Goal: Communication & Community: Answer question/provide support

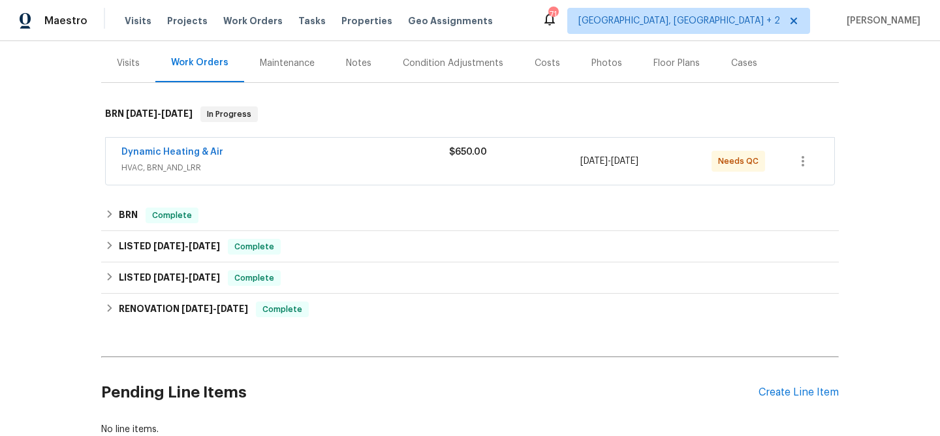
scroll to position [85, 0]
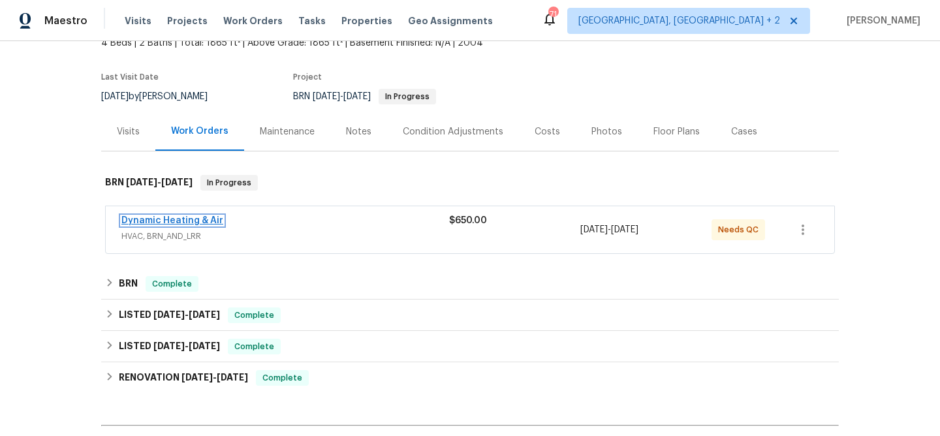
click at [156, 220] on link "Dynamic Heating & Air" at bounding box center [172, 220] width 102 height 9
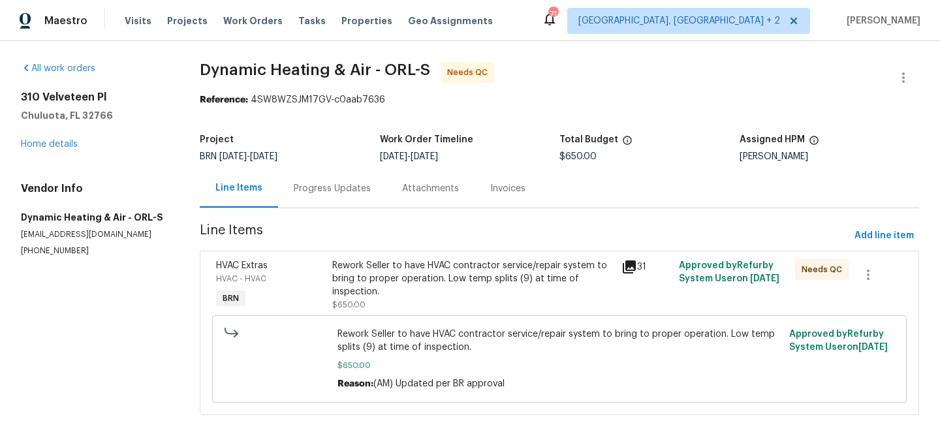
click at [315, 191] on div "Progress Updates" at bounding box center [332, 188] width 77 height 13
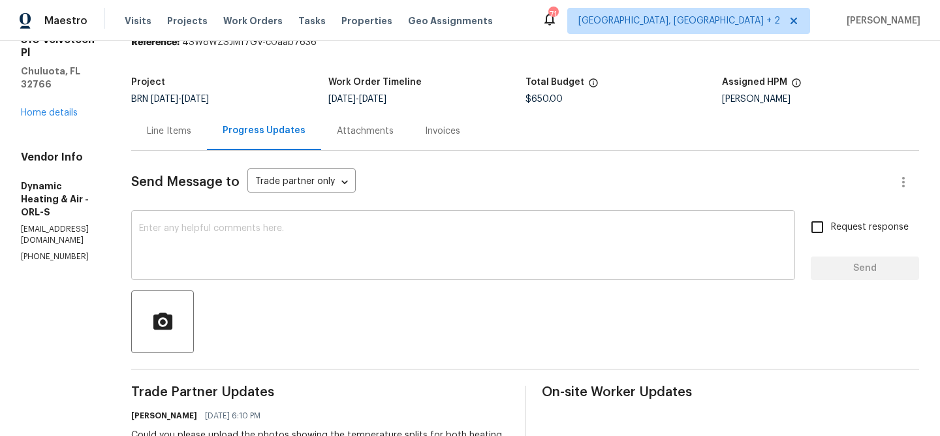
scroll to position [112, 0]
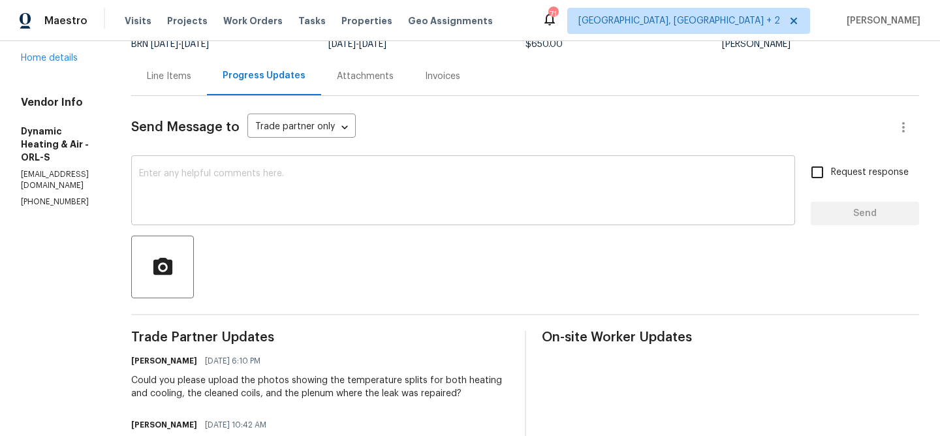
click at [258, 206] on textarea at bounding box center [463, 192] width 648 height 46
click at [191, 76] on div "Line Items" at bounding box center [169, 76] width 44 height 13
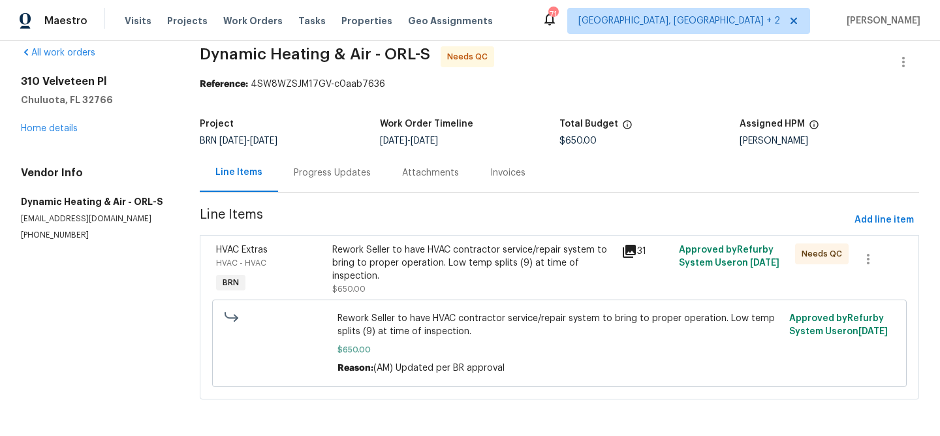
click at [397, 255] on div "Rework Seller to have HVAC contractor service/repair system to bring to proper …" at bounding box center [472, 262] width 281 height 39
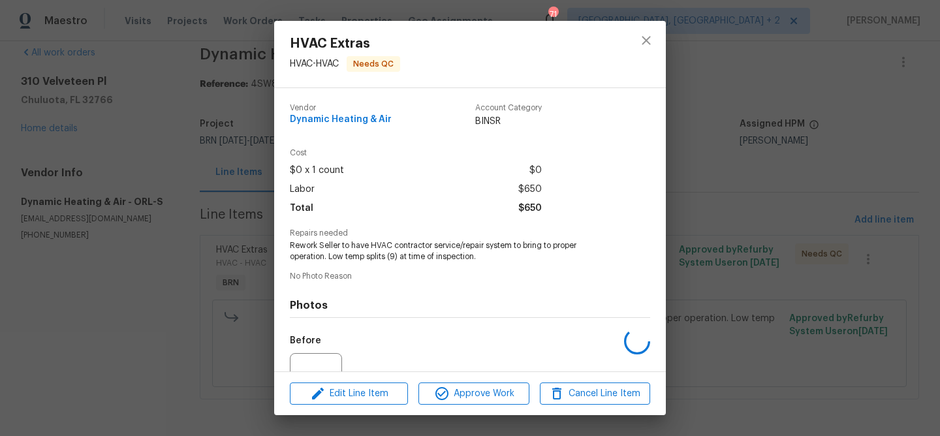
scroll to position [132, 0]
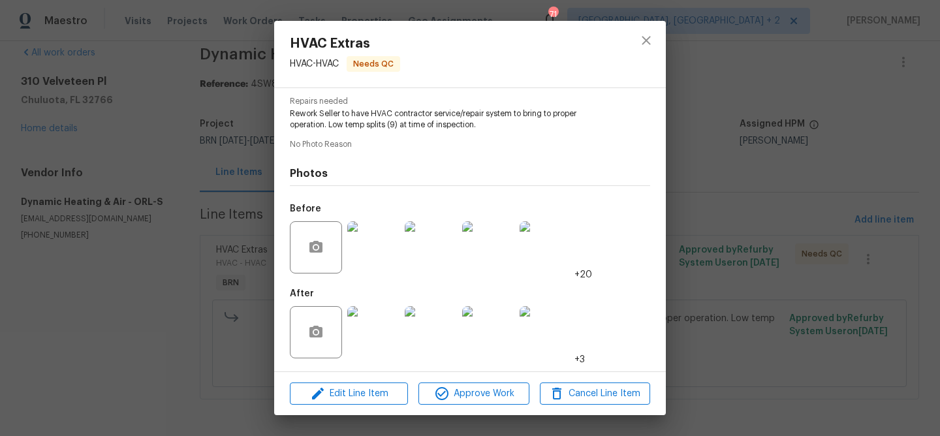
click at [382, 331] on img at bounding box center [373, 332] width 52 height 52
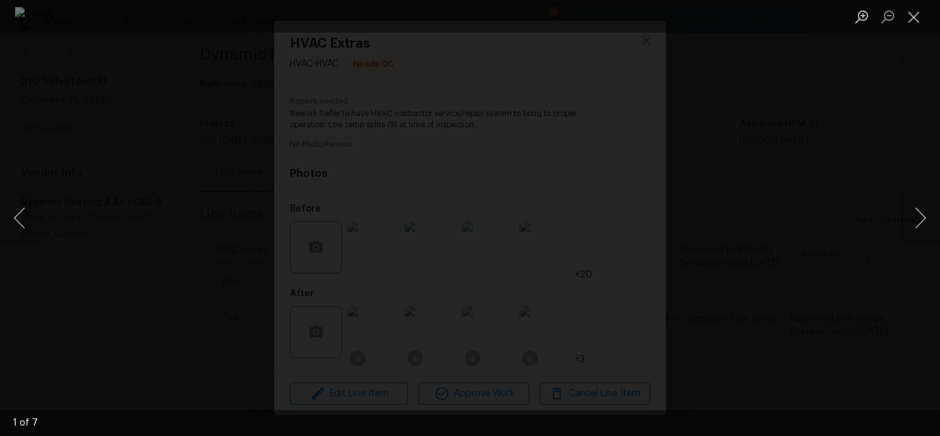
click at [168, 215] on div "Lightbox" at bounding box center [470, 218] width 940 height 436
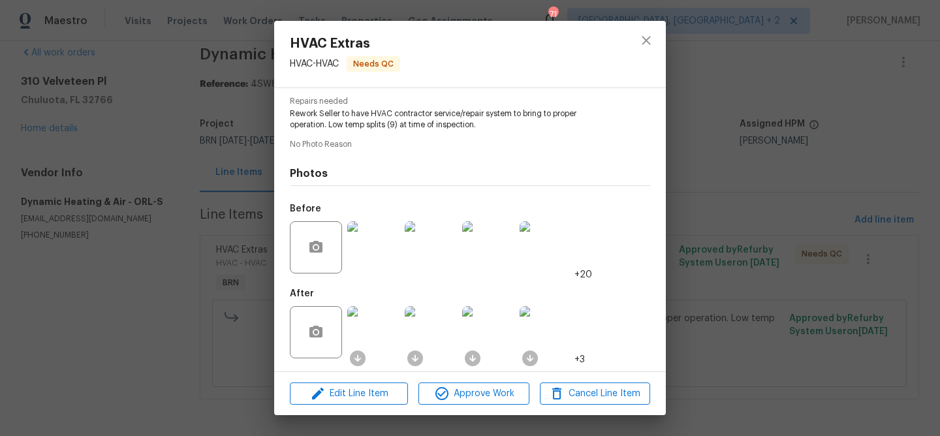
click at [110, 225] on div "HVAC Extras HVAC - HVAC Needs QC Vendor Dynamic Heating & Air Account Category …" at bounding box center [470, 218] width 940 height 436
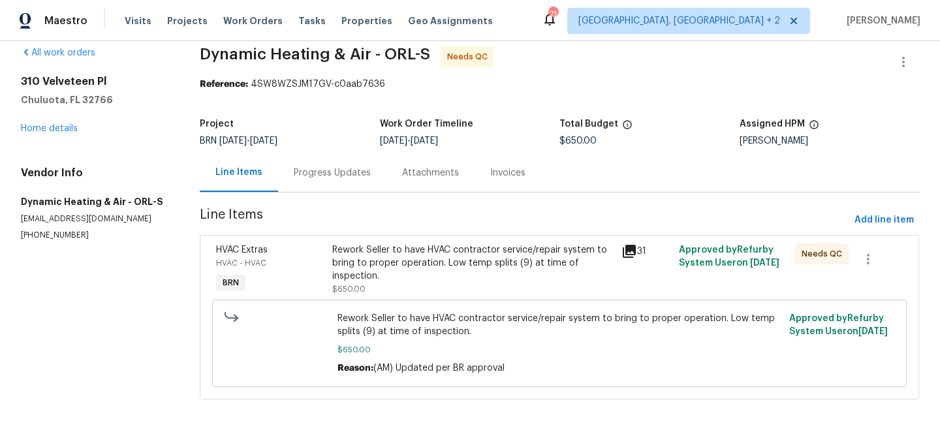
click at [18, 241] on div "All work orders 310 Velveteen Pl Chuluota, FL 32766 Home details Vendor Info Dy…" at bounding box center [470, 230] width 940 height 411
copy p "(407) 417-5719"
click at [333, 167] on div "Progress Updates" at bounding box center [332, 172] width 77 height 13
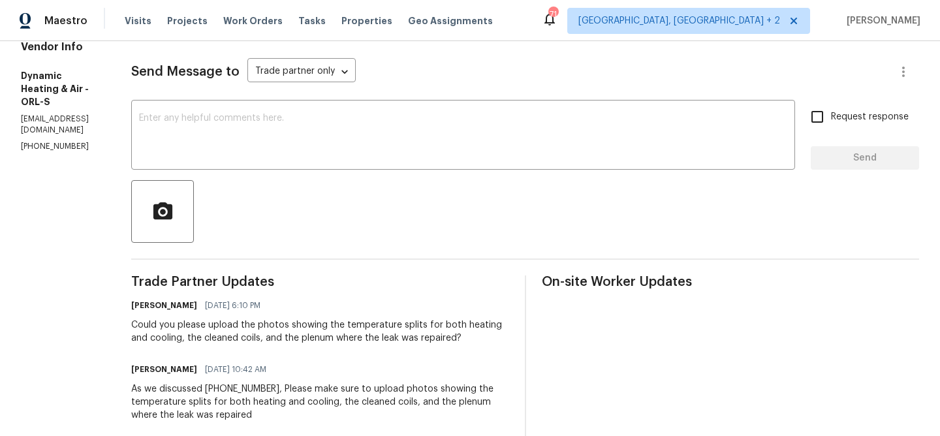
scroll to position [174, 0]
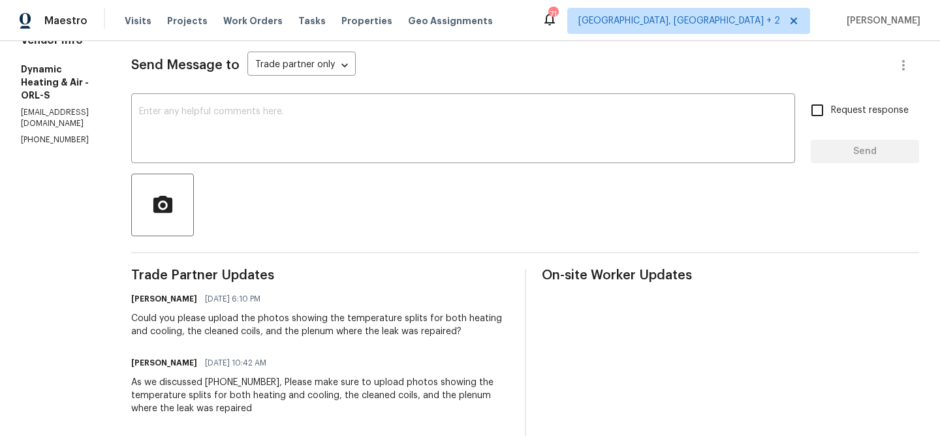
click at [209, 326] on div "Could you please upload the photos showing the temperature splits for both heat…" at bounding box center [319, 325] width 377 height 26
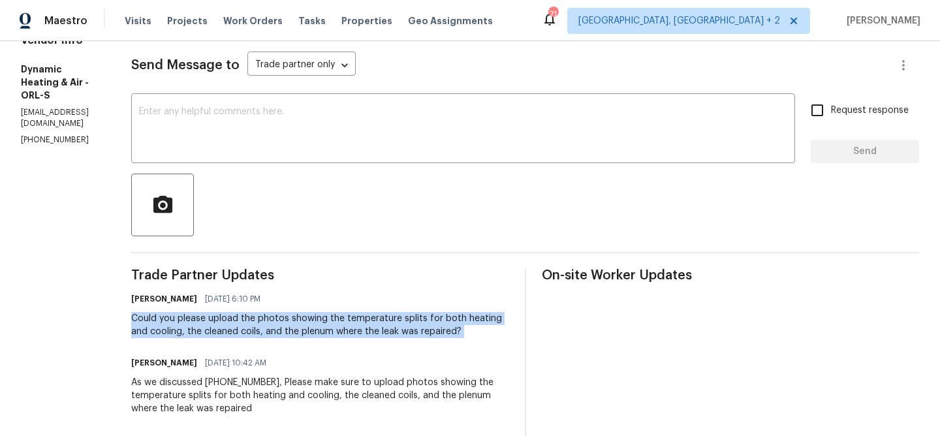
click at [209, 326] on div "Could you please upload the photos showing the temperature splits for both heat…" at bounding box center [319, 325] width 377 height 26
copy div "Could you please upload the photos showing the temperature splits for both heat…"
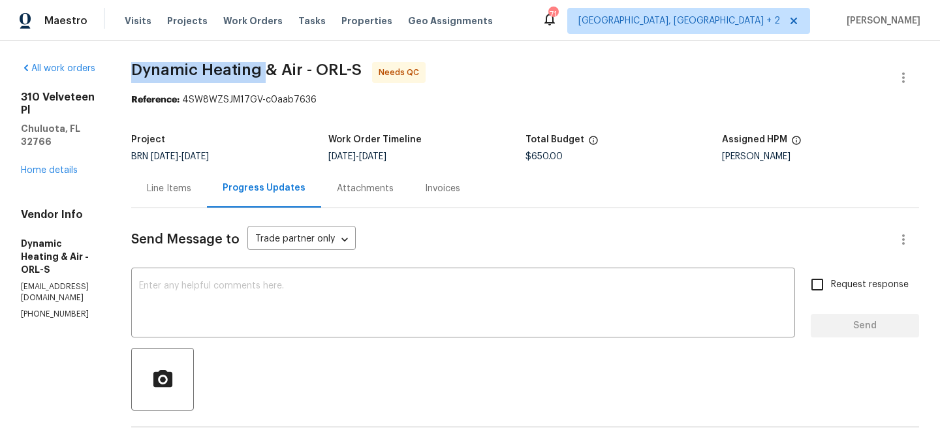
drag, startPoint x: 154, startPoint y: 74, endPoint x: 299, endPoint y: 65, distance: 145.2
copy span "Dynamic Heating"
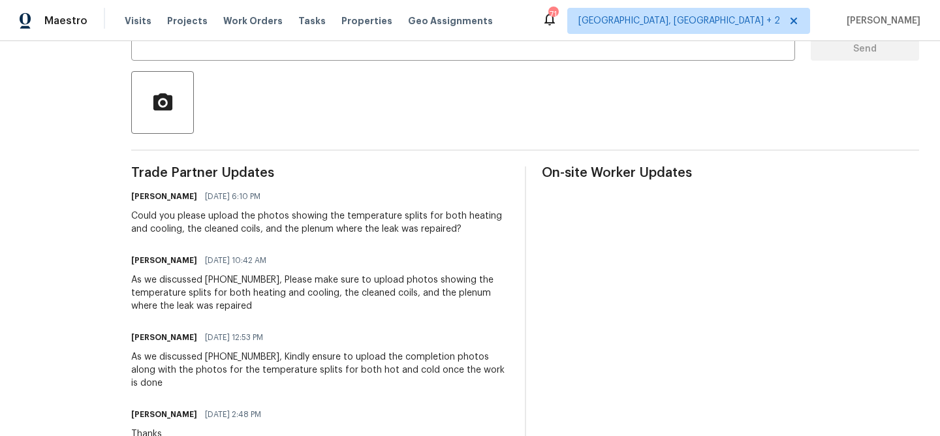
scroll to position [281, 0]
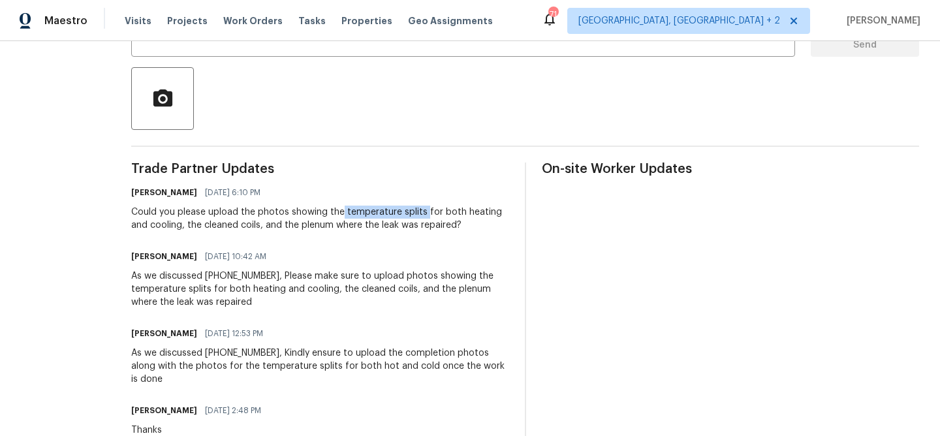
drag, startPoint x: 375, startPoint y: 213, endPoint x: 458, endPoint y: 210, distance: 83.0
click at [458, 210] on div "Could you please upload the photos showing the temperature splits for both heat…" at bounding box center [319, 219] width 377 height 26
copy div "temperature splits"
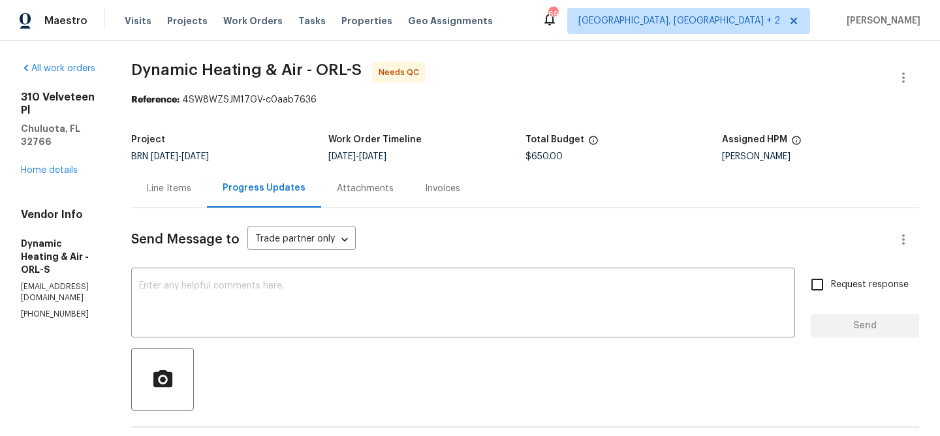
click at [191, 194] on div "Line Items" at bounding box center [169, 188] width 44 height 13
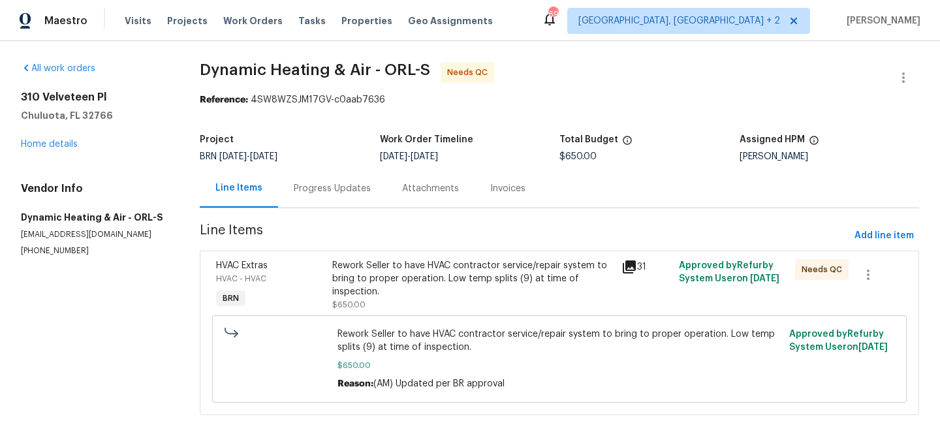
scroll to position [16, 0]
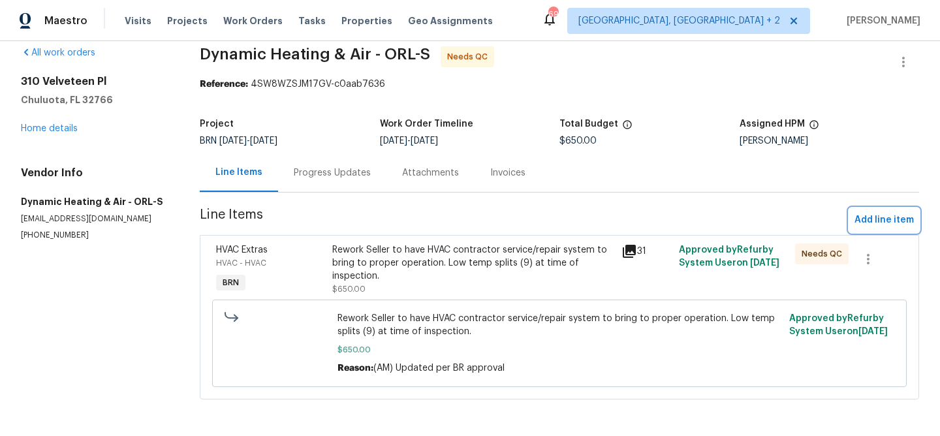
click at [870, 219] on span "Add line item" at bounding box center [883, 220] width 59 height 16
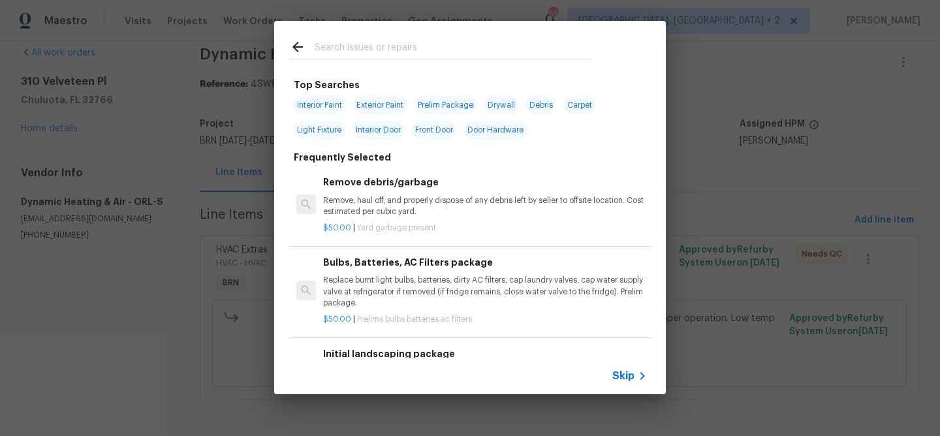
click at [619, 379] on span "Skip" at bounding box center [623, 375] width 22 height 13
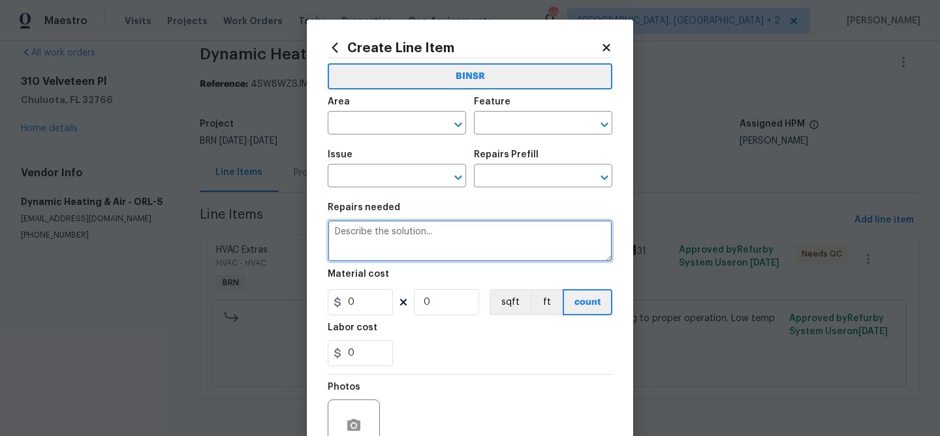
click at [372, 234] on textarea at bounding box center [470, 241] width 285 height 42
paste textarea "upload the photos showing the temperature splits for both heating and cooling, …"
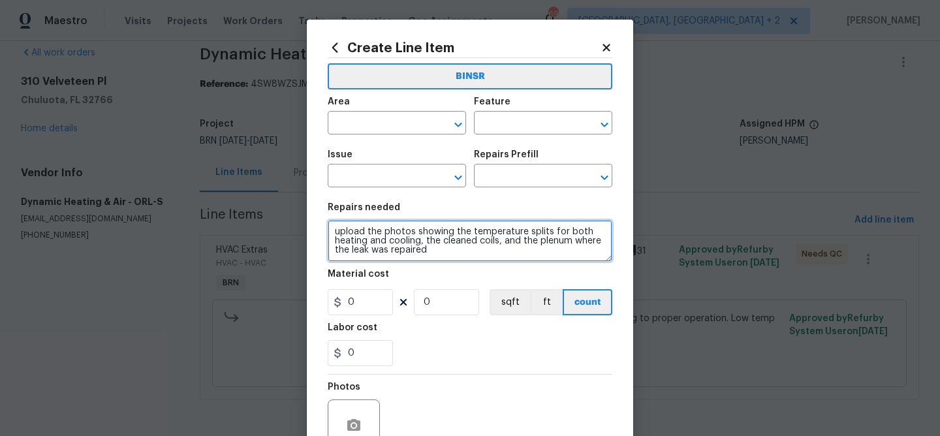
click at [341, 234] on textarea "upload the photos showing the temperature splits for both heating and cooling, …" at bounding box center [470, 241] width 285 height 42
type textarea "Upload the photos showing the temperature splits for both heating and cooling, …"
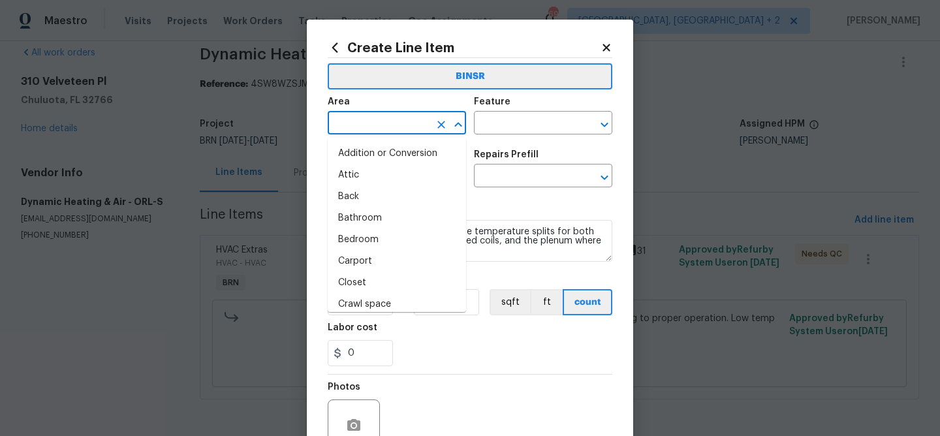
click at [344, 116] on input "text" at bounding box center [379, 124] width 102 height 20
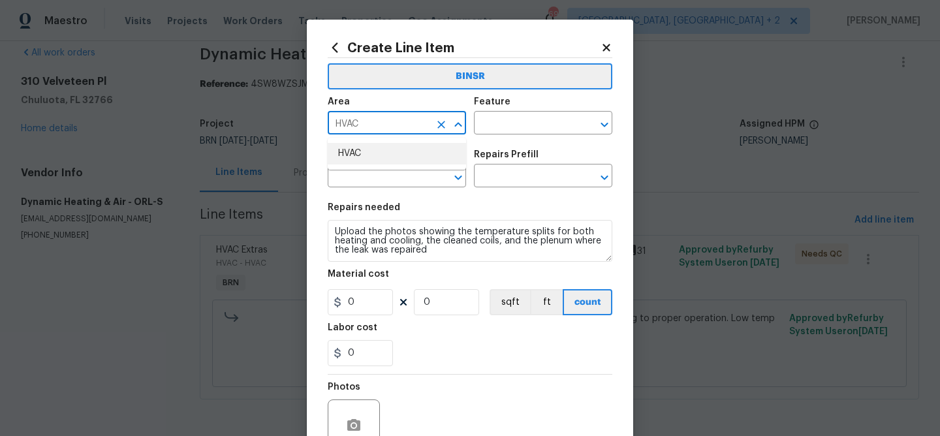
click at [346, 155] on li "HVAC" at bounding box center [397, 154] width 138 height 22
type input "HVAC"
click at [515, 132] on input "text" at bounding box center [525, 124] width 102 height 20
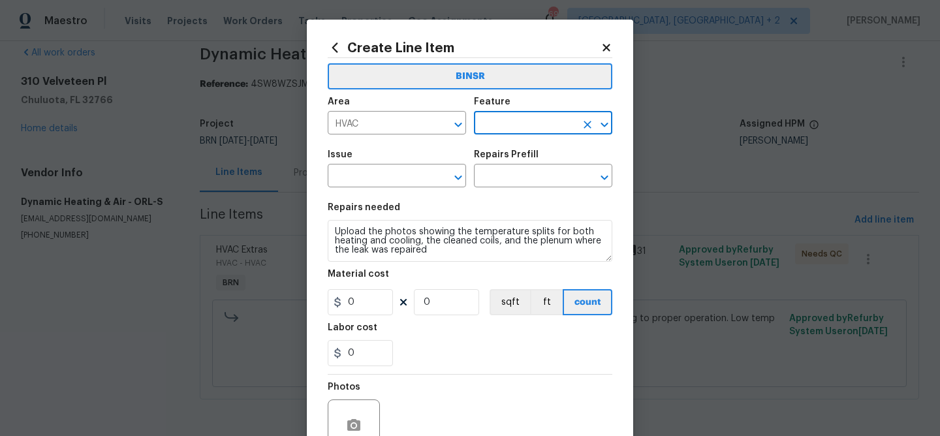
click at [515, 132] on input "text" at bounding box center [525, 124] width 102 height 20
click at [504, 189] on li "HVAC" at bounding box center [543, 185] width 138 height 22
type input "HVAC"
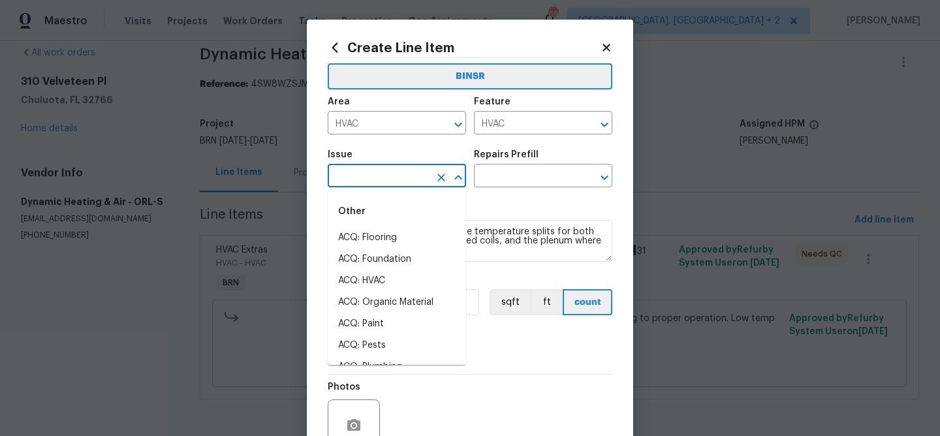
click at [386, 175] on input "text" at bounding box center [379, 177] width 102 height 20
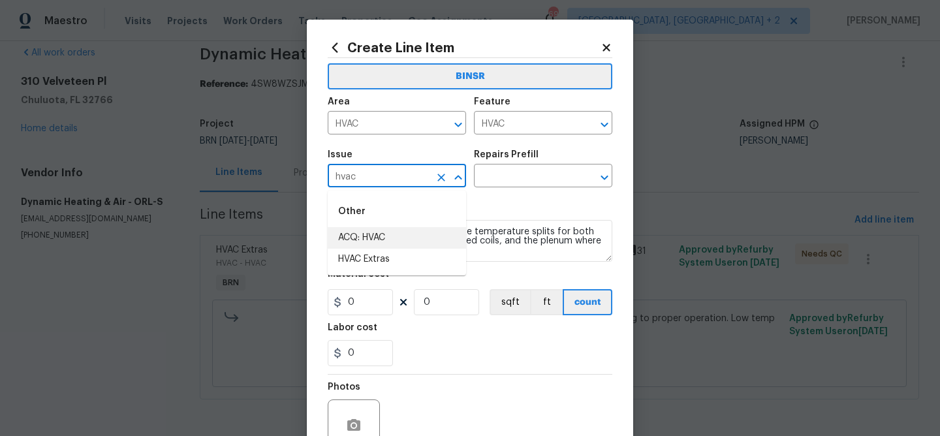
click at [364, 258] on li "HVAC Extras" at bounding box center [397, 260] width 138 height 22
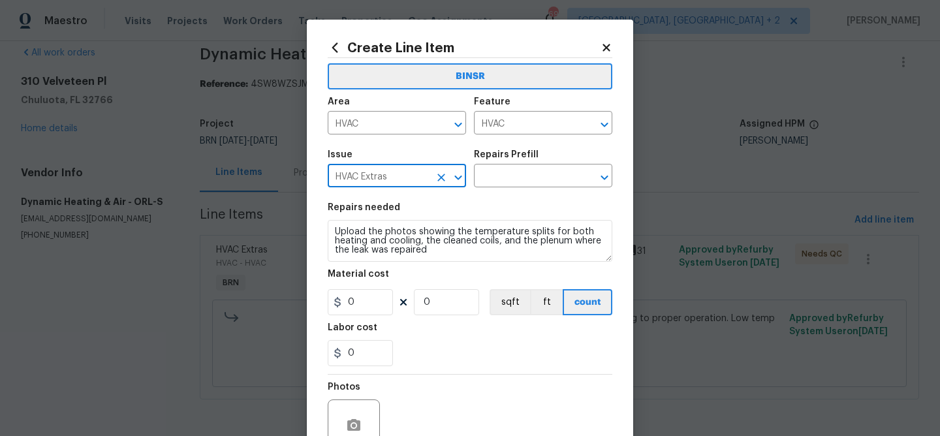
type input "HVAC Extras"
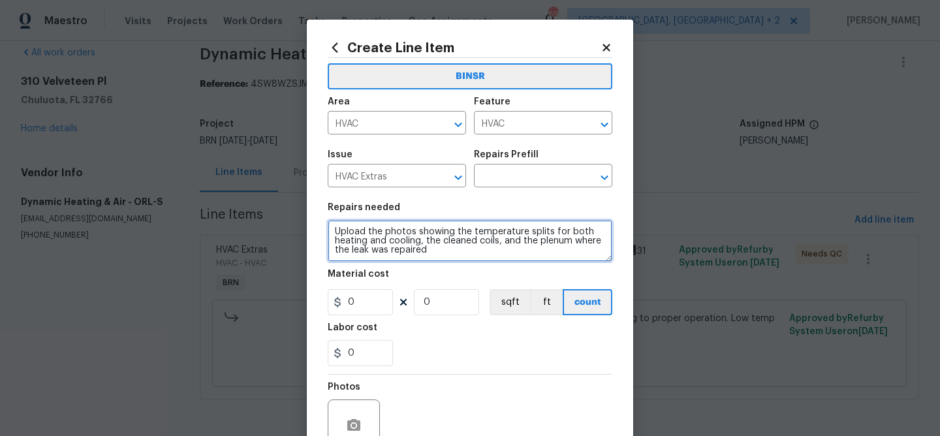
click at [364, 254] on textarea "Upload the photos showing the temperature splits for both heating and cooling, …" at bounding box center [470, 241] width 285 height 42
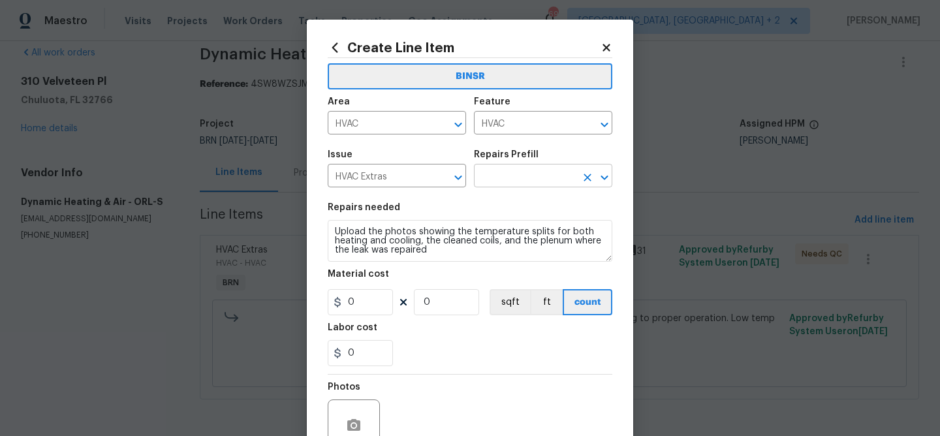
click at [502, 179] on input "text" at bounding box center [525, 177] width 102 height 20
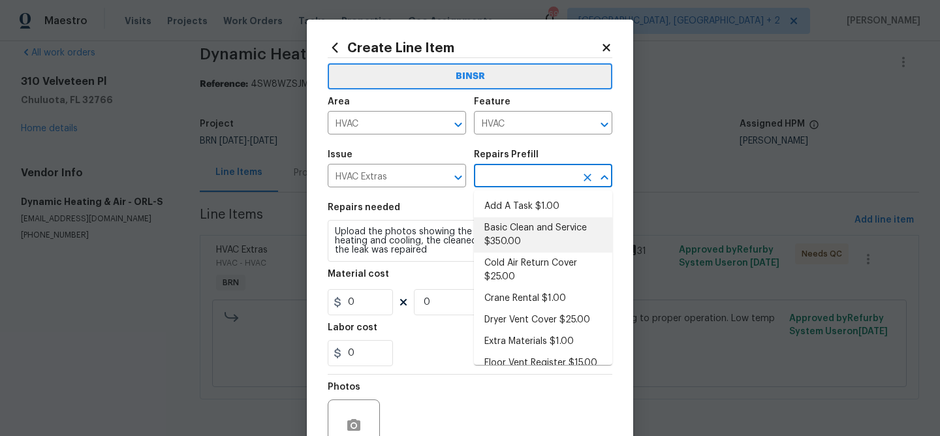
click at [501, 221] on li "Basic Clean and Service $350.00" at bounding box center [543, 234] width 138 height 35
type input "Basic Clean and Service $350.00"
type textarea "General Service HVAC system including: cleaning condenser and evaporator coils,…"
type input "350"
type input "1"
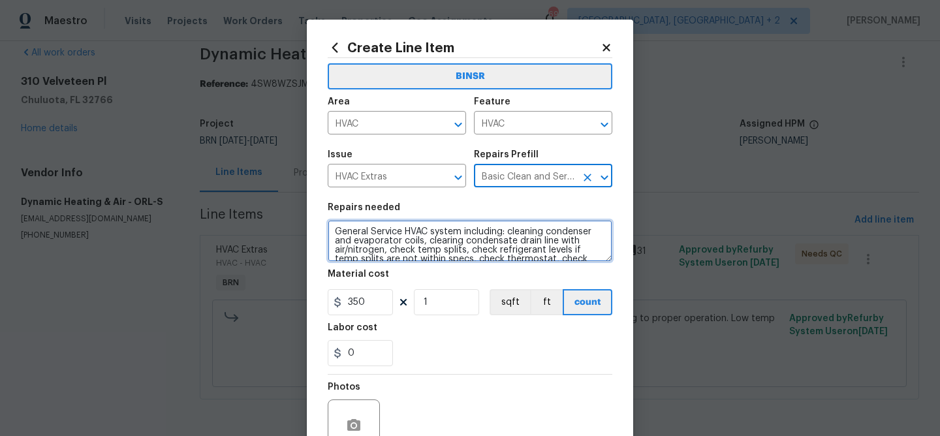
click at [435, 256] on textarea "General Service HVAC system including: cleaning condenser and evaporator coils,…" at bounding box center [470, 241] width 285 height 42
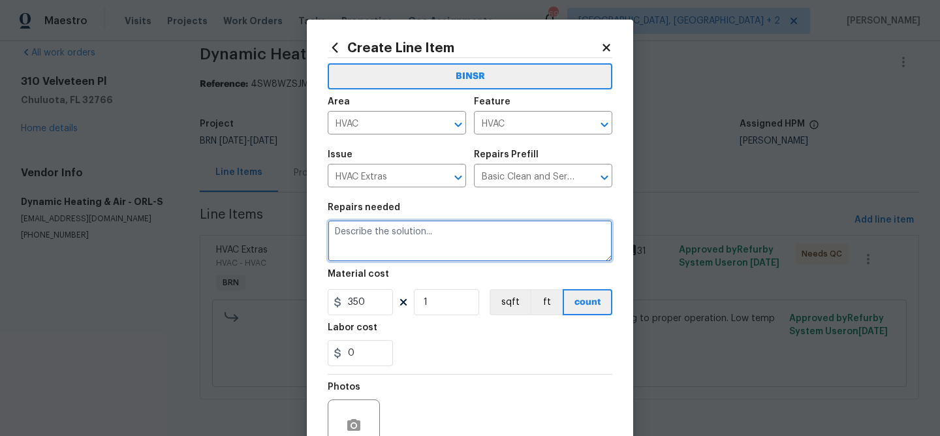
paste textarea "Upload the photos showing the temperature splits for both heating and cooling, …"
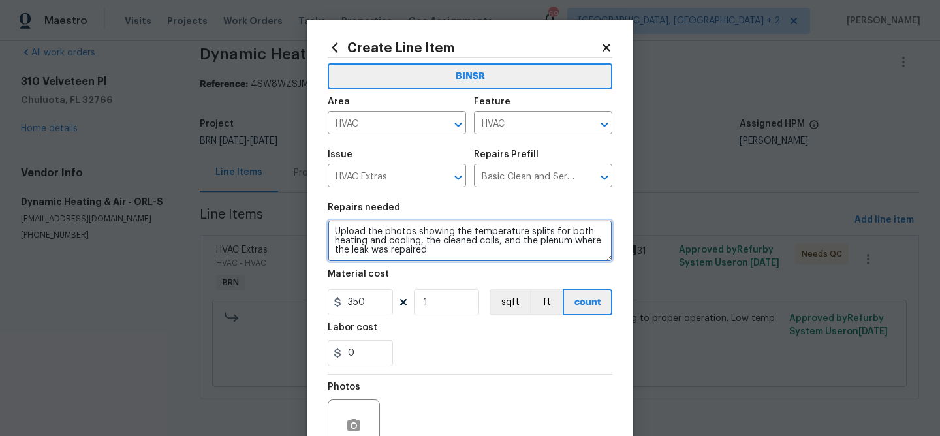
type textarea "Upload the photos showing the temperature splits for both heating and cooling, …"
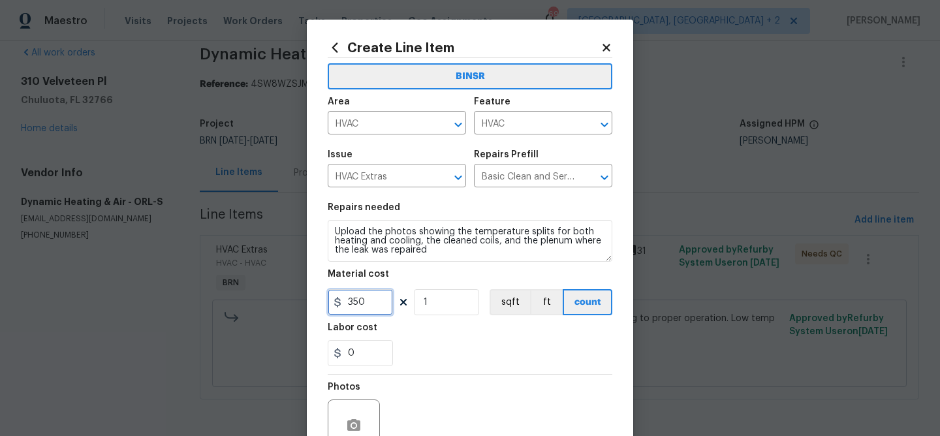
click at [374, 309] on input "350" at bounding box center [360, 302] width 65 height 26
type input "0"
click at [448, 301] on input "1" at bounding box center [446, 302] width 65 height 26
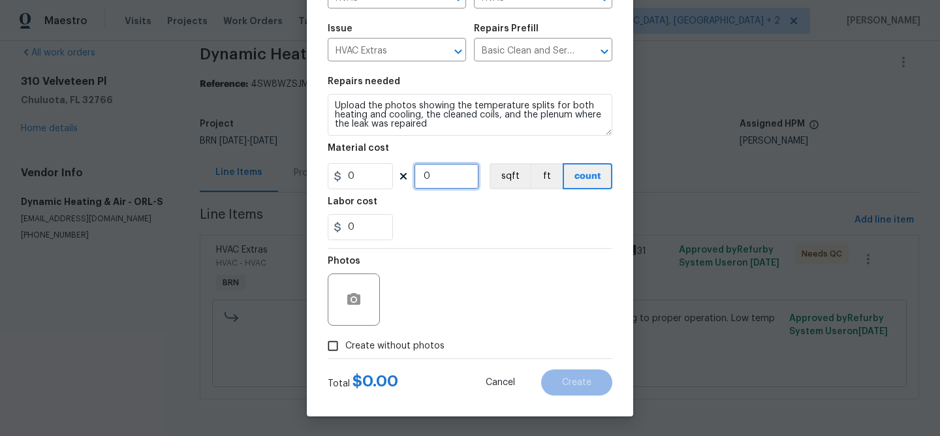
type input "0"
click at [347, 349] on span "Create without photos" at bounding box center [394, 346] width 99 height 14
click at [345, 349] on input "Create without photos" at bounding box center [332, 346] width 25 height 25
checkbox input "true"
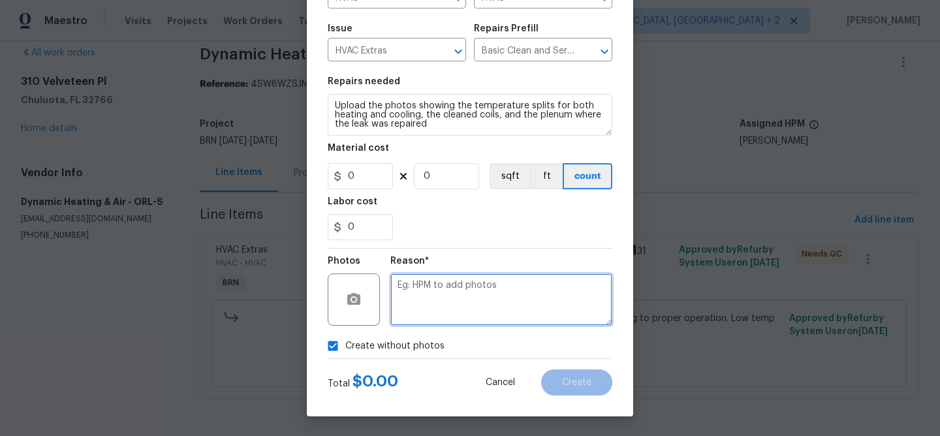
click at [410, 322] on textarea at bounding box center [501, 299] width 222 height 52
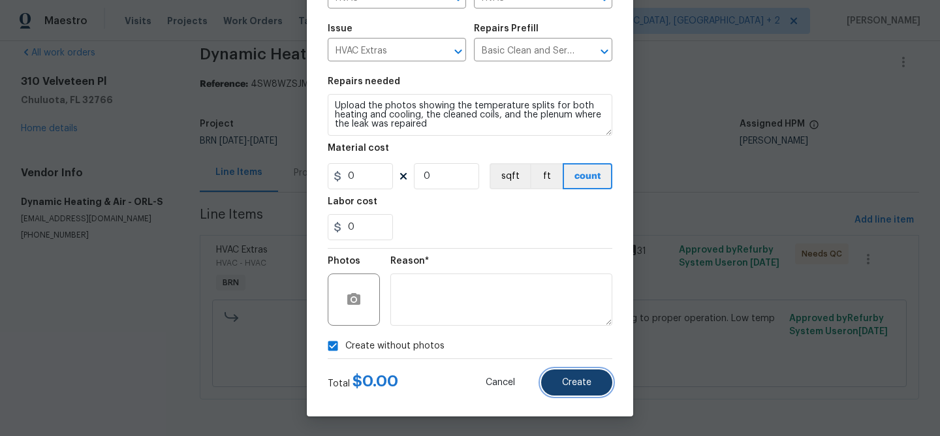
click at [581, 392] on button "Create" at bounding box center [576, 382] width 71 height 26
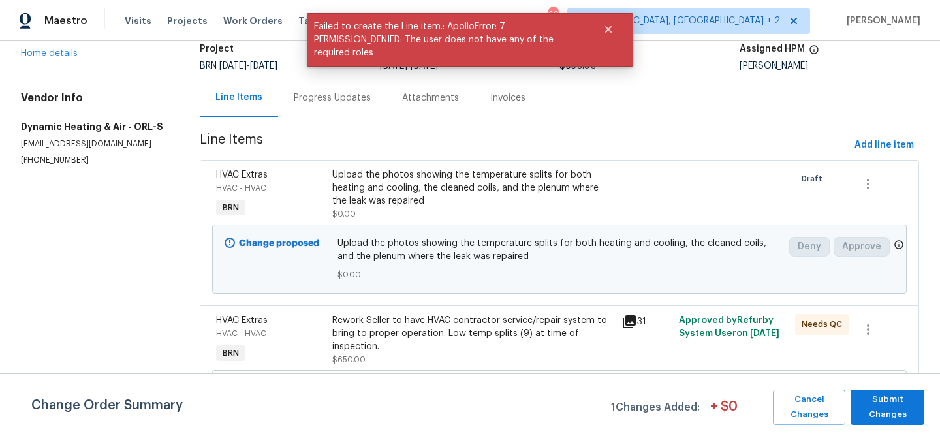
scroll to position [162, 0]
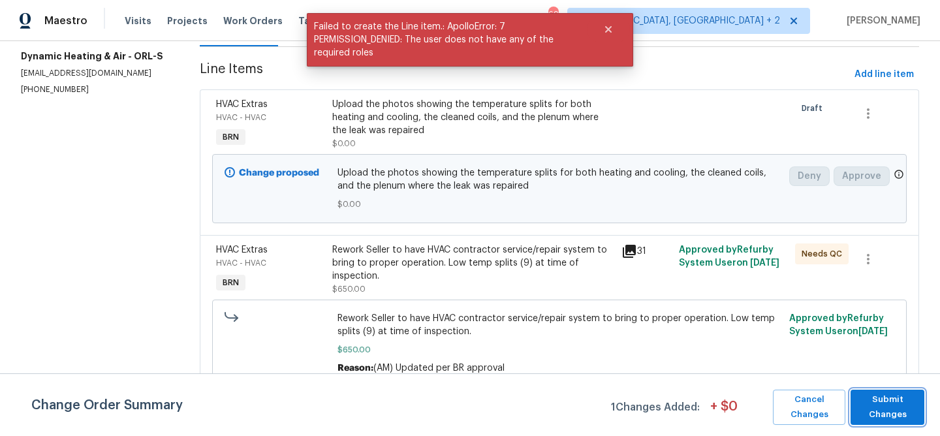
click at [883, 403] on span "Submit Changes" at bounding box center [887, 407] width 61 height 30
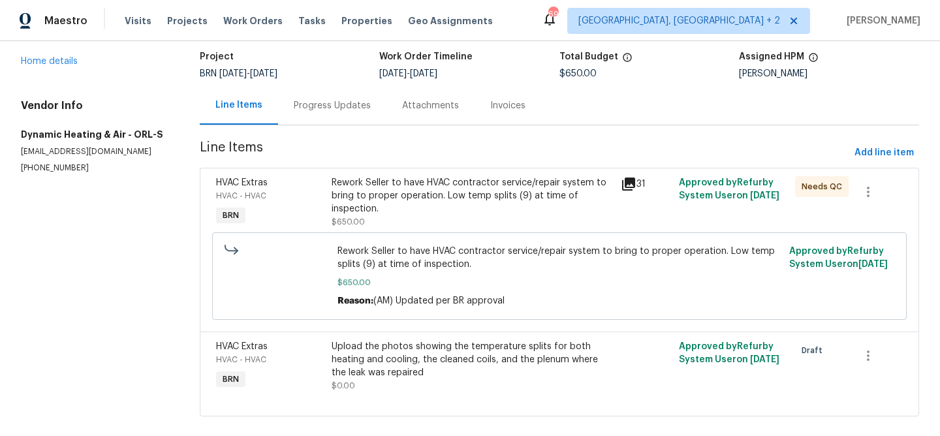
scroll to position [0, 0]
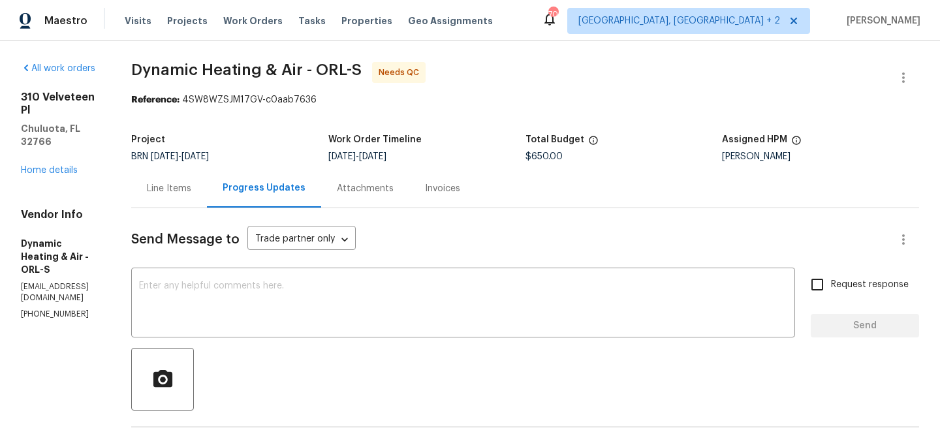
scroll to position [277, 0]
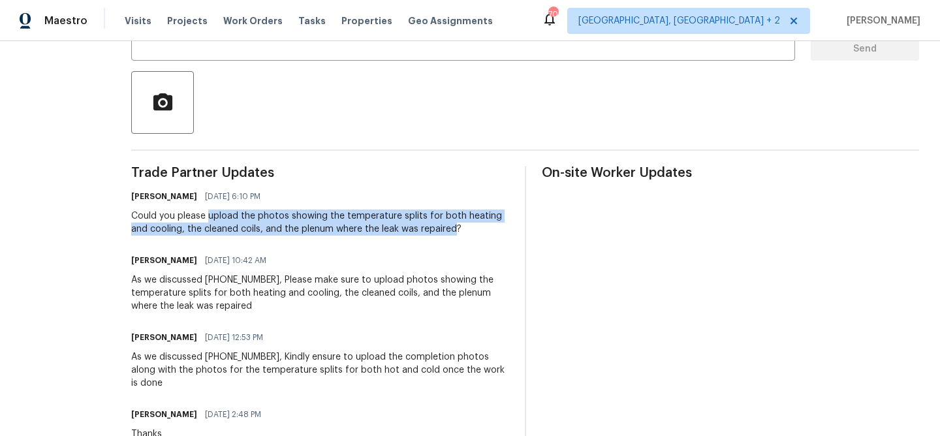
drag, startPoint x: 241, startPoint y: 217, endPoint x: 202, endPoint y: 240, distance: 45.3
click at [202, 236] on div "Could you please upload the photos showing the temperature splits for both heat…" at bounding box center [319, 223] width 377 height 26
copy div "upload the photos showing the temperature splits for both heating and cooling, …"
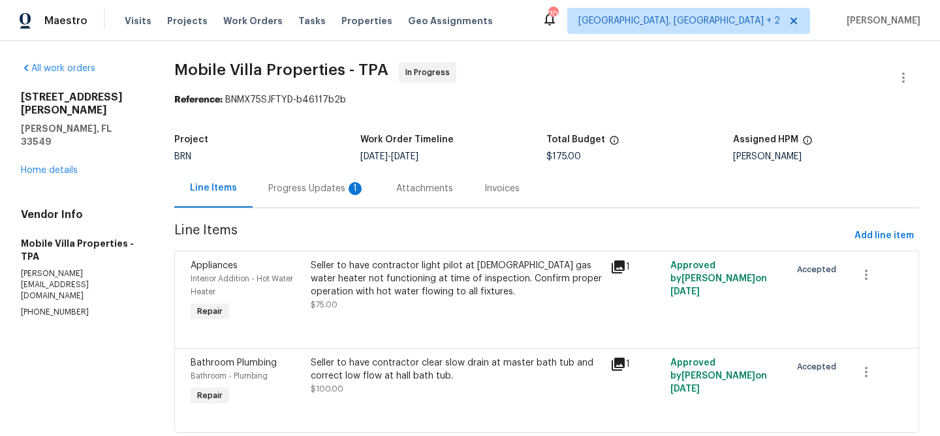
click at [305, 182] on div "Progress Updates 1" at bounding box center [316, 188] width 97 height 13
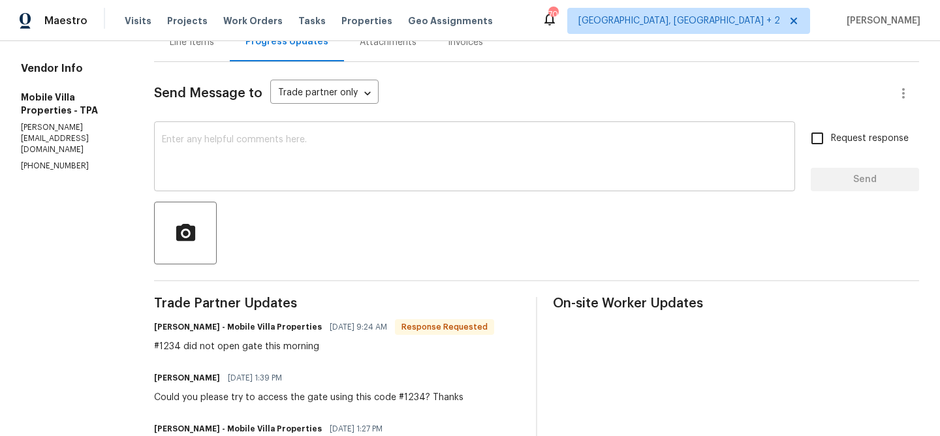
scroll to position [188, 0]
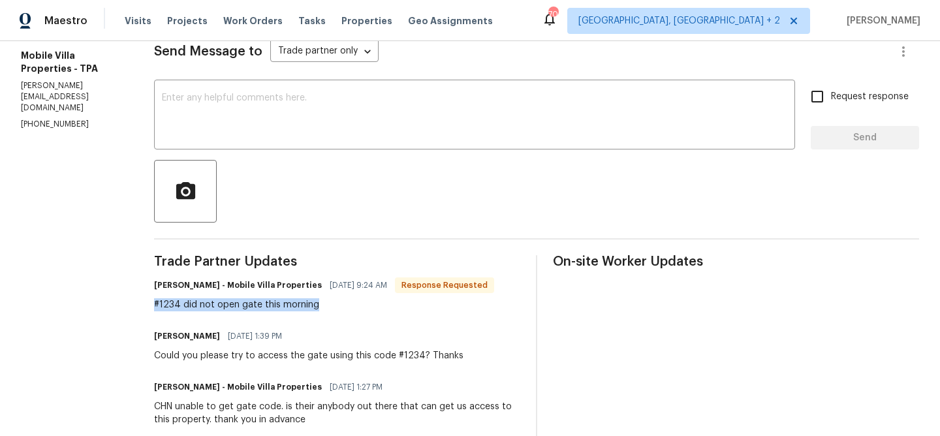
drag, startPoint x: 145, startPoint y: 302, endPoint x: 350, endPoint y: 300, distance: 205.6
click at [350, 300] on div "All work orders 2513 Andrea Lynn Dr Lutz, FL 33549 Home details Vendor Info Mob…" at bounding box center [470, 299] width 940 height 892
copy div "#1234 did not open gate this morning"
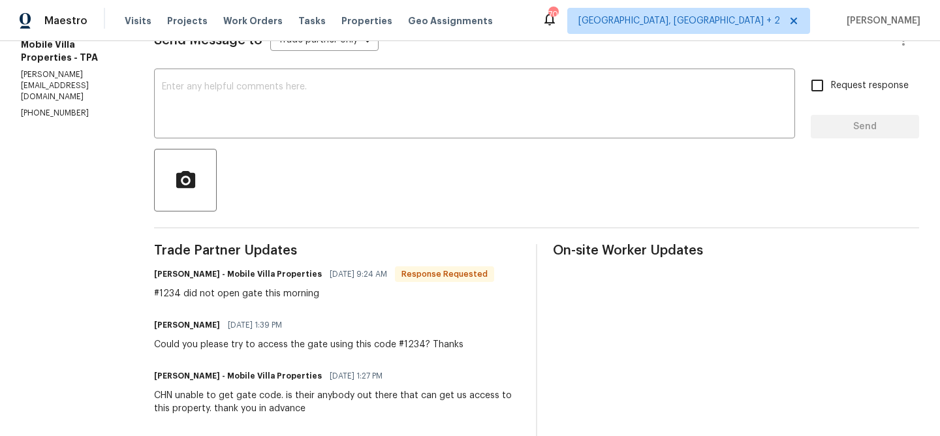
click at [241, 230] on div "Send Message to Trade partner only Trade partner only ​ x ​ Request response Se…" at bounding box center [536, 361] width 765 height 704
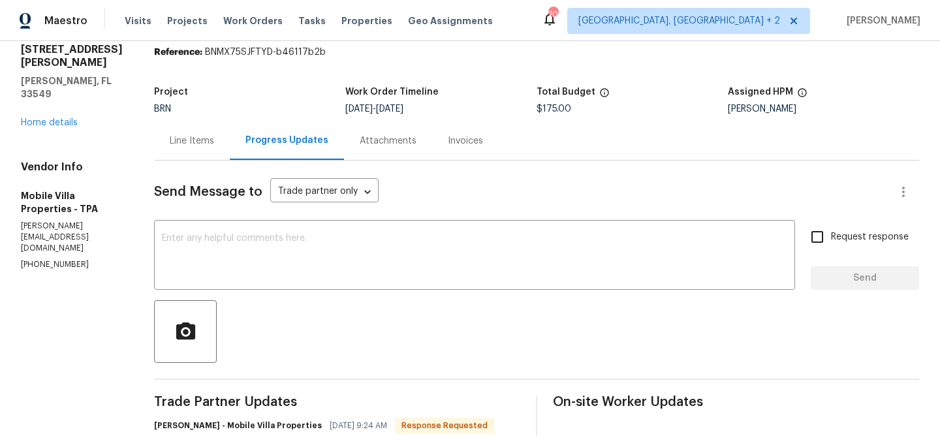
click at [181, 146] on div "Line Items" at bounding box center [192, 140] width 44 height 13
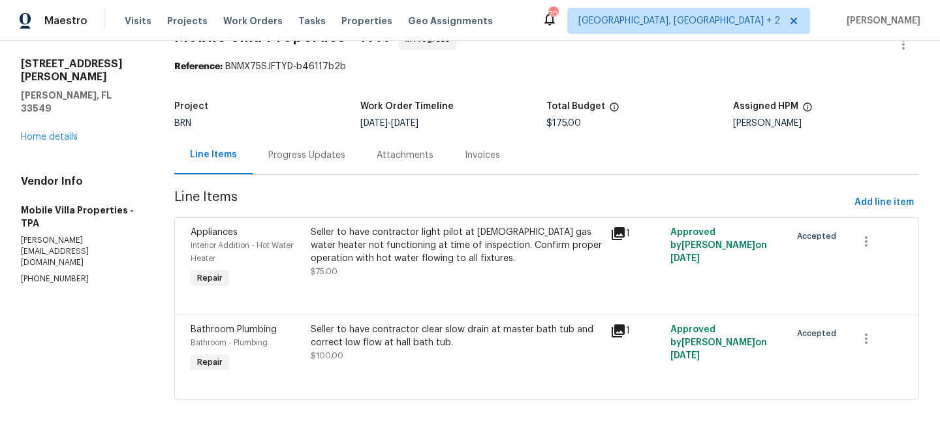
scroll to position [34, 0]
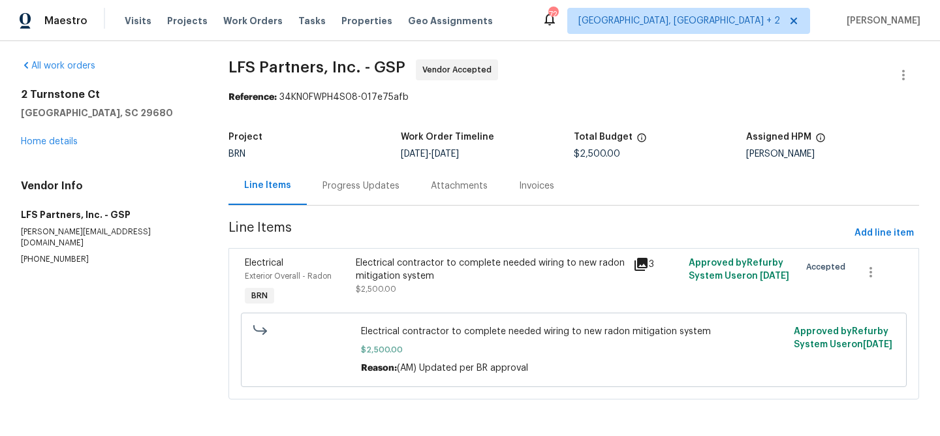
click at [335, 179] on div "Progress Updates" at bounding box center [360, 185] width 77 height 13
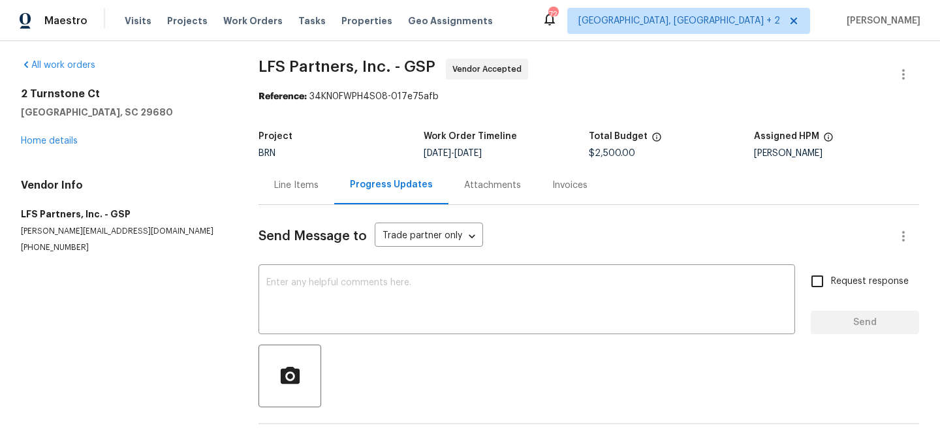
scroll to position [52, 0]
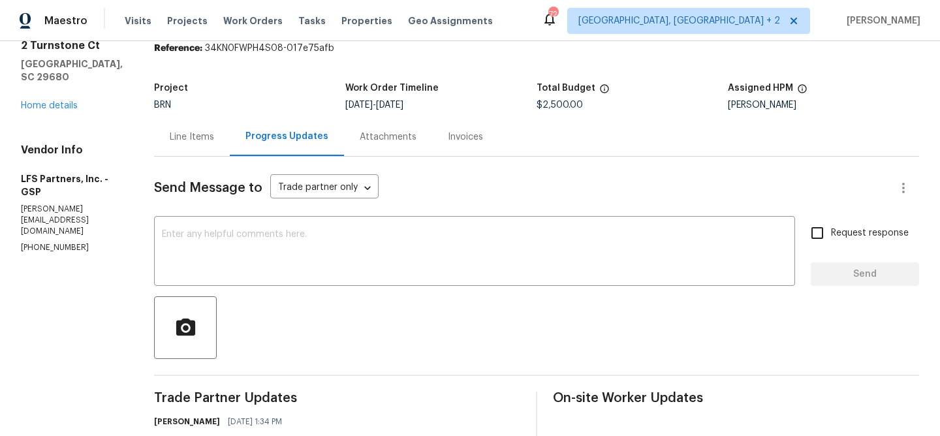
click at [48, 114] on div "All work orders 2 Turnstone Ct Simpsonville, SC 29680 Home details Vendor Info …" at bounding box center [72, 131] width 102 height 243
click at [51, 108] on link "Home details" at bounding box center [49, 105] width 57 height 9
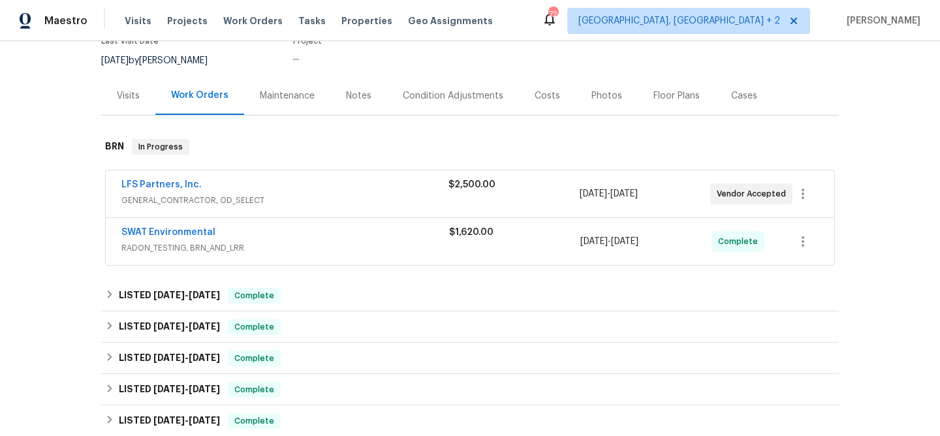
scroll to position [136, 0]
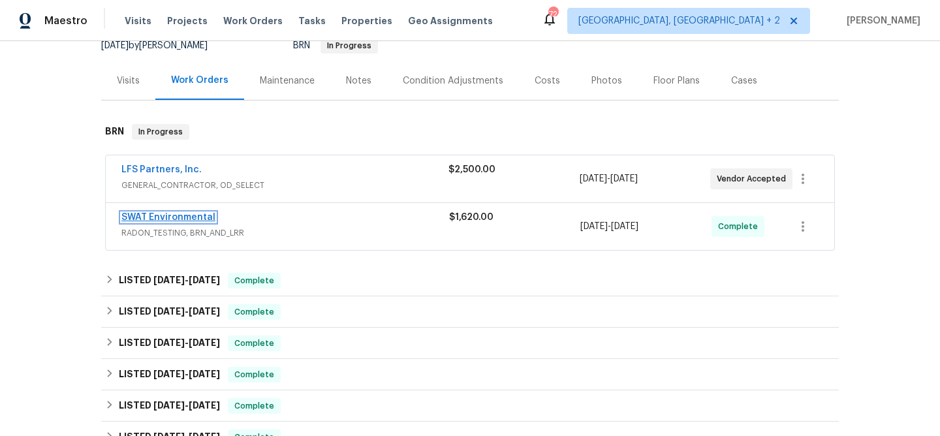
click at [174, 217] on link "SWAT Environmental" at bounding box center [168, 217] width 94 height 9
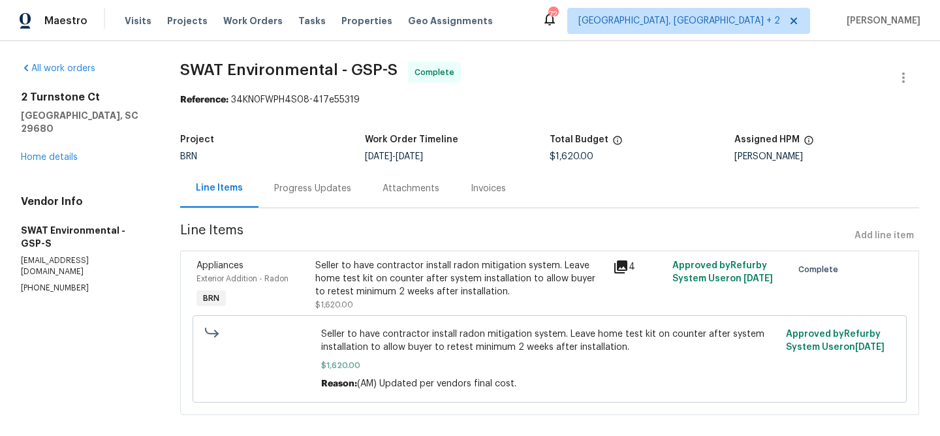
click at [324, 194] on div "Progress Updates" at bounding box center [312, 188] width 77 height 13
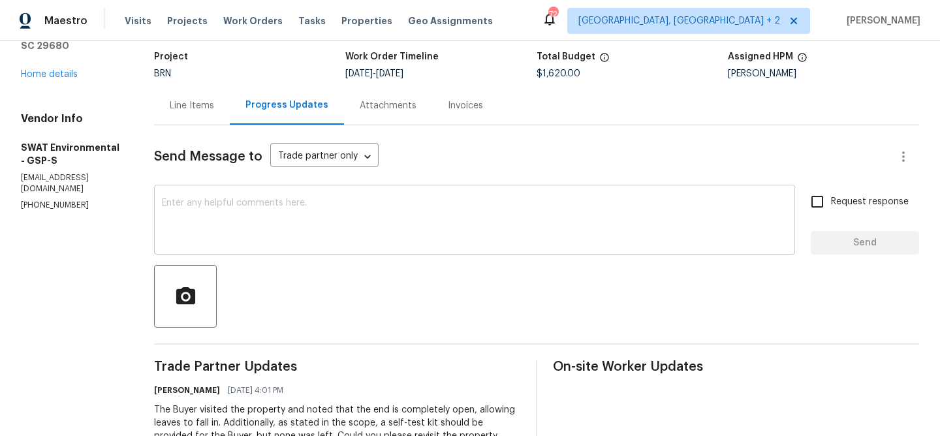
scroll to position [96, 0]
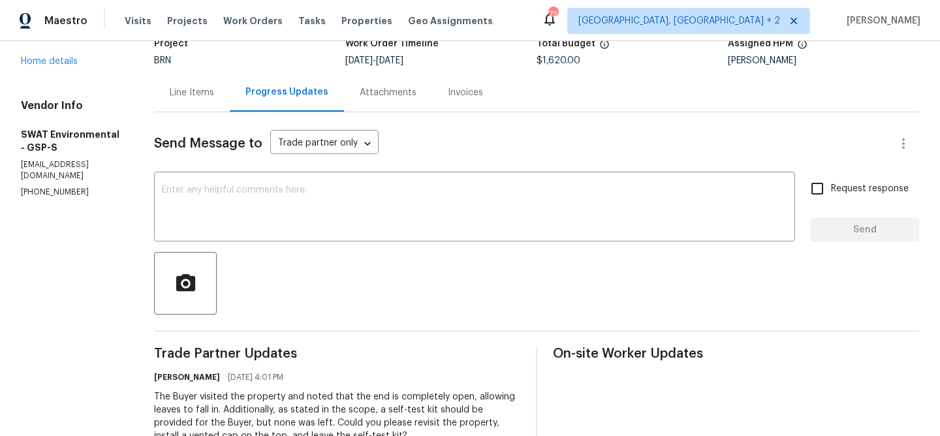
click at [183, 99] on div "Line Items" at bounding box center [192, 92] width 76 height 39
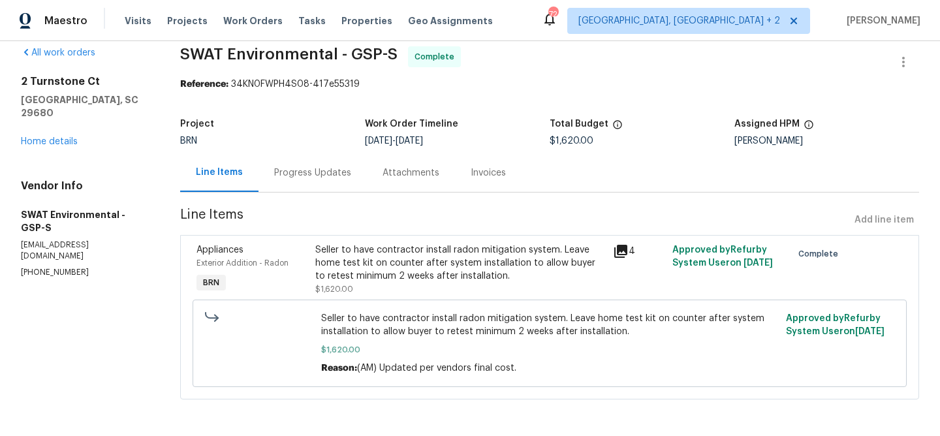
click at [335, 207] on section "SWAT Environmental - GSP-S Complete Reference: 34KN0FWPH4S08-417e55319 Project …" at bounding box center [549, 230] width 739 height 369
click at [338, 258] on div "Seller to have contractor install radon mitigation system. Leave home test kit …" at bounding box center [460, 262] width 290 height 39
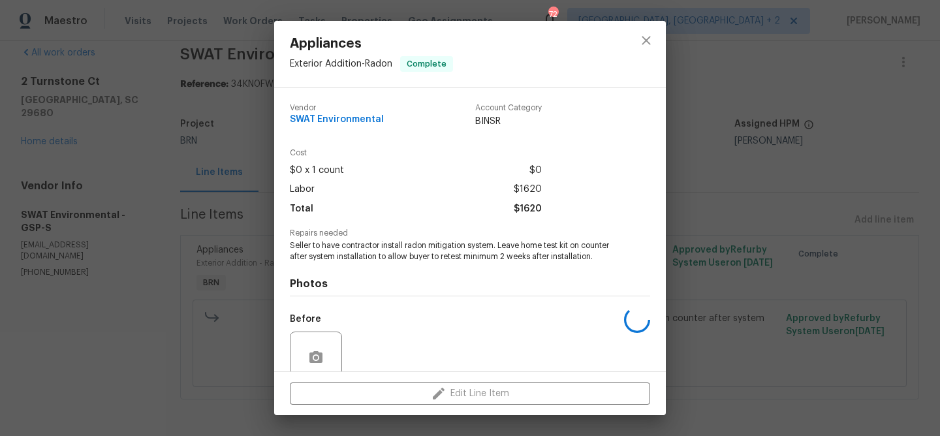
scroll to position [110, 0]
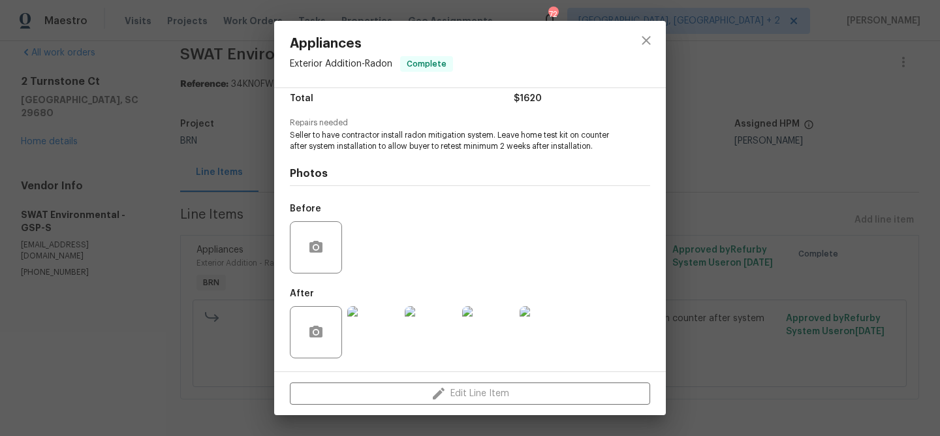
click at [371, 326] on img at bounding box center [373, 332] width 52 height 52
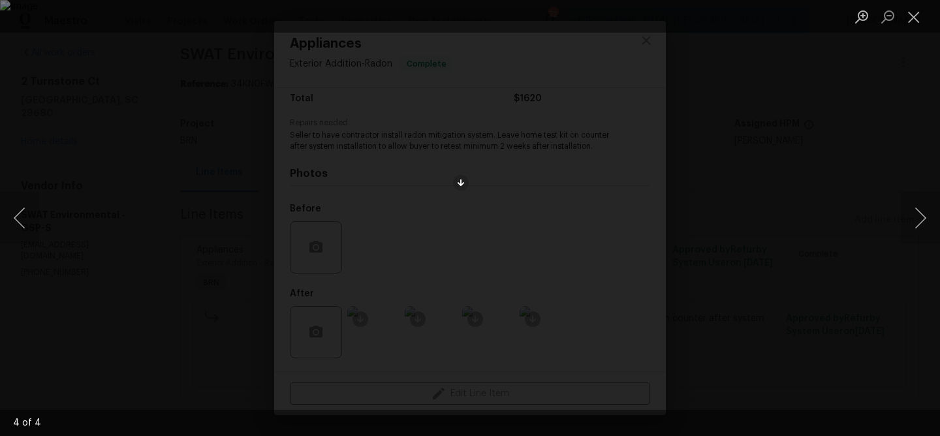
click at [442, 222] on div "Lightbox" at bounding box center [470, 218] width 940 height 436
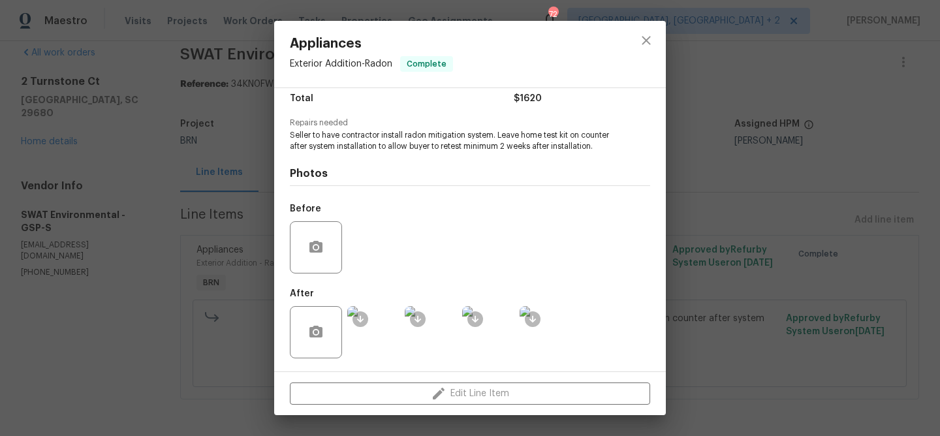
click at [442, 222] on div "Lightbox" at bounding box center [470, 218] width 940 height 436
click at [540, 341] on img at bounding box center [546, 332] width 52 height 52
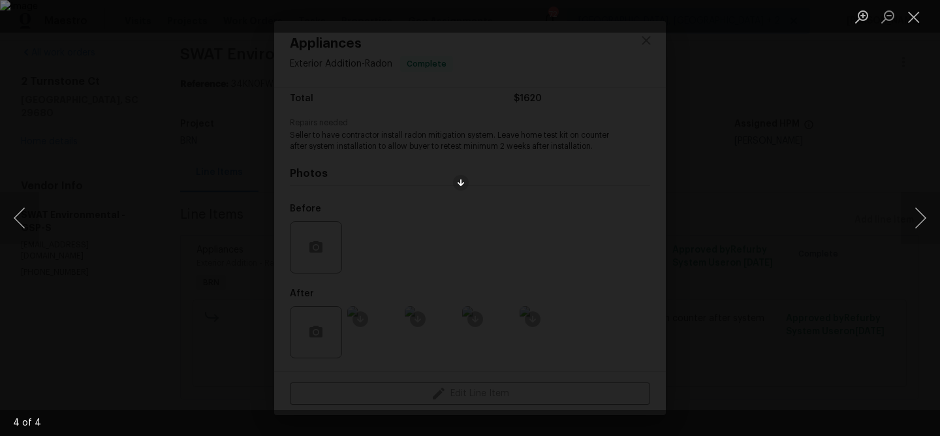
click at [480, 206] on img "Lightbox" at bounding box center [470, 218] width 940 height 436
click at [480, 206] on img "Lightbox" at bounding box center [460, 230] width 1888 height 876
click at [216, 181] on div "Lightbox" at bounding box center [470, 218] width 940 height 436
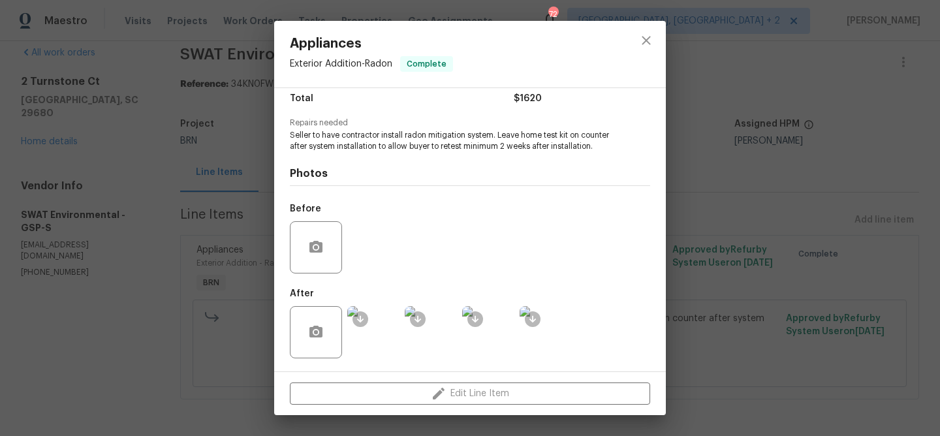
click at [262, 176] on div "Appliances Exterior Addition - Radon Complete Vendor SWAT Environmental Account…" at bounding box center [470, 218] width 940 height 436
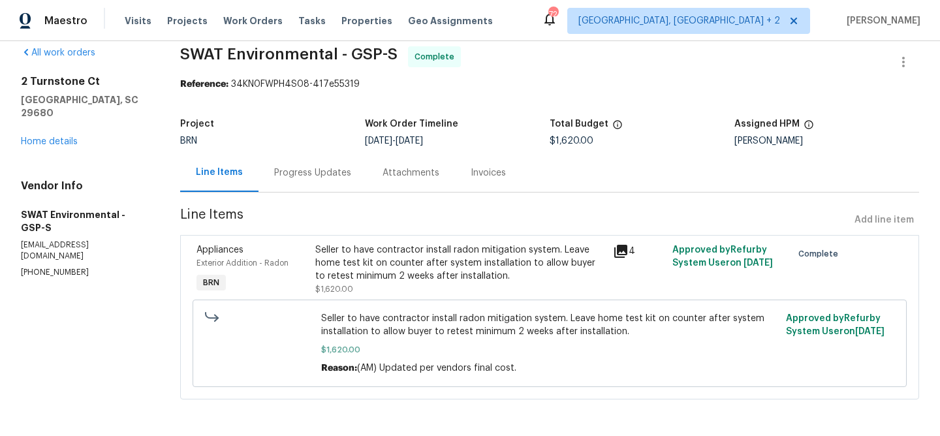
click at [48, 121] on div "2 Turnstone Ct Simpsonville, SC 29680 Home details" at bounding box center [85, 111] width 128 height 73
click at [38, 137] on link "Home details" at bounding box center [49, 141] width 57 height 9
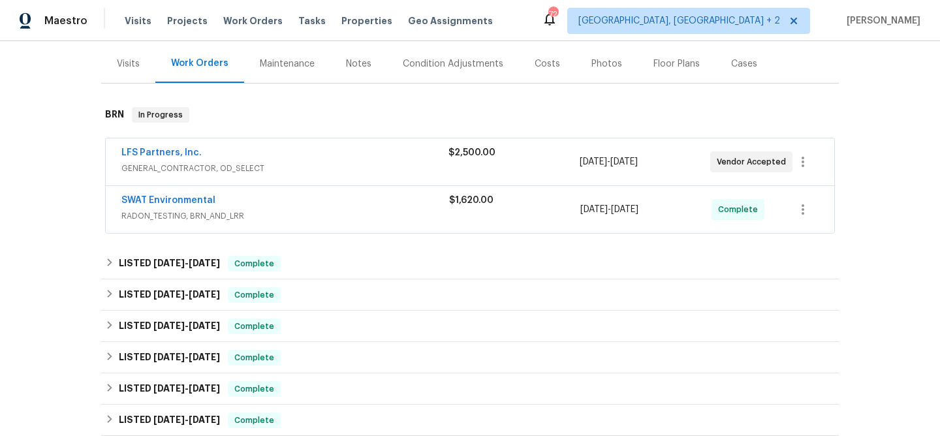
scroll to position [164, 0]
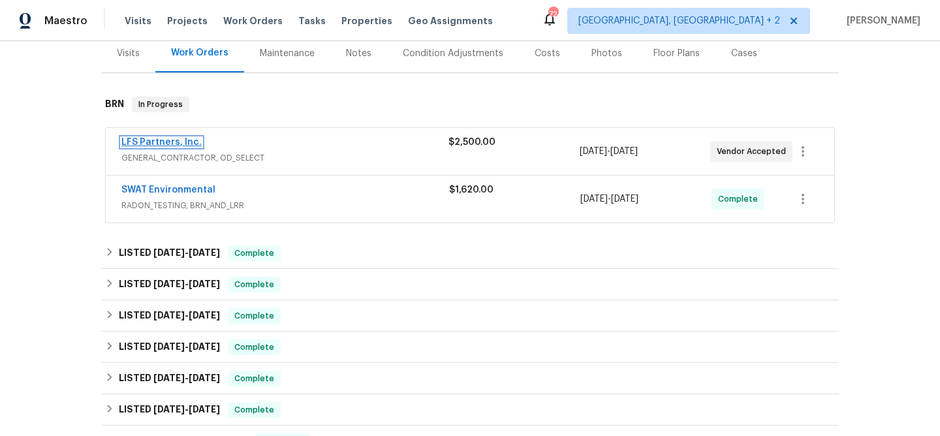
click at [146, 146] on link "LFS Partners, Inc." at bounding box center [161, 142] width 80 height 9
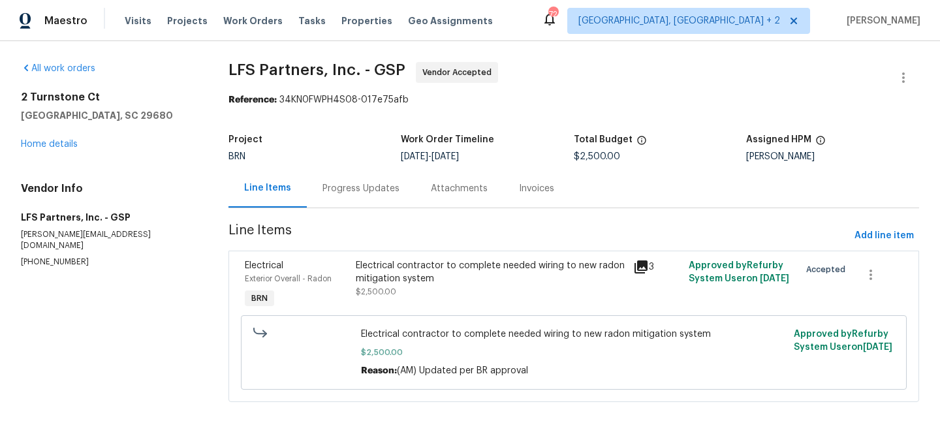
click at [353, 185] on div "Progress Updates" at bounding box center [360, 188] width 77 height 13
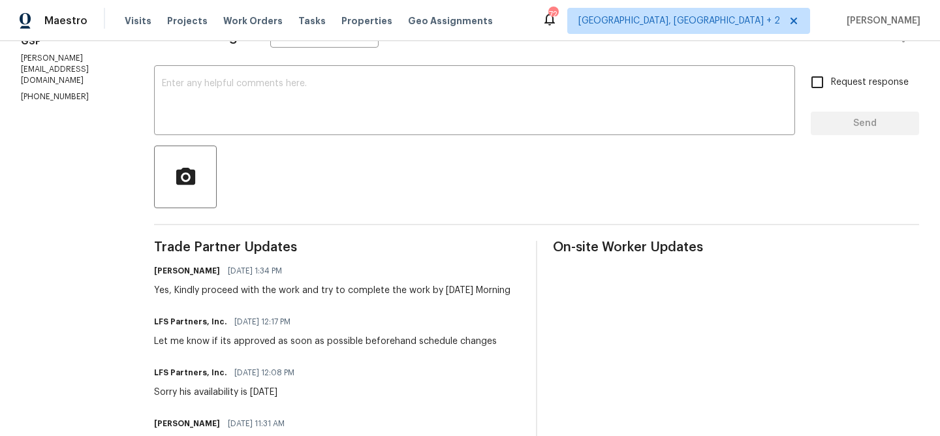
scroll to position [206, 0]
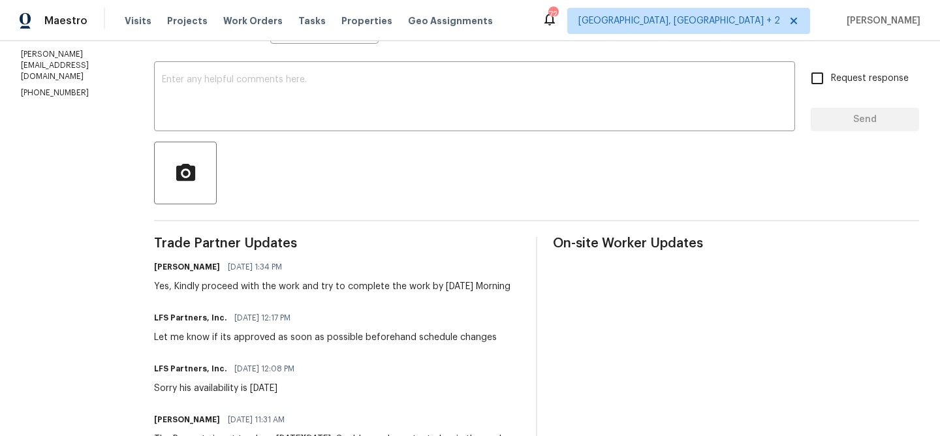
copy p "(704) 492-6440"
click at [49, 87] on p "(704) 492-6440" at bounding box center [72, 92] width 102 height 11
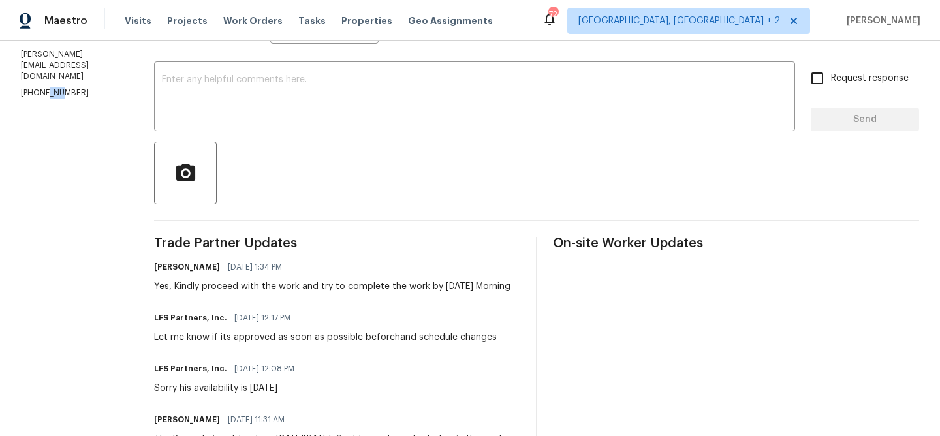
click at [49, 87] on p "(704) 492-6440" at bounding box center [72, 92] width 102 height 11
copy p "(704) 492-6440"
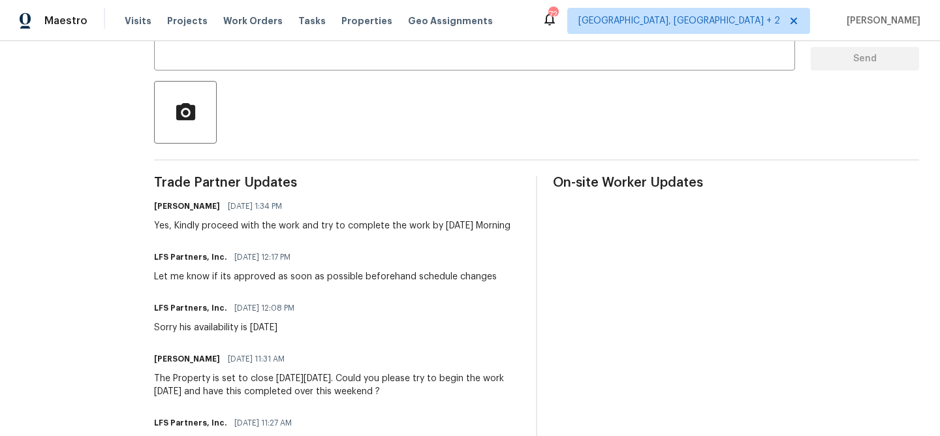
scroll to position [131, 0]
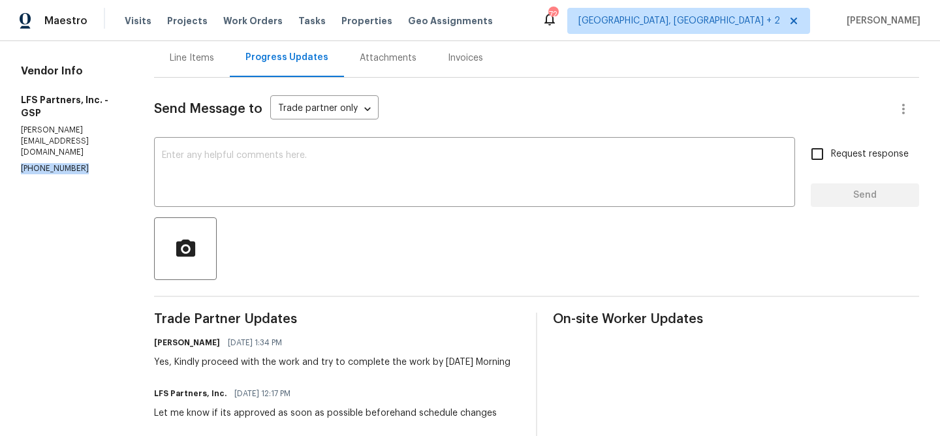
click at [37, 163] on p "(704) 492-6440" at bounding box center [72, 168] width 102 height 11
click at [244, 177] on textarea at bounding box center [474, 174] width 625 height 46
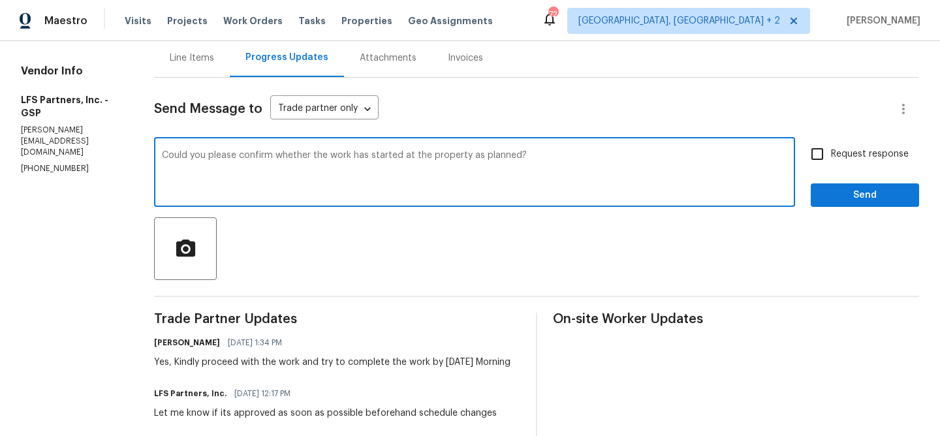
type textarea "Could you please confirm whether the work has started at the property as planne…"
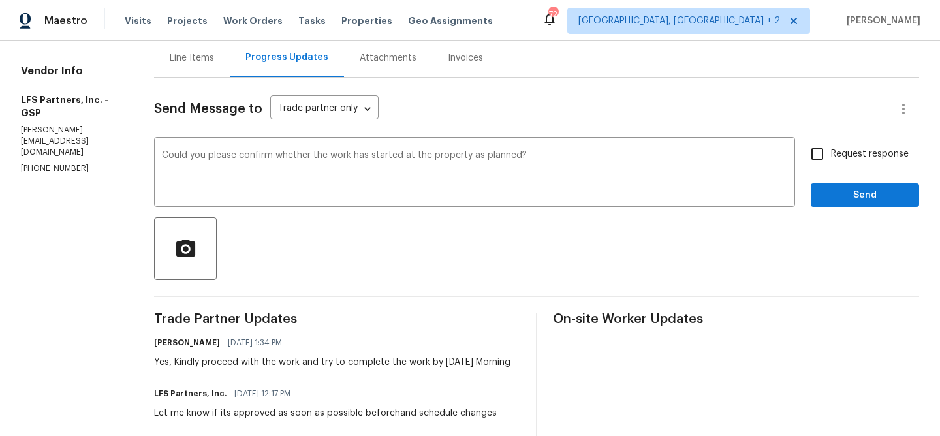
click at [858, 146] on label "Request response" at bounding box center [855, 153] width 105 height 27
click at [831, 146] on input "Request response" at bounding box center [816, 153] width 27 height 27
checkbox input "true"
click at [831, 206] on button "Send" at bounding box center [865, 195] width 108 height 24
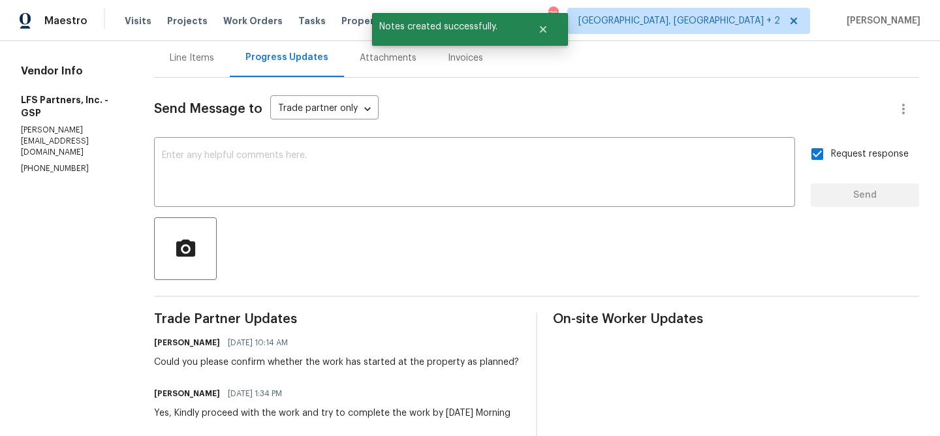
scroll to position [41, 0]
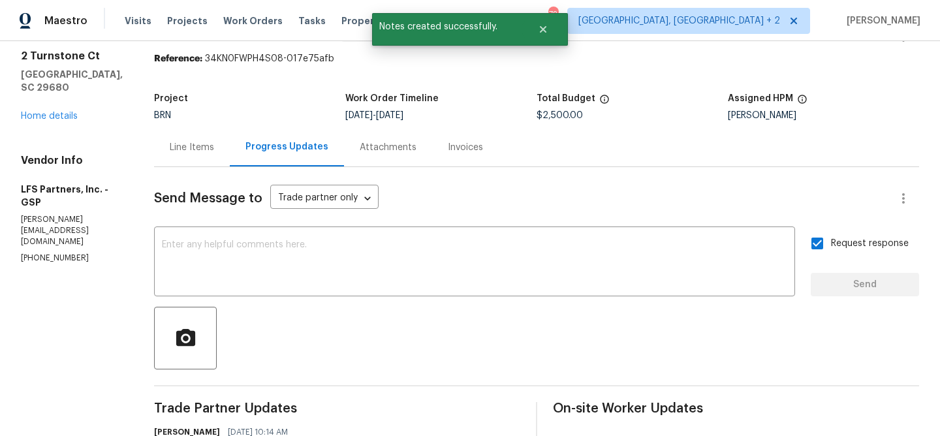
click at [49, 111] on div "2 Turnstone Ct Simpsonville, SC 29680 Home details" at bounding box center [72, 86] width 102 height 73
click at [45, 129] on div "All work orders 2 Turnstone Ct Simpsonville, SC 29680 Home details Vendor Info …" at bounding box center [72, 142] width 102 height 243
click at [52, 121] on div "2 Turnstone Ct Simpsonville, SC 29680 Home details" at bounding box center [72, 86] width 102 height 73
click at [50, 120] on link "Home details" at bounding box center [49, 116] width 57 height 9
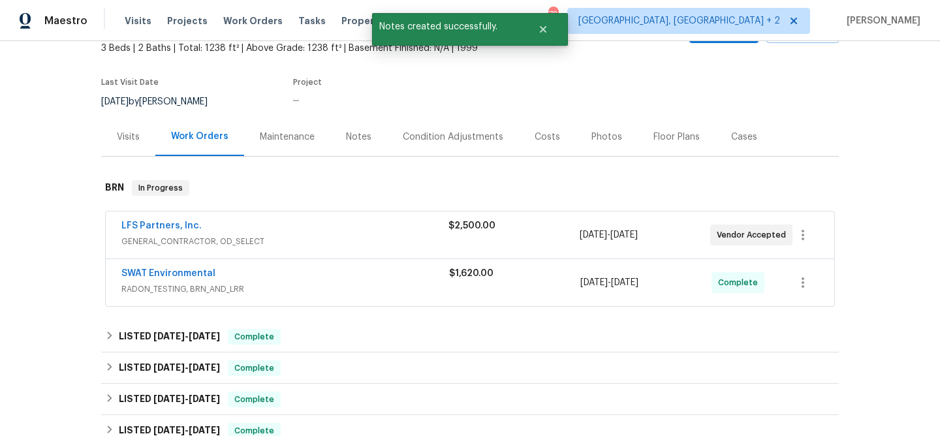
scroll to position [127, 0]
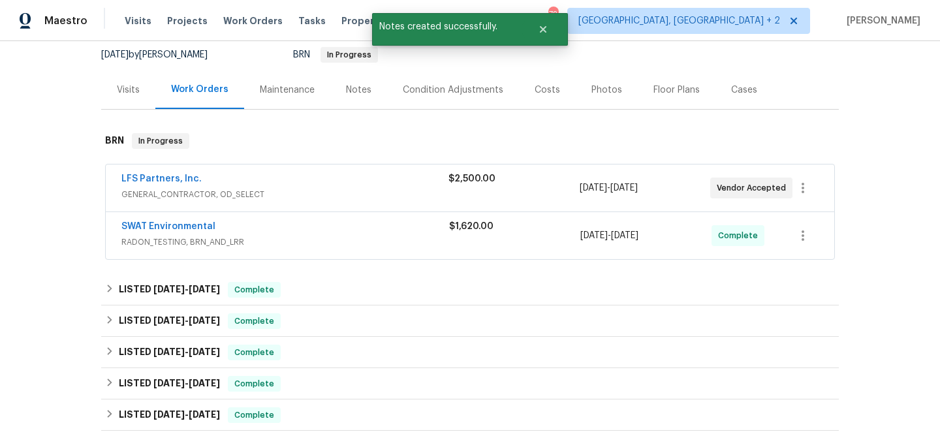
click at [179, 217] on div "SWAT Environmental RADON_TESTING, BRN_AND_LRR $1,620.00 9/12/2025 - 9/16/2025 C…" at bounding box center [470, 235] width 728 height 47
click at [164, 226] on link "SWAT Environmental" at bounding box center [168, 226] width 94 height 9
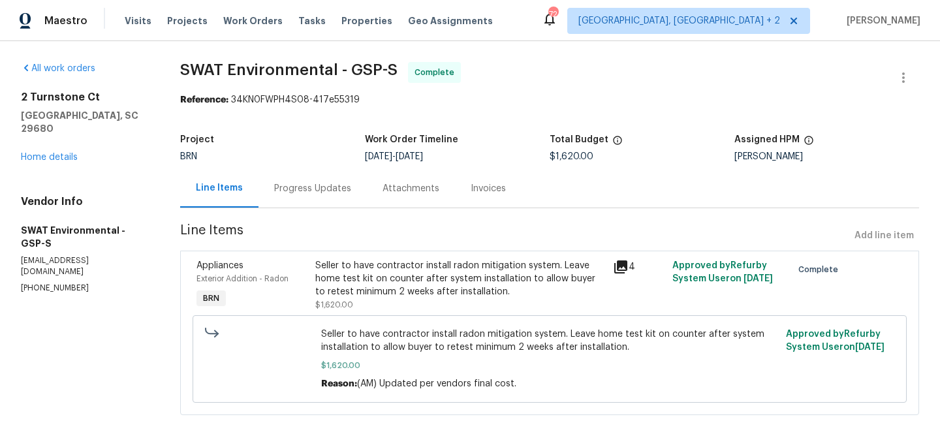
click at [365, 273] on div "Seller to have contractor install radon mitigation system. Leave home test kit …" at bounding box center [460, 278] width 290 height 39
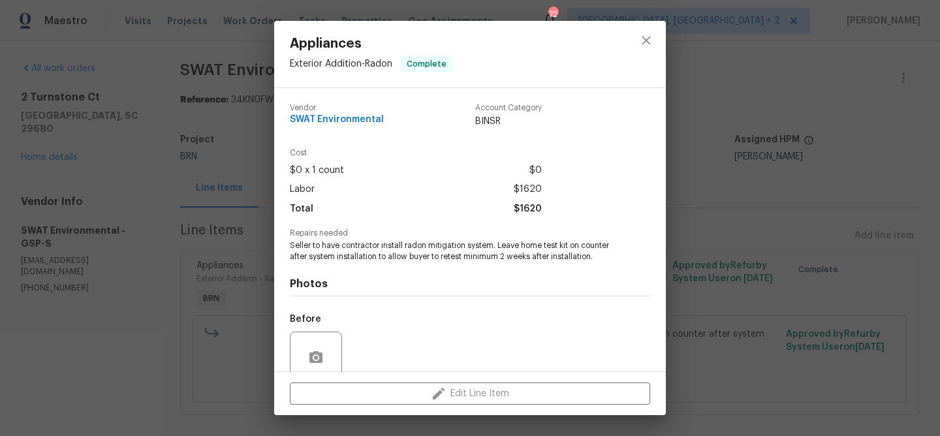
scroll to position [110, 0]
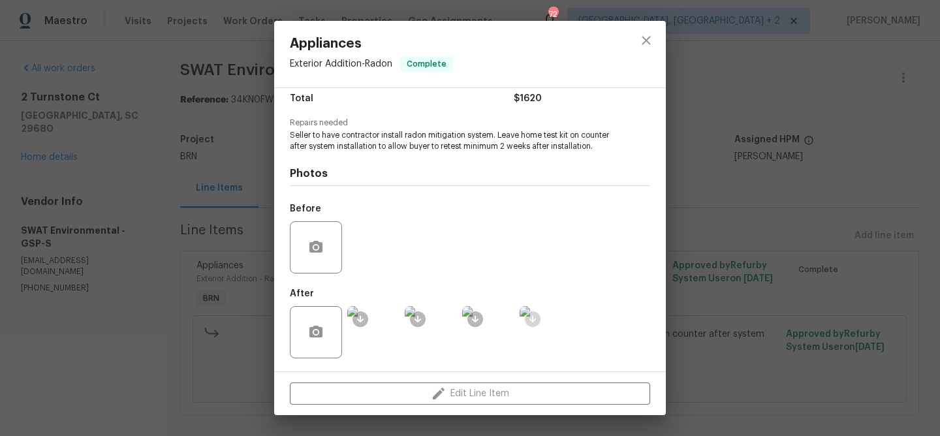
click at [535, 324] on ocidbutton at bounding box center [533, 319] width 16 height 16
click at [549, 327] on img at bounding box center [546, 332] width 52 height 52
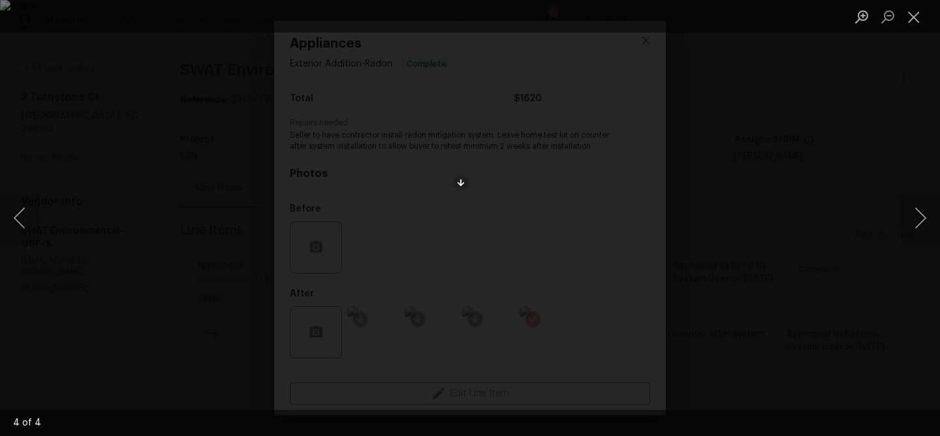
click at [472, 217] on img "Lightbox" at bounding box center [470, 218] width 940 height 436
click at [470, 217] on img "Lightbox" at bounding box center [470, 218] width 940 height 436
click at [186, 120] on div "Lightbox" at bounding box center [470, 218] width 940 height 436
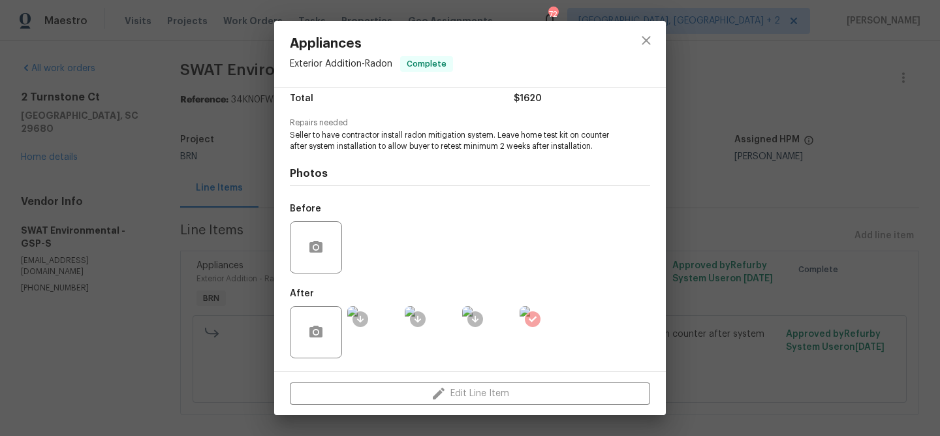
click at [176, 116] on div "Appliances Exterior Addition - Radon Complete Vendor SWAT Environmental Account…" at bounding box center [470, 218] width 940 height 436
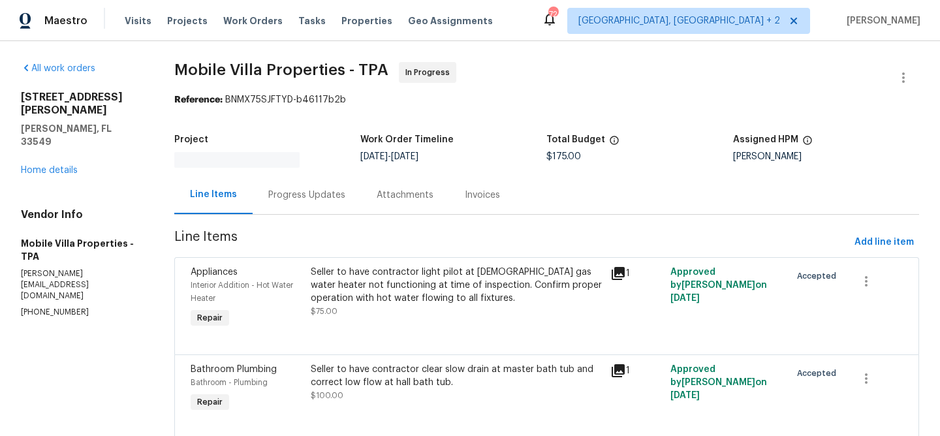
click at [356, 192] on div "Progress Updates" at bounding box center [307, 195] width 108 height 39
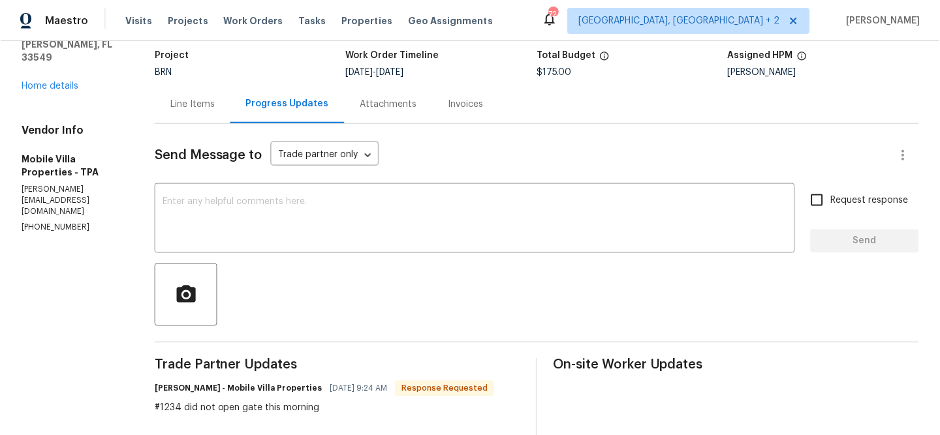
scroll to position [108, 0]
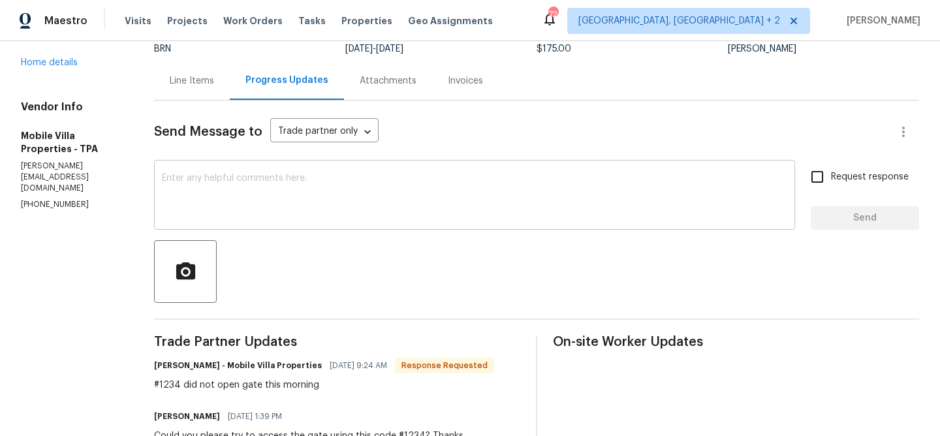
click at [289, 210] on textarea at bounding box center [474, 197] width 625 height 46
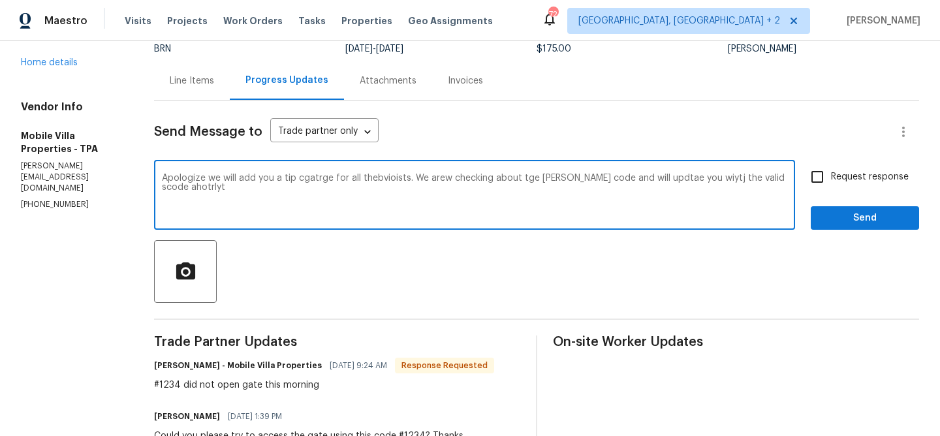
type textarea "Apologize we will add you a tip cgatrge for all thebvioists. We arew checking a…"
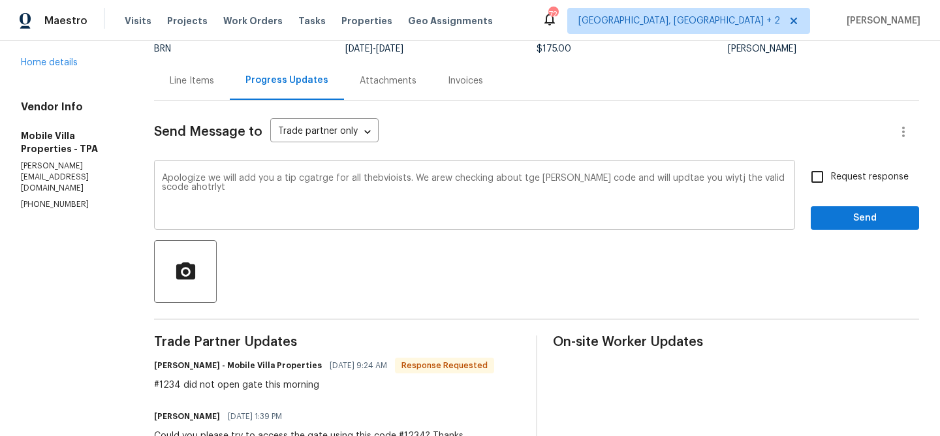
click at [277, 170] on div "Apologize we will add you a tip cgatrge for all thebvioists. We arew checking a…" at bounding box center [474, 196] width 641 height 67
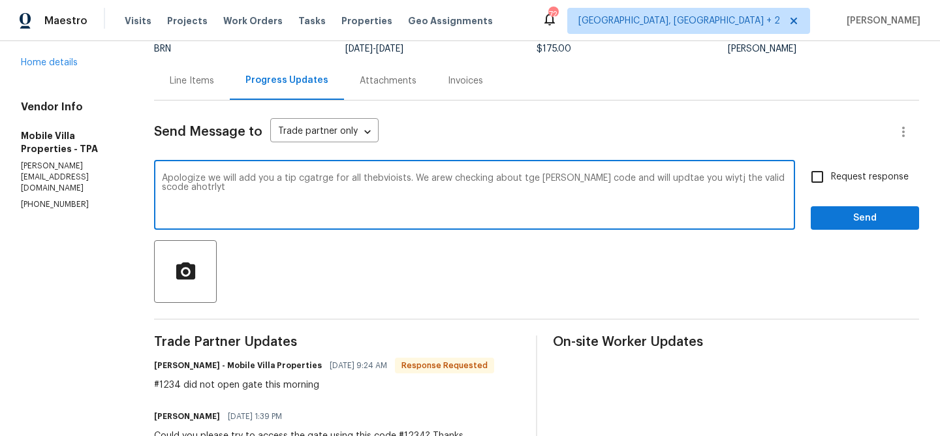
click at [277, 170] on div "Apologize we will add you a tip cgatrge for all thebvioists. We arew checking a…" at bounding box center [474, 196] width 641 height 67
click at [251, 178] on textarea "Apologize we will add you a tip cgatrge for all thebvioists. We arew checking a…" at bounding box center [474, 197] width 625 height 46
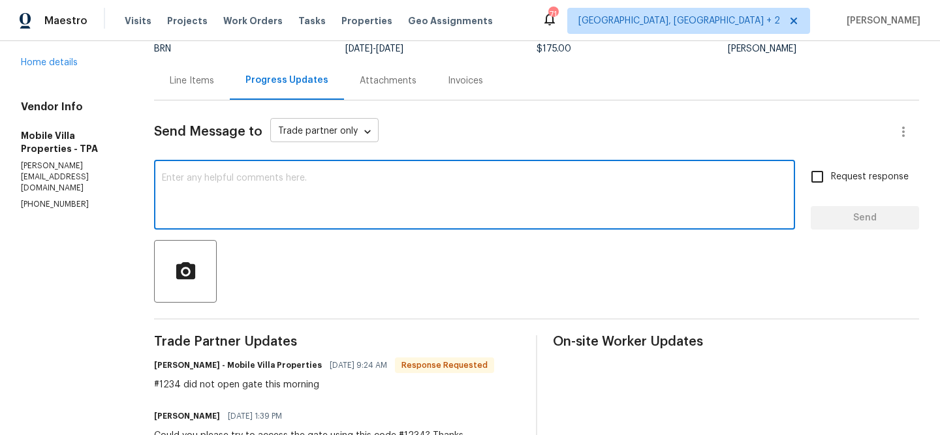
paste textarea "Apologies, we will be adding a tip charge for all the visitors. We are also che…"
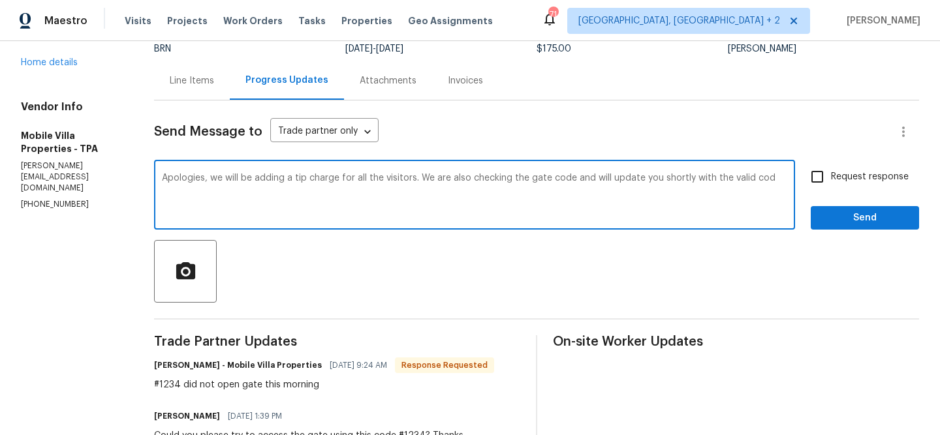
click at [291, 177] on textarea "Apologies, we will be adding a tip charge for all the visitors. We are also che…" at bounding box center [474, 197] width 625 height 46
drag, startPoint x: 409, startPoint y: 179, endPoint x: 376, endPoint y: 178, distance: 32.6
click at [374, 178] on textarea "Apologies, we will be adding a trip charge for all the visitors. We are also ch…" at bounding box center [474, 197] width 625 height 46
type textarea "Apologies, we will be adding a trip charge for all the trips. We are also check…"
click at [383, 178] on textarea "Apologies, we will be adding a trip charge for all the trips. We are also check…" at bounding box center [474, 197] width 625 height 46
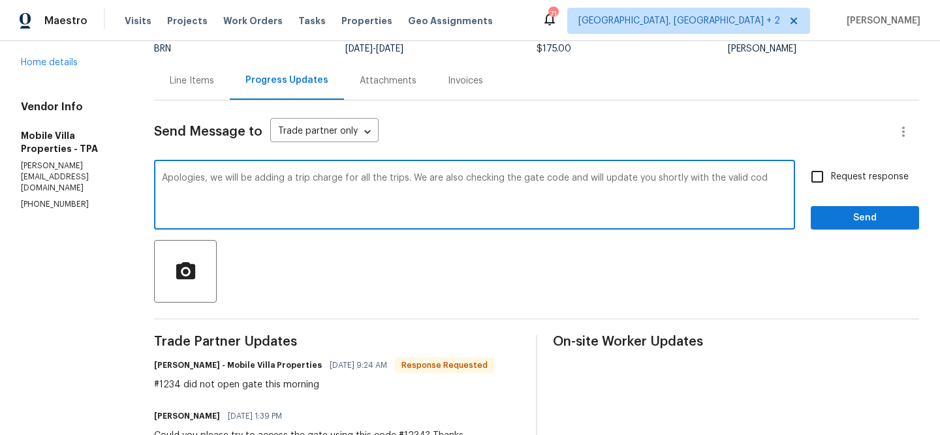
click at [383, 178] on textarea "Apologies, we will be adding a trip charge for all the trips. We are also check…" at bounding box center [474, 197] width 625 height 46
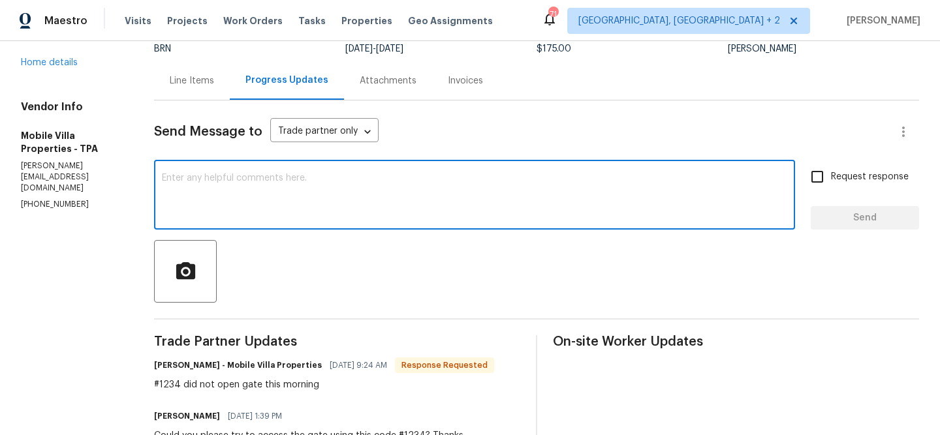
paste textarea "Apologies — a trip charge will be applied to all visits. We are also verifying …"
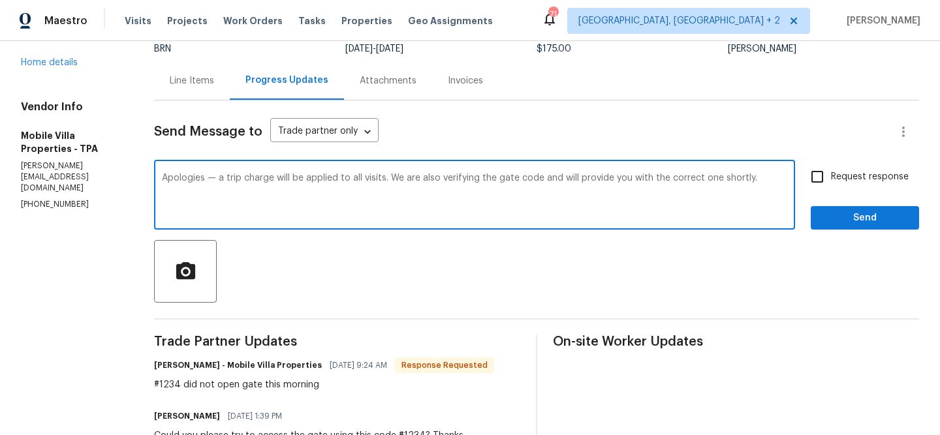
type textarea "Apologies — a trip charge will be applied to all visits. We are also verifying …"
click at [854, 178] on span "Request response" at bounding box center [870, 177] width 78 height 14
click at [831, 178] on input "Request response" at bounding box center [816, 176] width 27 height 27
checkbox input "true"
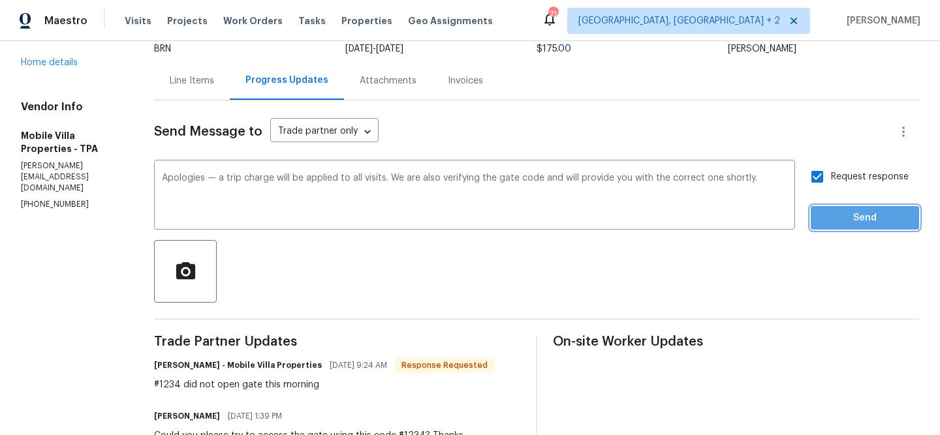
click at [849, 223] on span "Send" at bounding box center [864, 218] width 87 height 16
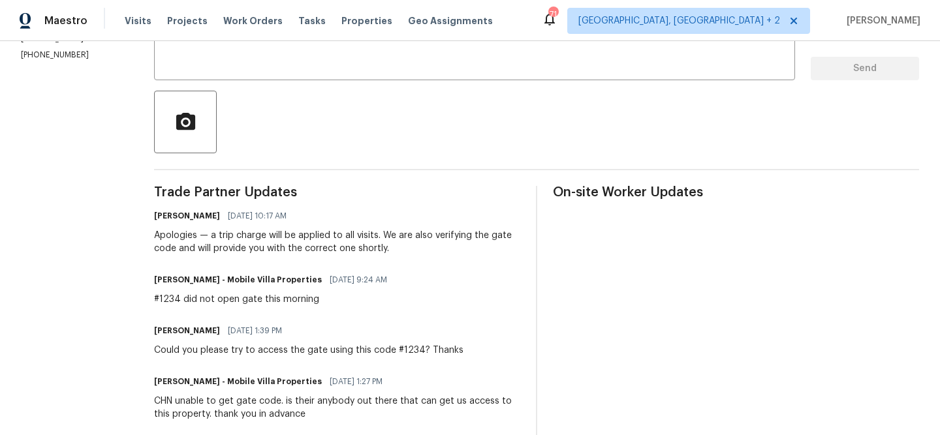
scroll to position [266, 0]
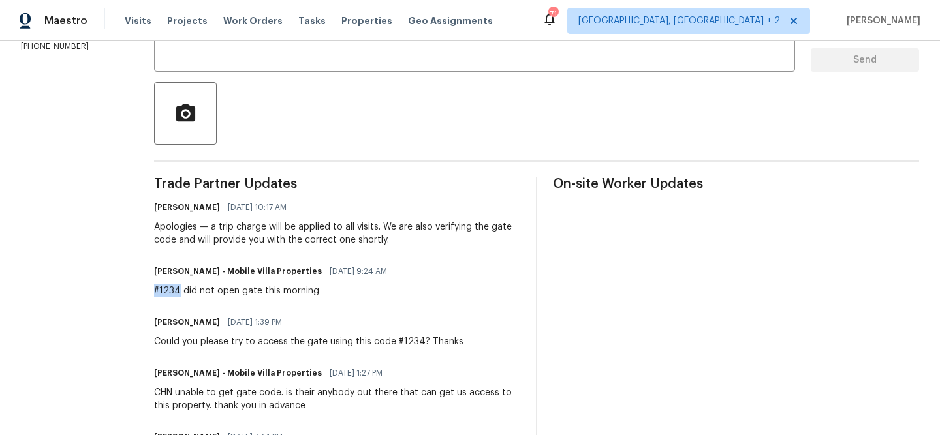
drag, startPoint x: 170, startPoint y: 291, endPoint x: 134, endPoint y: 290, distance: 35.2
click at [134, 290] on div "All work orders 2513 Andrea Lynn Dr Lutz, FL 33549 Home details Vendor Info Mob…" at bounding box center [470, 252] width 940 height 955
copy div "#1234"
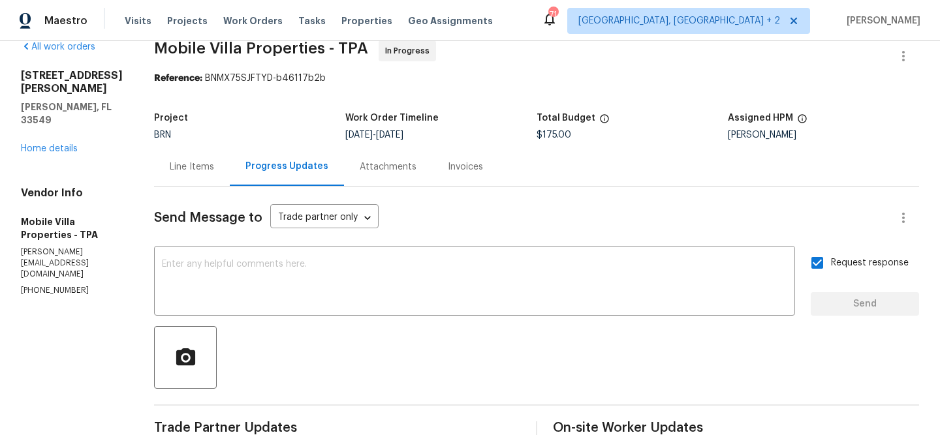
scroll to position [0, 0]
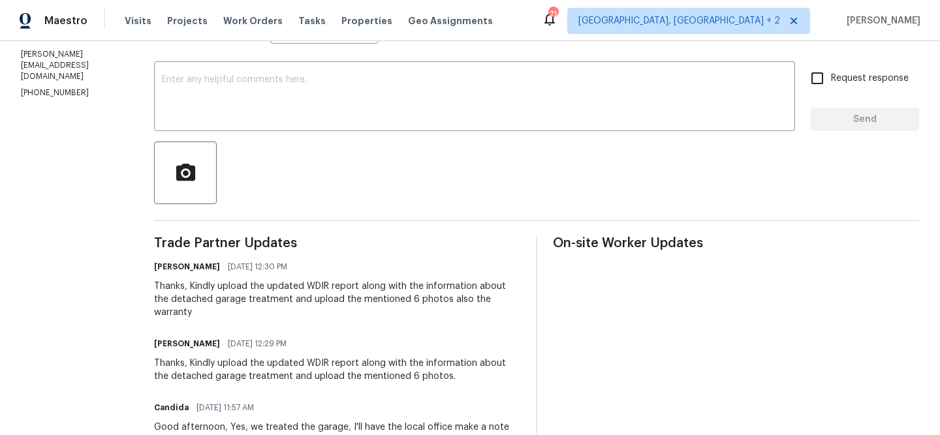
scroll to position [207, 0]
click at [202, 95] on textarea at bounding box center [474, 97] width 625 height 46
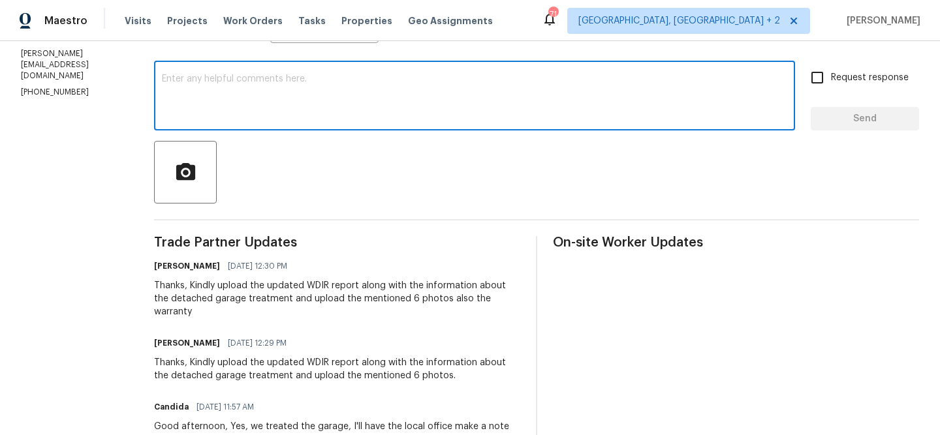
scroll to position [0, 0]
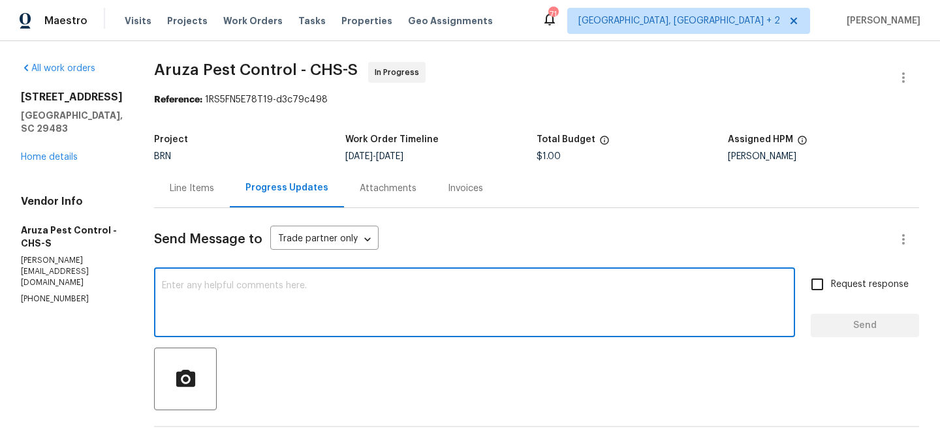
click at [179, 281] on textarea at bounding box center [474, 304] width 625 height 46
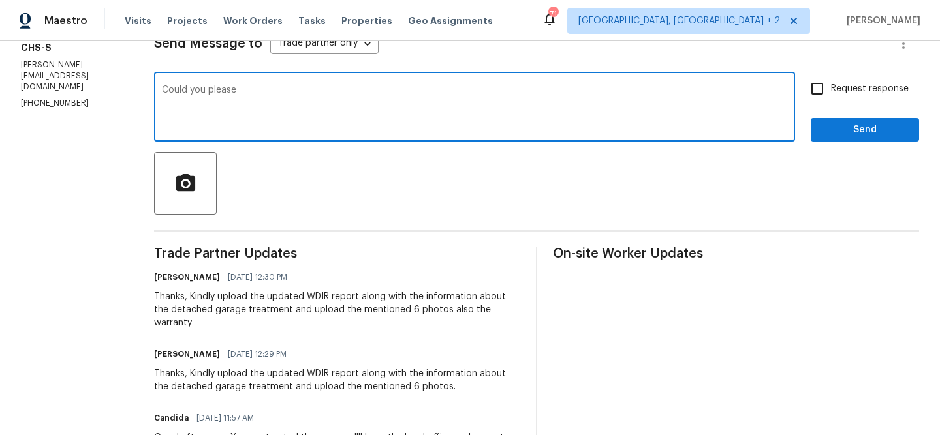
scroll to position [204, 0]
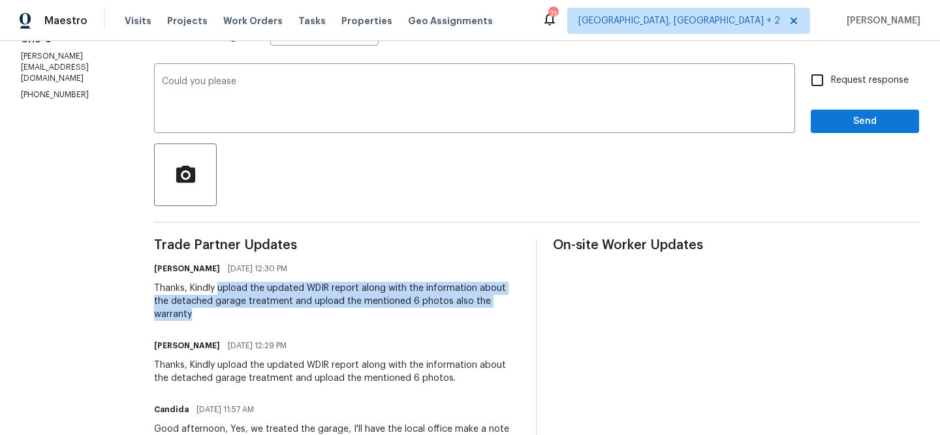
drag, startPoint x: 221, startPoint y: 290, endPoint x: 510, endPoint y: 298, distance: 289.9
click at [510, 299] on div "Thanks, Kindly upload the updated WDIR report along with the information about …" at bounding box center [337, 301] width 366 height 39
copy div "upload the updated WDIR report along with the information about the detached ga…"
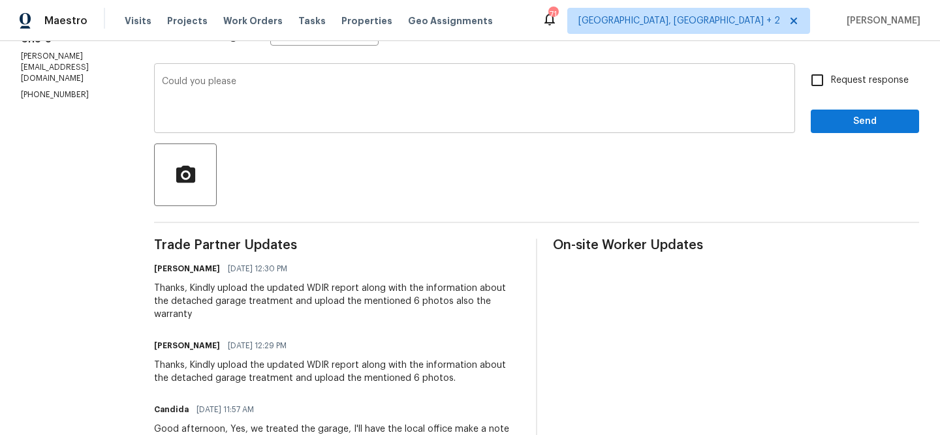
click at [292, 81] on textarea "Could you please" at bounding box center [474, 100] width 625 height 46
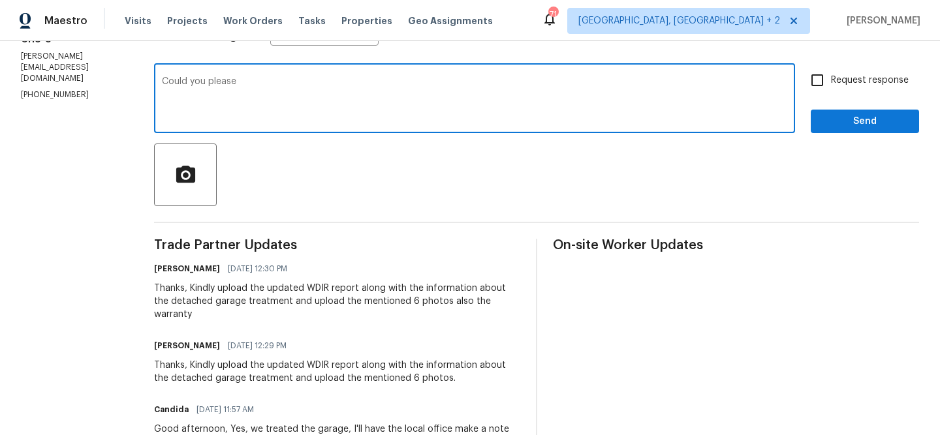
paste textarea "upload the updated WDIR report along with the information about the detached ga…"
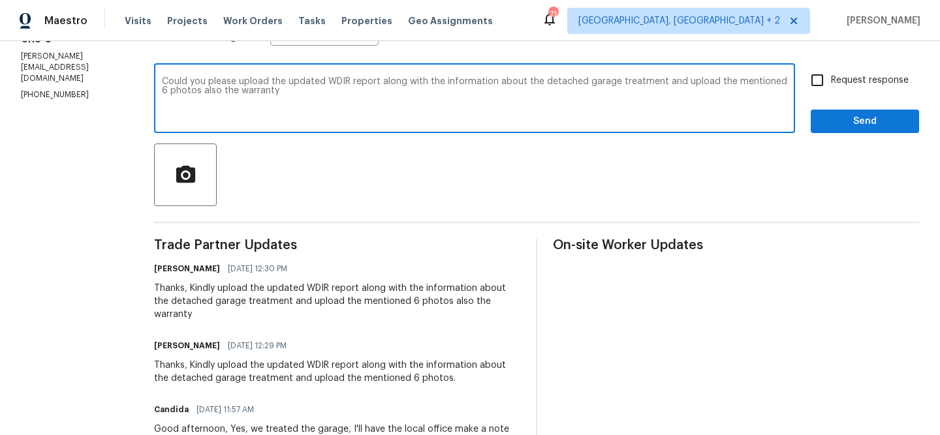
click at [163, 84] on textarea "Could you please upload the updated WDIR report along with the information abou…" at bounding box center [474, 100] width 625 height 46
click at [466, 94] on textarea "The Property is set to close [DATE].Could you please upload the updated WDIR re…" at bounding box center [474, 100] width 625 height 46
type textarea "The Property is set to close [DATE].Could you please upload the updated WDIR re…"
click at [850, 88] on label "Request response" at bounding box center [855, 80] width 105 height 27
click at [831, 88] on input "Request response" at bounding box center [816, 80] width 27 height 27
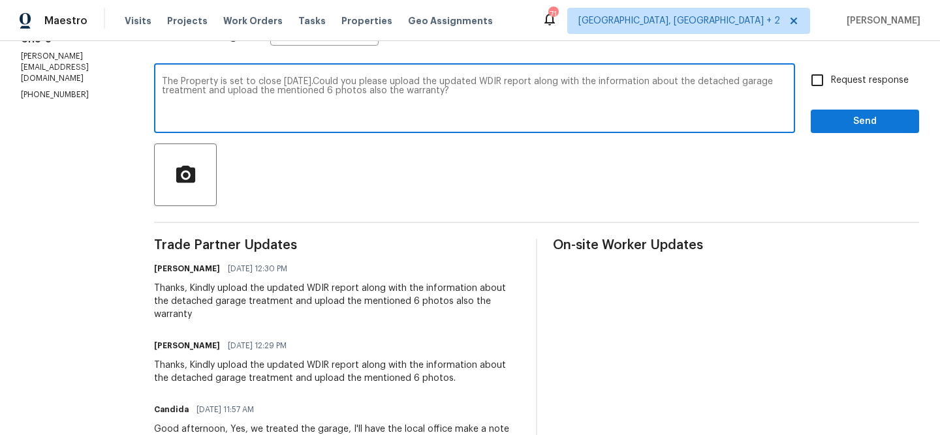
checkbox input "true"
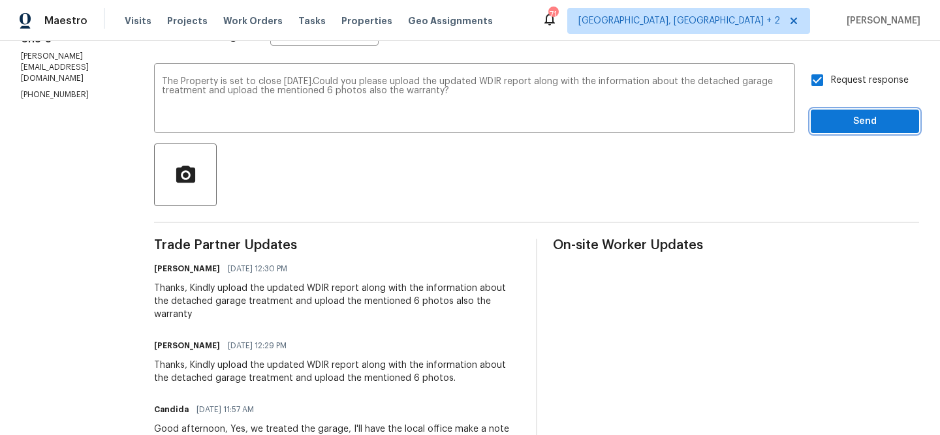
click at [839, 125] on span "Send" at bounding box center [864, 122] width 87 height 16
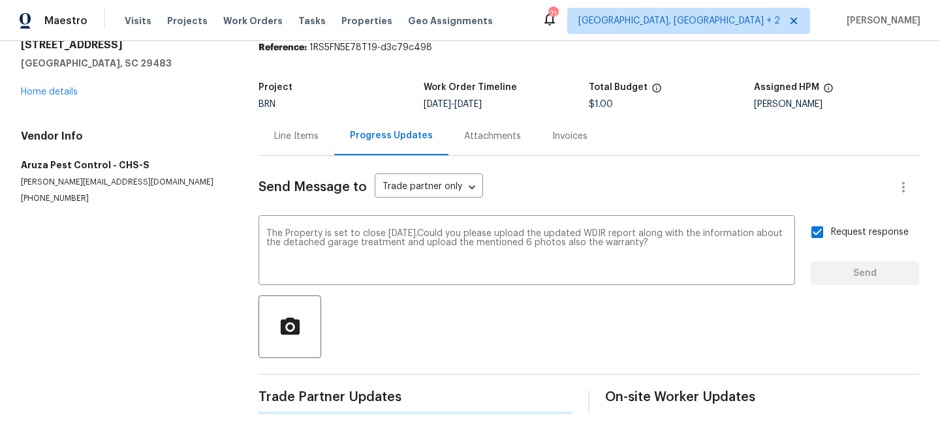
scroll to position [0, 0]
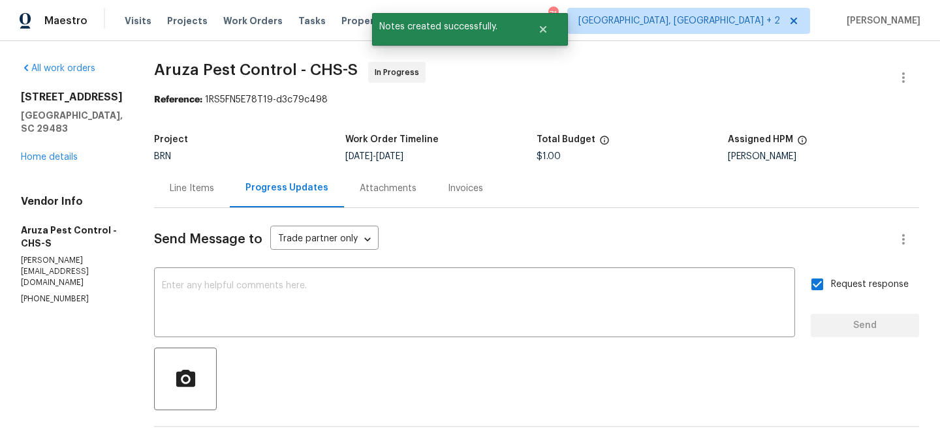
click at [78, 275] on p "[PERSON_NAME][EMAIL_ADDRESS][DOMAIN_NAME]" at bounding box center [72, 271] width 102 height 33
copy p "[PERSON_NAME][EMAIL_ADDRESS][DOMAIN_NAME]"
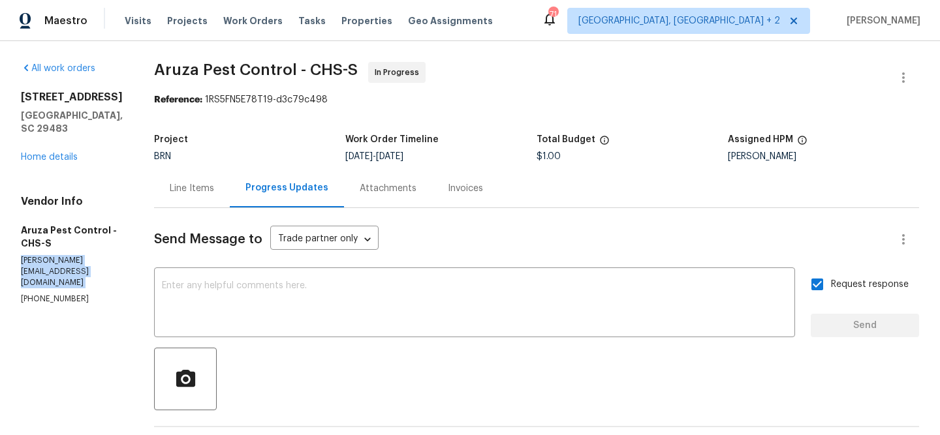
scroll to position [160, 0]
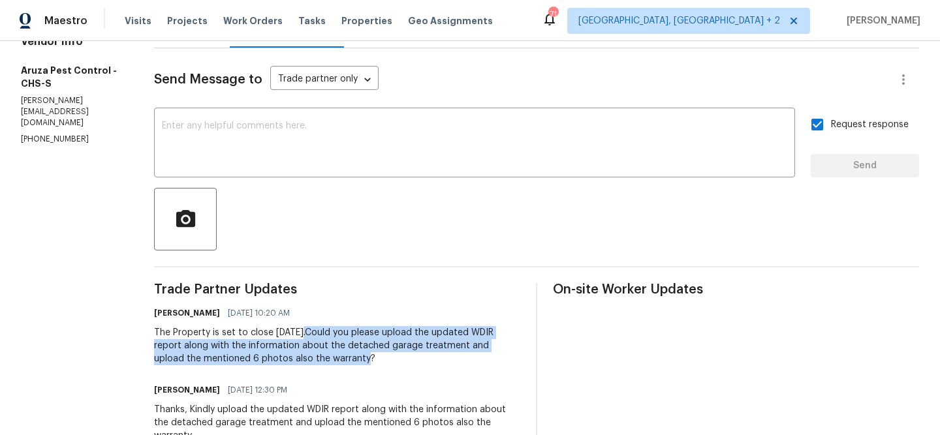
drag, startPoint x: 301, startPoint y: 333, endPoint x: 350, endPoint y: 364, distance: 58.3
click at [350, 364] on div "The Property is set to close [DATE].Could you please upload the updated WDIR re…" at bounding box center [337, 345] width 366 height 39
copy div "Could you please upload the updated WDIR report along with the information abou…"
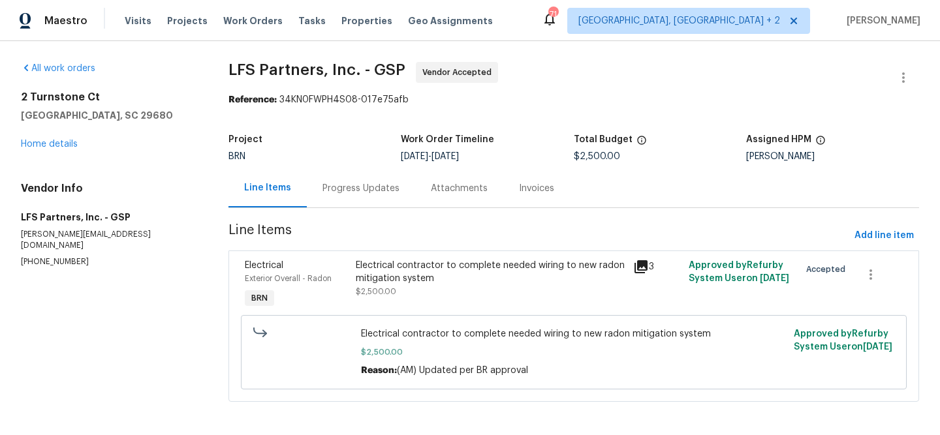
click at [325, 187] on div "Progress Updates" at bounding box center [360, 188] width 77 height 13
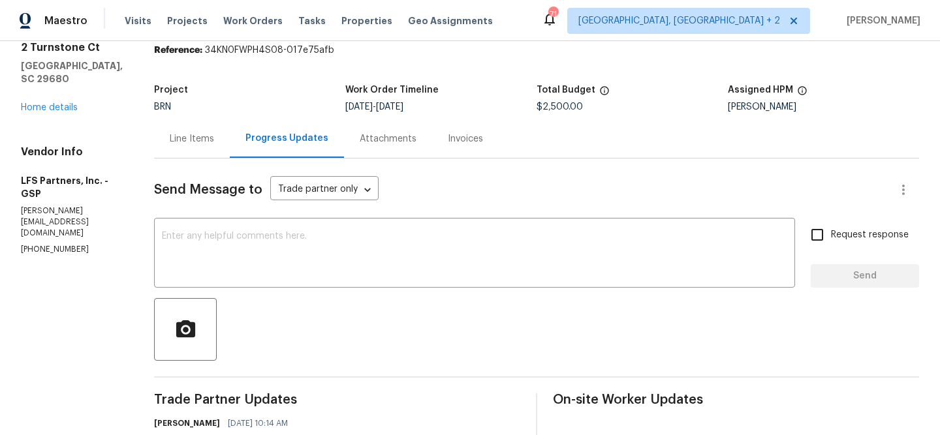
scroll to position [100, 0]
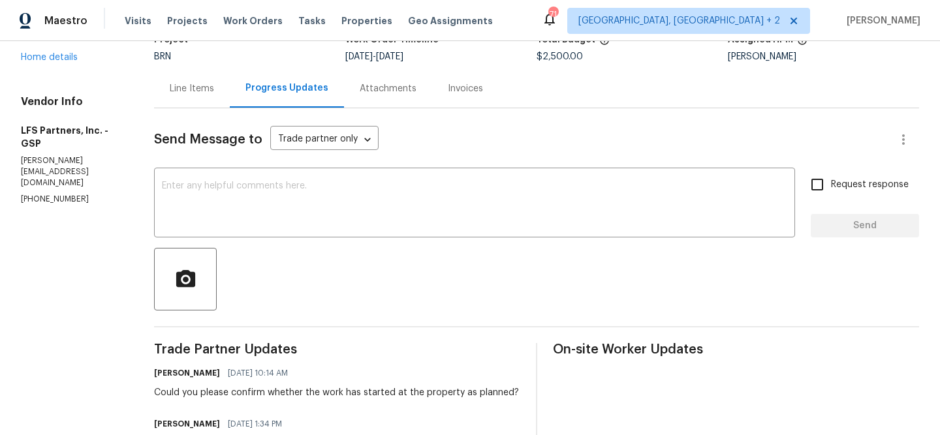
copy p "(704) 492-6440"
click at [55, 166] on div "Vendor Info LFS Partners, Inc. - GSP rafaelh@lfspartners.com (704) 492-6440" at bounding box center [72, 150] width 102 height 110
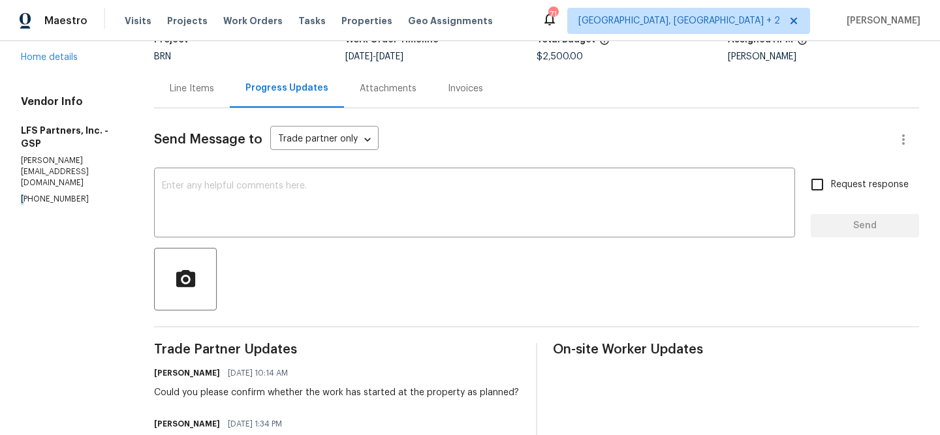
click at [55, 166] on div "Vendor Info LFS Partners, Inc. - GSP rafaelh@lfspartners.com (704) 492-6440" at bounding box center [72, 150] width 102 height 110
click at [54, 165] on p "rafaelh@lfspartners.com" at bounding box center [72, 171] width 102 height 33
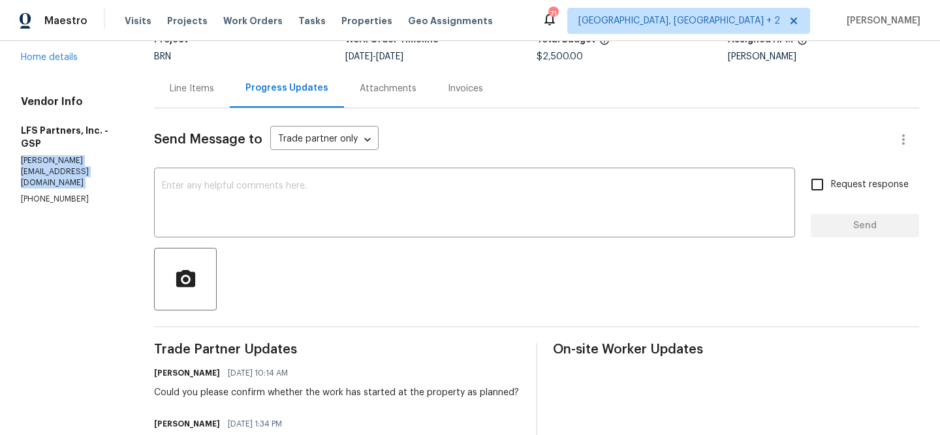
copy p "rafaelh@lfspartners.com"
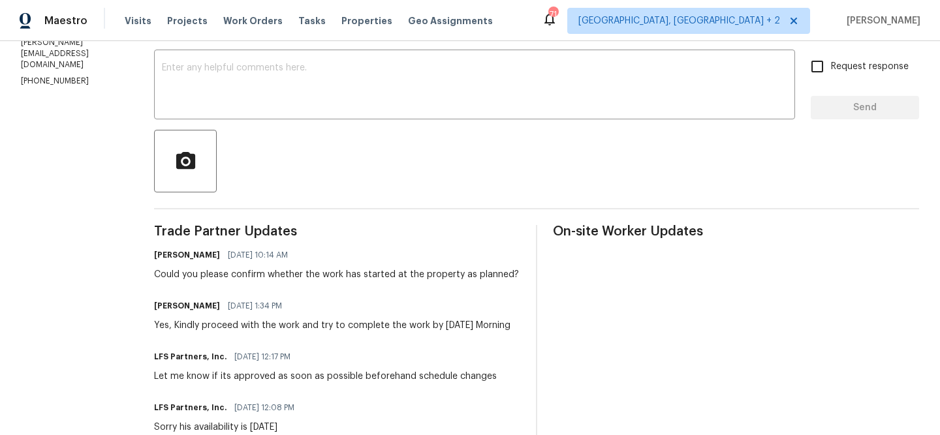
click at [196, 277] on div "Could you please confirm whether the work has started at the property as planne…" at bounding box center [336, 274] width 365 height 13
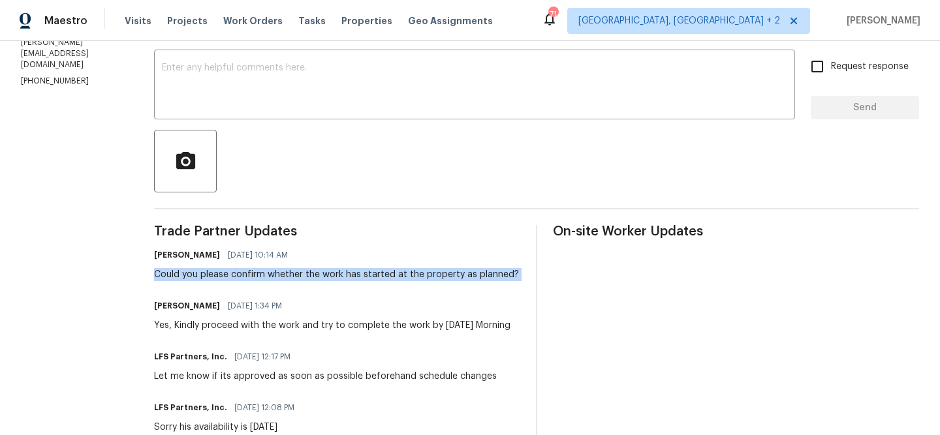
click at [196, 277] on div "Could you please confirm whether the work has started at the property as planne…" at bounding box center [336, 274] width 365 height 13
copy div "Could you please confirm whether the work has started at the property as planne…"
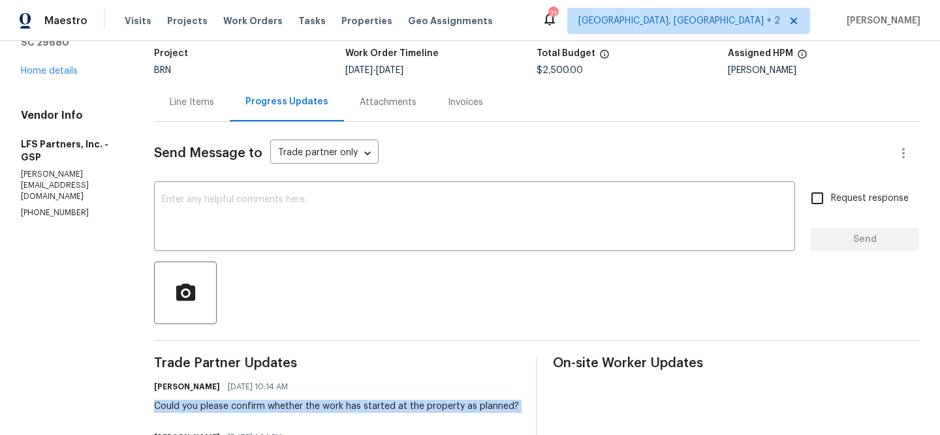
scroll to position [57, 0]
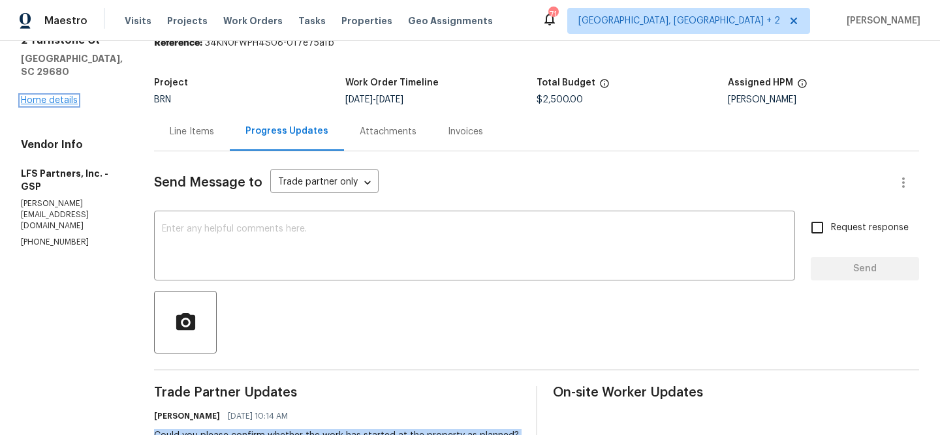
click at [24, 104] on link "Home details" at bounding box center [49, 100] width 57 height 9
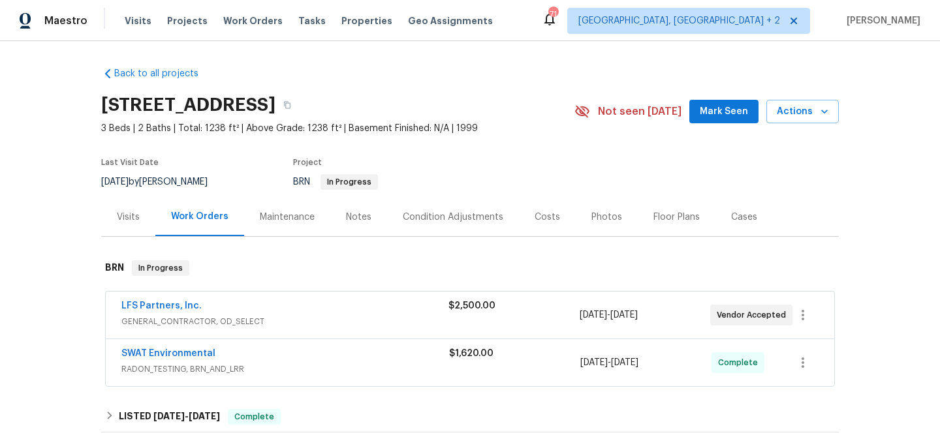
click at [144, 358] on span "SWAT Environmental" at bounding box center [168, 353] width 94 height 13
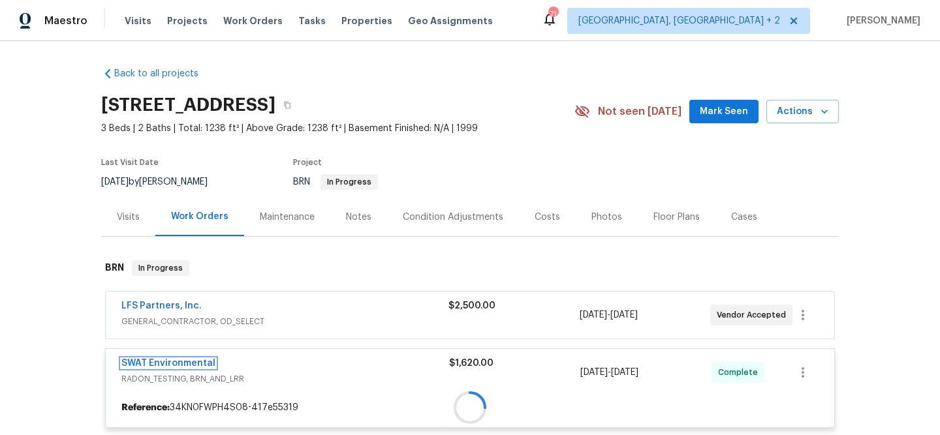
click at [144, 359] on link "SWAT Environmental" at bounding box center [168, 363] width 94 height 9
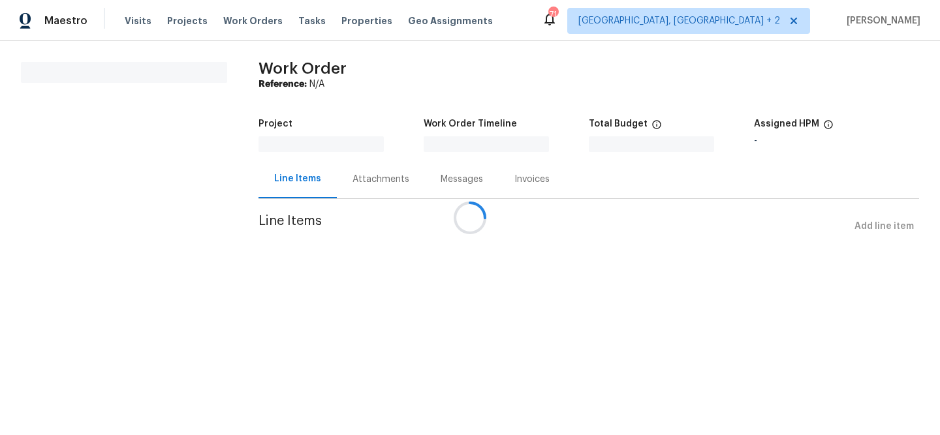
click at [144, 358] on div at bounding box center [470, 217] width 940 height 435
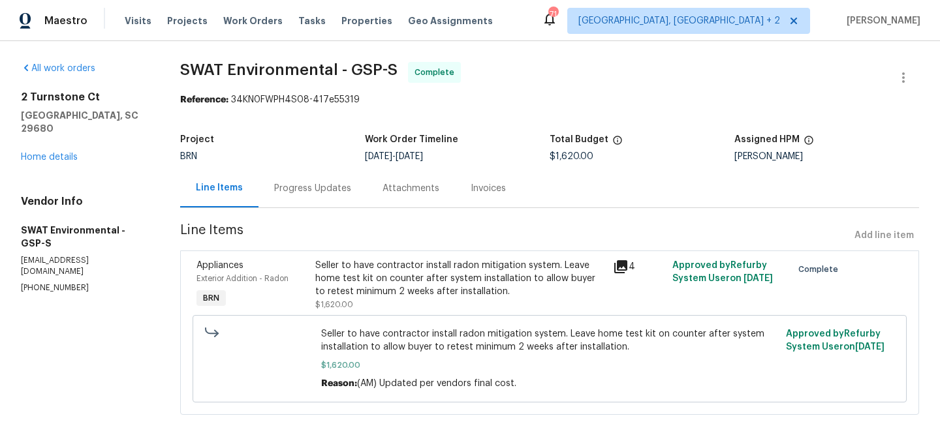
click at [381, 272] on div "Seller to have contractor install radon mitigation system. Leave home test kit …" at bounding box center [460, 278] width 290 height 39
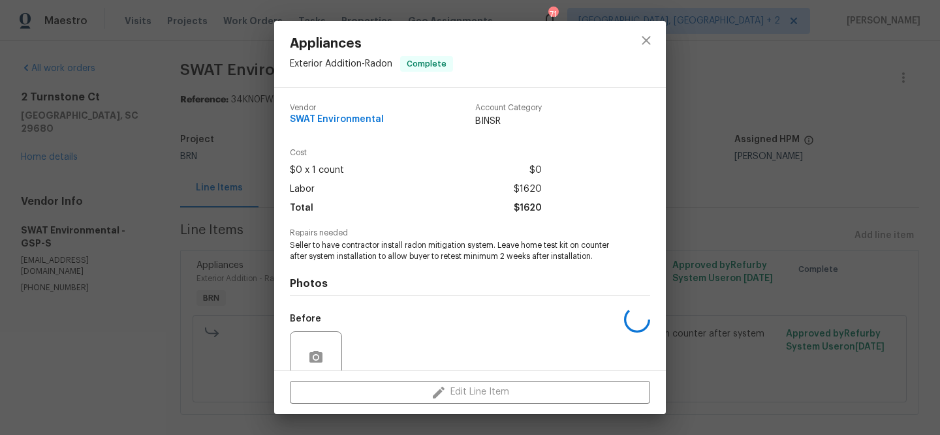
scroll to position [111, 0]
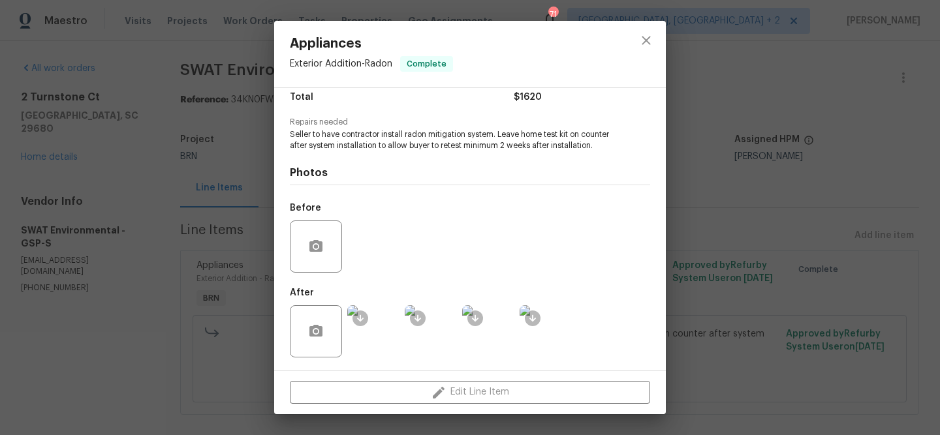
click at [66, 240] on div "Appliances Exterior Addition - Radon Complete Vendor SWAT Environmental Account…" at bounding box center [470, 217] width 940 height 435
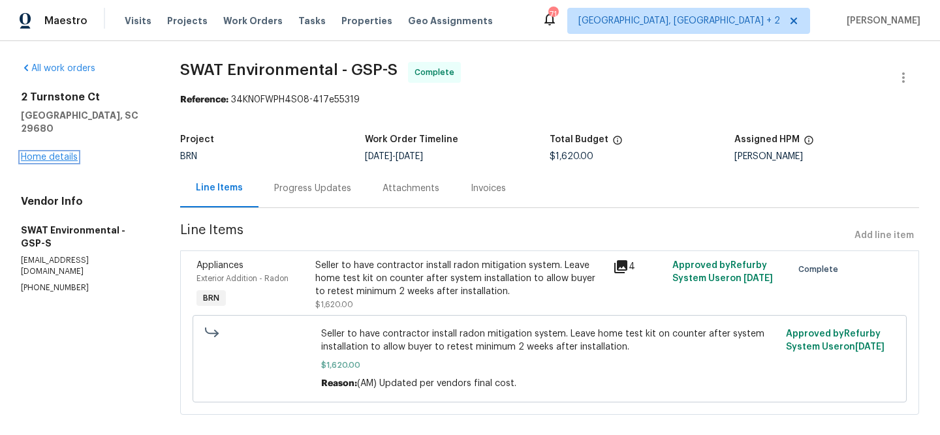
click at [52, 153] on link "Home details" at bounding box center [49, 157] width 57 height 9
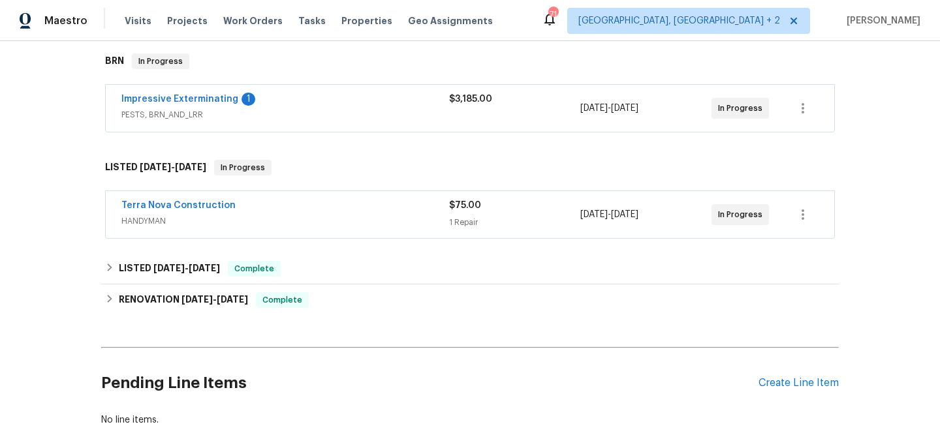
scroll to position [211, 0]
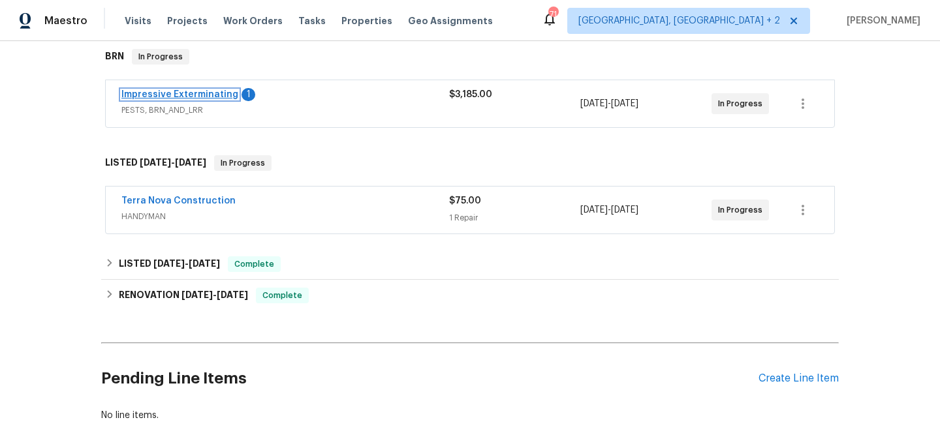
click at [174, 96] on link "Impressive Exterminating" at bounding box center [179, 94] width 117 height 9
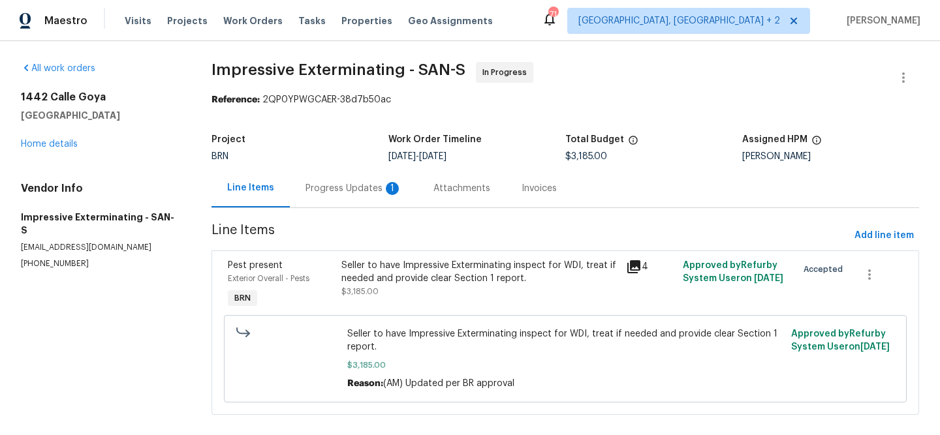
click at [334, 180] on div "Progress Updates 1" at bounding box center [354, 188] width 128 height 39
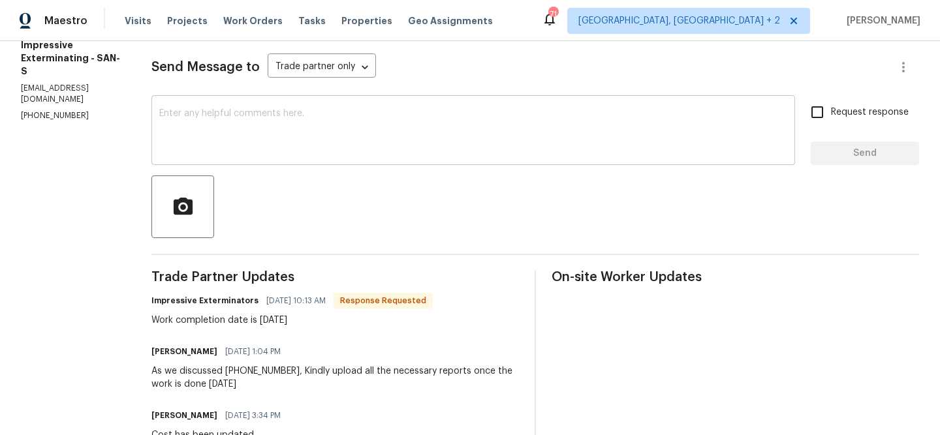
scroll to position [179, 0]
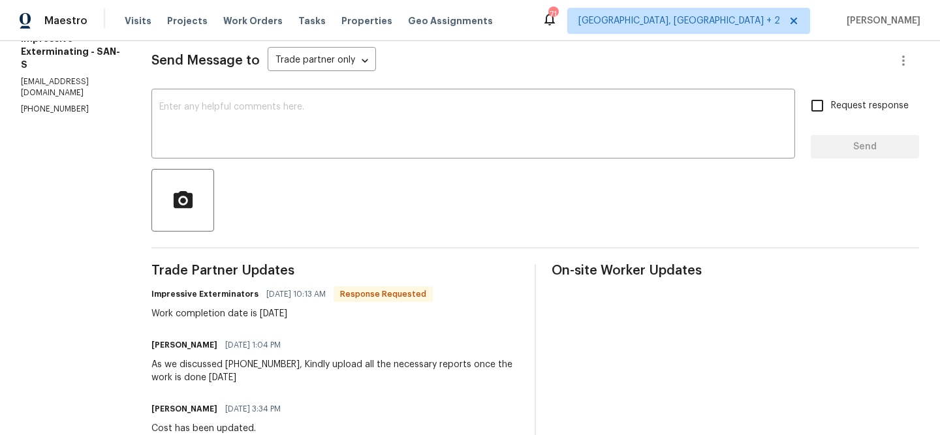
click at [255, 86] on div "Send Message to Trade partner only Trade partner only ​ x ​ Request response Se…" at bounding box center [535, 367] width 768 height 677
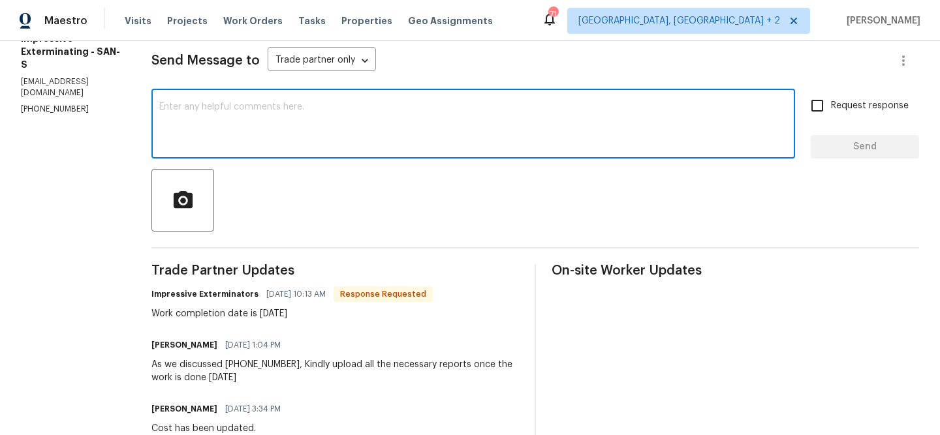
click at [225, 121] on textarea at bounding box center [473, 125] width 628 height 46
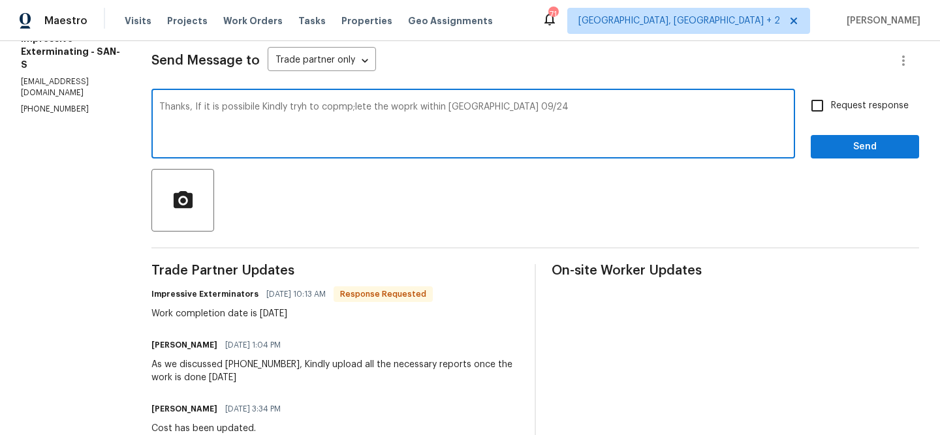
type textarea "Thanks, If it is possibile Kindly tryh to copmp;lete the woprk within [GEOGRAPH…"
click at [227, 106] on textarea "Thanks, If it is possibile Kindly tryh to copmp;lete the woprk within [GEOGRAPH…" at bounding box center [473, 125] width 628 height 46
click at [227, 106] on textarea "Thanks, If it is possibile Kindly tryh to copmp;lete the woprk within Wednesdat…" at bounding box center [473, 125] width 628 height 46
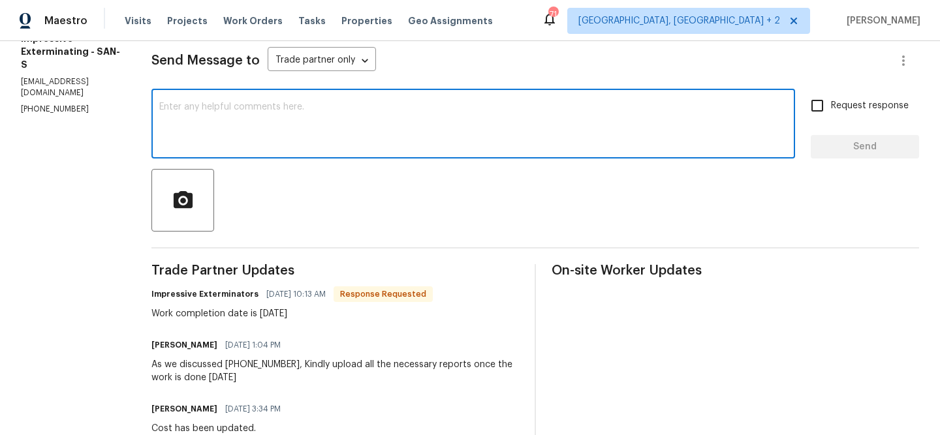
paste textarea "Thank you. If possible, kindly try to complete the work by Wednesday, 09/24"
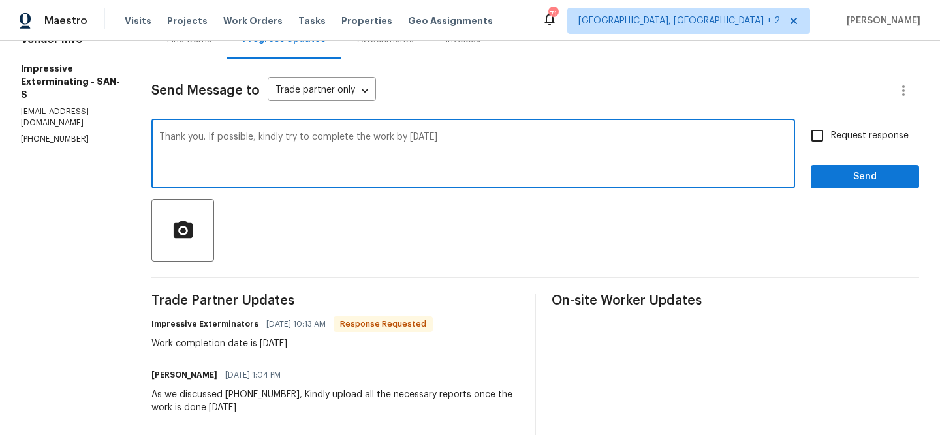
scroll to position [127, 0]
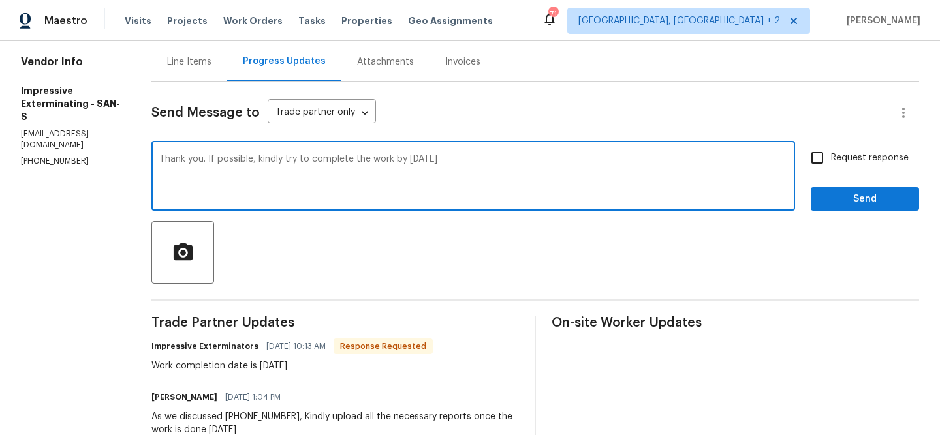
type textarea "Thank you. If possible, kindly try to complete the work by Wednesday, 09/24"
drag, startPoint x: 820, startPoint y: 162, endPoint x: 587, endPoint y: 162, distance: 233.6
click at [811, 162] on input "Request response" at bounding box center [816, 157] width 27 height 27
checkbox input "true"
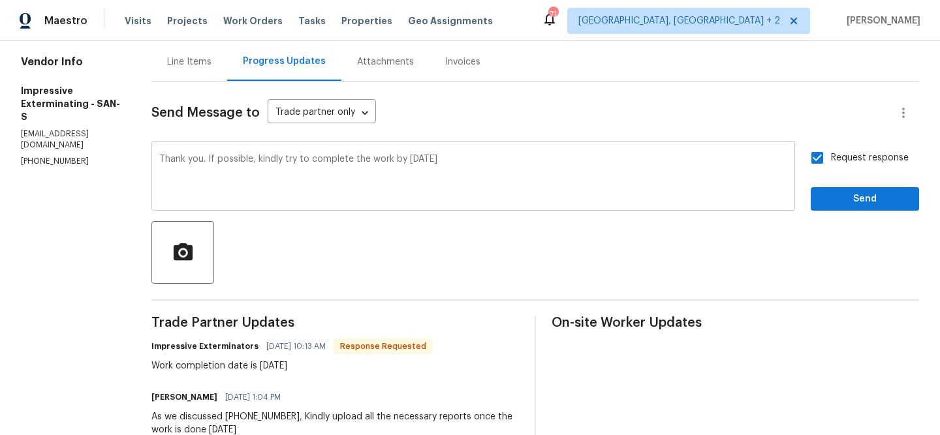
click at [405, 163] on textarea "Thank you. If possible, kindly try to complete the work by Wednesday, 09/24" at bounding box center [473, 178] width 628 height 46
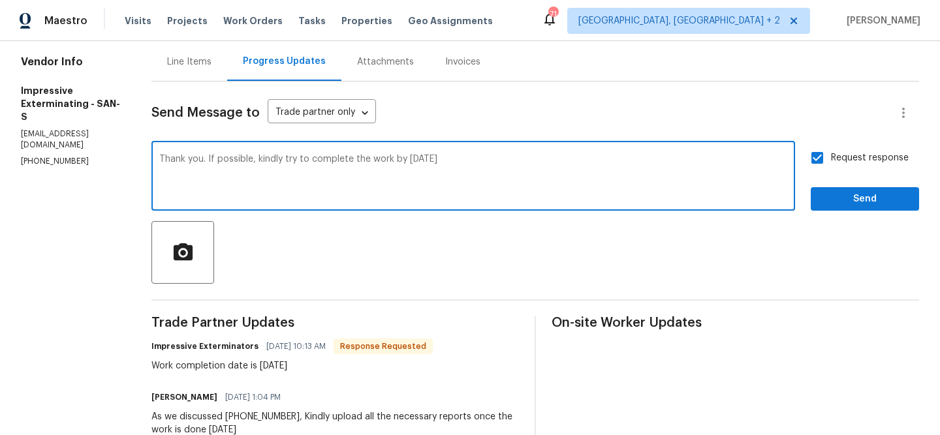
click at [405, 163] on textarea "Thank you. If possible, kindly try to complete the work by Wednesday, 09/24" at bounding box center [473, 178] width 628 height 46
type textarea "Thank you. If possible, kindly try to complete the work within Wednesday, 09/24"
click at [882, 200] on span "Send" at bounding box center [864, 199] width 87 height 16
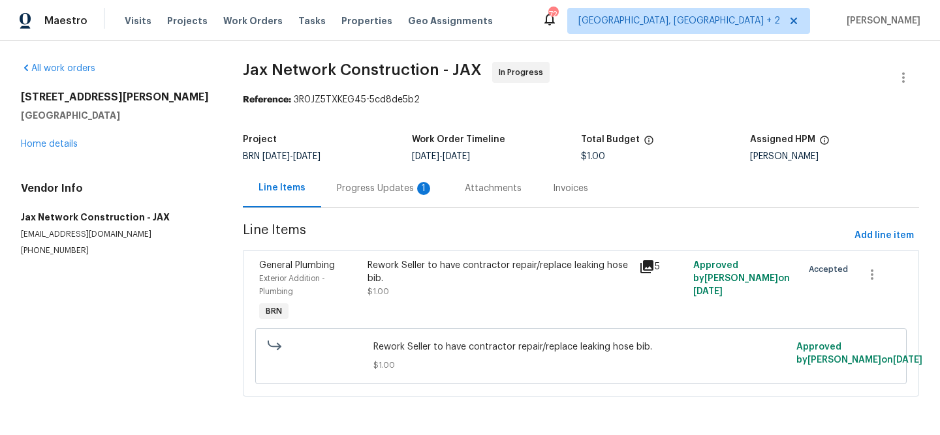
click at [349, 196] on div "Progress Updates 1" at bounding box center [385, 188] width 128 height 39
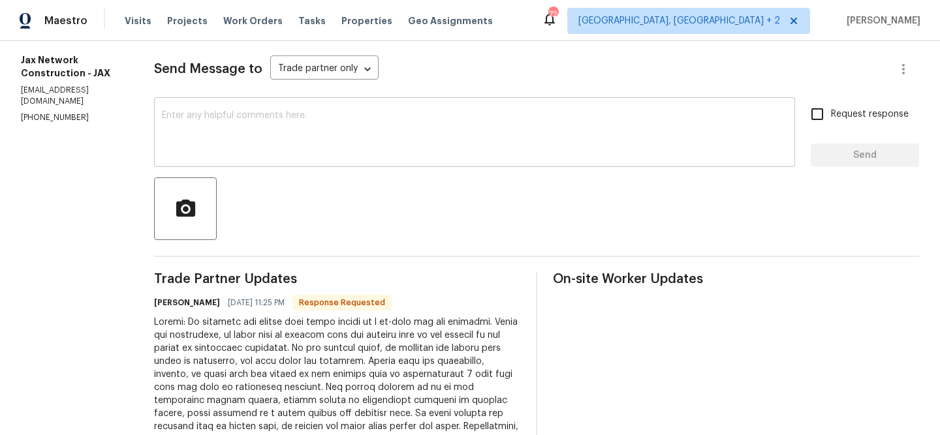
click at [272, 140] on textarea at bounding box center [474, 134] width 625 height 46
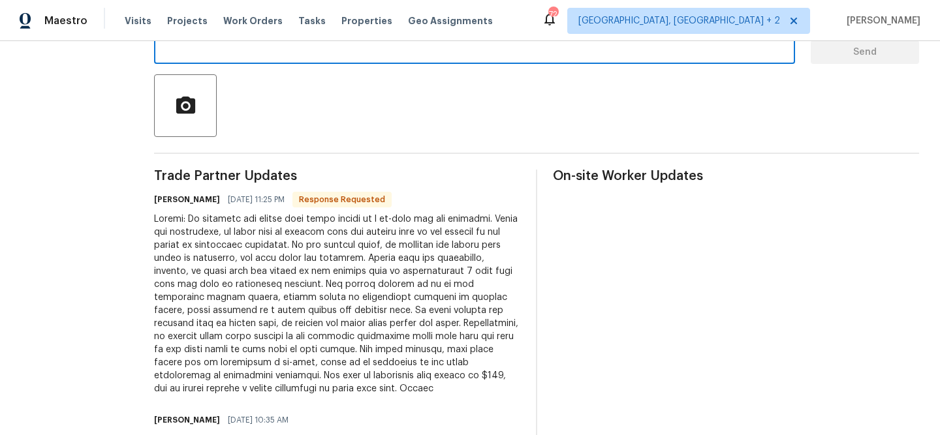
scroll to position [288, 0]
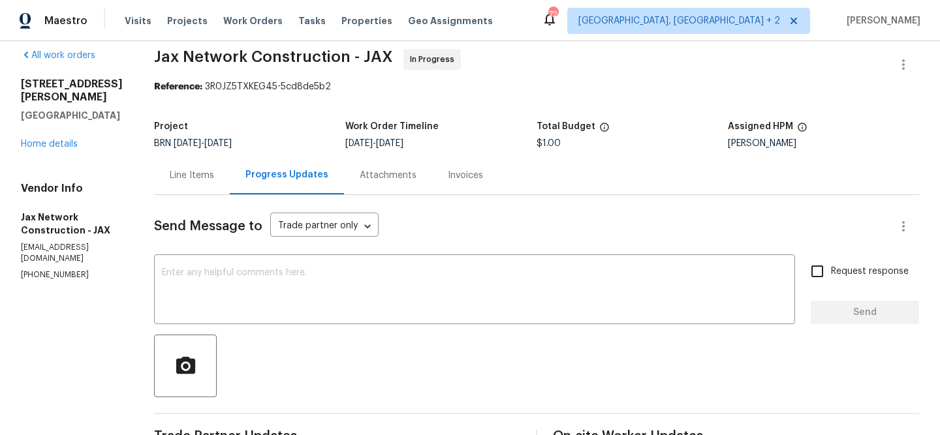
click at [208, 181] on div "Line Items" at bounding box center [192, 175] width 44 height 13
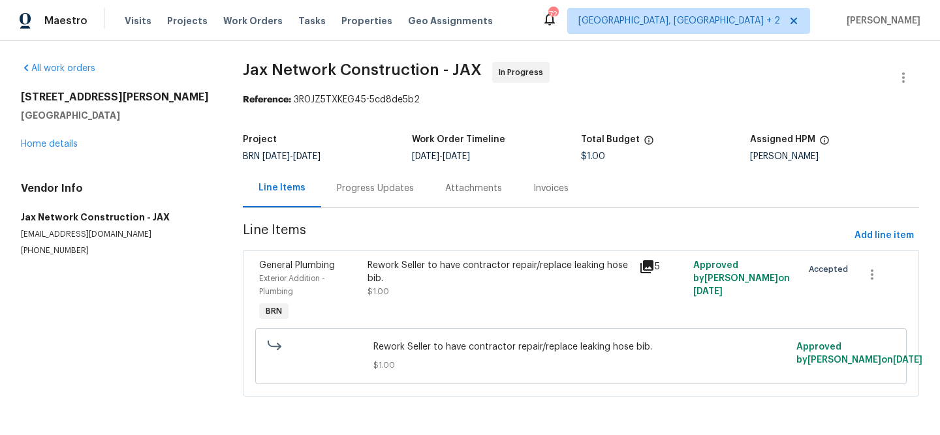
click at [390, 300] on div "Rework Seller to have contractor repair/replace leaking hose bib. $1.00" at bounding box center [500, 291] width 272 height 73
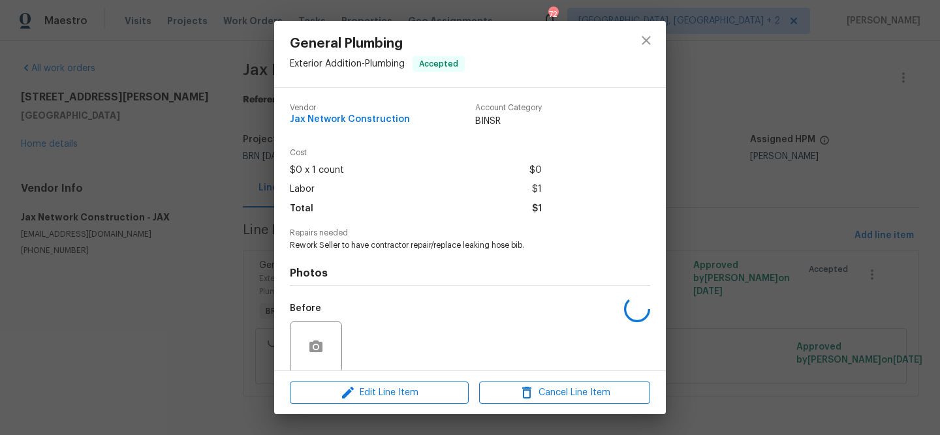
scroll to position [100, 0]
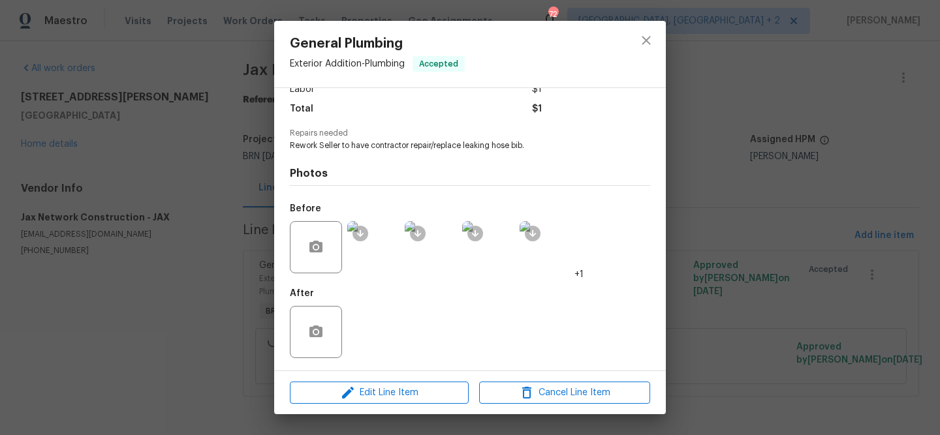
click at [373, 254] on img at bounding box center [373, 247] width 52 height 52
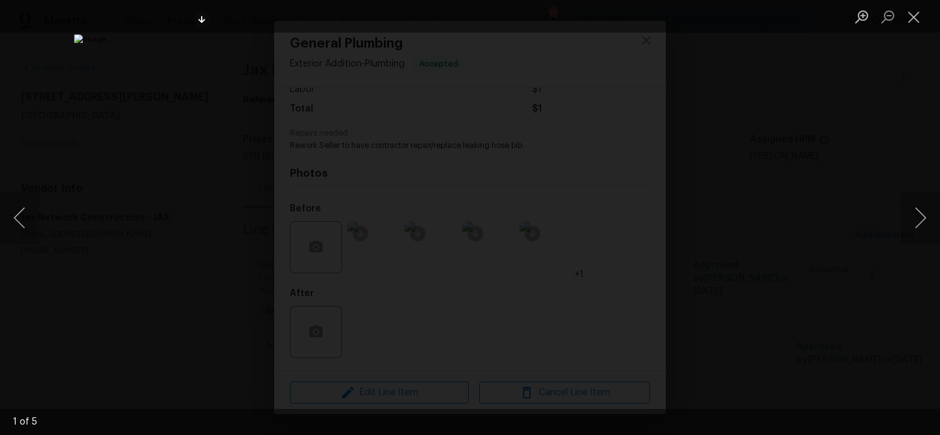
click at [90, 228] on div "Lightbox" at bounding box center [470, 217] width 940 height 435
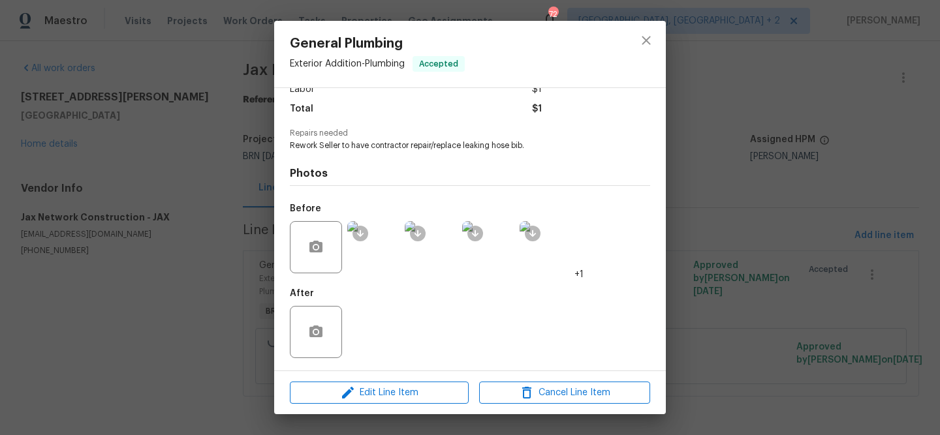
click at [190, 240] on div "General Plumbing Exterior Addition - Plumbing Accepted Vendor Jax Network Const…" at bounding box center [470, 217] width 940 height 435
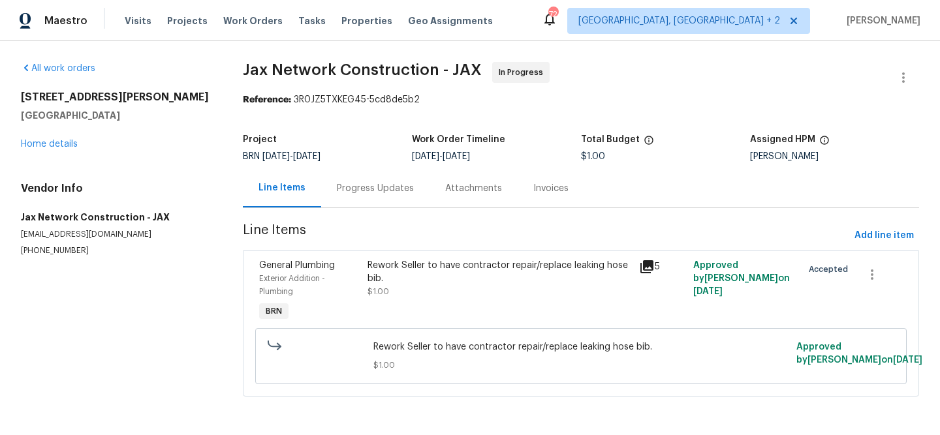
click at [364, 175] on div "Progress Updates" at bounding box center [375, 188] width 108 height 39
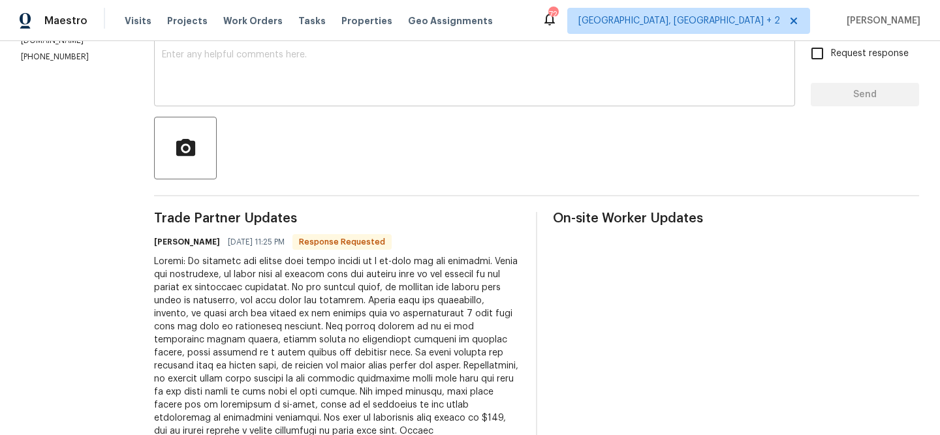
scroll to position [254, 0]
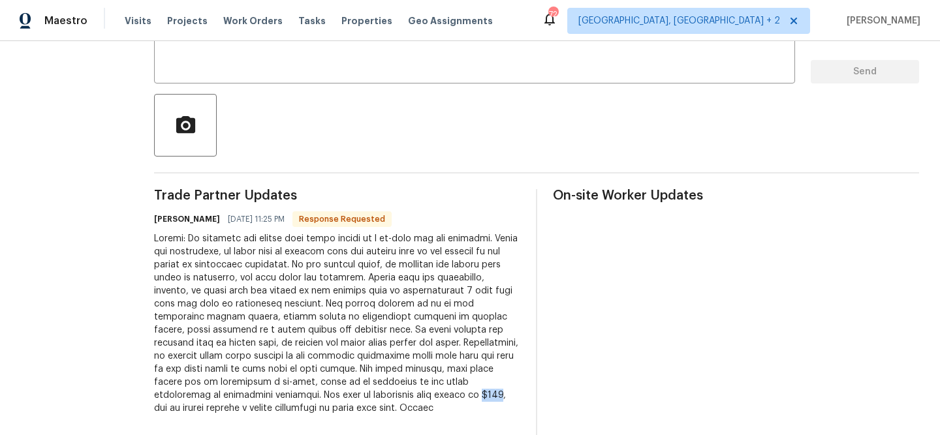
drag, startPoint x: 396, startPoint y: 390, endPoint x: 374, endPoint y: 391, distance: 21.5
click at [374, 391] on div at bounding box center [337, 323] width 366 height 183
copy div "$250"
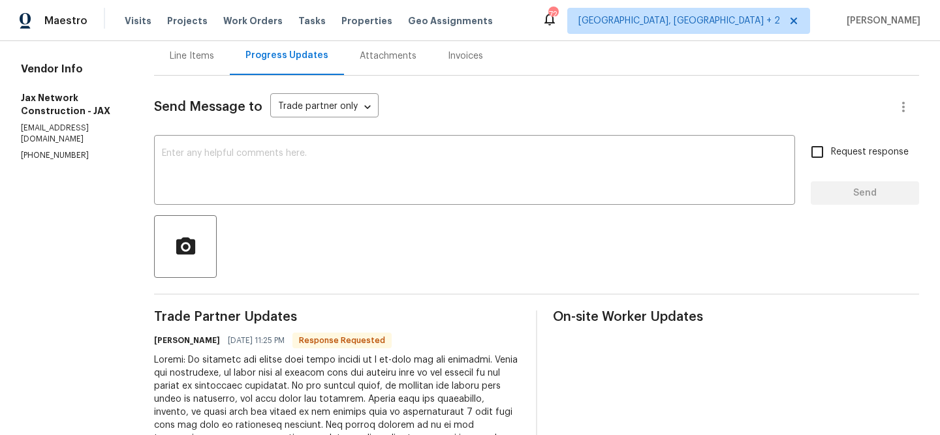
scroll to position [0, 0]
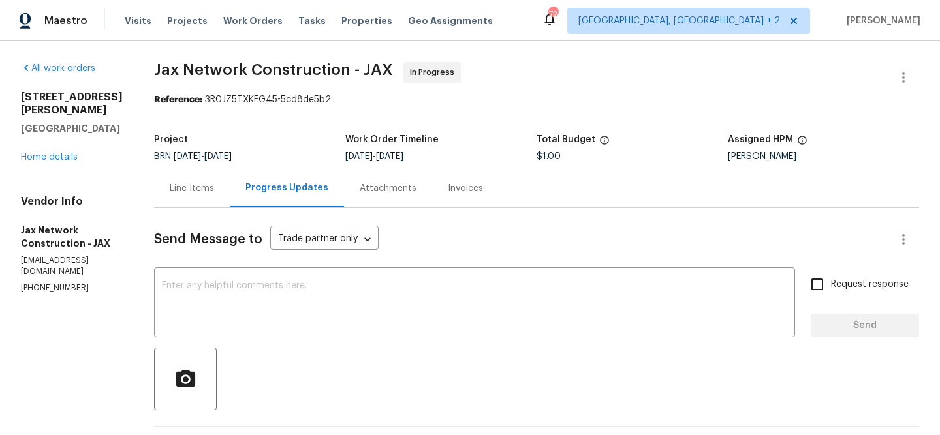
click at [204, 176] on div "Line Items" at bounding box center [192, 188] width 76 height 39
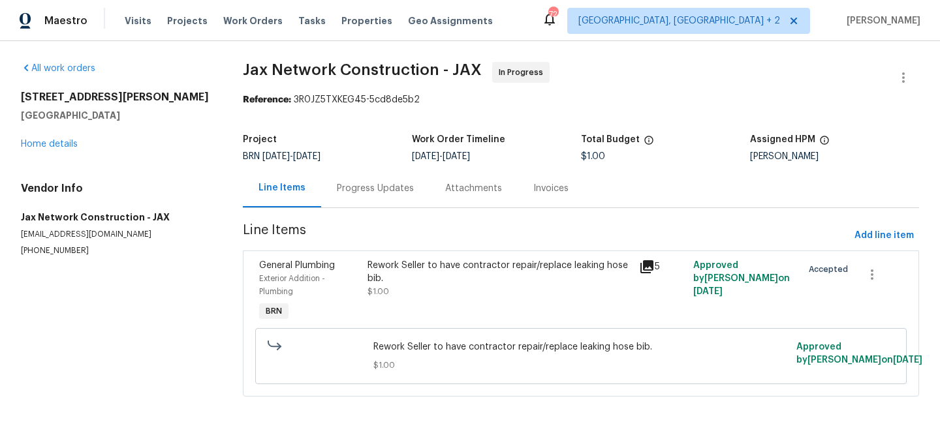
click at [405, 275] on div "Rework Seller to have contractor repair/replace leaking hose bib." at bounding box center [499, 272] width 264 height 26
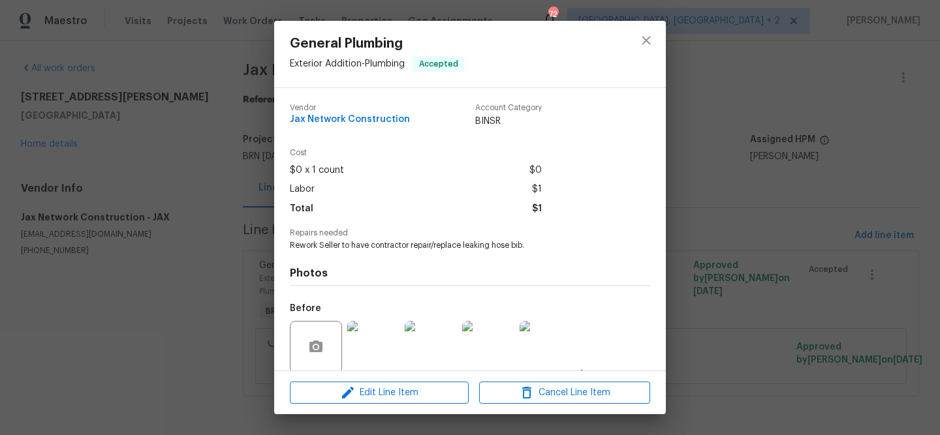
scroll to position [93, 0]
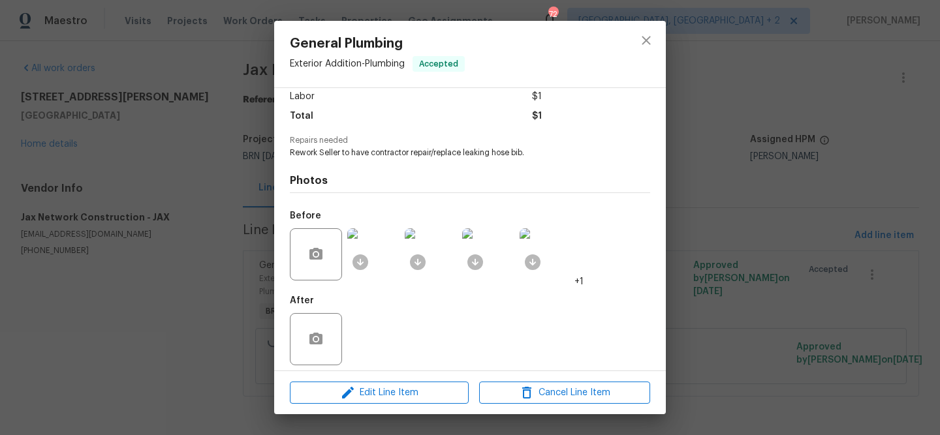
click at [371, 266] on img at bounding box center [373, 254] width 52 height 52
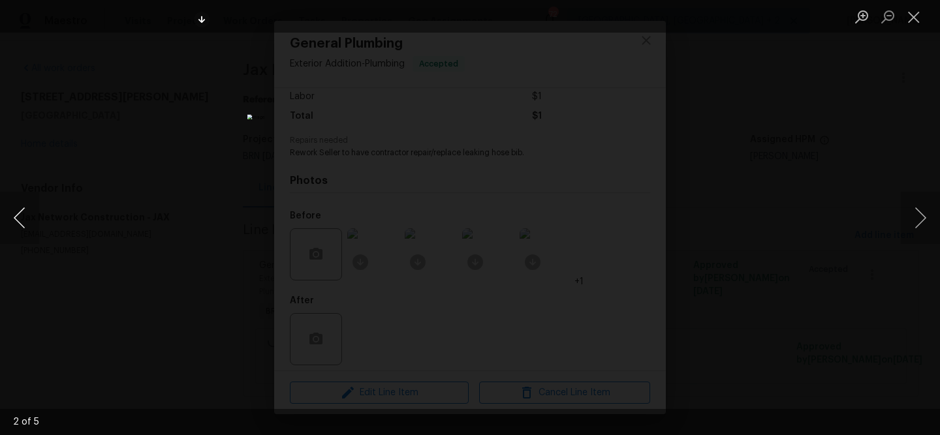
click at [25, 219] on button "Previous image" at bounding box center [19, 218] width 39 height 52
click at [420, 147] on img "Lightbox" at bounding box center [470, 218] width 792 height 367
click at [420, 147] on img "Lightbox" at bounding box center [520, 288] width 1591 height 737
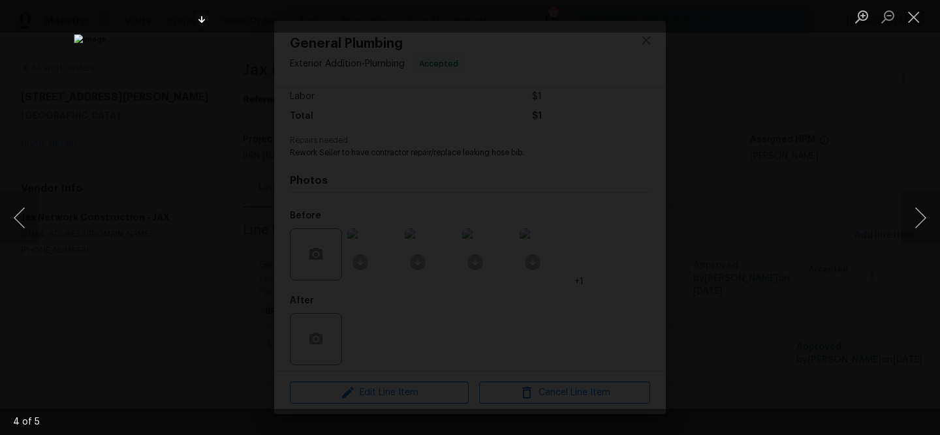
click at [461, 213] on img "Lightbox" at bounding box center [470, 218] width 792 height 367
click at [461, 213] on img "Lightbox" at bounding box center [478, 222] width 1591 height 737
click at [73, 234] on div "Lightbox" at bounding box center [470, 217] width 940 height 435
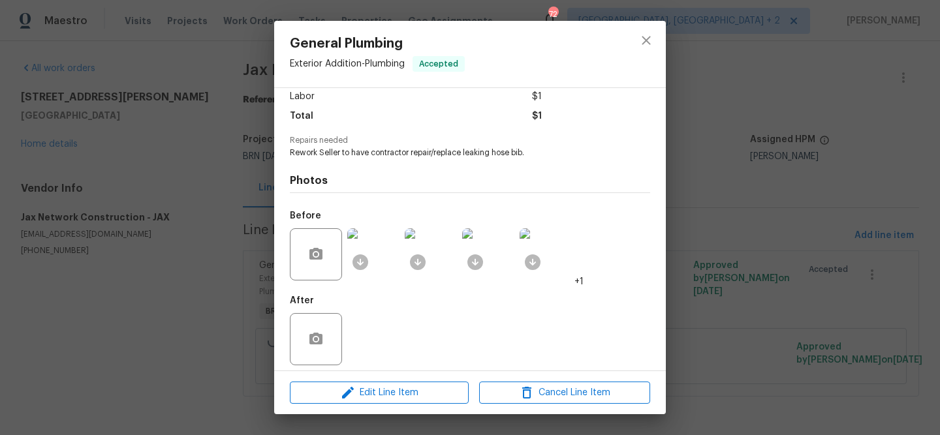
click at [140, 234] on div "General Plumbing Exterior Addition - Plumbing Accepted Vendor Jax Network Const…" at bounding box center [470, 217] width 940 height 435
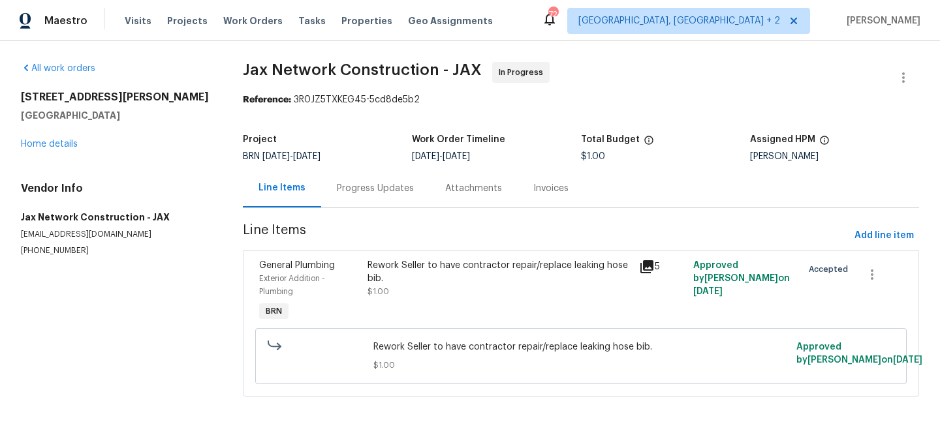
click at [320, 160] on span "9/19/2025" at bounding box center [306, 156] width 27 height 9
click at [341, 178] on div "Progress Updates" at bounding box center [375, 188] width 108 height 39
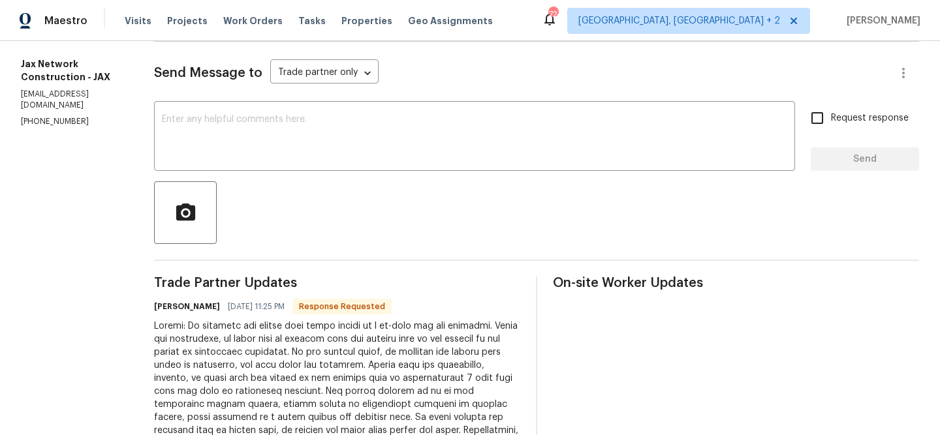
scroll to position [248, 0]
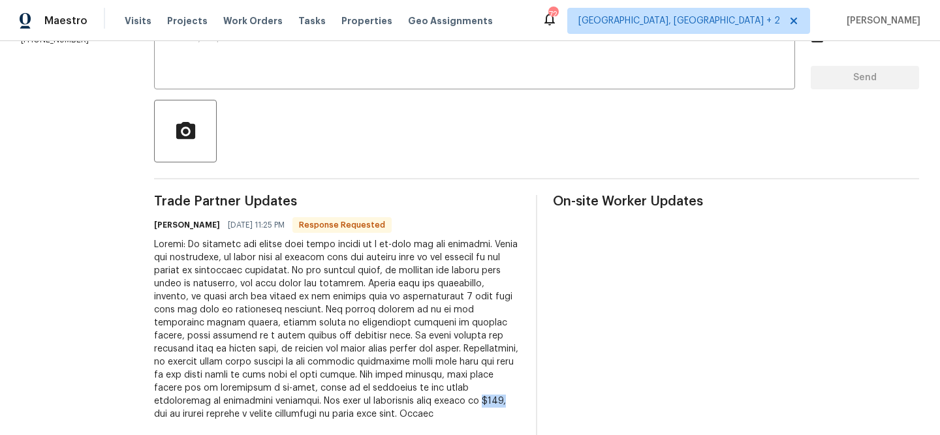
drag, startPoint x: 397, startPoint y: 399, endPoint x: 375, endPoint y: 399, distance: 21.5
click at [375, 399] on div at bounding box center [337, 329] width 366 height 183
copy div "$250,"
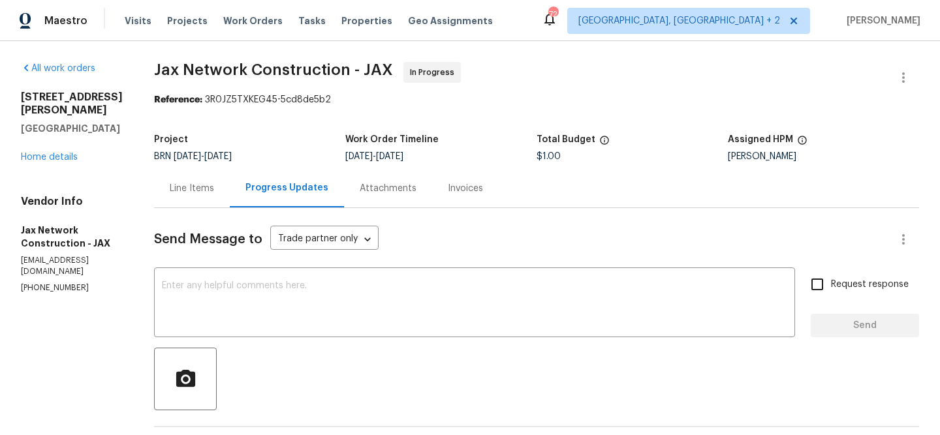
click at [202, 187] on div "Line Items" at bounding box center [192, 188] width 44 height 13
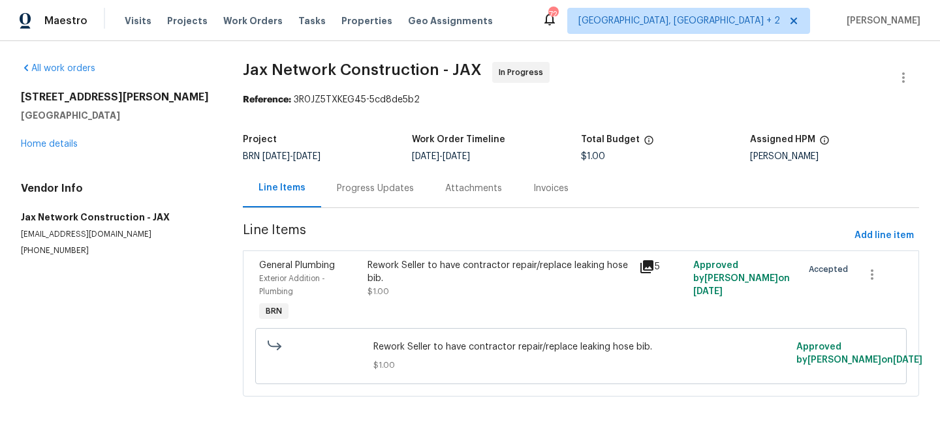
click at [345, 270] on div "General Plumbing" at bounding box center [309, 265] width 101 height 13
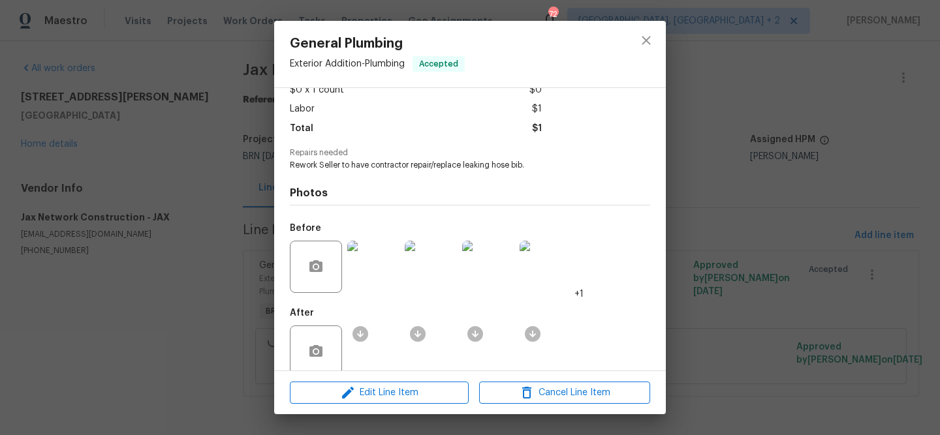
scroll to position [100, 0]
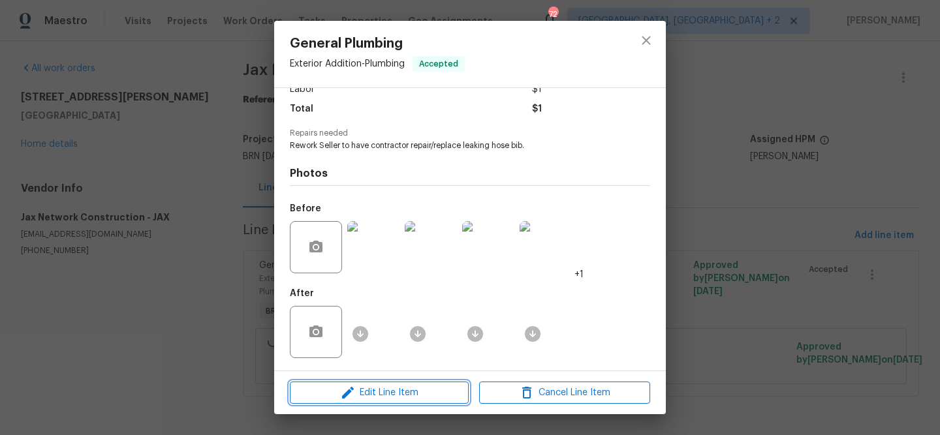
click at [366, 394] on span "Edit Line Item" at bounding box center [379, 393] width 171 height 16
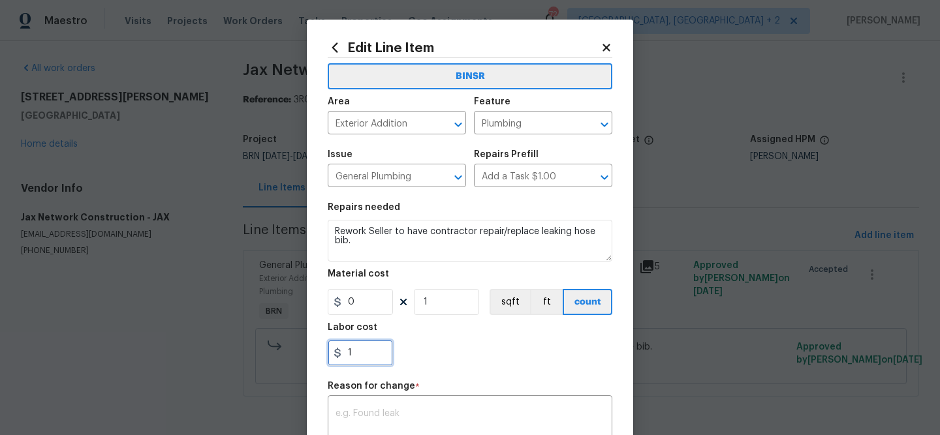
click at [382, 345] on input "1" at bounding box center [360, 353] width 65 height 26
paste input "250"
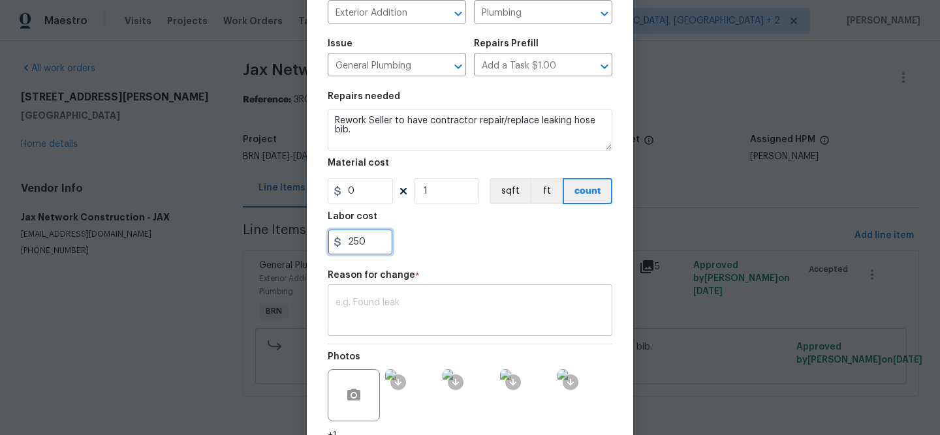
type input "250"
click at [395, 328] on div "x ​" at bounding box center [470, 312] width 285 height 48
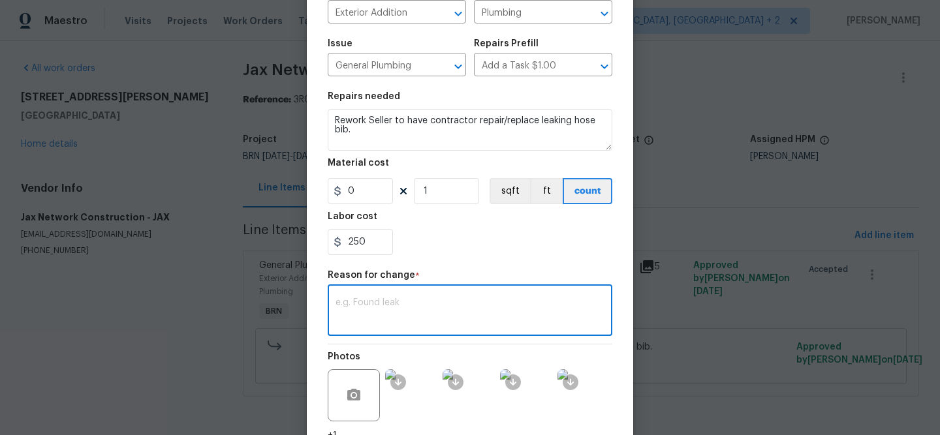
paste textarea "(AM) Updated per vendors final cost."
type textarea "(AM) Updated per vendors final cost."
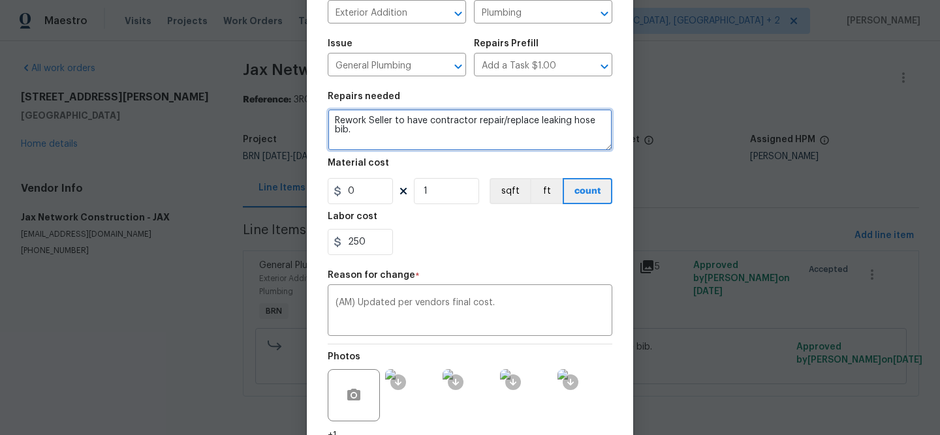
drag, startPoint x: 364, startPoint y: 125, endPoint x: 293, endPoint y: 116, distance: 71.1
click at [292, 116] on div "Edit Line Item BINSR Area Exterior Addition ​ Feature Plumbing ​ Issue General …" at bounding box center [470, 217] width 940 height 435
drag, startPoint x: 368, startPoint y: 121, endPoint x: 309, endPoint y: 121, distance: 59.4
click at [309, 121] on div "Edit Line Item BINSR Area Exterior Addition ​ Feature Plumbing ​ Issue General …" at bounding box center [470, 217] width 326 height 617
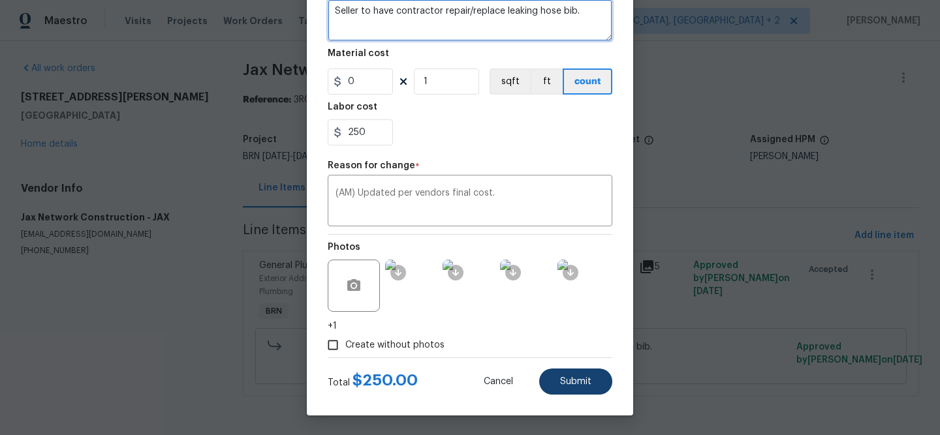
type textarea "Seller to have contractor repair/replace leaking hose bib."
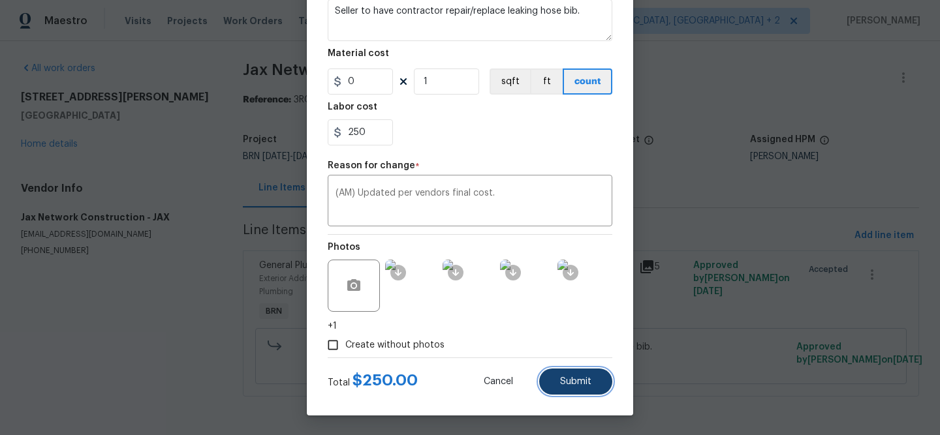
click at [570, 379] on span "Submit" at bounding box center [575, 382] width 31 height 10
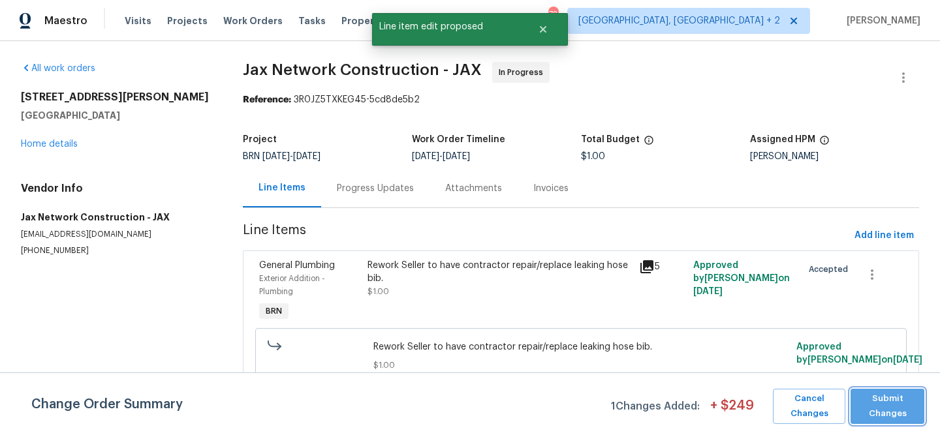
scroll to position [0, 0]
click at [877, 414] on span "Submit Changes" at bounding box center [887, 407] width 61 height 30
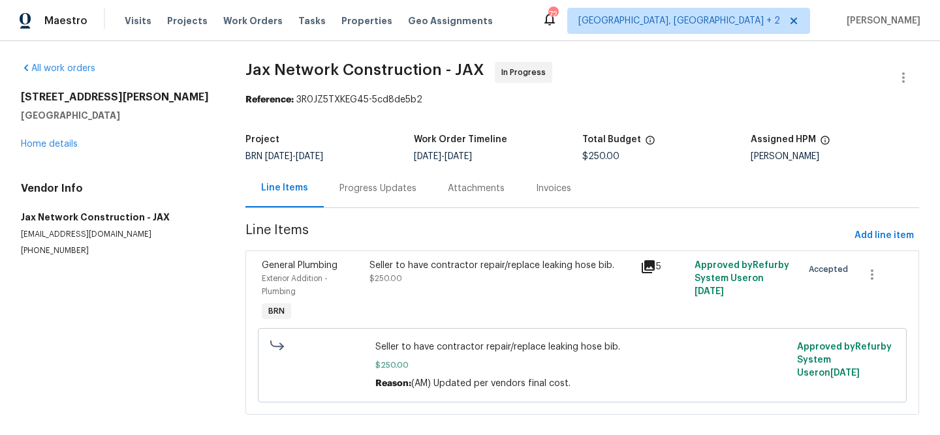
click at [380, 183] on div "Progress Updates" at bounding box center [377, 188] width 77 height 13
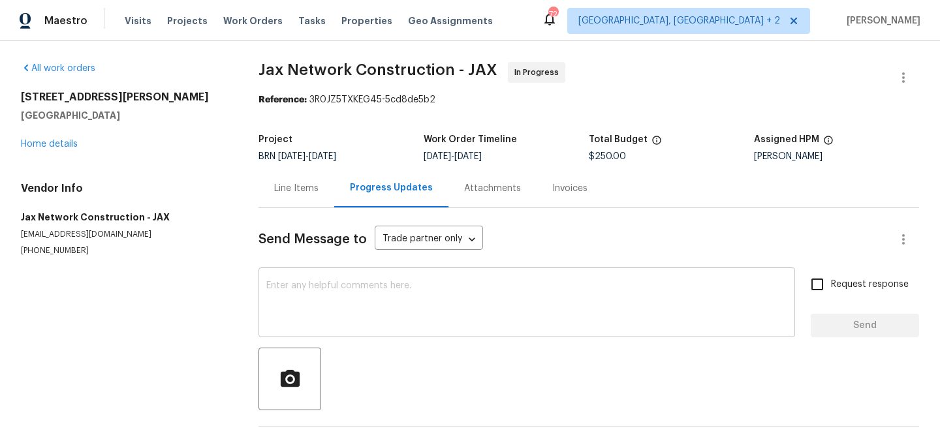
scroll to position [27, 0]
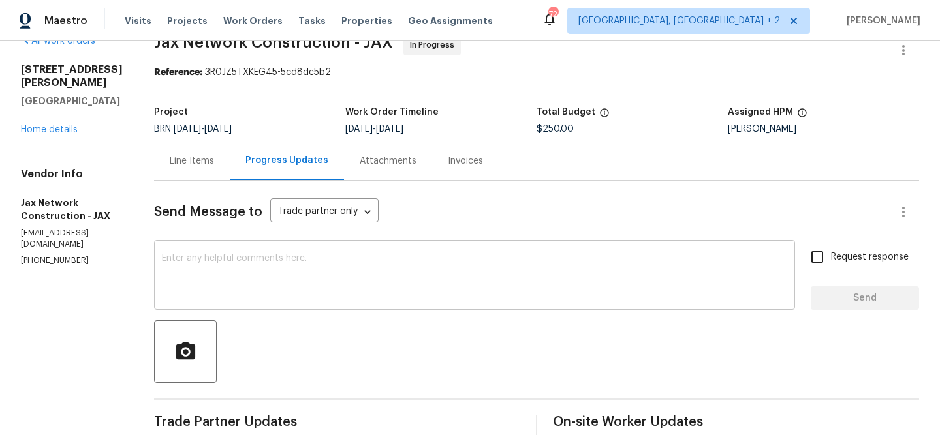
click at [293, 276] on textarea at bounding box center [474, 277] width 625 height 46
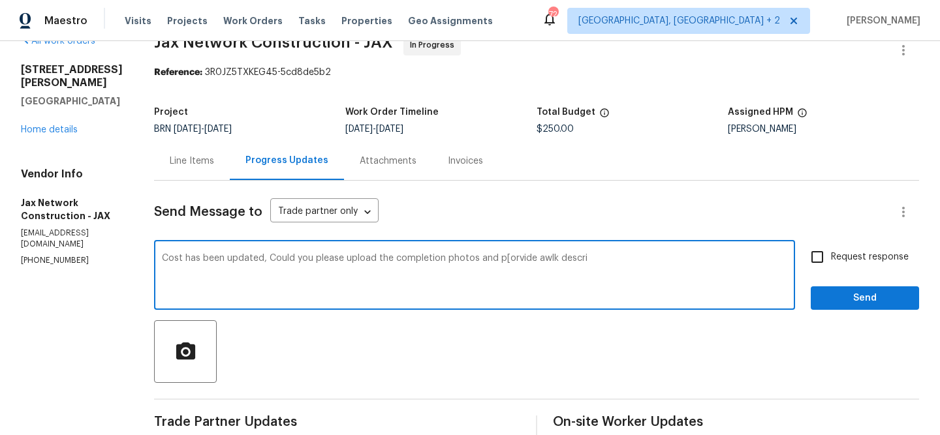
drag, startPoint x: 545, startPoint y: 261, endPoint x: 676, endPoint y: 258, distance: 131.2
click at [676, 258] on textarea "Cost has been updated, Could you please upload the completion photos and p[orvi…" at bounding box center [474, 277] width 625 height 46
type textarea "Cost has been updated, Could you please upload the completion photos and p[orvi…"
click at [377, 279] on textarea "Cost has been updated, Could you please upload the completion photos and p[orvi…" at bounding box center [474, 277] width 625 height 46
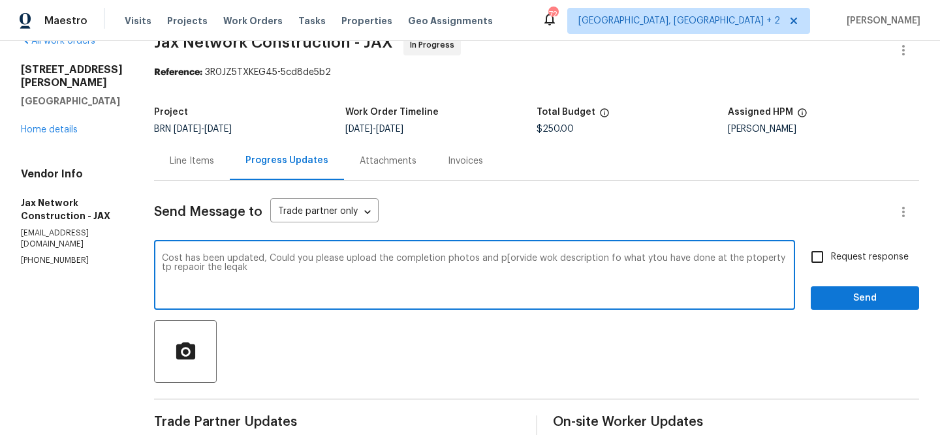
click at [377, 279] on textarea "Cost has been updated, Could you please upload the completion photos and p[orvi…" at bounding box center [474, 277] width 625 height 46
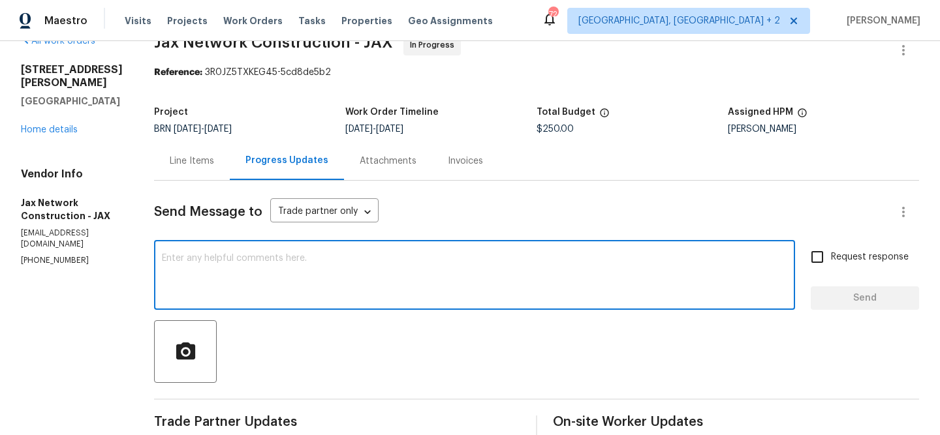
paste textarea "cost has been updated. Could you please upload the completion photos and provid…"
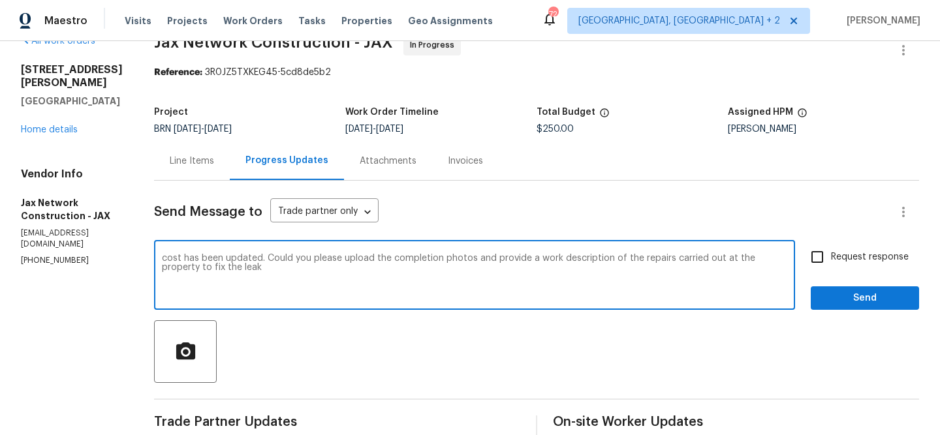
click at [181, 258] on textarea "cost has been updated. Could you please upload the completion photos and provid…" at bounding box center [474, 277] width 625 height 46
click at [281, 271] on textarea "Cost has been updated. Could you please upload the completion photos and provid…" at bounding box center [474, 277] width 625 height 46
type textarea "Cost has been updated. Could you please upload the completion photos and provid…"
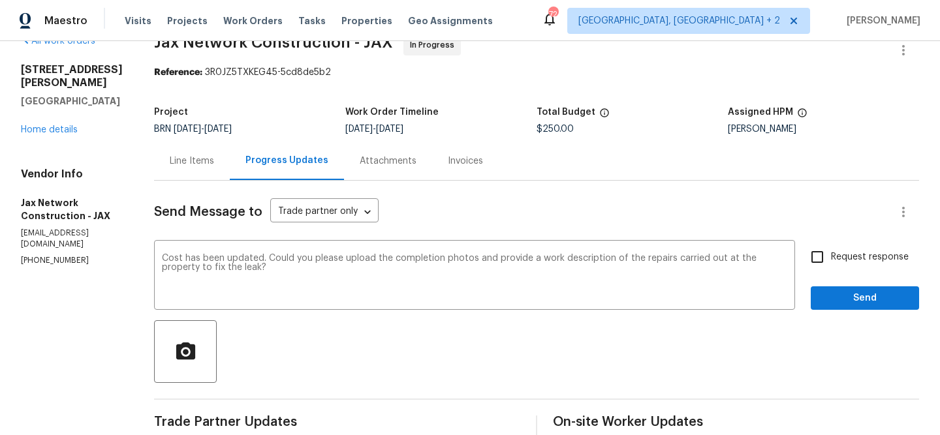
click at [846, 264] on span "Request response" at bounding box center [870, 258] width 78 height 14
click at [831, 264] on input "Request response" at bounding box center [816, 256] width 27 height 27
checkbox input "true"
click at [843, 287] on button "Send" at bounding box center [865, 299] width 108 height 24
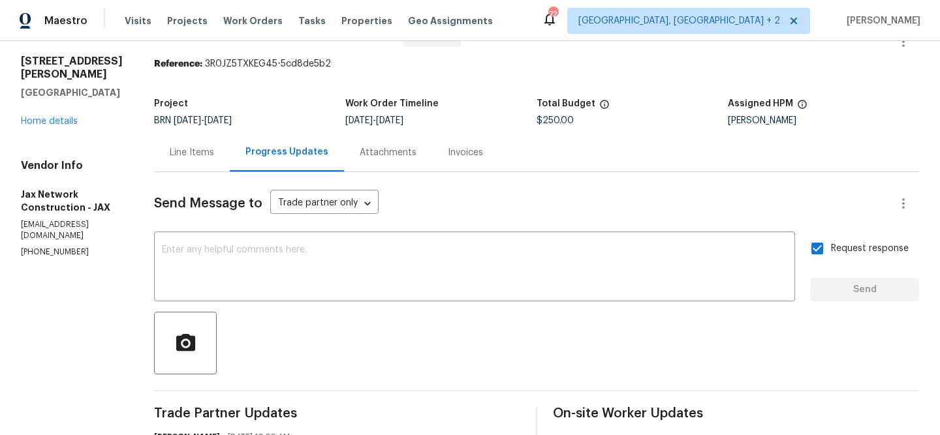
scroll to position [0, 0]
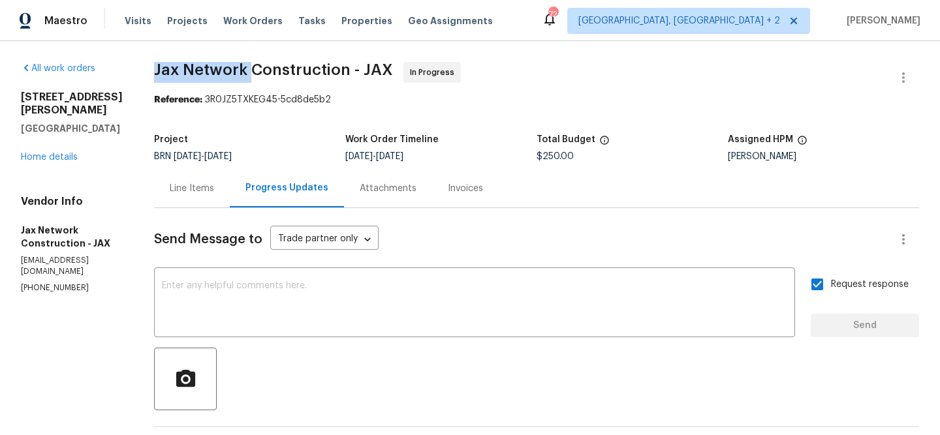
drag, startPoint x: 164, startPoint y: 70, endPoint x: 260, endPoint y: 72, distance: 96.6
copy span "Jax Network"
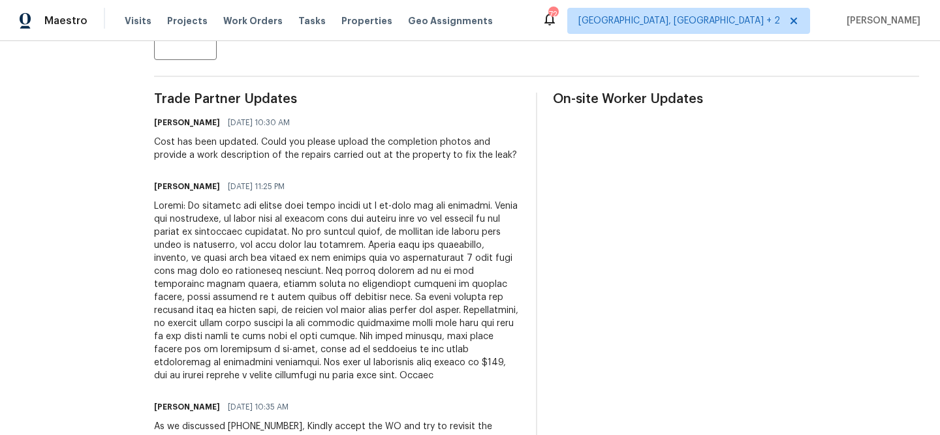
scroll to position [358, 0]
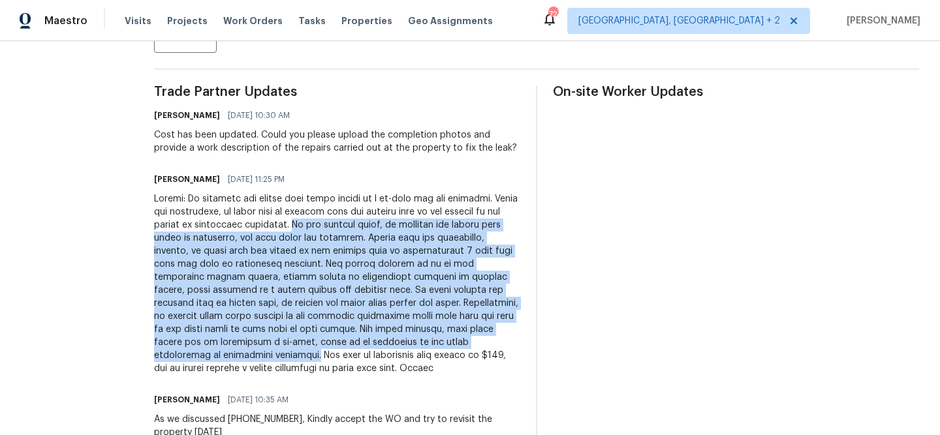
drag, startPoint x: 324, startPoint y: 227, endPoint x: 215, endPoint y: 355, distance: 167.6
click at [215, 355] on div at bounding box center [337, 284] width 366 height 183
copy div "In our earlier visit, we replaced the garden hose valve as requested, and that …"
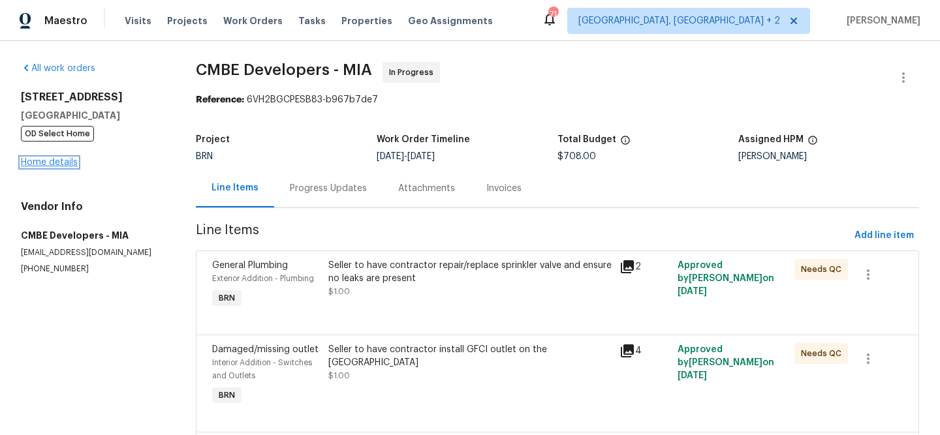
click at [40, 166] on link "Home details" at bounding box center [49, 162] width 57 height 9
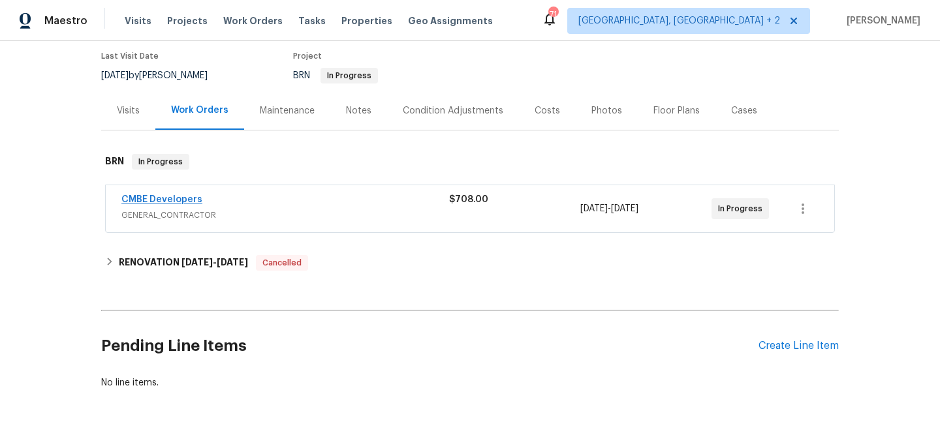
scroll to position [77, 0]
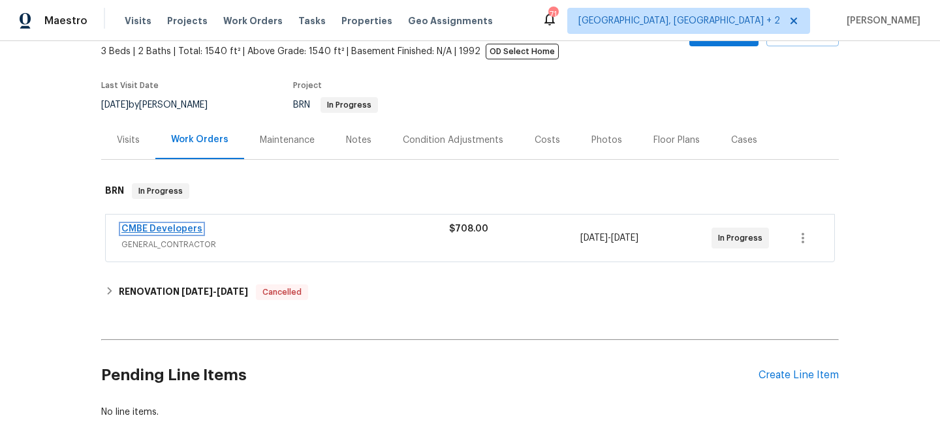
click at [139, 226] on link "CMBE Developers" at bounding box center [161, 229] width 81 height 9
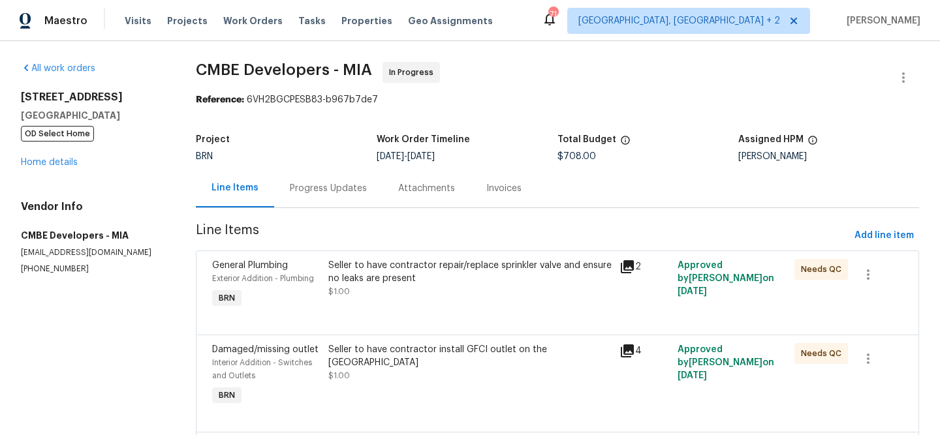
click at [273, 163] on div "Project BRN Work Order Timeline [DATE] - [DATE] Total Budget $708.00 Assigned H…" at bounding box center [557, 148] width 723 height 42
click at [300, 194] on div "Progress Updates" at bounding box center [328, 188] width 77 height 13
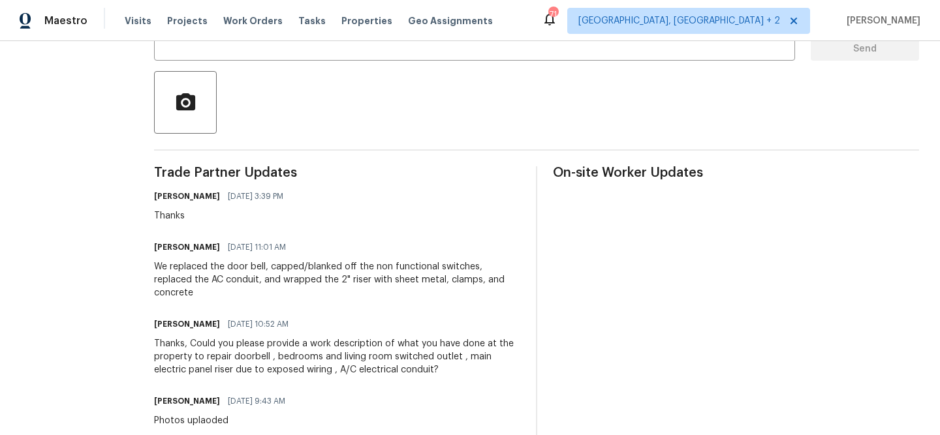
scroll to position [283, 0]
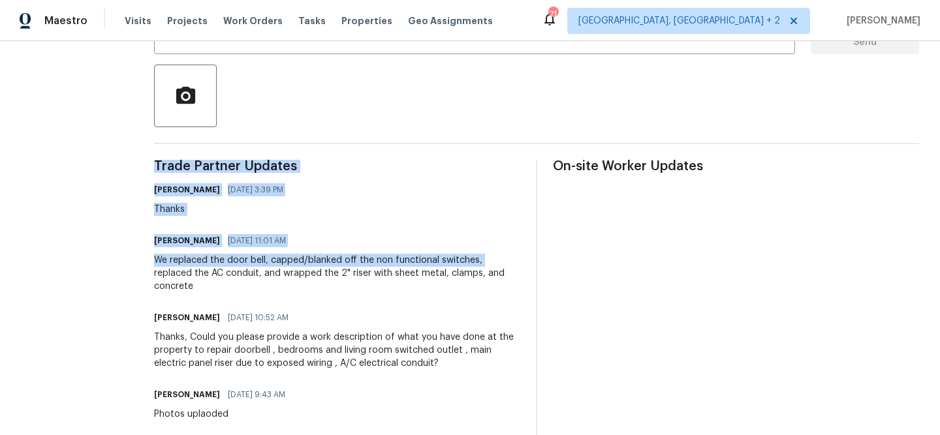
drag, startPoint x: 144, startPoint y: 256, endPoint x: 485, endPoint y: 265, distance: 341.4
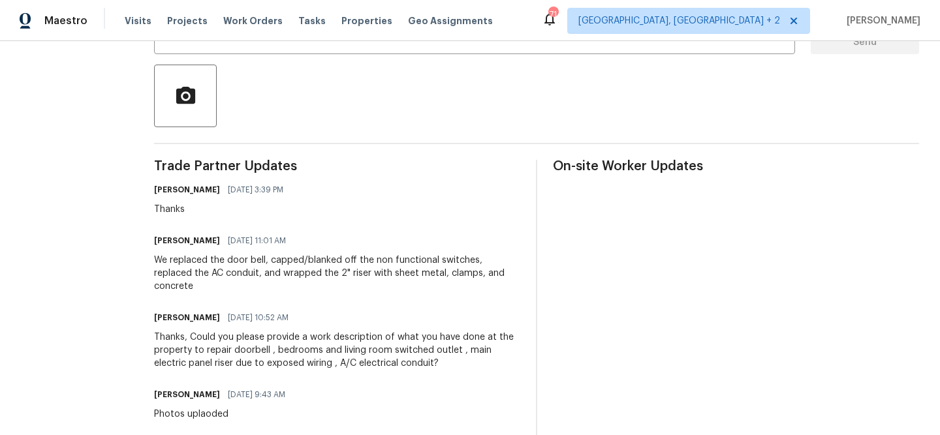
click at [324, 244] on div "[PERSON_NAME] [DATE] 11:01 AM" at bounding box center [337, 241] width 366 height 18
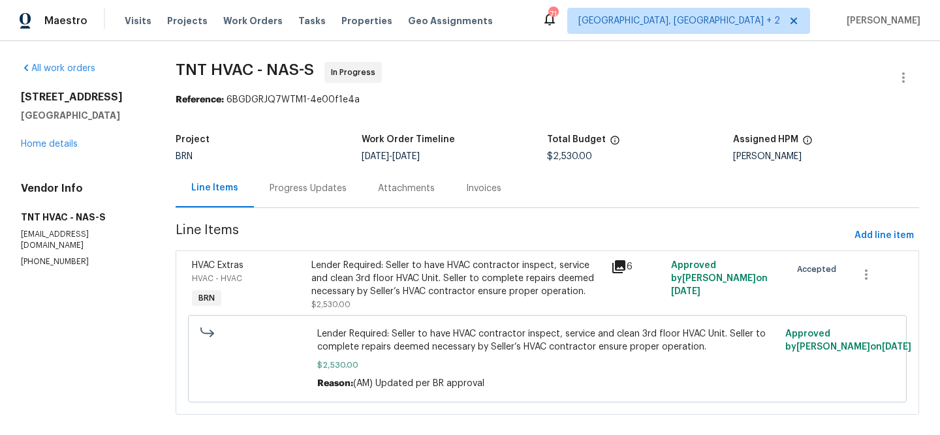
click at [280, 189] on div "Progress Updates" at bounding box center [308, 188] width 77 height 13
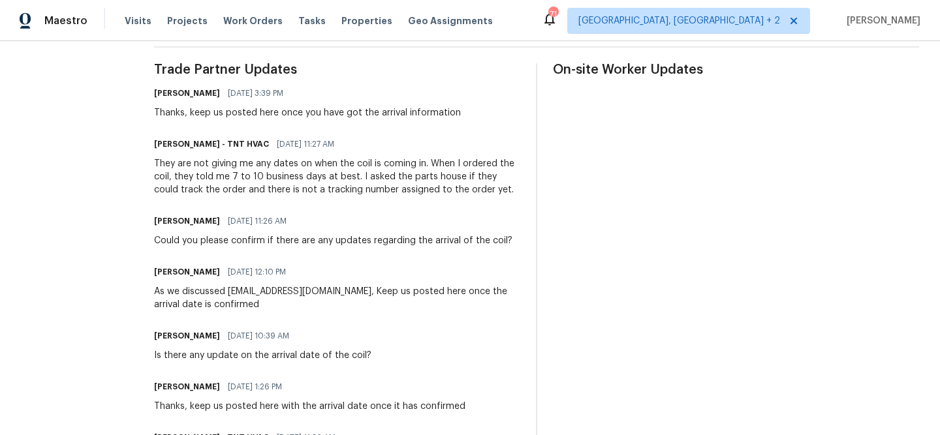
scroll to position [206, 0]
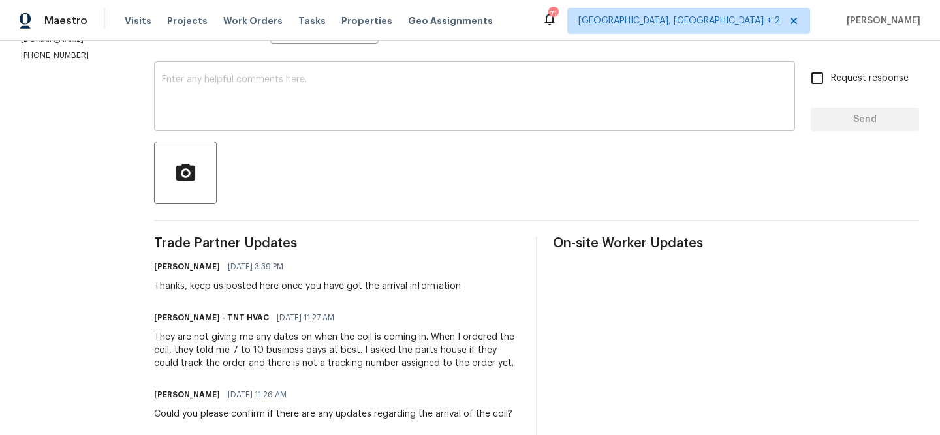
click at [210, 102] on textarea at bounding box center [474, 98] width 625 height 46
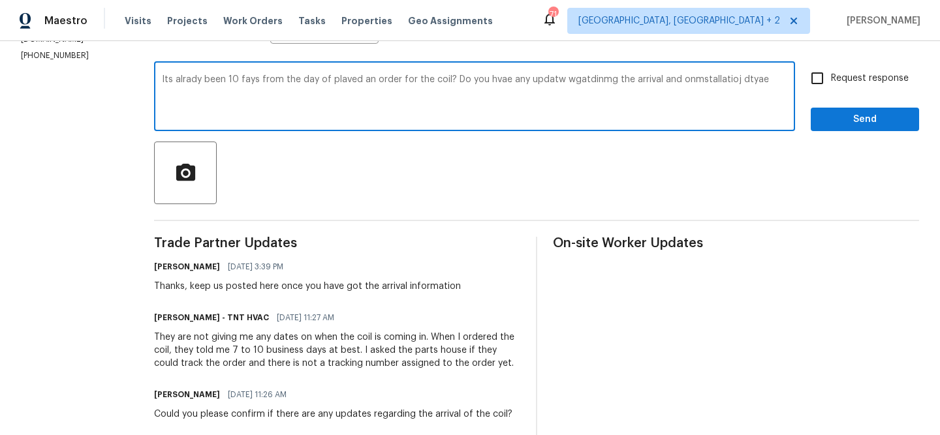
type textarea "Its alrady been 10 fays from the day of plaved an order for the coil? Do you hv…"
click at [327, 95] on textarea "Its alrady been 10 fays from the day of plaved an order for the coil? Do you hv…" at bounding box center [474, 98] width 625 height 46
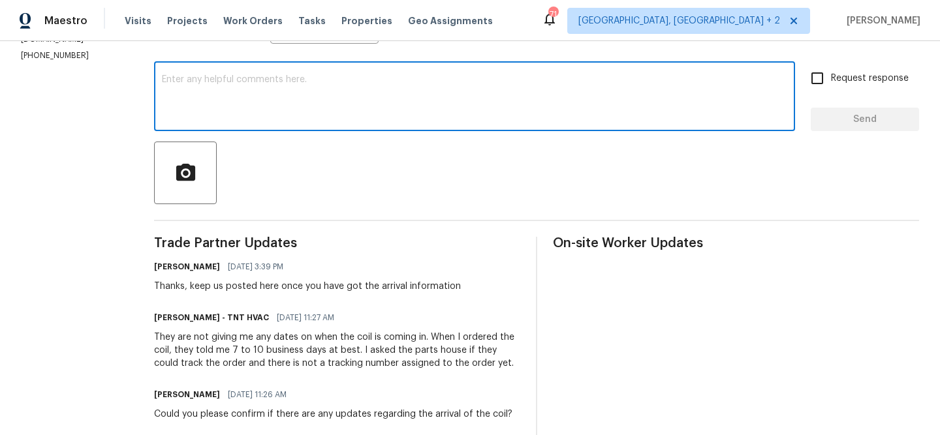
paste textarea "It has already been 10 days since I placed the order for the coil. Could you pl…"
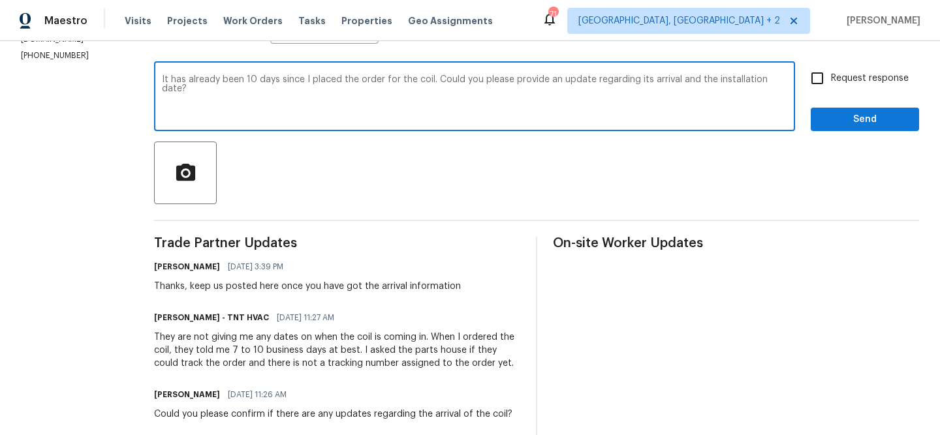
click at [288, 83] on textarea "It has already been 10 days since I placed the order for the coil. Could you pl…" at bounding box center [474, 98] width 625 height 46
type textarea "It has already been 10 days since placed the order for the coil. Could you plea…"
click at [837, 76] on span "Request response" at bounding box center [870, 79] width 78 height 14
click at [831, 76] on input "Request response" at bounding box center [816, 78] width 27 height 27
checkbox input "true"
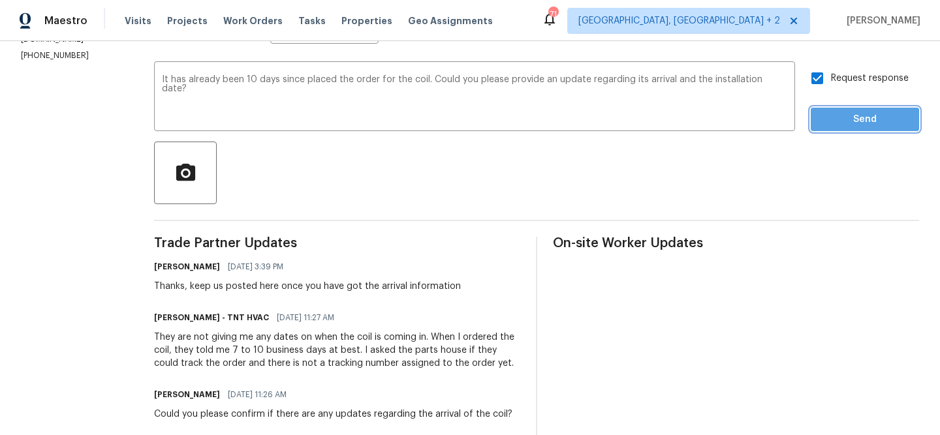
click at [835, 123] on span "Send" at bounding box center [864, 120] width 87 height 16
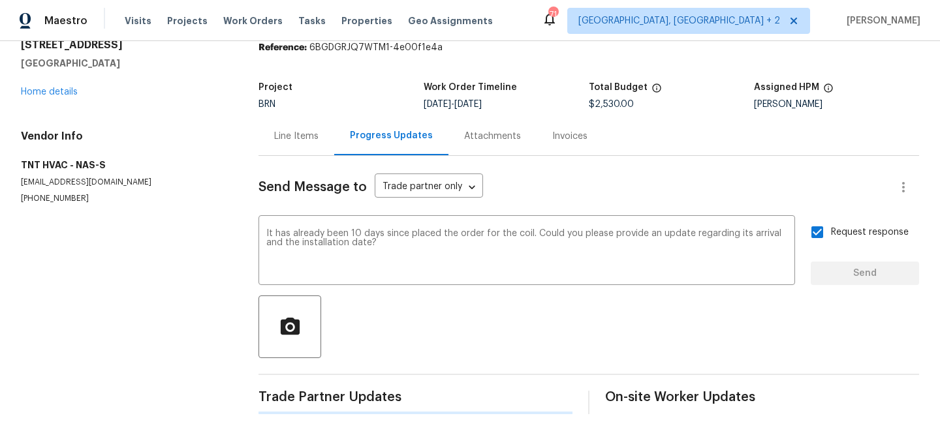
scroll to position [0, 0]
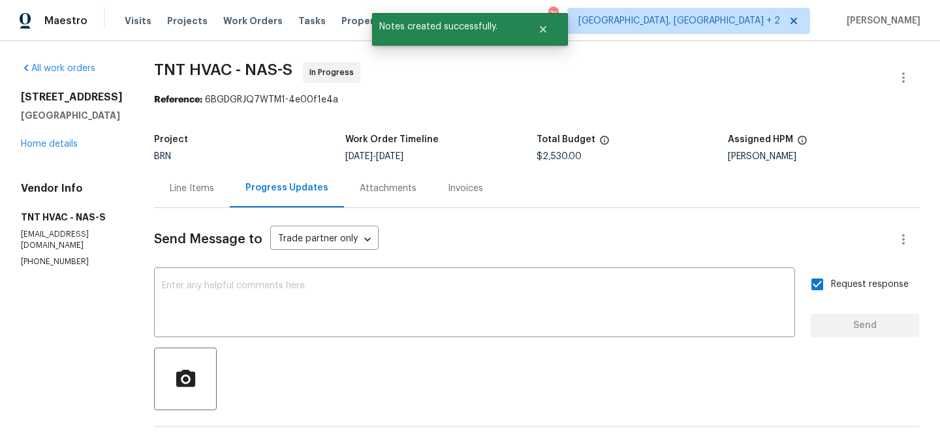
click at [61, 246] on p "tnthvacllc@gmail.com" at bounding box center [72, 240] width 102 height 22
copy p "tnthvacllc@gmail.com"
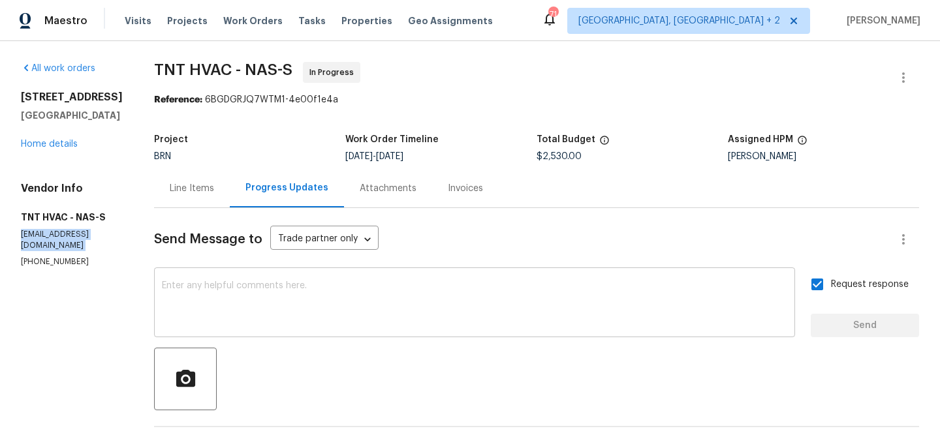
scroll to position [187, 0]
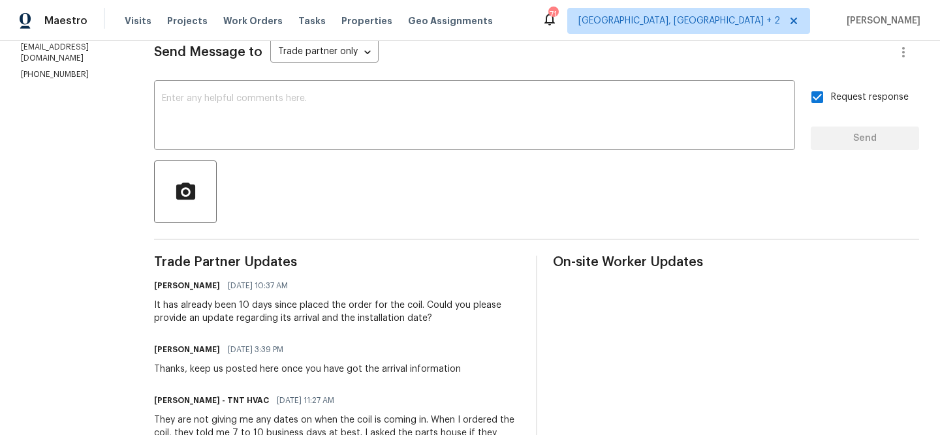
click at [154, 307] on div "It has already been 10 days since placed the order for the coil. Could you plea…" at bounding box center [337, 312] width 366 height 26
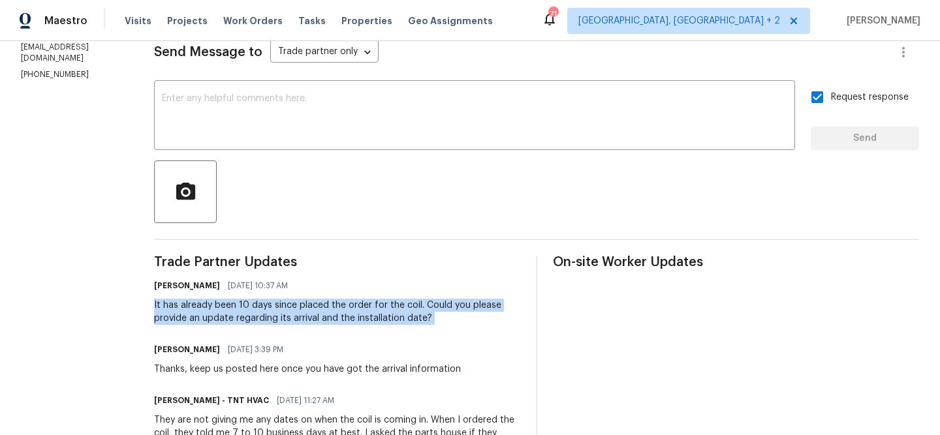
click at [154, 307] on div "It has already been 10 days since placed the order for the coil. Could you plea…" at bounding box center [337, 312] width 366 height 26
copy div "It has already been 10 days since placed the order for the coil. Could you plea…"
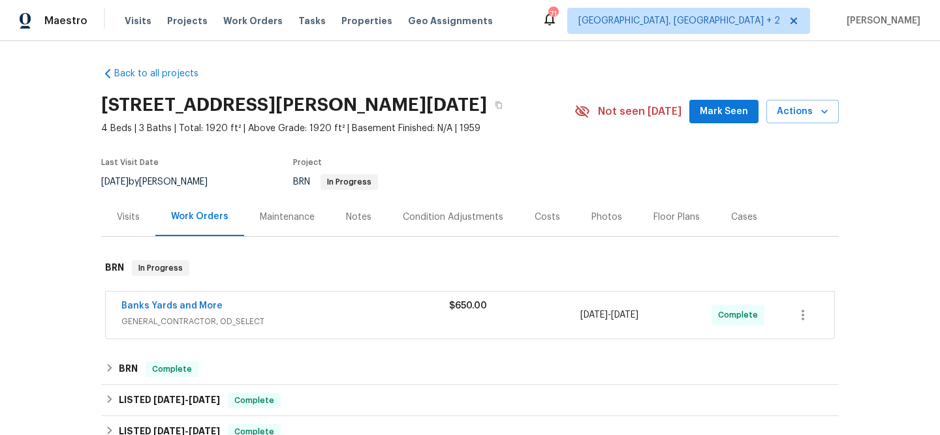
scroll to position [63, 0]
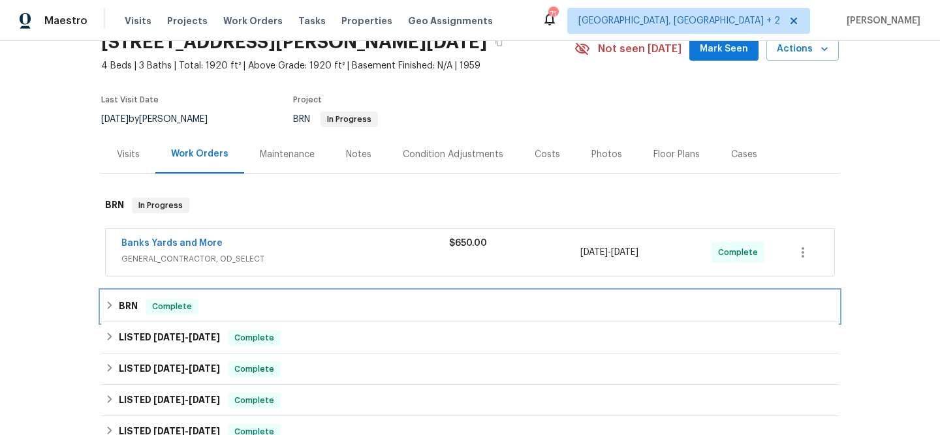
click at [146, 305] on div "Complete" at bounding box center [172, 307] width 53 height 16
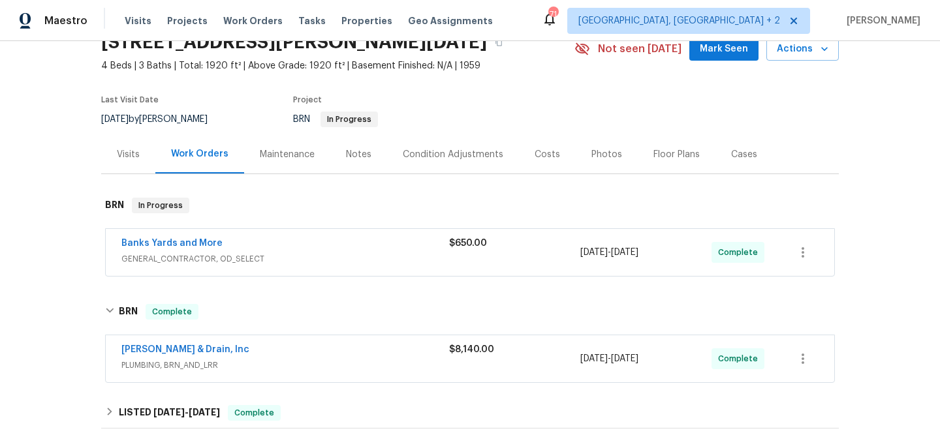
click at [152, 354] on span "Owen Plumbing & Drain, Inc" at bounding box center [185, 349] width 128 height 13
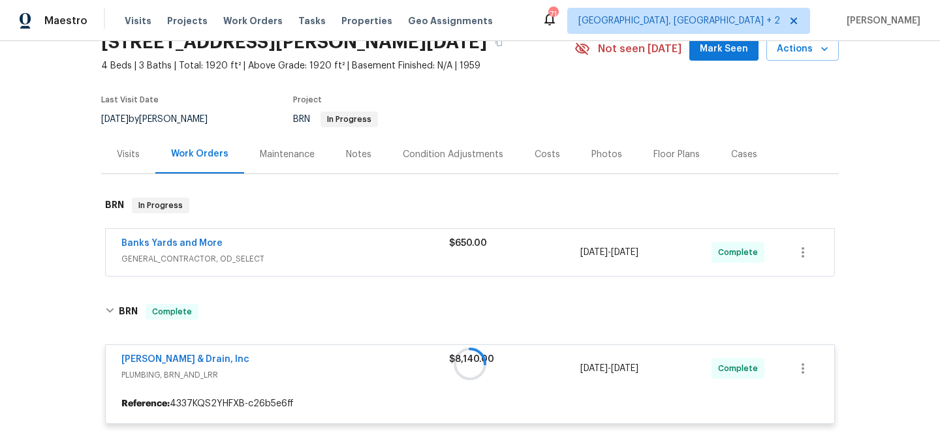
click at [145, 357] on div at bounding box center [469, 364] width 737 height 146
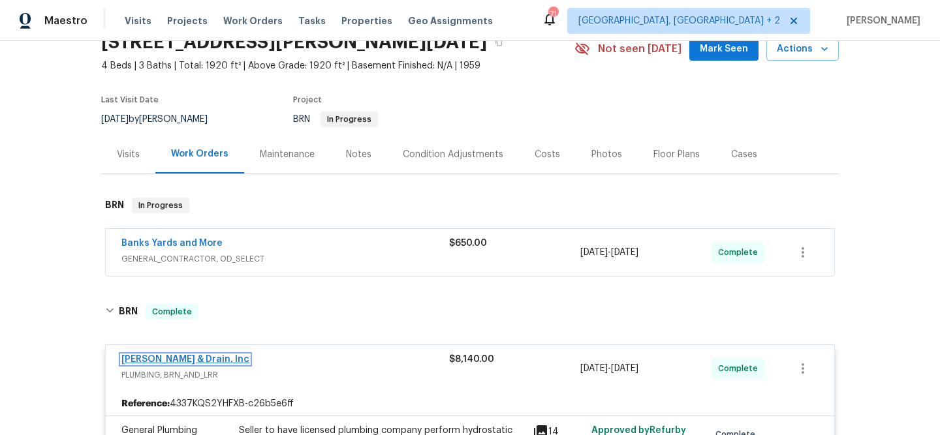
click at [163, 357] on link "Owen Plumbing & Drain, Inc" at bounding box center [185, 359] width 128 height 9
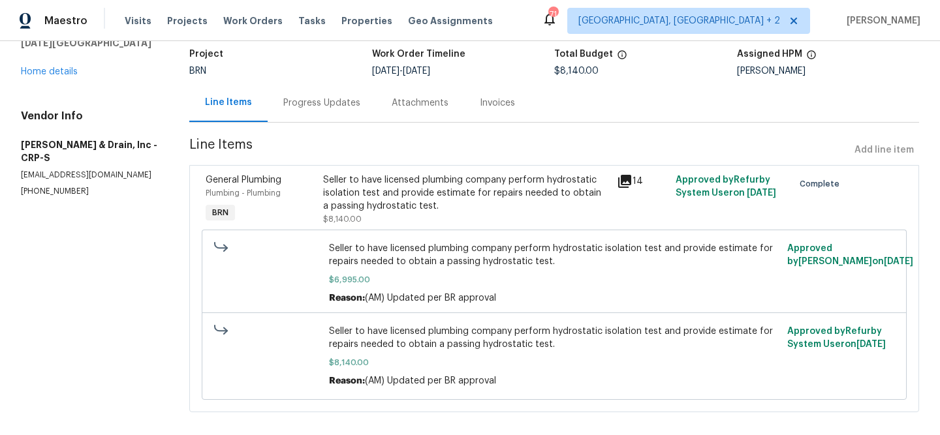
click at [320, 112] on div "Progress Updates" at bounding box center [322, 103] width 108 height 39
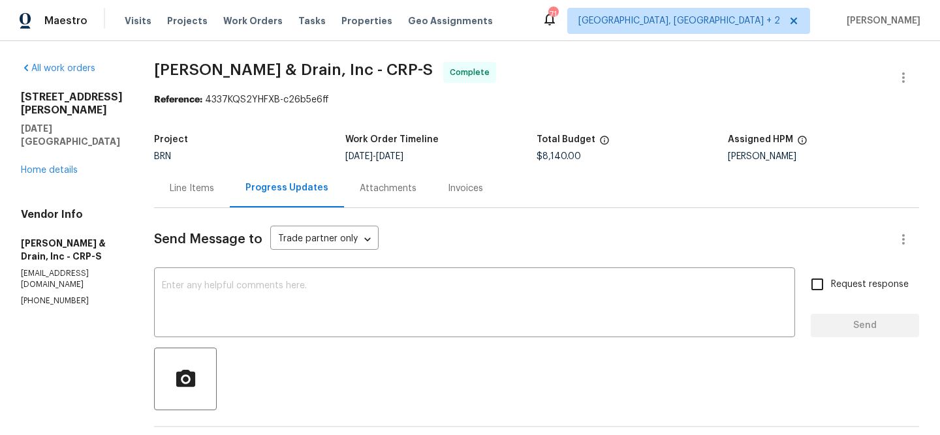
click at [87, 268] on p "owenplumbing@yahoo.com" at bounding box center [72, 279] width 102 height 22
copy p "owenplumbing@yahoo.com"
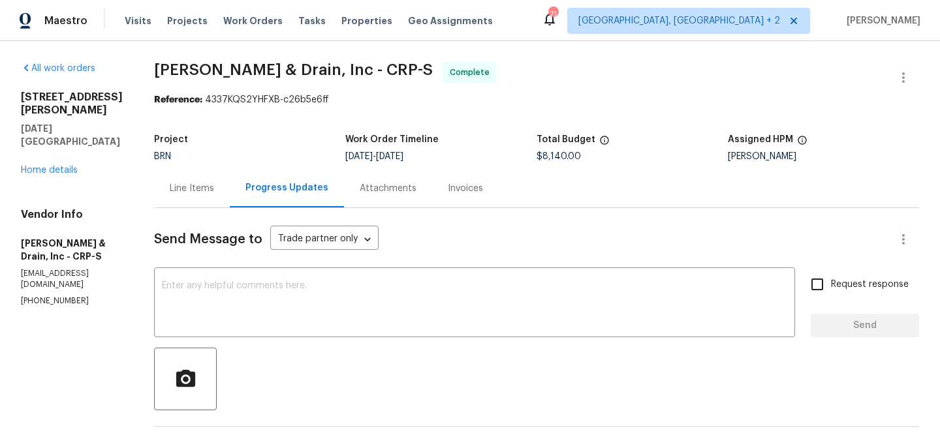
click at [231, 207] on div "Progress Updates" at bounding box center [287, 188] width 114 height 39
click at [208, 200] on div "Line Items" at bounding box center [192, 188] width 76 height 39
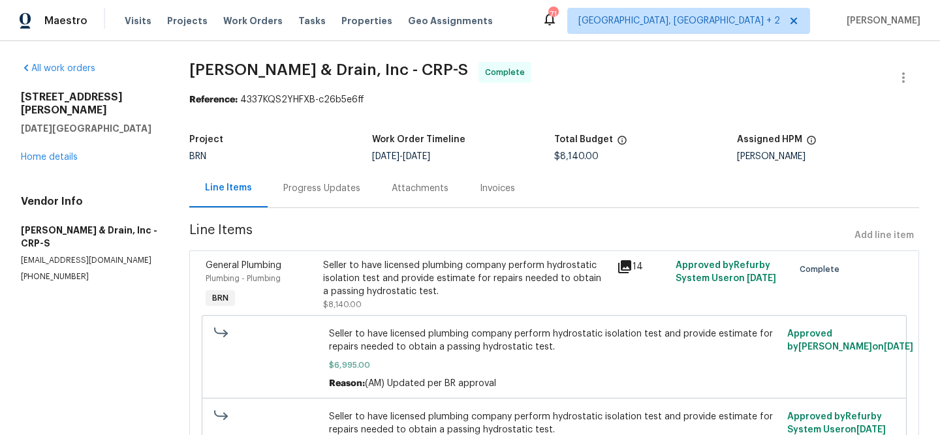
click at [448, 279] on div "Seller to have licensed plumbing company perform hydrostatic isolation test and…" at bounding box center [466, 278] width 286 height 39
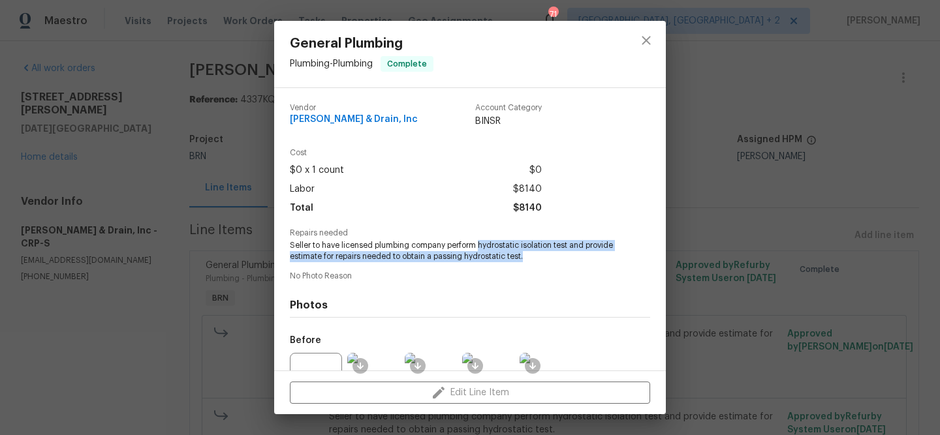
drag, startPoint x: 480, startPoint y: 243, endPoint x: 573, endPoint y: 258, distance: 94.5
click at [573, 258] on span "Seller to have licensed plumbing company perform hydrostatic isolation test and…" at bounding box center [452, 251] width 324 height 22
copy span "hydrostatic isolation test and provide estimate for repairs needed to obtain a …"
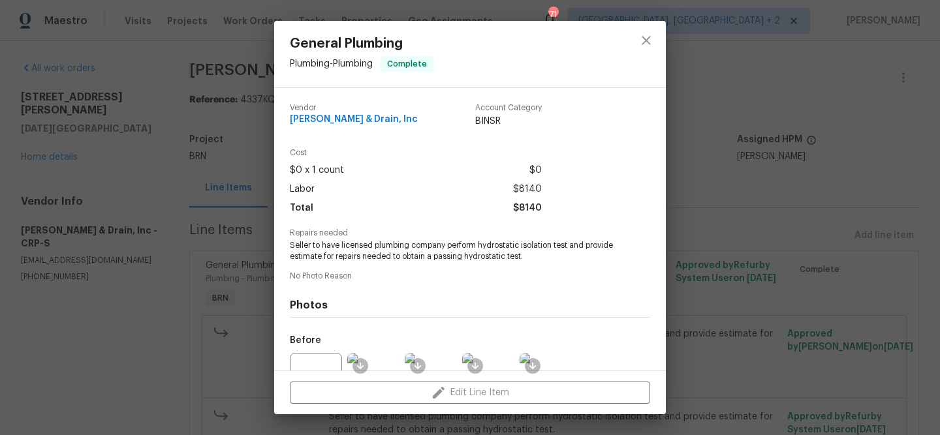
click at [123, 192] on div "General Plumbing Plumbing - Plumbing Complete Vendor Owen Plumbing & Drain, Inc…" at bounding box center [470, 217] width 940 height 435
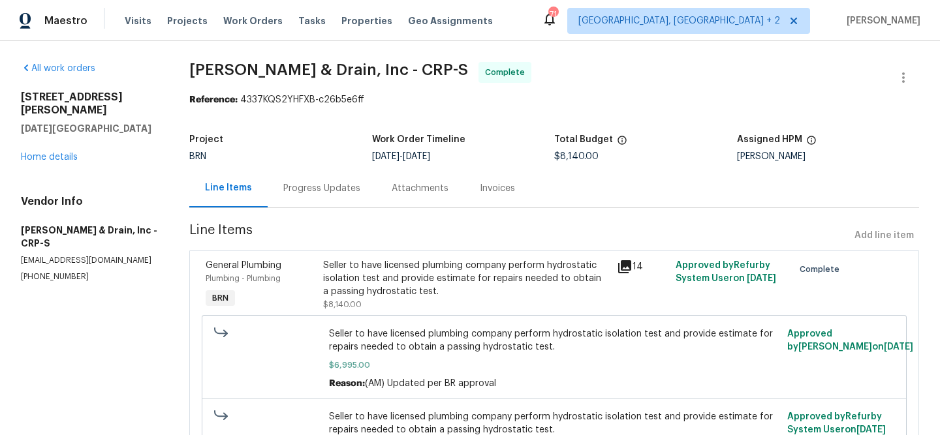
click at [67, 255] on p "owenplumbing@yahoo.com" at bounding box center [89, 260] width 137 height 11
click at [40, 272] on section "All work orders 4506 Lamont St Corpus Christi, TX 78411 Home details Vendor Inf…" at bounding box center [89, 288] width 137 height 452
copy p "(361) 854-0881"
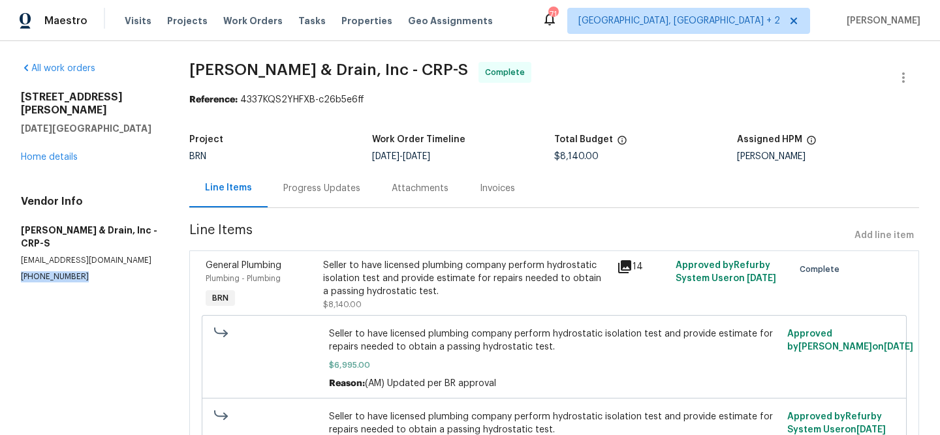
copy p "(361) 854-0881"
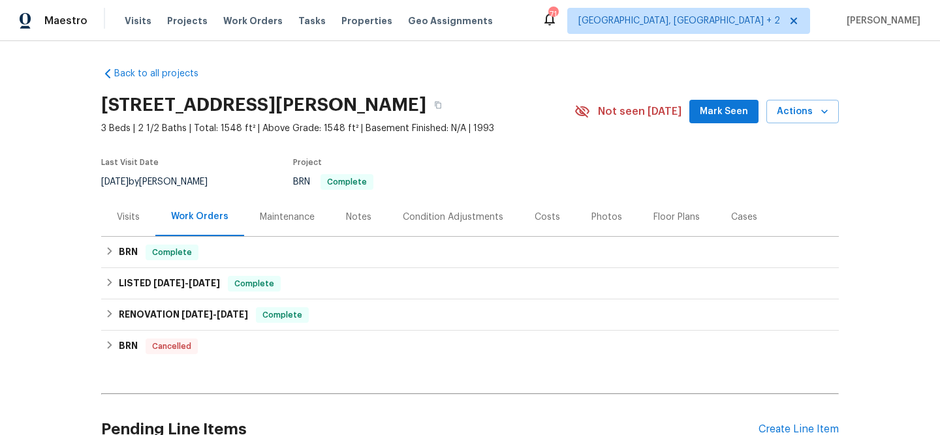
scroll to position [127, 0]
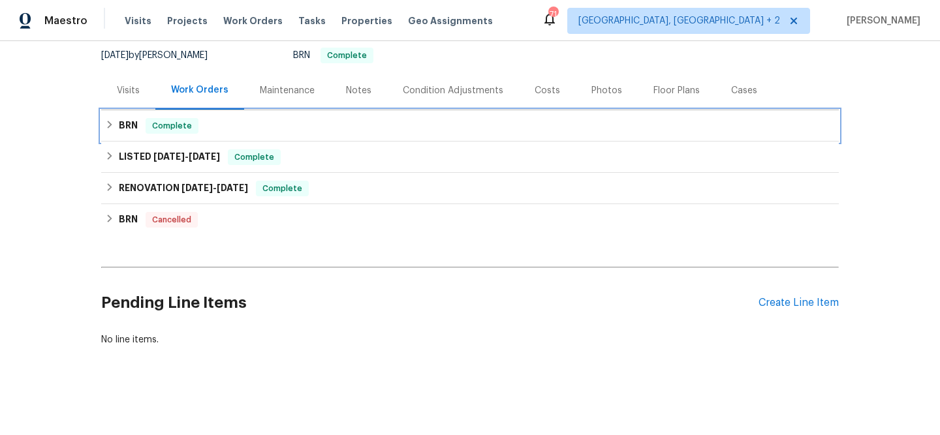
click at [142, 124] on div "BRN Complete" at bounding box center [470, 126] width 730 height 16
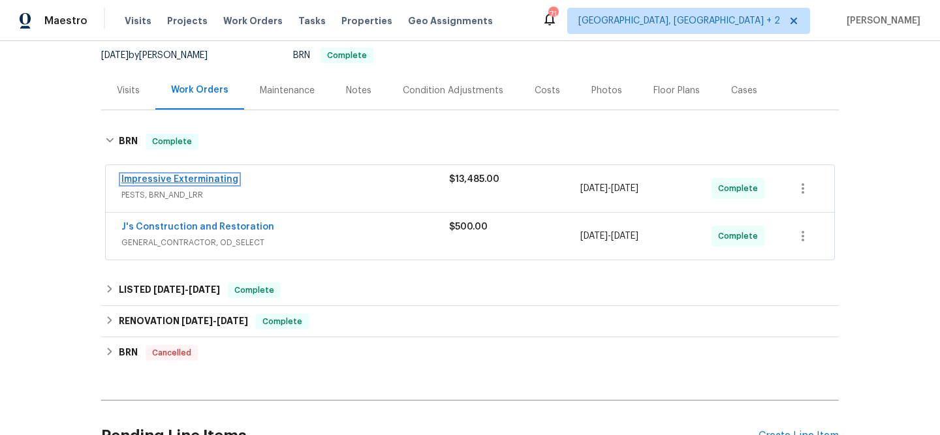
click at [161, 180] on link "Impressive Exterminating" at bounding box center [179, 179] width 117 height 9
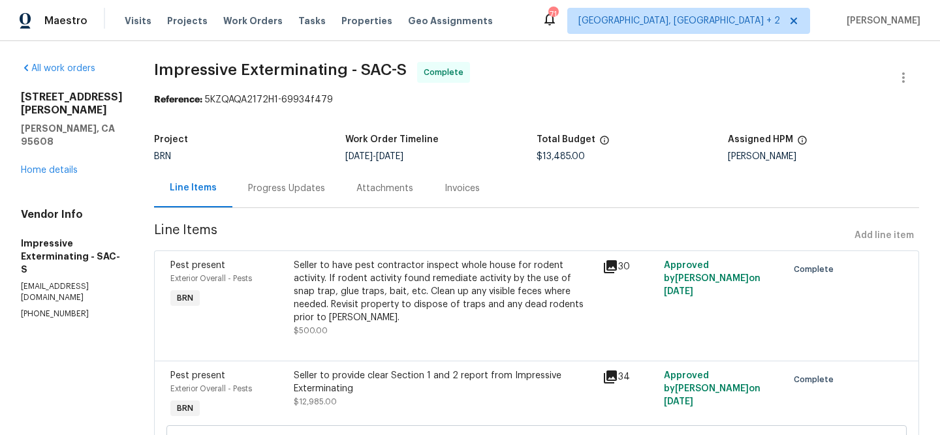
click at [51, 309] on p "[PHONE_NUMBER]" at bounding box center [72, 314] width 102 height 11
copy p "[PHONE_NUMBER]"
click at [255, 193] on div "Progress Updates" at bounding box center [286, 188] width 77 height 13
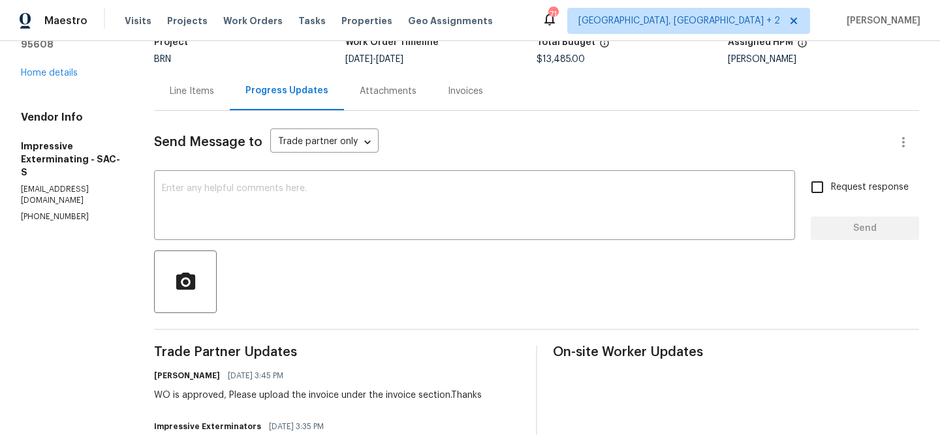
scroll to position [98, 0]
copy p "[PHONE_NUMBER]"
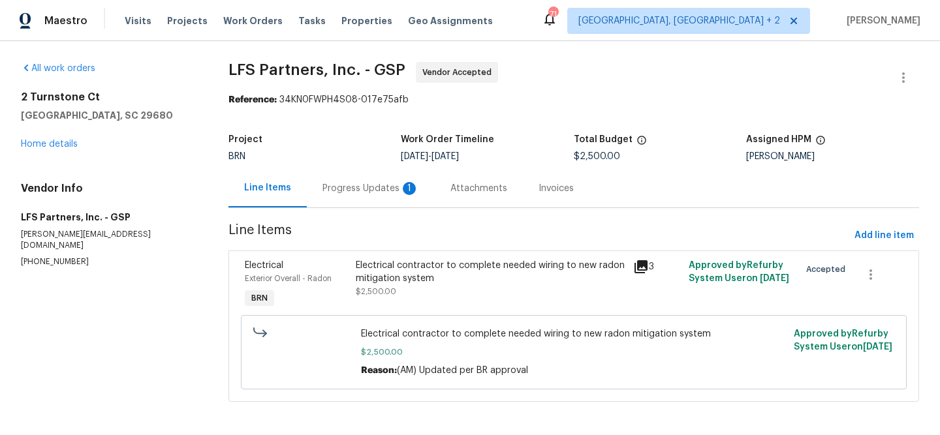
click at [355, 187] on div "Progress Updates 1" at bounding box center [370, 188] width 97 height 13
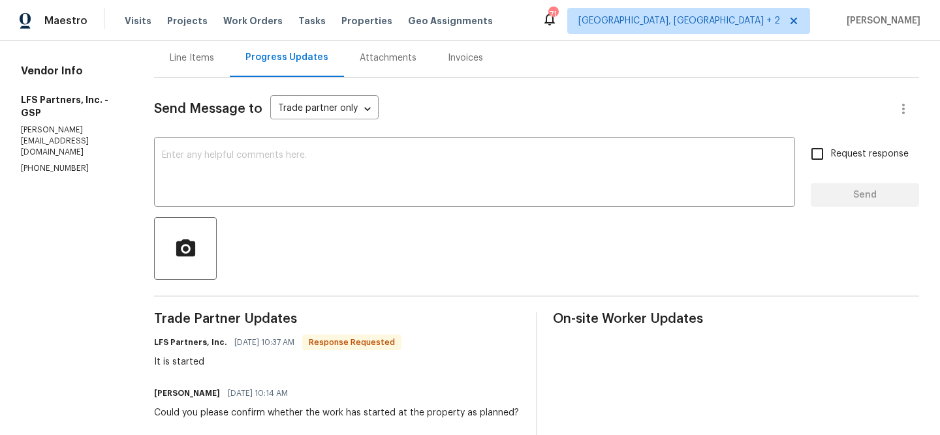
scroll to position [142, 0]
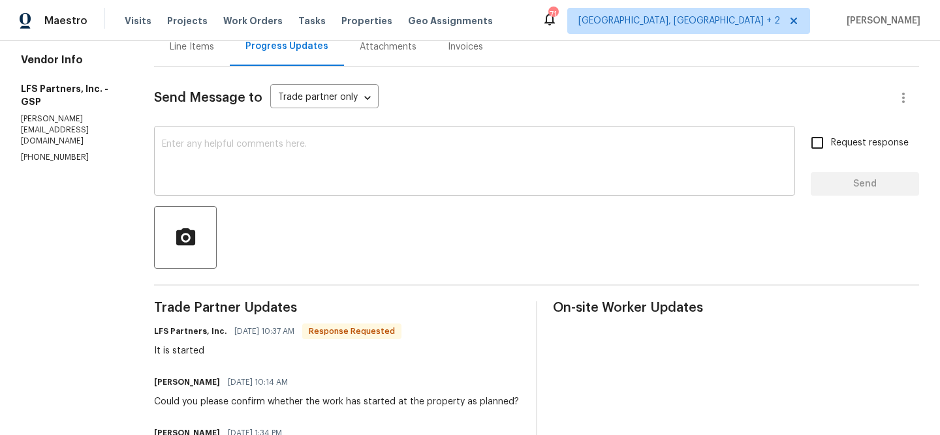
click at [205, 144] on textarea at bounding box center [474, 163] width 625 height 46
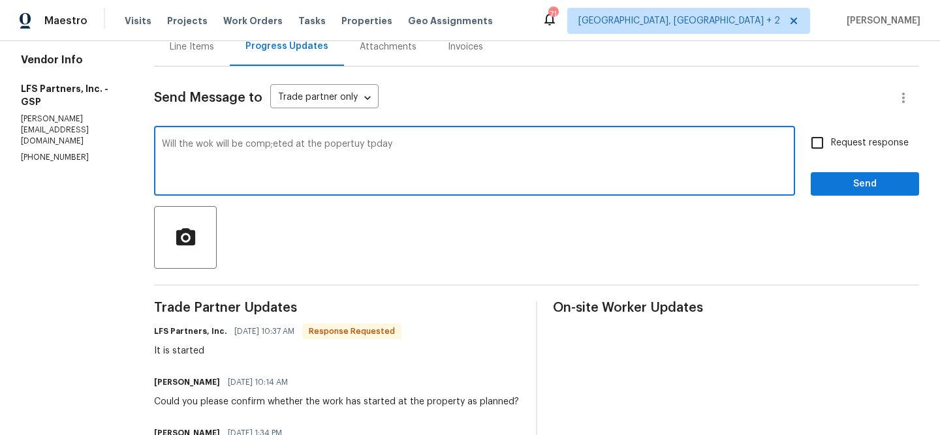
type textarea "Will the wok will be comp;eted at the popertuy tpday"
click at [164, 159] on textarea "Will the wok will be comp;eted at the popertuy tpday" at bounding box center [474, 163] width 625 height 46
click at [164, 158] on textarea "Will the wok will be comp;eted at the popertuy tpday" at bounding box center [474, 163] width 625 height 46
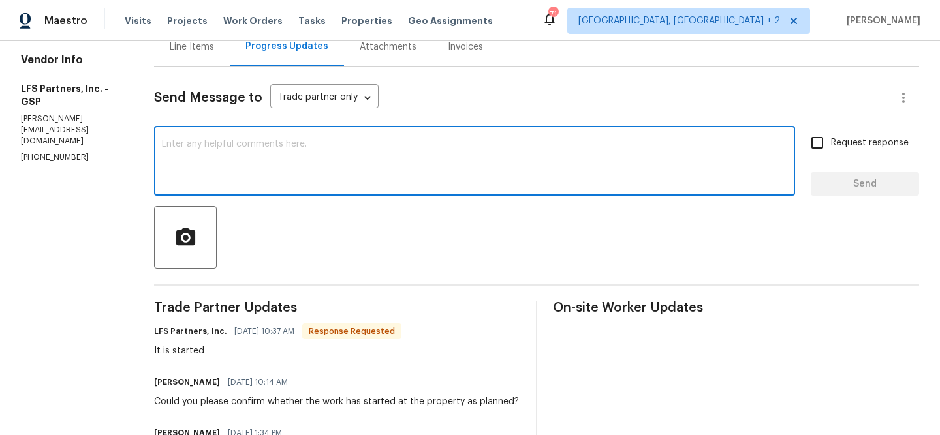
paste textarea "Is the work at the property expected to be finished [DATE]?""
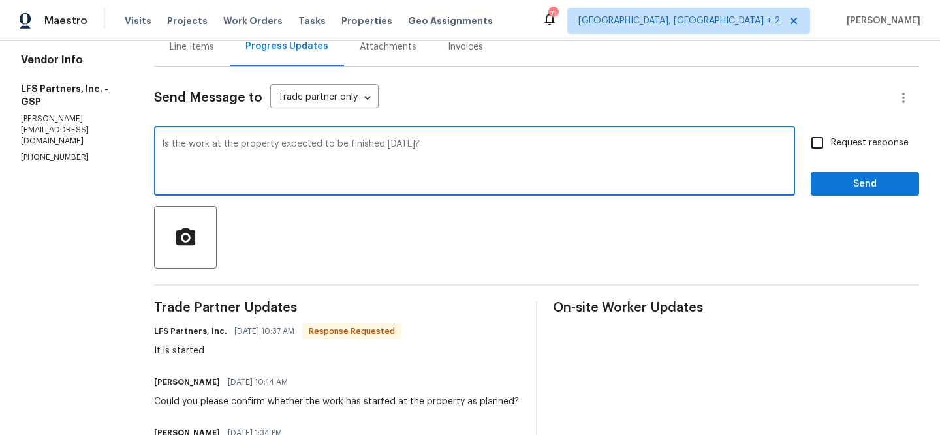
click at [334, 140] on textarea "Is the work at the property expected to be finished [DATE]?" at bounding box center [474, 163] width 625 height 46
click at [466, 149] on textarea "Is the work at the property expected to be completed by [DATE]?" at bounding box center [474, 163] width 625 height 46
type textarea "Is the work at the property expected to be completed by [DATE]?Thanks"
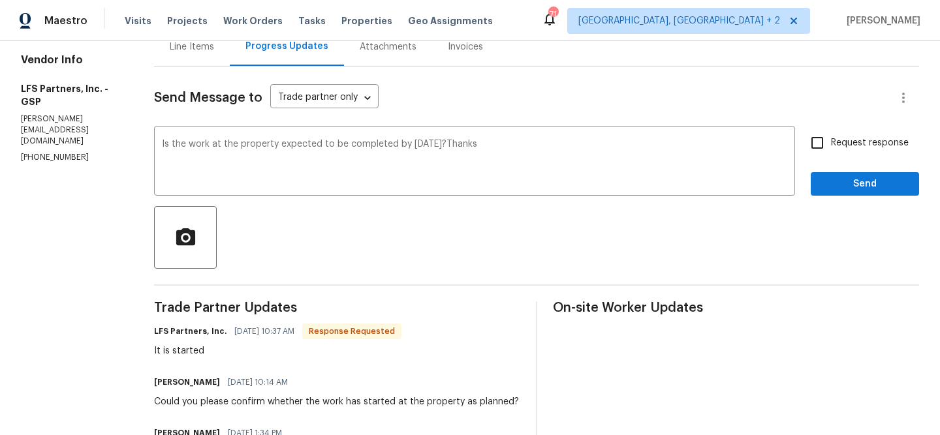
click at [848, 138] on span "Request response" at bounding box center [870, 143] width 78 height 14
click at [831, 138] on input "Request response" at bounding box center [816, 142] width 27 height 27
checkbox input "true"
click at [847, 191] on span "Send" at bounding box center [864, 184] width 87 height 16
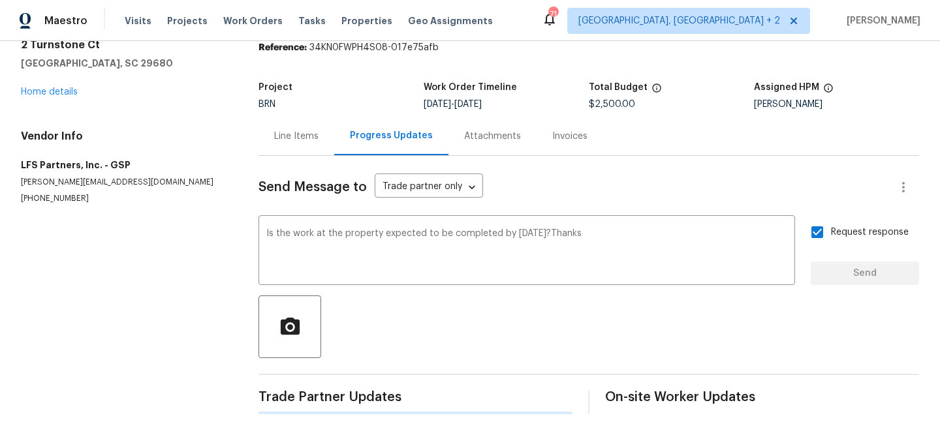
scroll to position [0, 0]
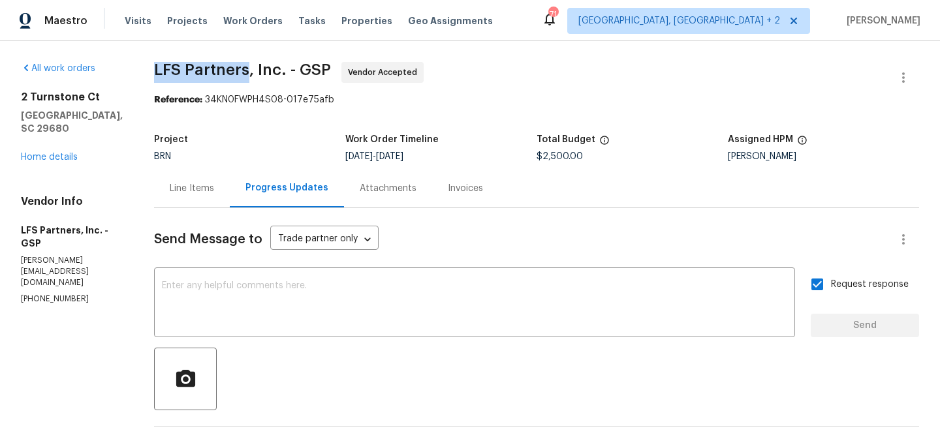
drag, startPoint x: 134, startPoint y: 69, endPoint x: 233, endPoint y: 68, distance: 98.6
copy span "LFS Partners"
click at [55, 160] on link "Home details" at bounding box center [49, 157] width 57 height 9
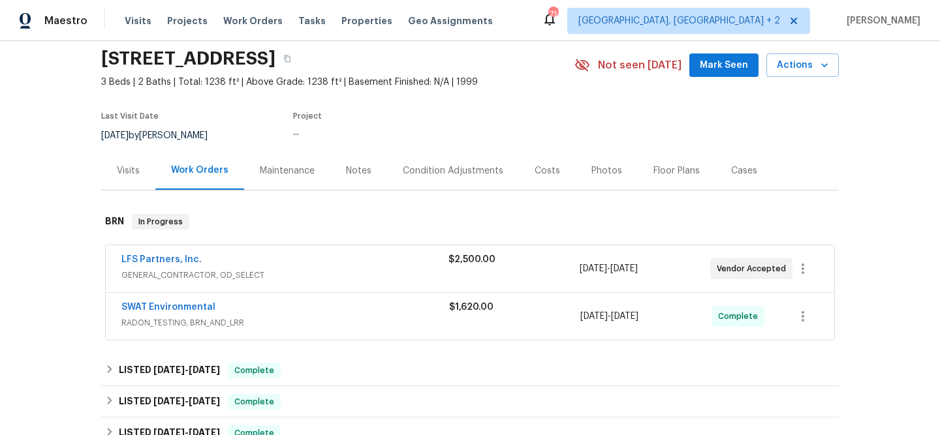
scroll to position [89, 0]
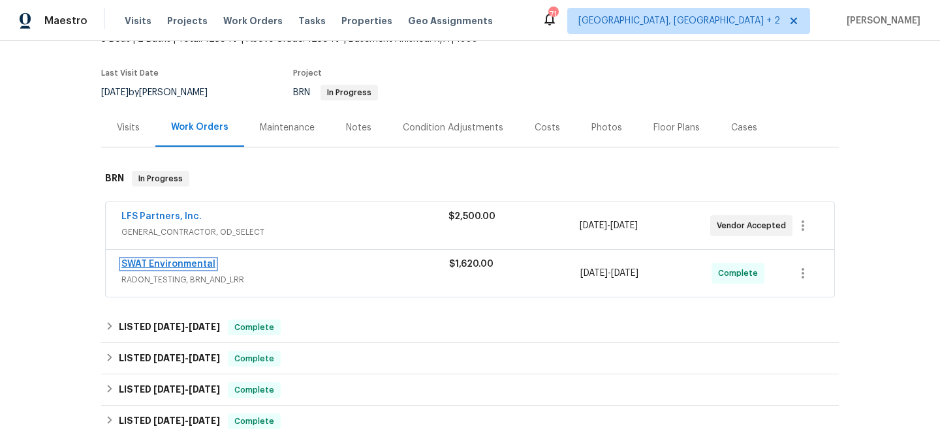
click at [141, 264] on link "SWAT Environmental" at bounding box center [168, 264] width 94 height 9
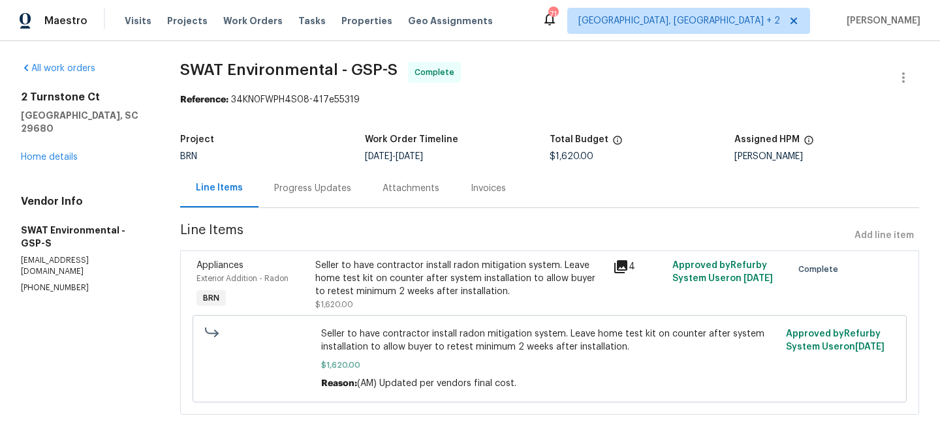
click at [394, 252] on div "Appliances Exterior Addition - Radon BRN Seller to have contractor install rado…" at bounding box center [549, 333] width 739 height 164
click at [371, 277] on div "Seller to have contractor install radon mitigation system. Leave home test kit …" at bounding box center [460, 278] width 290 height 39
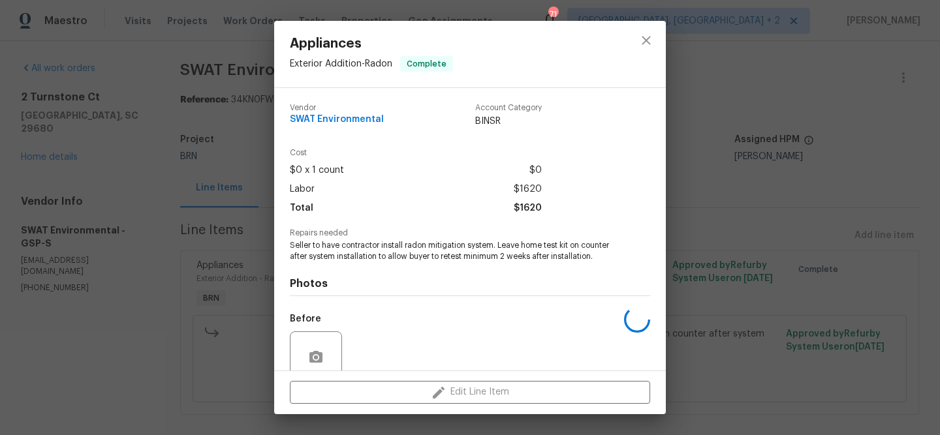
scroll to position [111, 0]
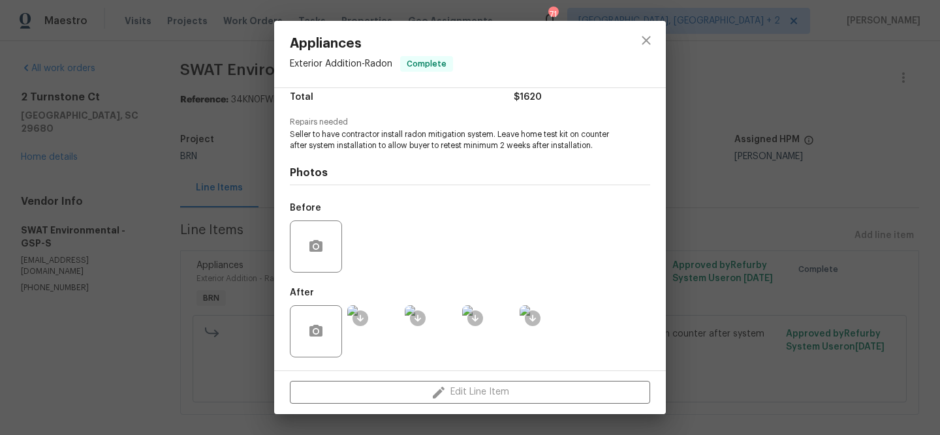
click at [378, 314] on img at bounding box center [373, 331] width 52 height 52
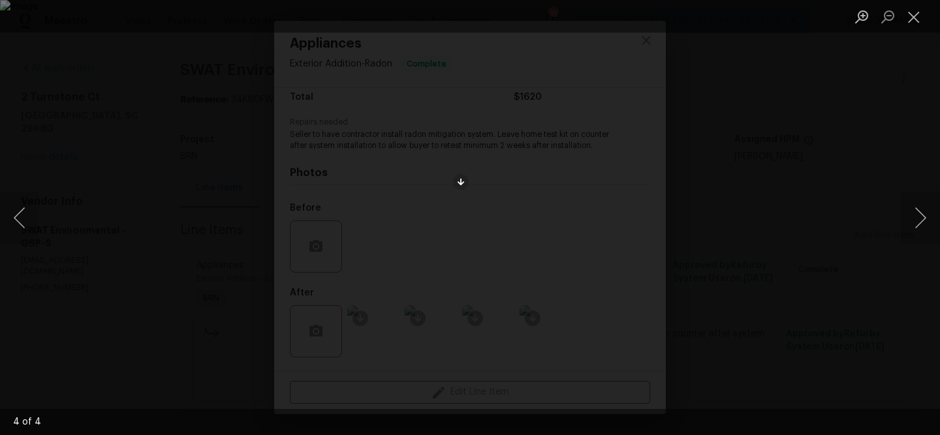
click at [431, 213] on div "Lightbox" at bounding box center [470, 217] width 940 height 435
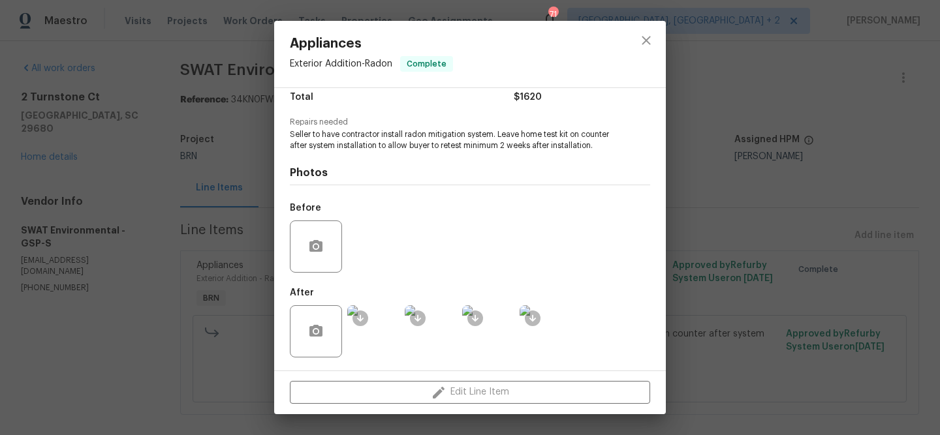
click at [533, 349] on img at bounding box center [546, 331] width 52 height 52
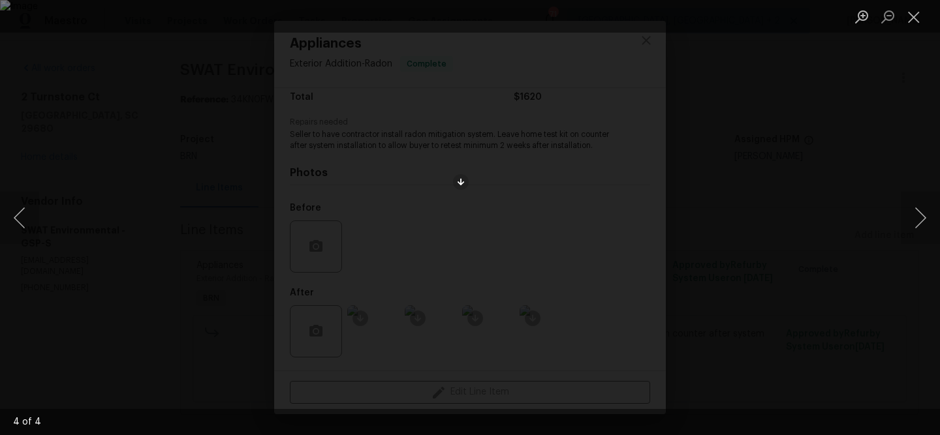
click at [473, 201] on img "Lightbox" at bounding box center [470, 217] width 940 height 435
click at [473, 283] on img "Lightbox" at bounding box center [467, 234] width 1888 height 875
click at [52, 8] on div "Lightbox" at bounding box center [470, 16] width 940 height 33
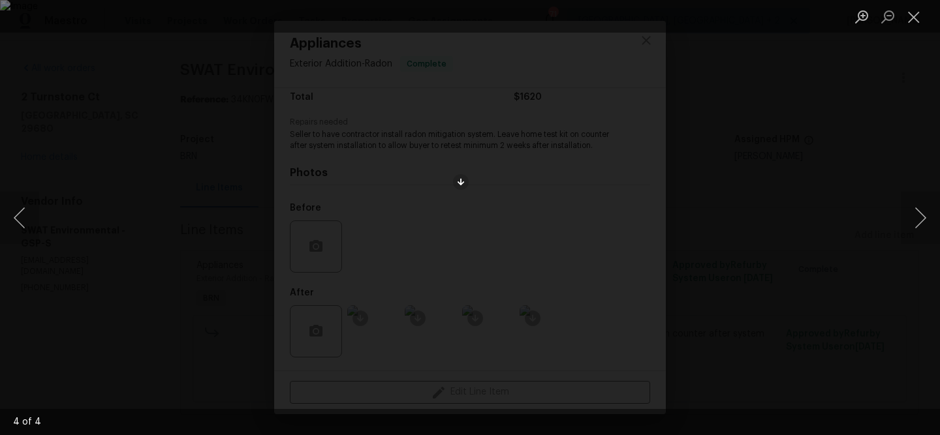
click at [110, 90] on div "Lightbox" at bounding box center [470, 217] width 940 height 435
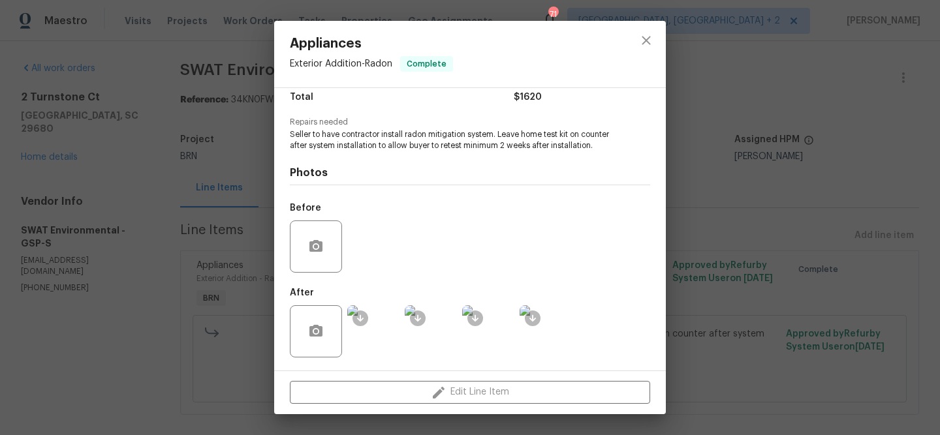
click at [154, 93] on div "Appliances Exterior Addition - Radon Complete Vendor SWAT Environmental Account…" at bounding box center [470, 217] width 940 height 435
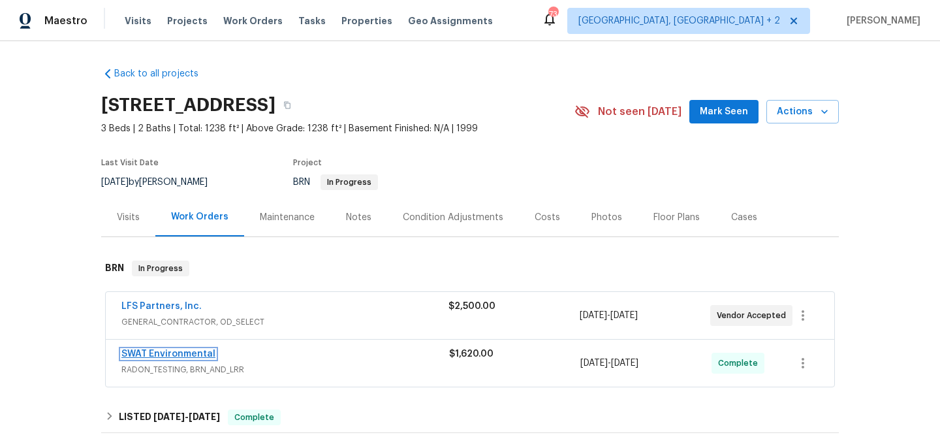
click at [135, 354] on link "SWAT Environmental" at bounding box center [168, 353] width 94 height 9
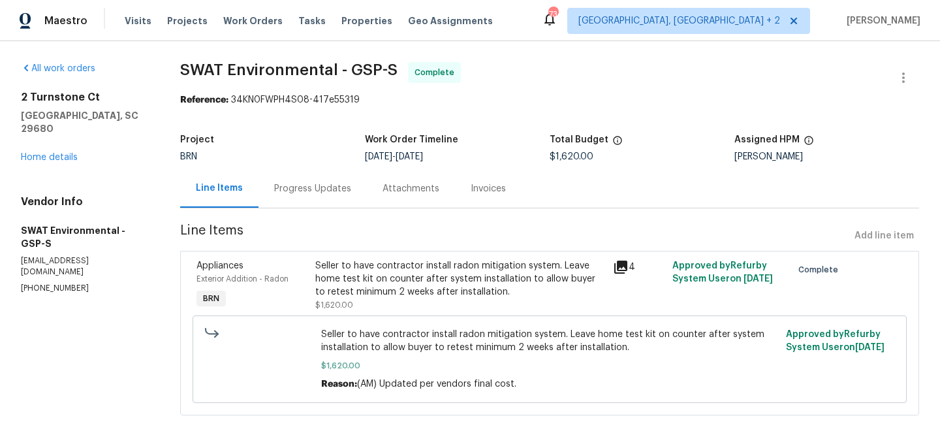
click at [420, 285] on div "Seller to have contractor install radon mitigation system. Leave home test kit …" at bounding box center [460, 278] width 290 height 39
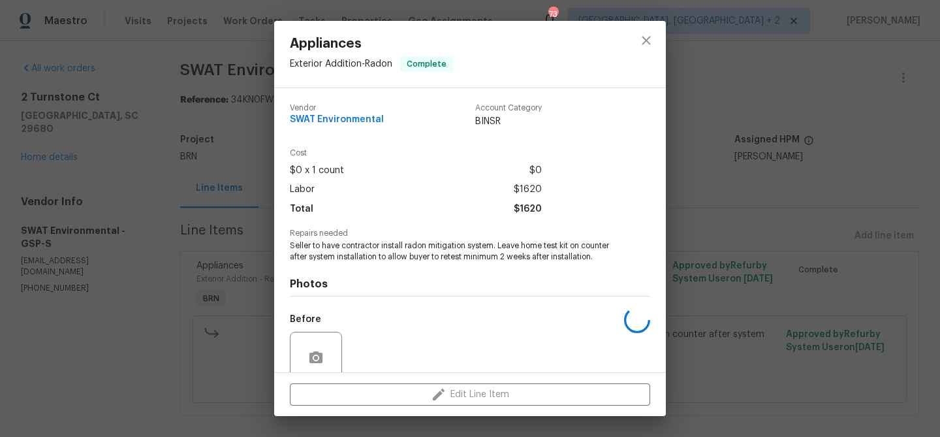
scroll to position [110, 0]
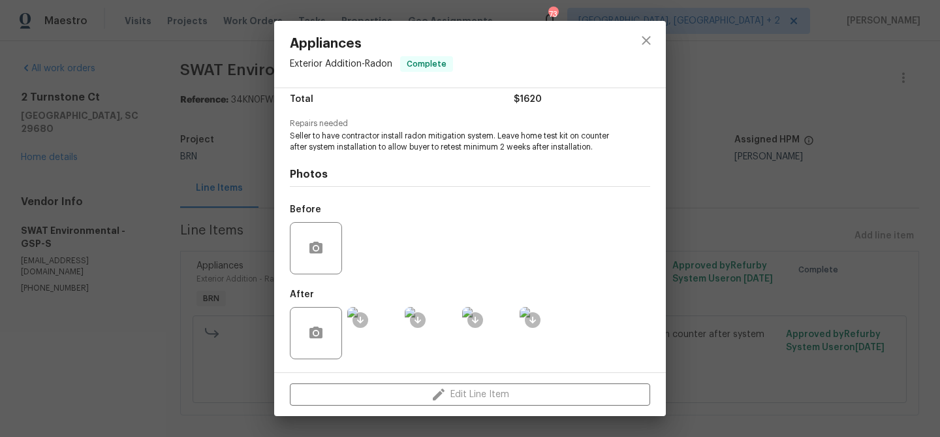
click at [382, 334] on img at bounding box center [373, 333] width 52 height 52
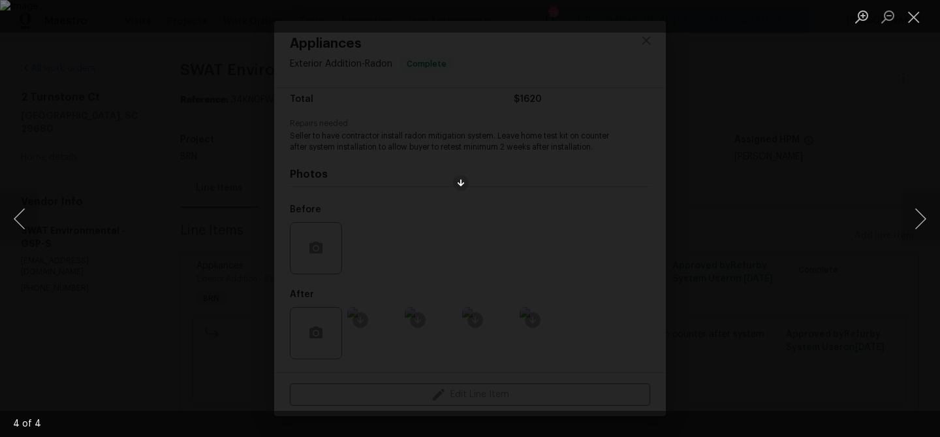
click at [467, 225] on img "Lightbox" at bounding box center [470, 218] width 940 height 437
click at [467, 225] on img "Lightbox" at bounding box center [473, 212] width 1888 height 877
click at [405, 223] on div "Lightbox" at bounding box center [470, 218] width 940 height 437
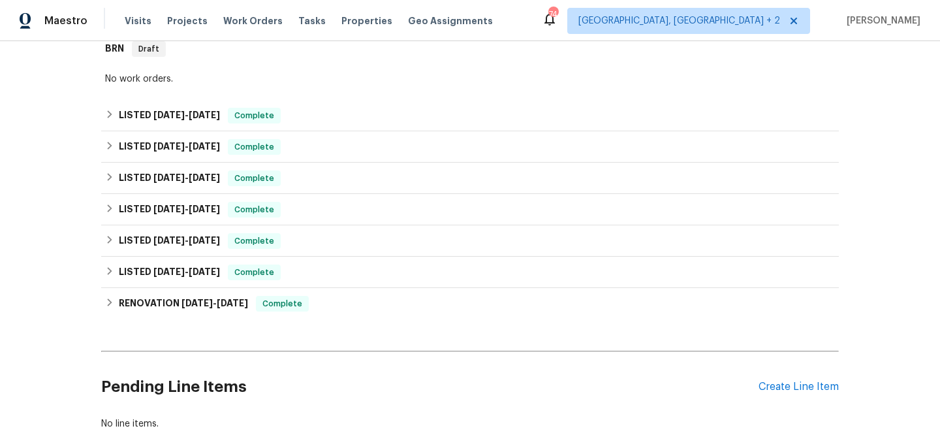
scroll to position [302, 0]
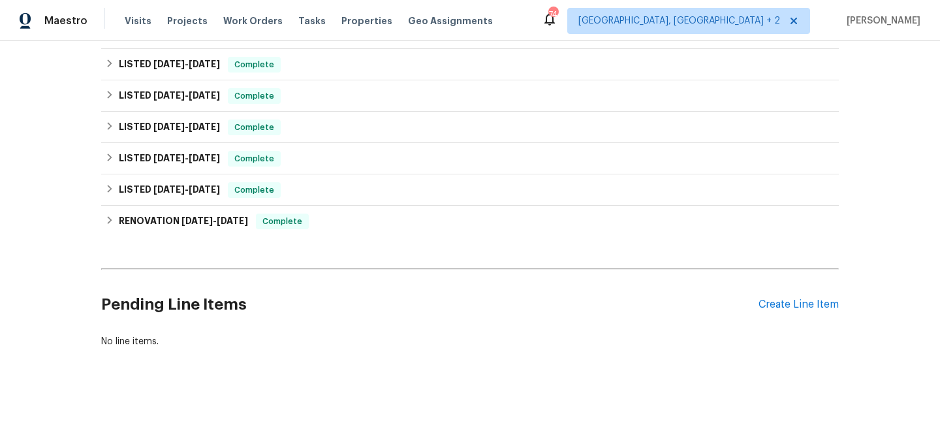
click at [794, 297] on div "Pending Line Items Create Line Item" at bounding box center [469, 304] width 737 height 61
click at [766, 307] on div "Create Line Item" at bounding box center [798, 304] width 80 height 12
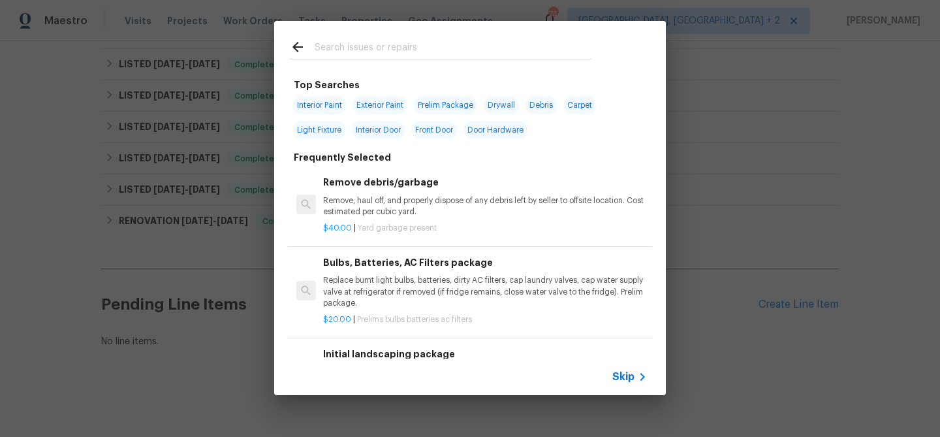
click at [621, 382] on span "Skip" at bounding box center [623, 376] width 22 height 13
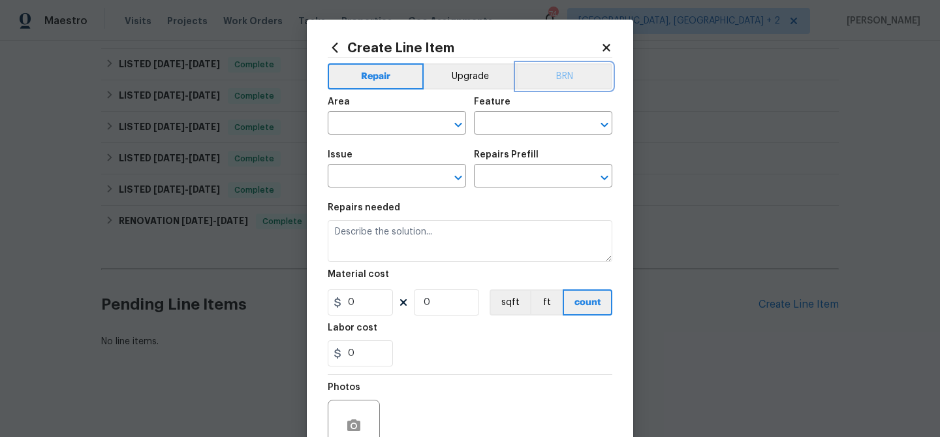
click at [547, 80] on button "BRN" at bounding box center [564, 76] width 96 height 26
click at [388, 270] on div "Material cost" at bounding box center [470, 278] width 285 height 17
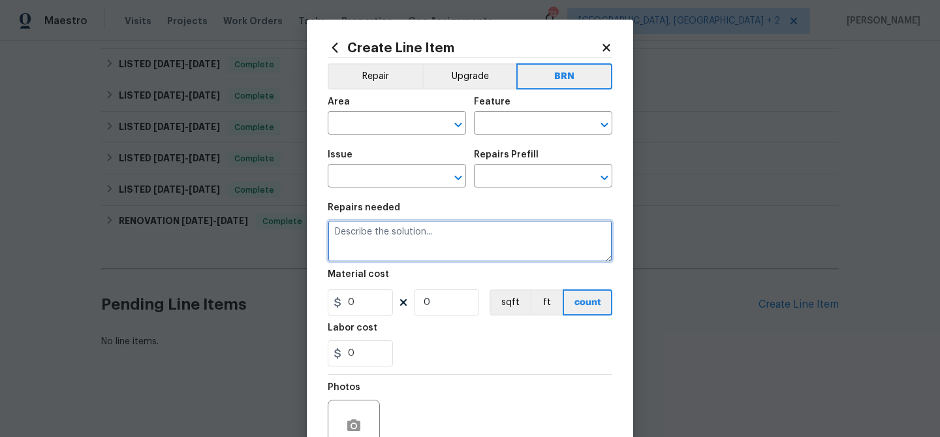
click at [393, 244] on textarea at bounding box center [470, 241] width 285 height 42
paste textarea "Seller to have pest control contractor perform termite inspection, treatment as…"
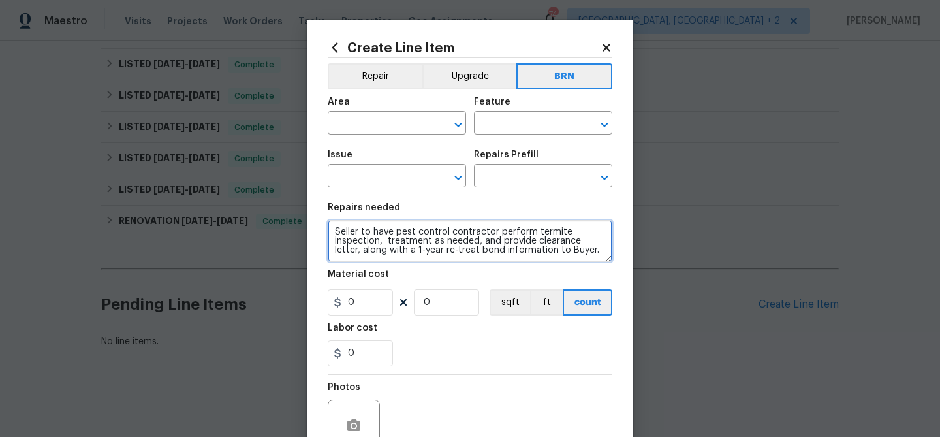
scroll to position [3, 0]
type textarea "Seller to have pest control contractor perform termite inspection, treatment as…"
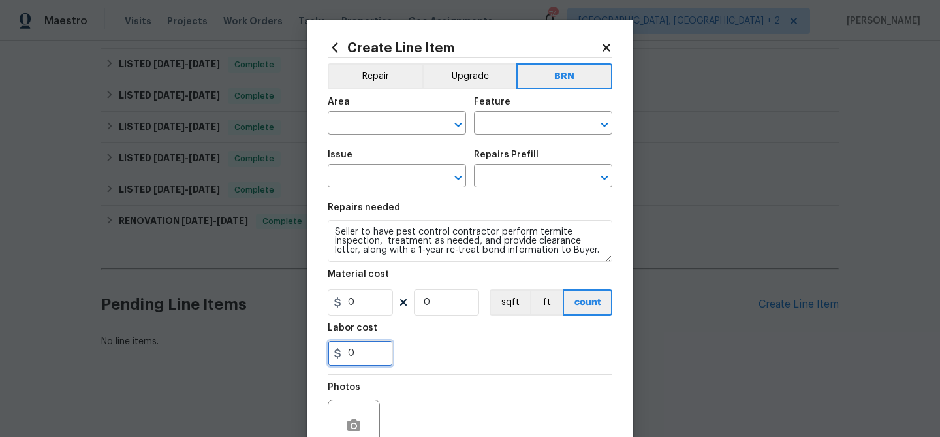
click at [376, 347] on input "0" at bounding box center [360, 353] width 65 height 26
type input "350"
click at [449, 318] on section "Repairs needed Seller to have pest control contractor perform termite inspectio…" at bounding box center [470, 284] width 285 height 179
click at [444, 305] on input "0" at bounding box center [446, 302] width 65 height 26
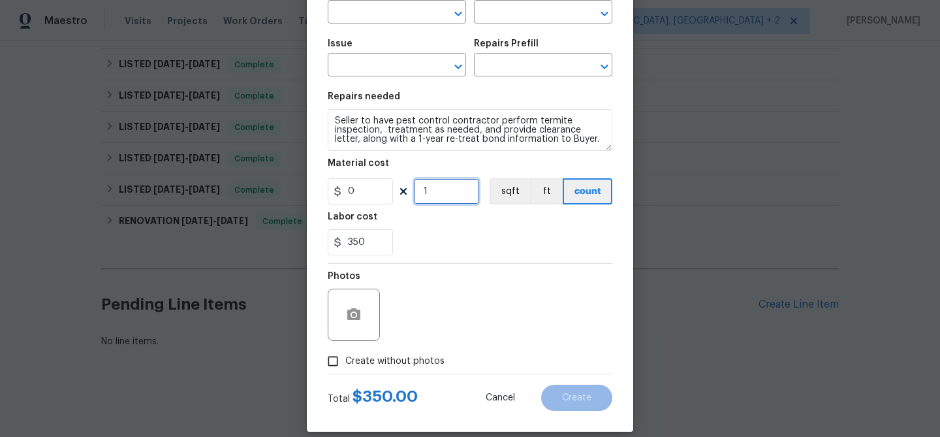
scroll to position [126, 0]
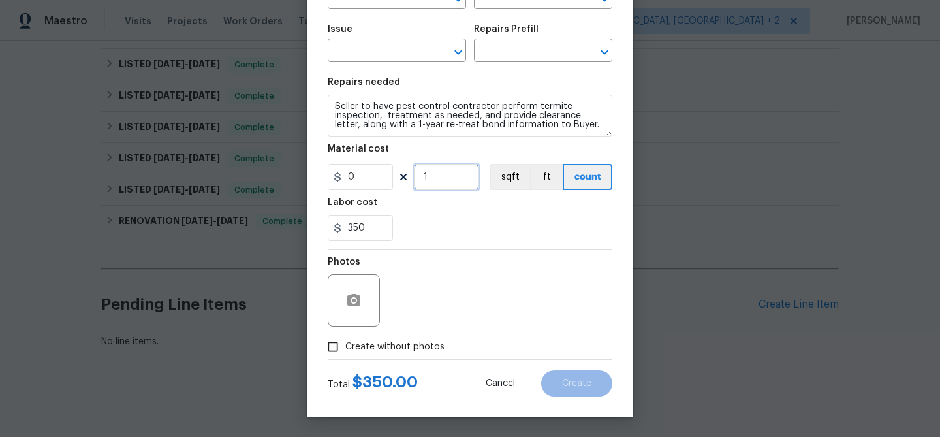
type input "1"
click at [352, 305] on icon "button" at bounding box center [353, 300] width 13 height 12
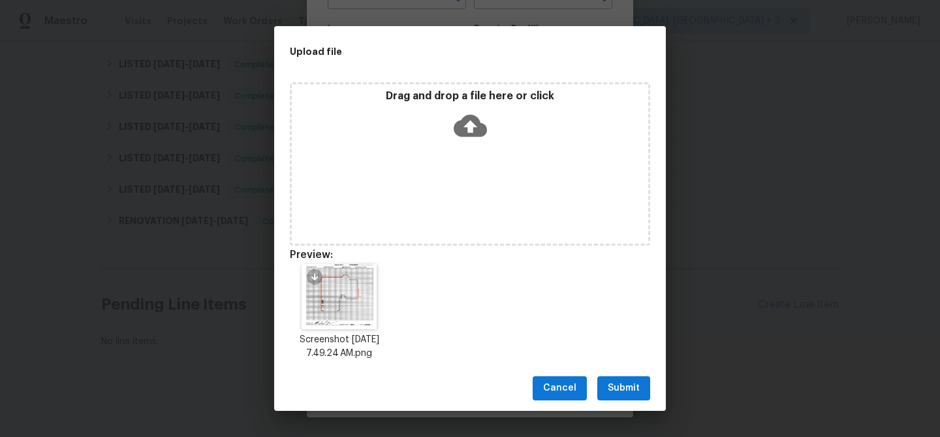
click at [608, 381] on span "Submit" at bounding box center [624, 388] width 32 height 16
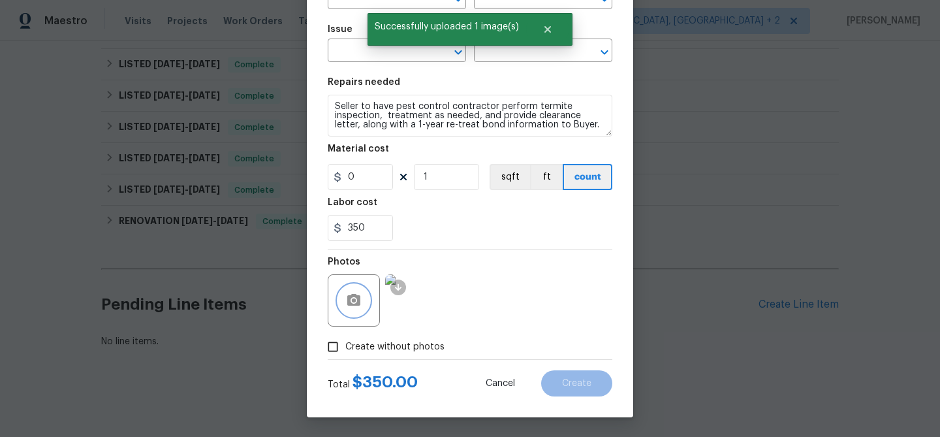
scroll to position [0, 0]
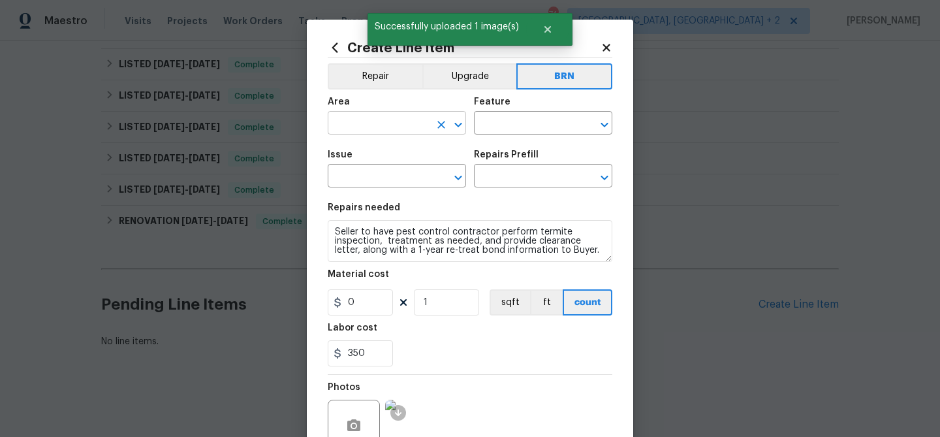
click at [347, 130] on input "text" at bounding box center [379, 124] width 102 height 20
type input "p"
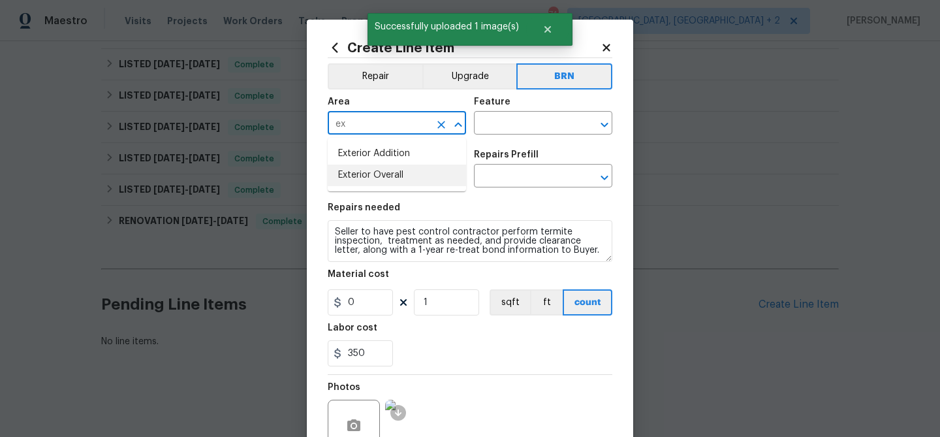
click at [422, 170] on li "Exterior Overall" at bounding box center [397, 175] width 138 height 22
type input "Exterior Overall"
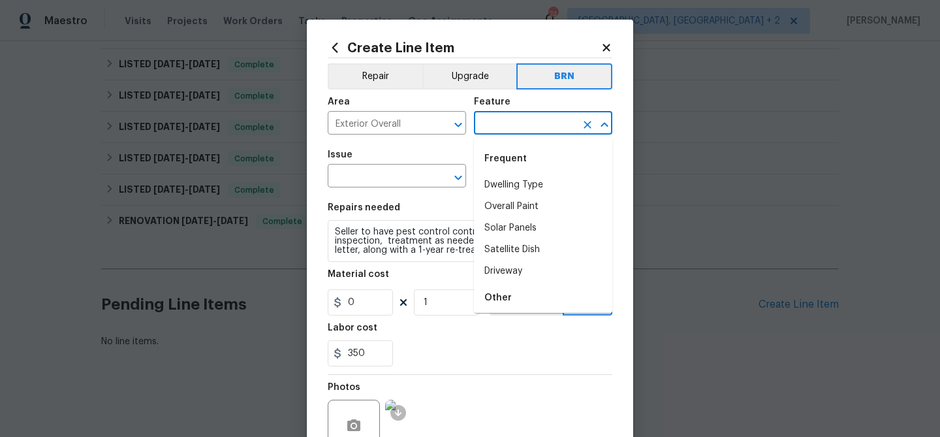
click at [511, 119] on input "text" at bounding box center [525, 124] width 102 height 20
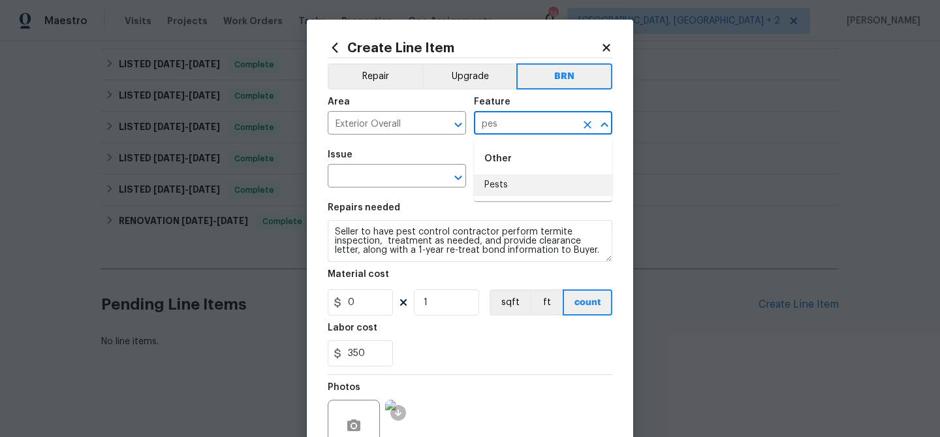
click at [503, 177] on li "Pests" at bounding box center [543, 185] width 138 height 22
type input "Pests"
click at [399, 178] on input "text" at bounding box center [379, 177] width 102 height 20
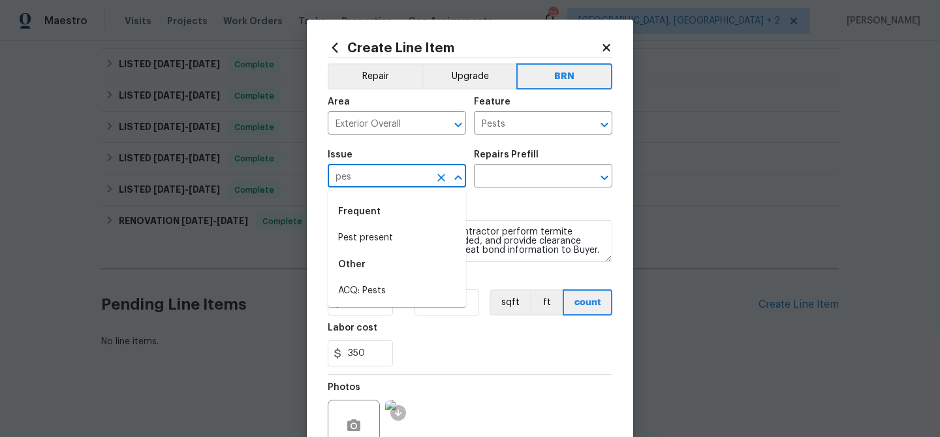
click at [386, 227] on li "Pest present" at bounding box center [397, 238] width 138 height 22
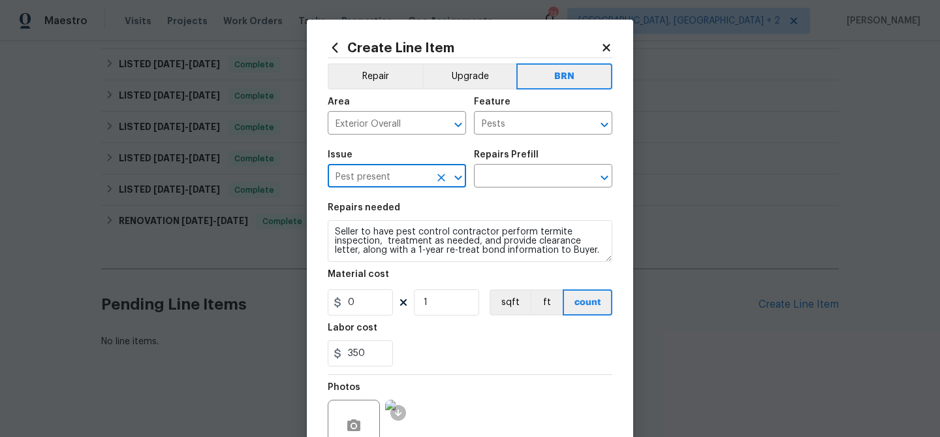
type input "Pest present"
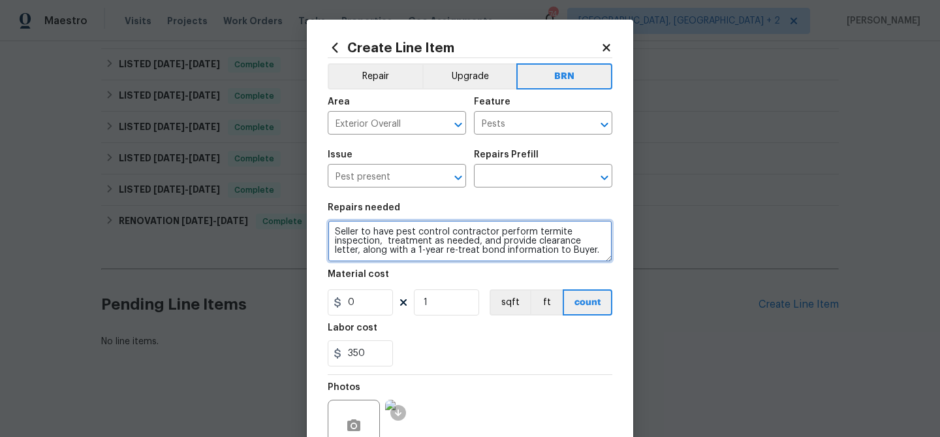
click at [386, 227] on textarea "Seller to have pest control contractor perform termite inspection, treatment as…" at bounding box center [470, 241] width 285 height 42
click at [384, 242] on textarea "Seller to have pest control contractor perform termite inspection, treatment as…" at bounding box center [470, 241] width 285 height 42
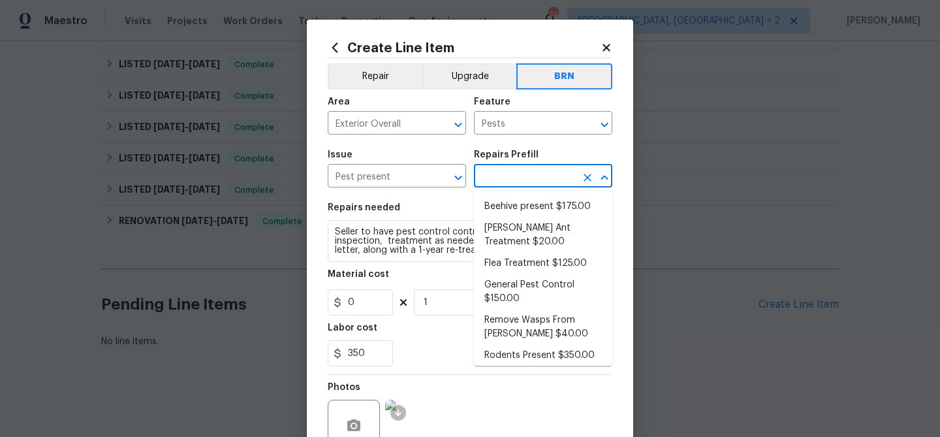
click at [498, 179] on input "text" at bounding box center [525, 177] width 102 height 20
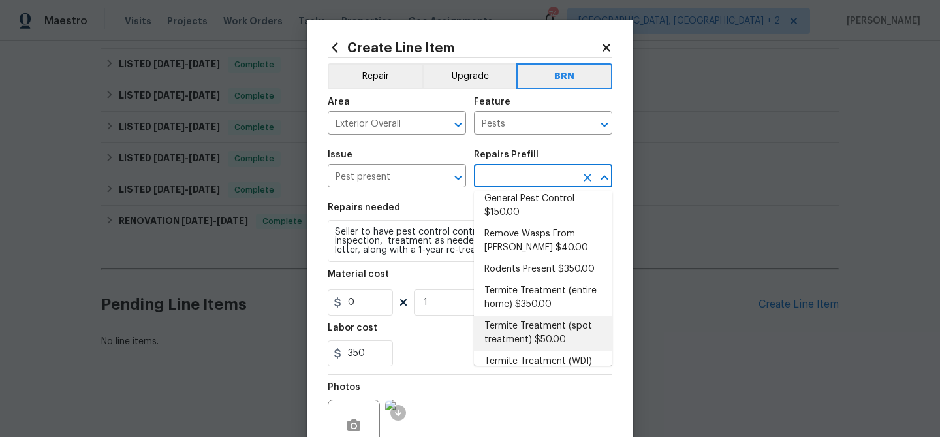
scroll to position [107, 0]
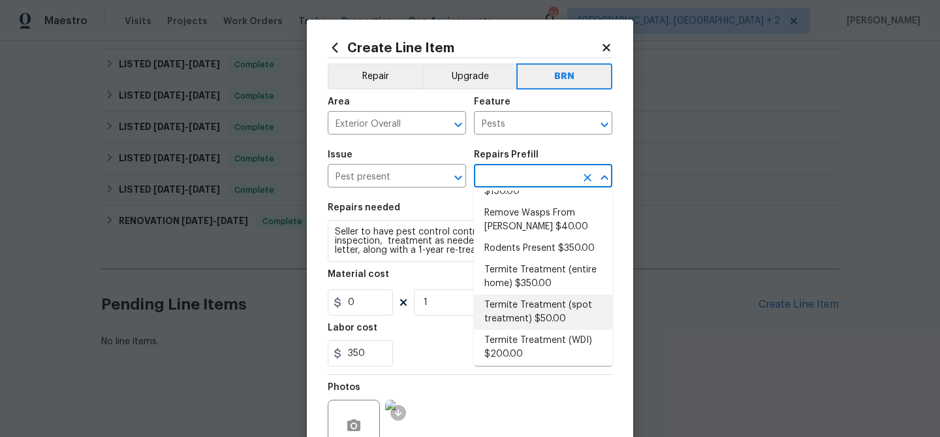
click at [520, 300] on li "Termite Treatment (spot treatment) $50.00" at bounding box center [543, 311] width 138 height 35
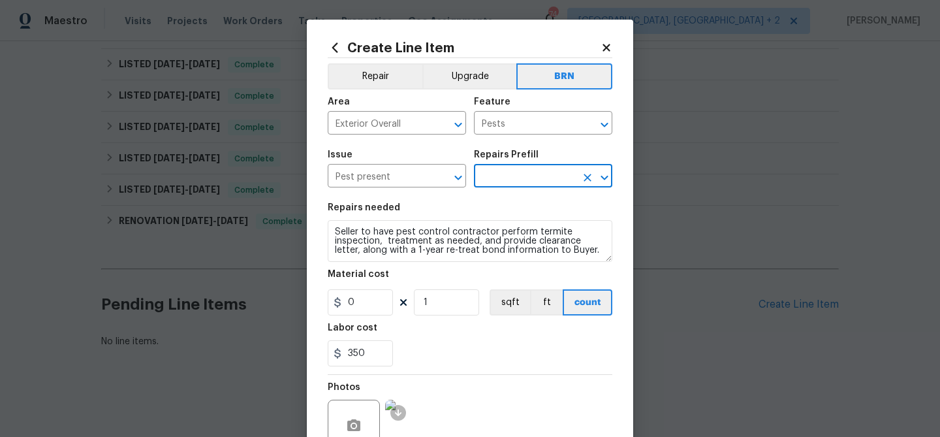
type input "Termite Treatment (spot treatment) $50.00"
type textarea "Spot treat for active termite infestation and provide a clear WDI report"
type input "50"
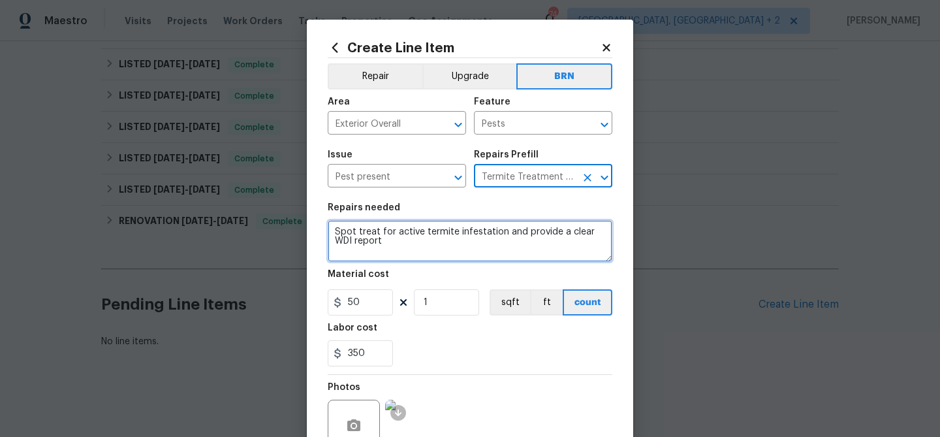
click at [421, 243] on textarea "Spot treat for active termite infestation and provide a clear WDI report" at bounding box center [470, 241] width 285 height 42
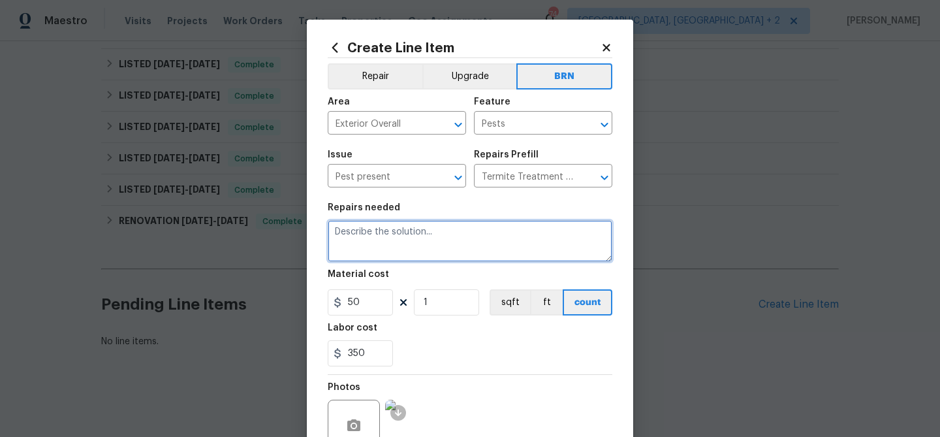
paste textarea "Seller to have pest control contractor perform termite inspection, treatment as…"
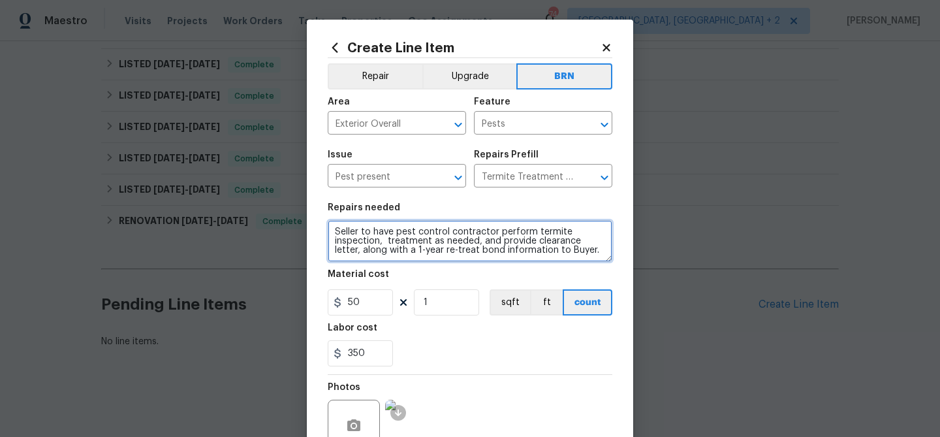
scroll to position [3, 0]
type textarea "Seller to have pest control contractor perform termite inspection, treatment as…"
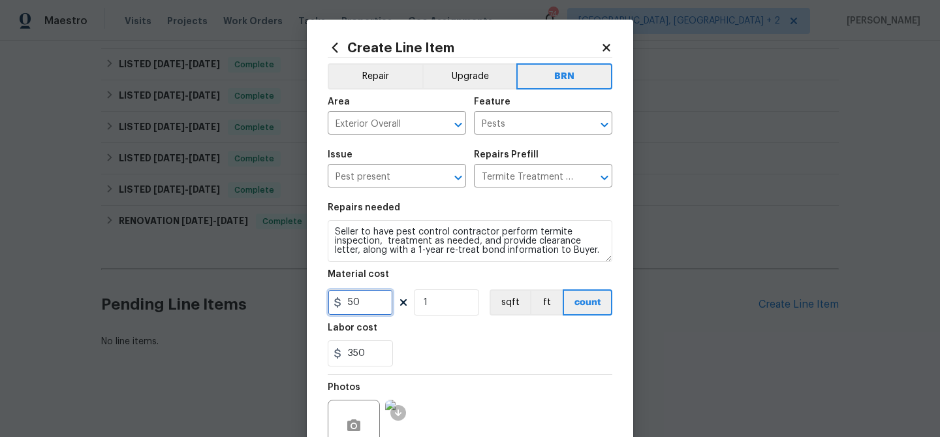
click at [392, 302] on input "50" at bounding box center [360, 302] width 65 height 26
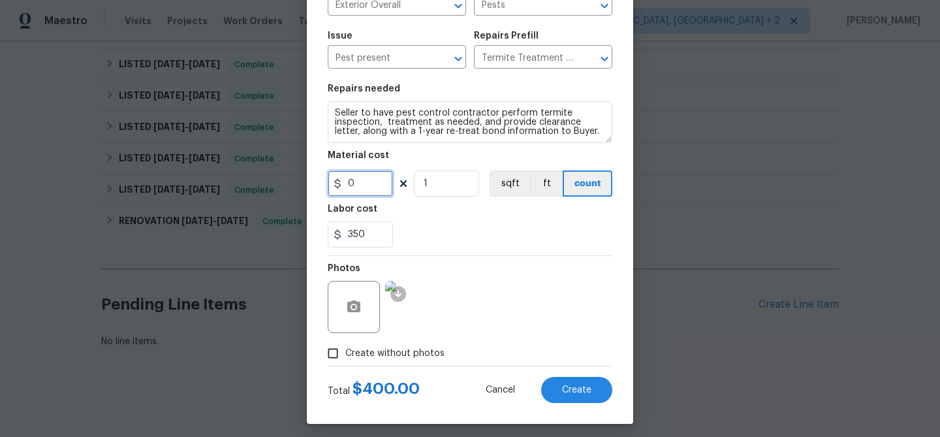
scroll to position [126, 0]
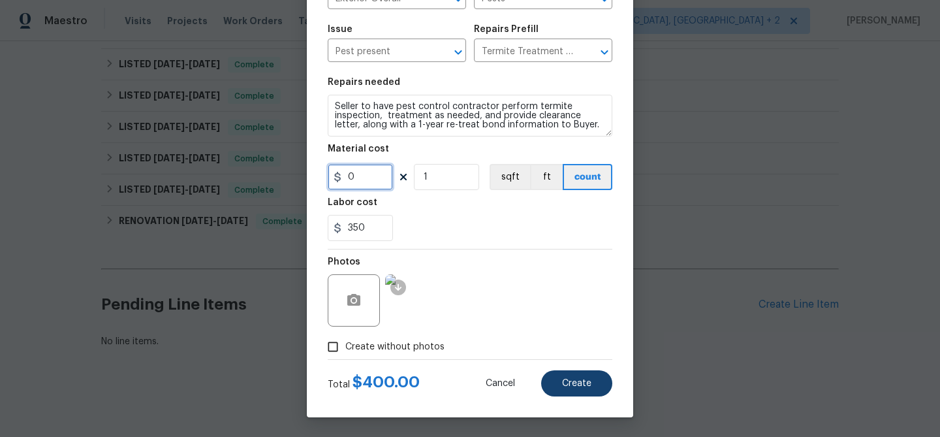
type input "0"
click at [561, 379] on button "Create" at bounding box center [576, 383] width 71 height 26
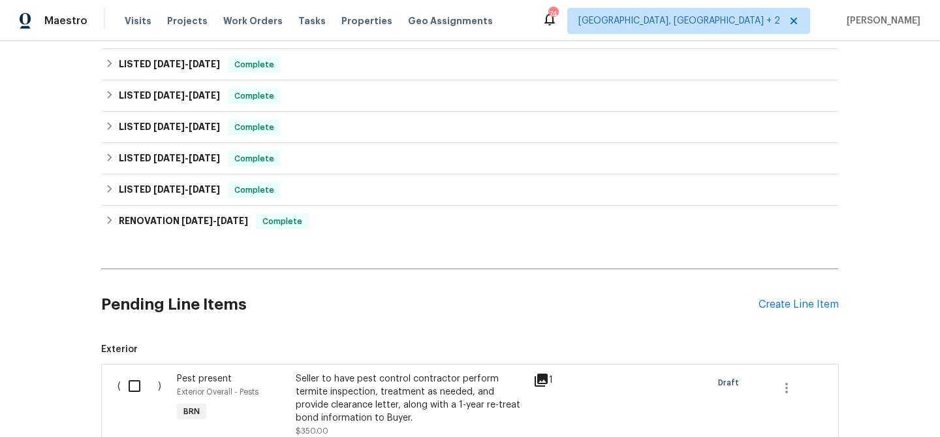
scroll to position [458, 0]
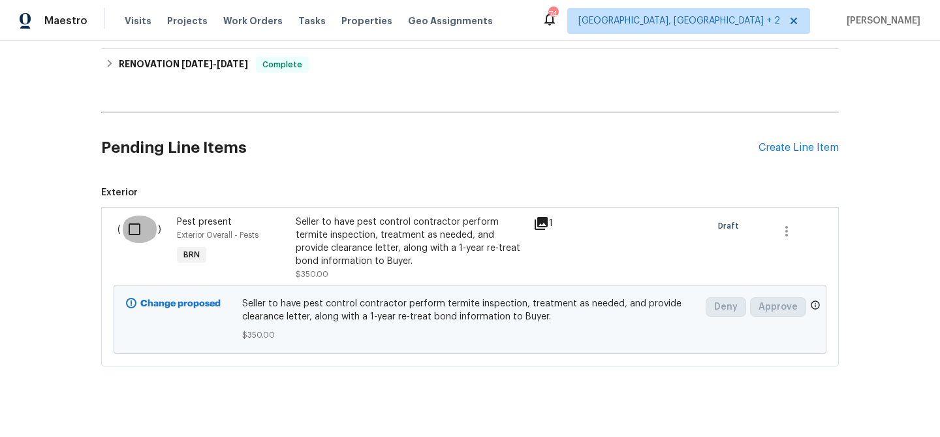
click at [126, 217] on input "checkbox" at bounding box center [139, 228] width 37 height 27
checkbox input "true"
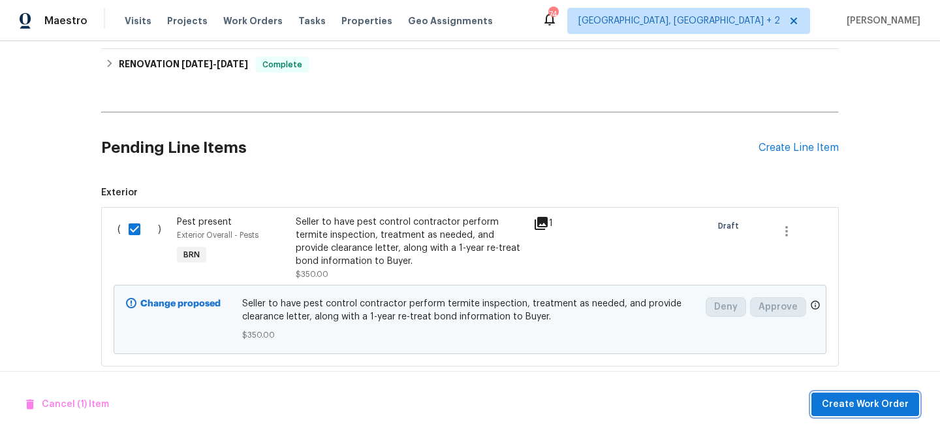
click at [843, 400] on span "Create Work Order" at bounding box center [865, 404] width 87 height 16
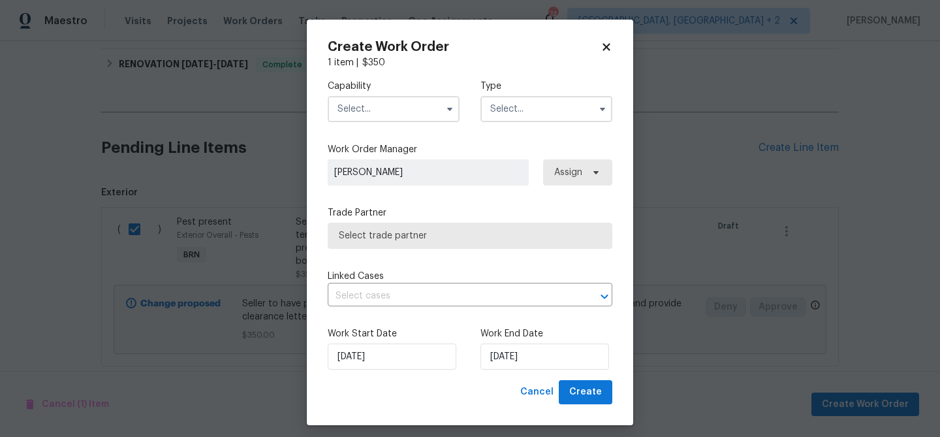
click at [360, 114] on input "text" at bounding box center [394, 109] width 132 height 26
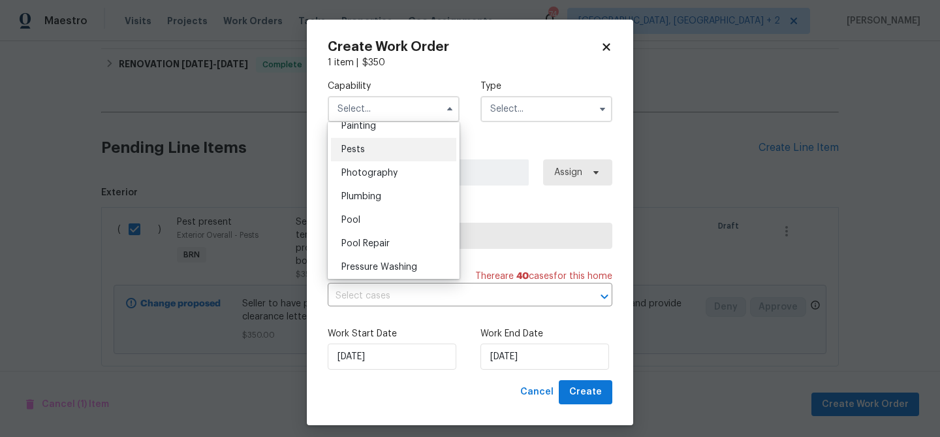
scroll to position [1100, 0]
click at [359, 154] on span "Pests" at bounding box center [352, 157] width 23 height 9
type input "Pests"
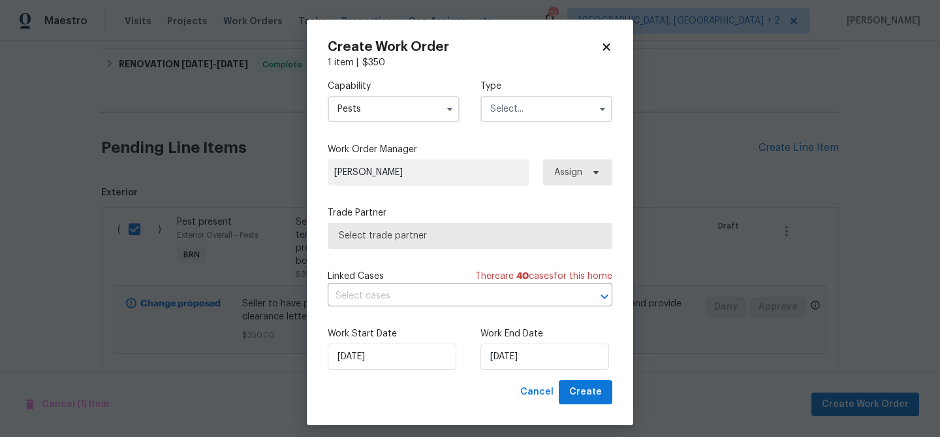
click at [554, 117] on input "text" at bounding box center [546, 109] width 132 height 26
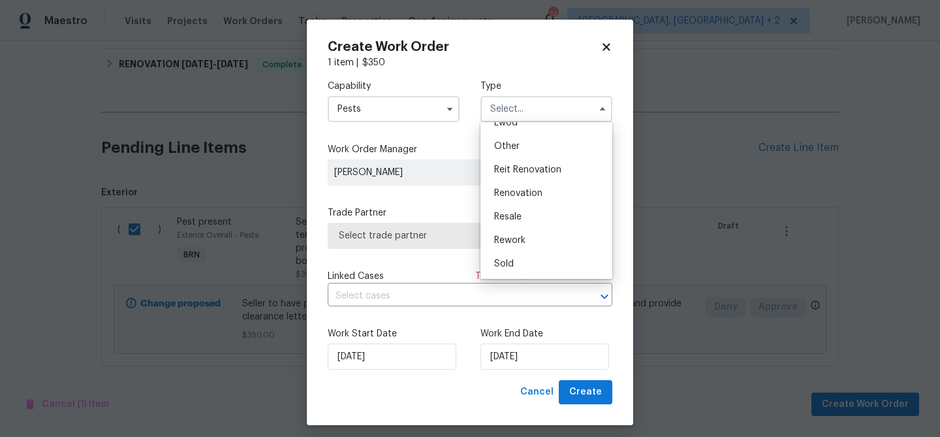
scroll to position [8, 0]
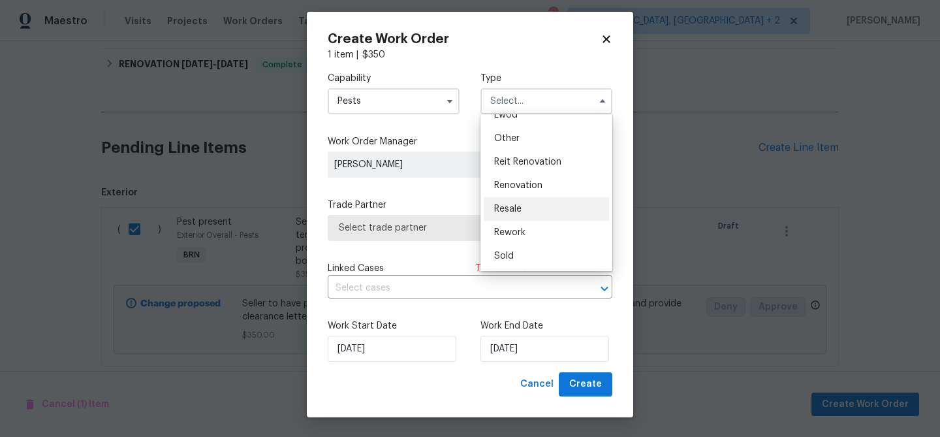
click at [535, 206] on div "Resale" at bounding box center [546, 208] width 125 height 23
type input "Resale"
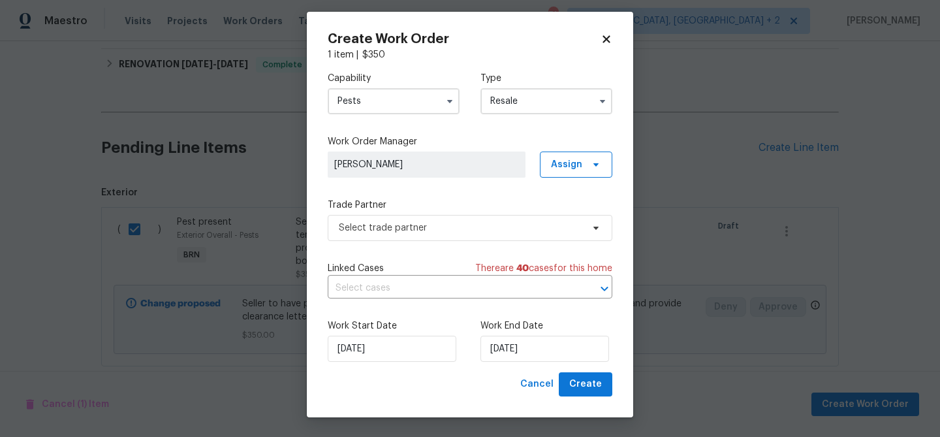
scroll to position [0, 0]
click at [396, 249] on div "Capability Pests Type Resale Work Order Manager Ananthi Mahendran Assign Trade …" at bounding box center [470, 216] width 285 height 311
click at [388, 232] on span "Select trade partner" at bounding box center [460, 227] width 243 height 13
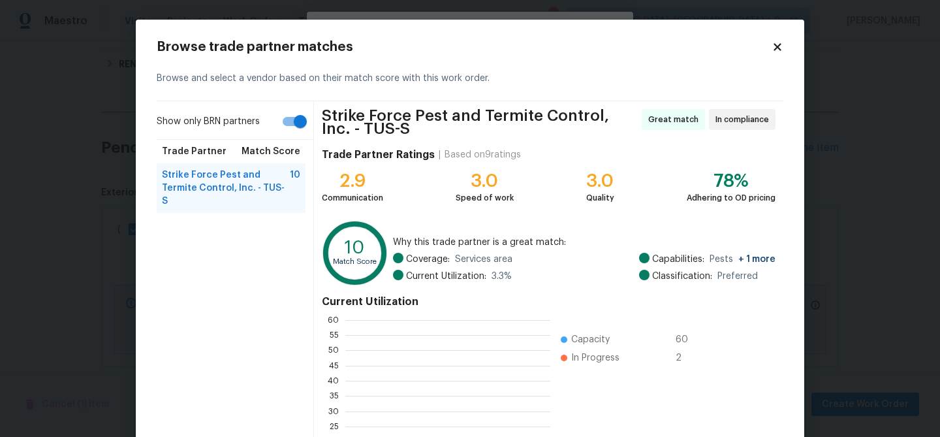
scroll to position [183, 205]
click at [288, 112] on input "Show only BRN partners" at bounding box center [300, 121] width 74 height 25
checkbox input "false"
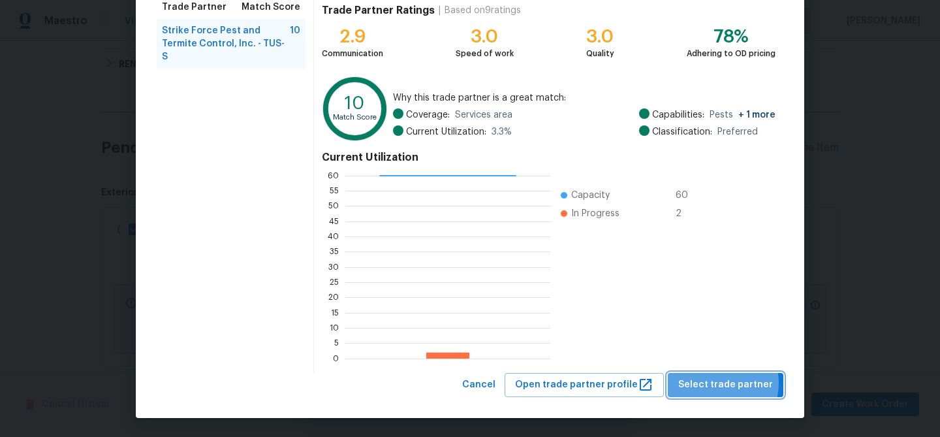
click at [718, 382] on span "Select trade partner" at bounding box center [725, 385] width 95 height 16
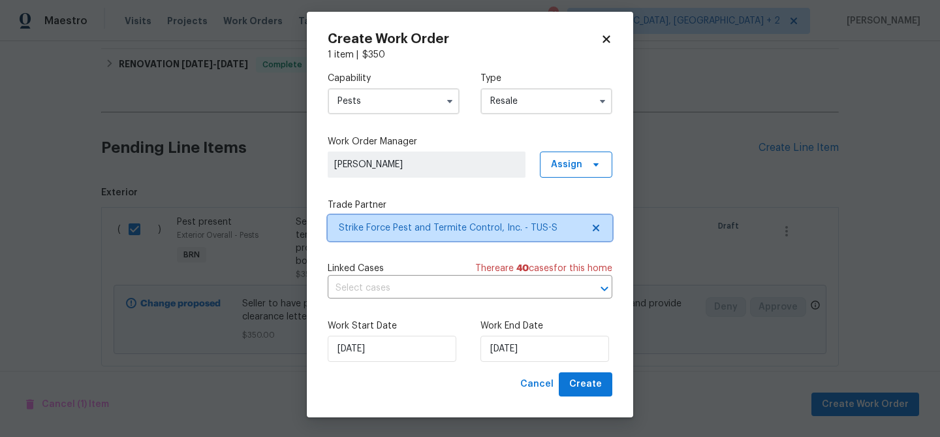
scroll to position [0, 0]
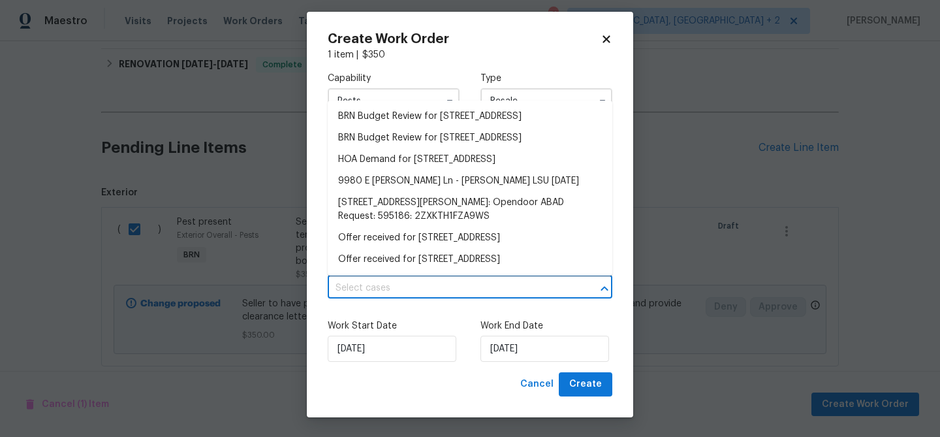
click at [409, 281] on input "text" at bounding box center [452, 288] width 248 height 20
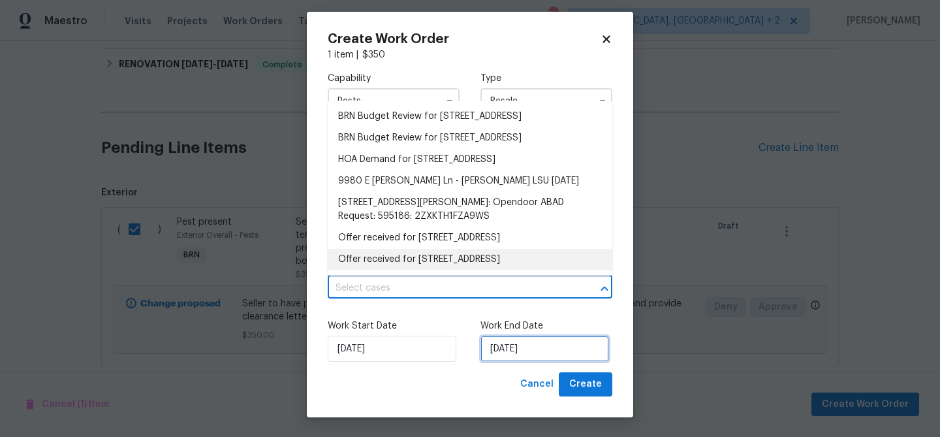
click at [501, 352] on input "22/09/2025" at bounding box center [544, 348] width 129 height 26
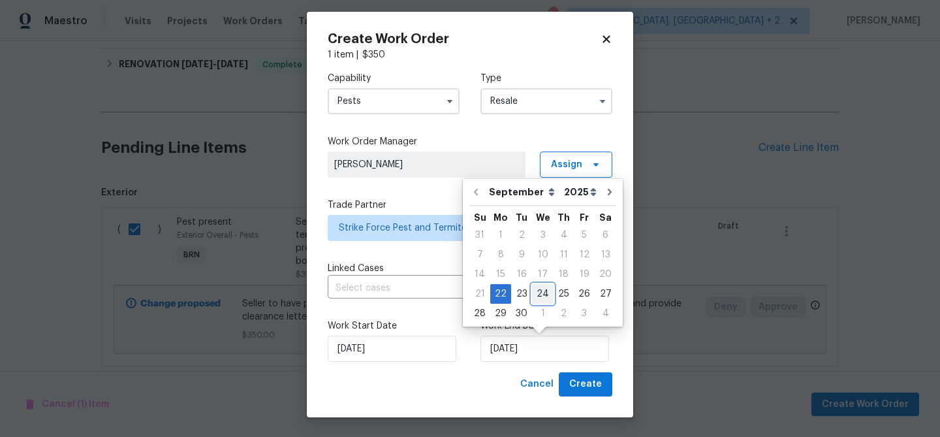
click at [538, 296] on div "24" at bounding box center [543, 294] width 22 height 18
type input "24/09/2025"
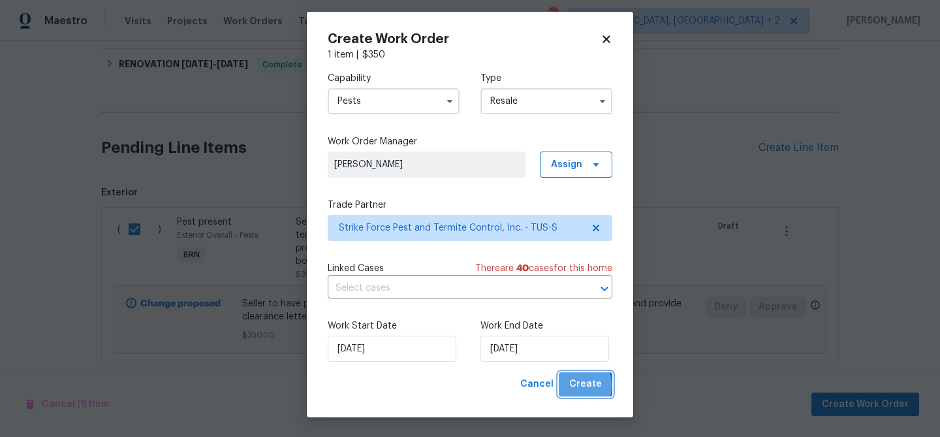
click at [570, 385] on button "Create" at bounding box center [586, 384] width 54 height 24
checkbox input "false"
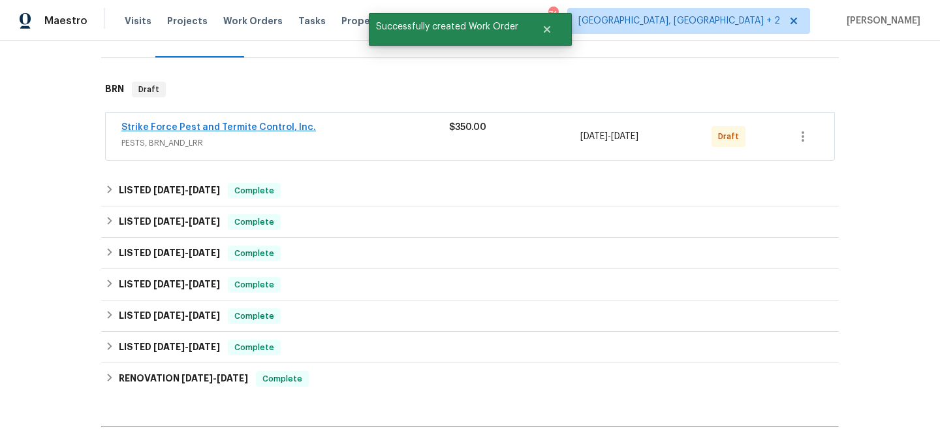
scroll to position [170, 0]
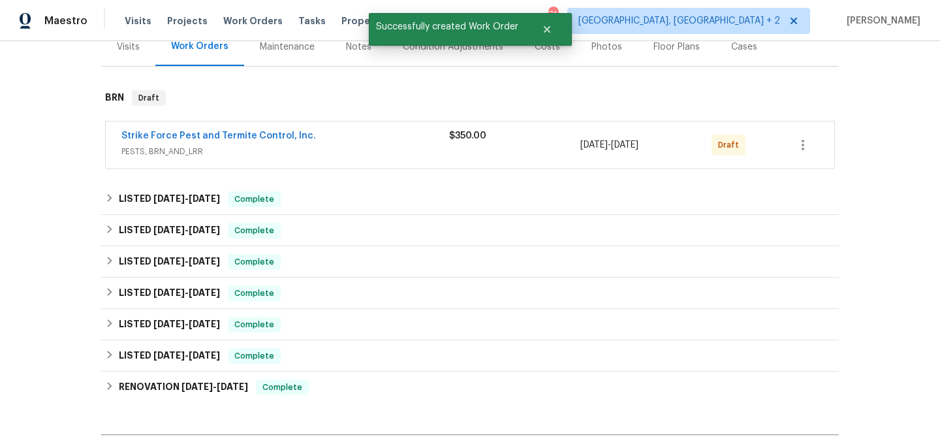
click at [170, 130] on span "Strike Force Pest and Termite Control, Inc." at bounding box center [218, 135] width 194 height 13
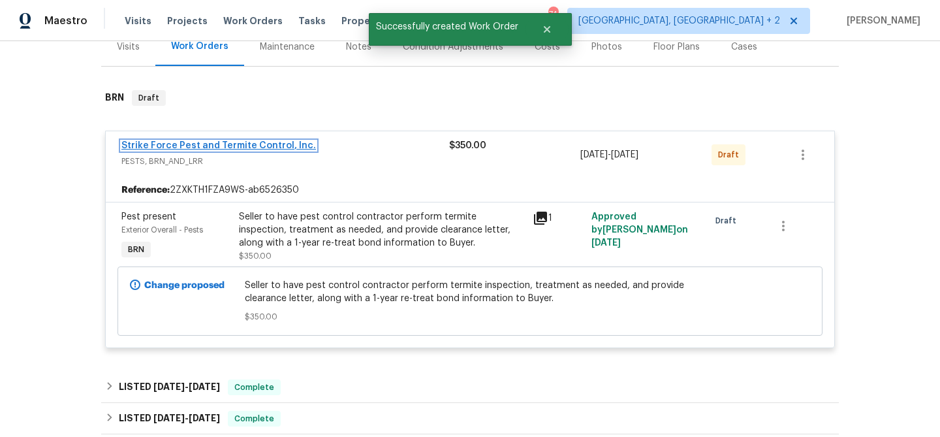
click at [154, 144] on link "Strike Force Pest and Termite Control, Inc." at bounding box center [218, 145] width 194 height 9
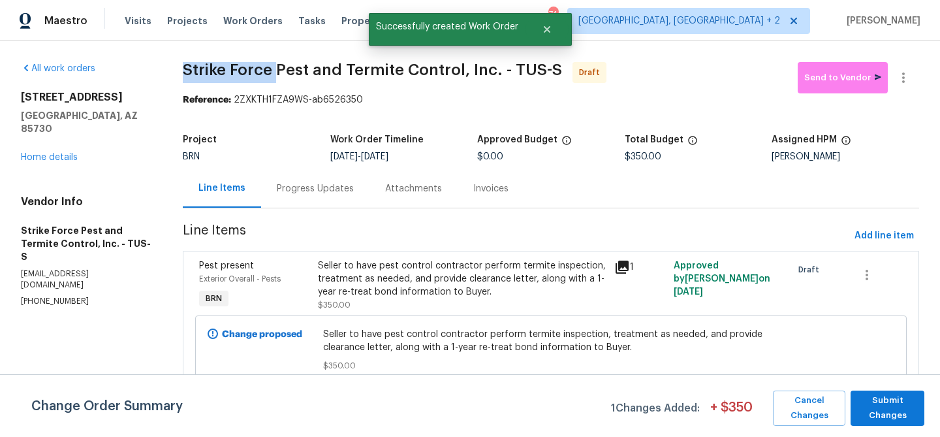
drag, startPoint x: 178, startPoint y: 72, endPoint x: 273, endPoint y: 71, distance: 95.3
click at [273, 71] on div "All work orders 9980 E Victoria Ln Tucson, AZ 85730 Home details Vendor Info St…" at bounding box center [470, 237] width 940 height 392
copy span "Strike Force"
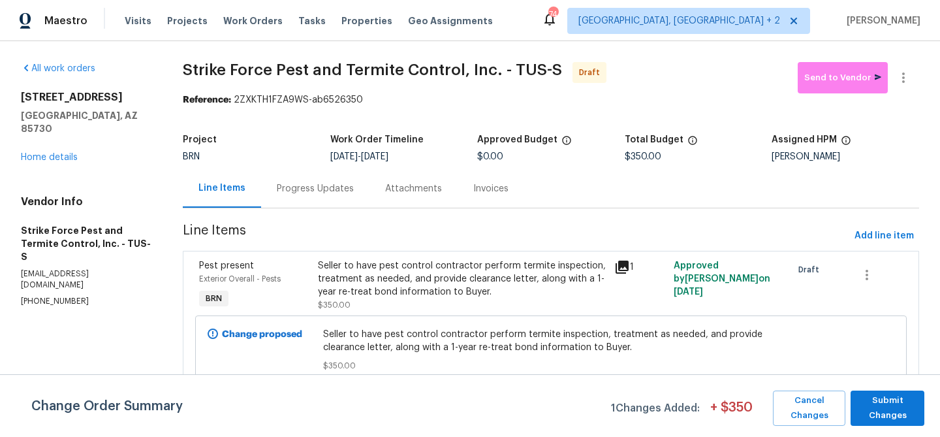
click at [199, 29] on div "Visits Projects Work Orders Tasks Properties Geo Assignments" at bounding box center [317, 21] width 384 height 26
click at [177, 63] on div "All work orders 9980 E Victoria Ln Tucson, AZ 85730 Home details Vendor Info St…" at bounding box center [470, 237] width 940 height 392
drag, startPoint x: 177, startPoint y: 65, endPoint x: 314, endPoint y: 64, distance: 137.1
click at [314, 64] on div "All work orders 9980 E Victoria Ln Tucson, AZ 85730 Home details Vendor Info St…" at bounding box center [470, 237] width 940 height 392
copy span "Strike Force Pest"
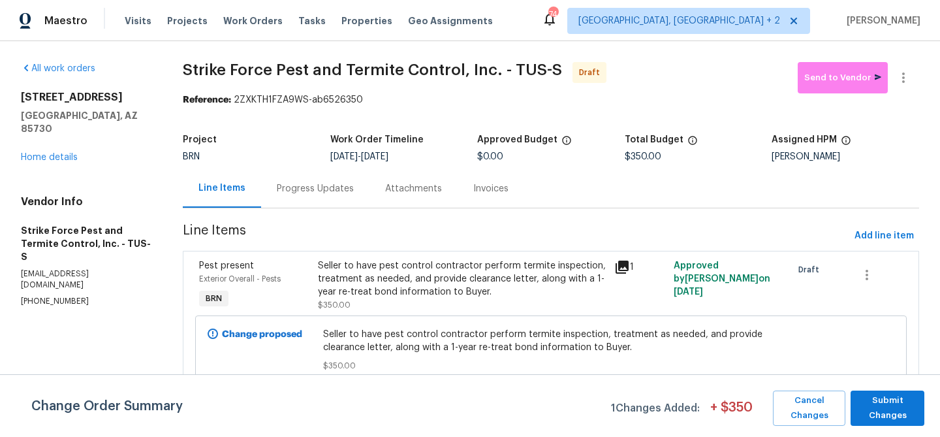
click at [320, 188] on div "Progress Updates" at bounding box center [315, 188] width 77 height 13
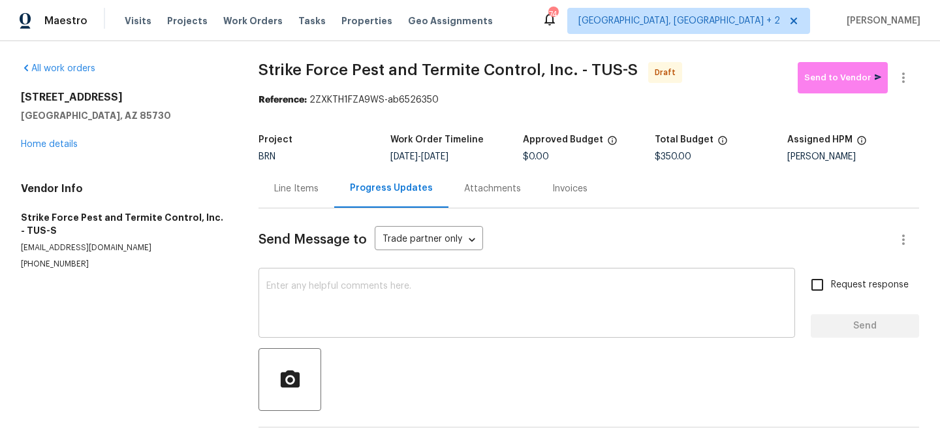
click at [360, 309] on textarea at bounding box center [526, 304] width 521 height 46
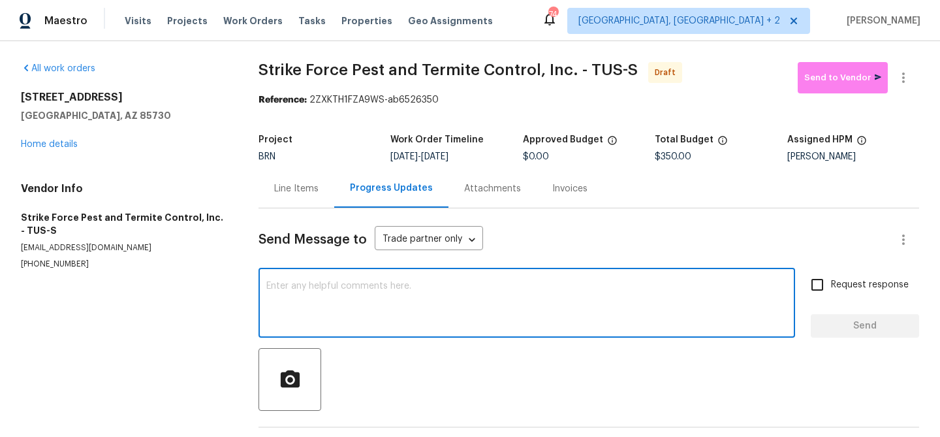
click at [335, 306] on textarea at bounding box center [526, 304] width 521 height 46
paste textarea "Hi, I'm Ananthi from Opendoor. Just wanted to check if you received the WO for …"
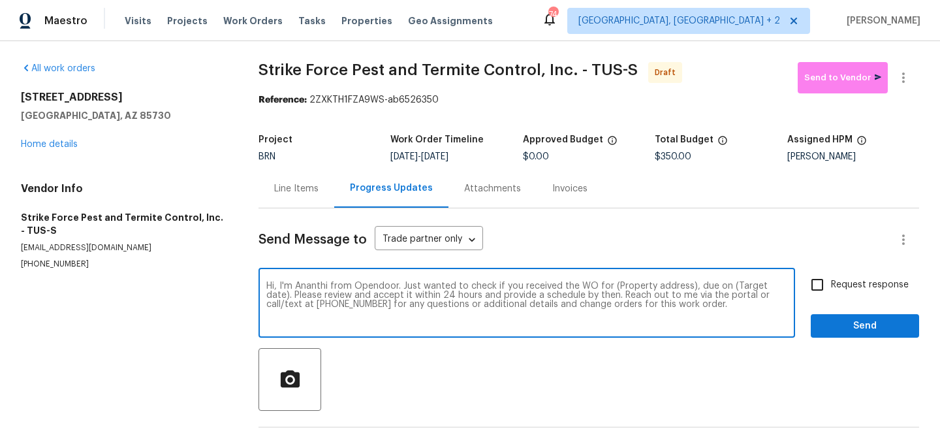
drag, startPoint x: 686, startPoint y: 287, endPoint x: 608, endPoint y: 279, distance: 78.1
click at [608, 280] on div "Hi, I'm Ananthi from Opendoor. Just wanted to check if you received the WO for …" at bounding box center [526, 304] width 536 height 67
click at [608, 279] on div "Hi, I'm Ananthi from Opendoor. Just wanted to check if you received the WO for …" at bounding box center [526, 304] width 536 height 67
click at [697, 288] on textarea "Hi, I'm Ananthi from Opendoor. Just wanted to check if you received the WO for …" at bounding box center [526, 304] width 521 height 46
drag, startPoint x: 686, startPoint y: 287, endPoint x: 615, endPoint y: 283, distance: 71.2
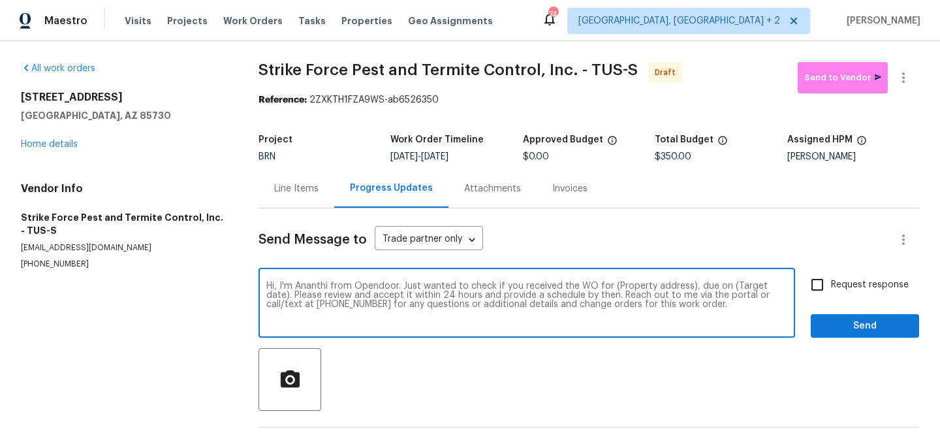
click at [616, 283] on textarea "Hi, I'm Ananthi from Opendoor. Just wanted to check if you received the WO for …" at bounding box center [526, 304] width 521 height 46
paste textarea "9980 E Victoria Ln, Tucson, AZ 85730"
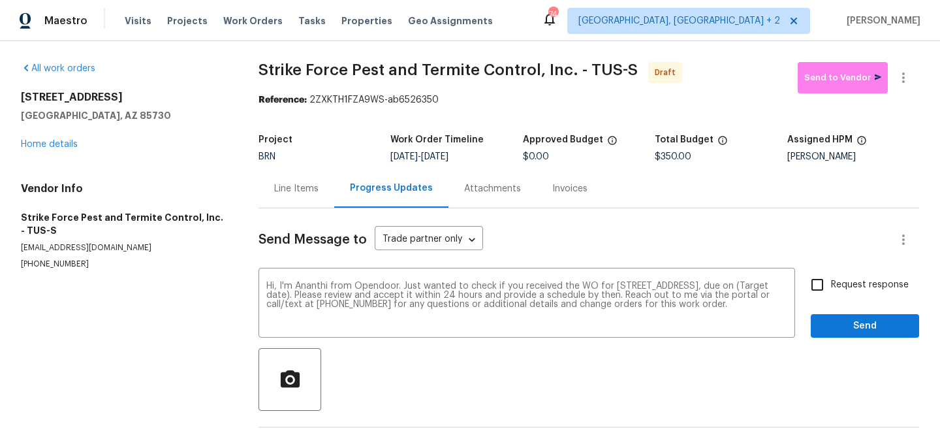
drag, startPoint x: 443, startPoint y: 157, endPoint x: 489, endPoint y: 157, distance: 46.3
click at [489, 157] on div "9/22/2025 - 9/24/2025" at bounding box center [456, 156] width 132 height 9
copy span "9/24/2025"
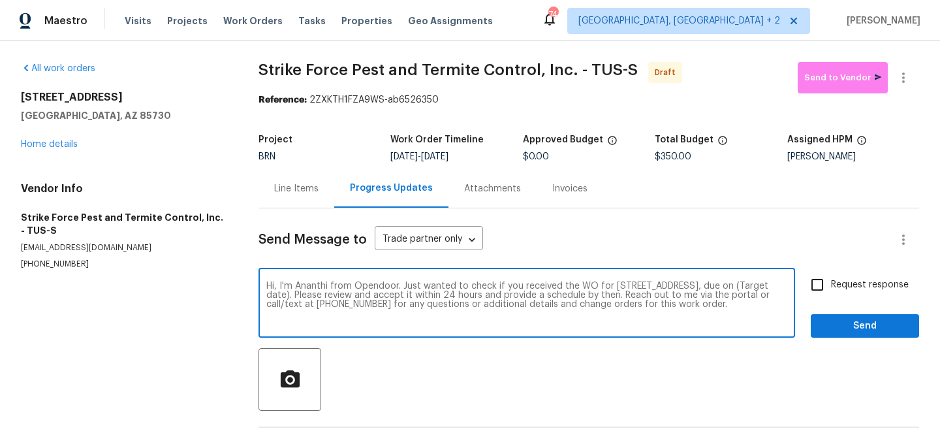
drag, startPoint x: 354, startPoint y: 296, endPoint x: 303, endPoint y: 296, distance: 50.9
click at [303, 296] on textarea "Hi, I'm Ananthi from Opendoor. Just wanted to check if you received the WO for …" at bounding box center [526, 304] width 521 height 46
paste textarea "9/24/2025"
type textarea "Hi, I'm Ananthi from Opendoor. Just wanted to check if you received the WO for …"
click at [829, 283] on input "Request response" at bounding box center [816, 284] width 27 height 27
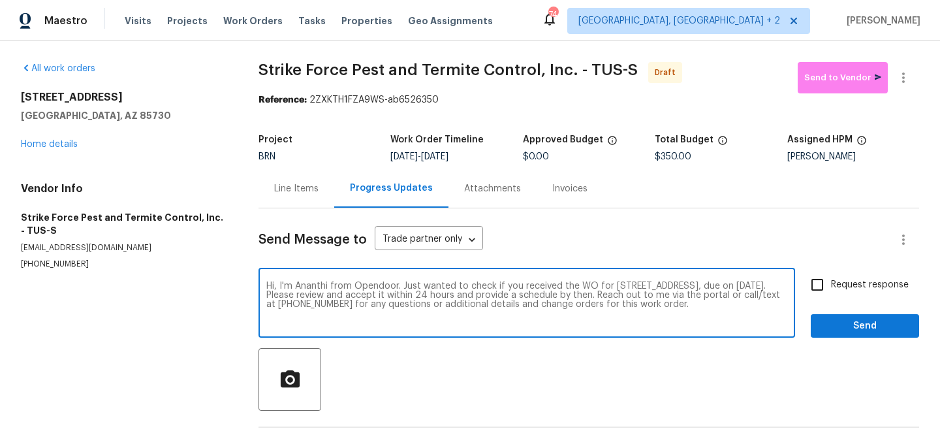
checkbox input "true"
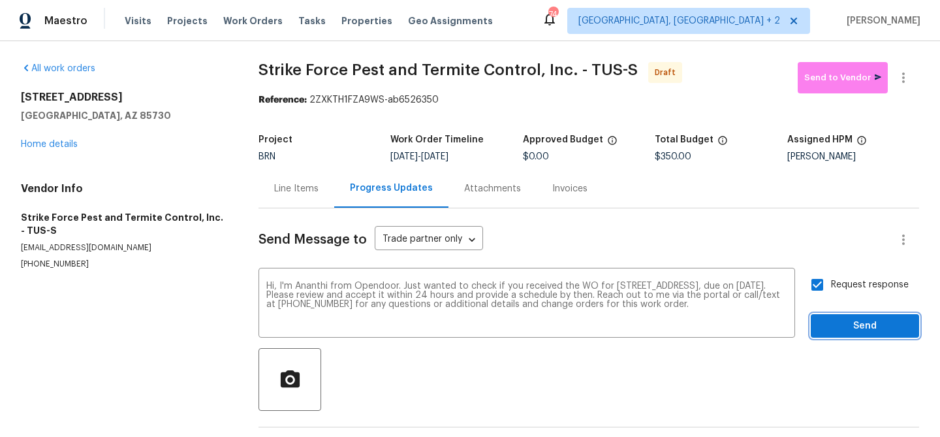
click at [828, 319] on span "Send" at bounding box center [864, 326] width 87 height 16
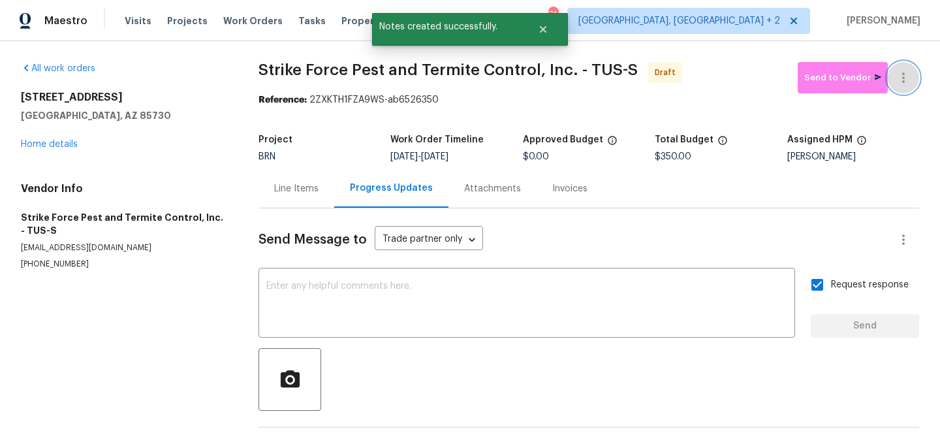
click at [905, 63] on button "button" at bounding box center [903, 77] width 31 height 31
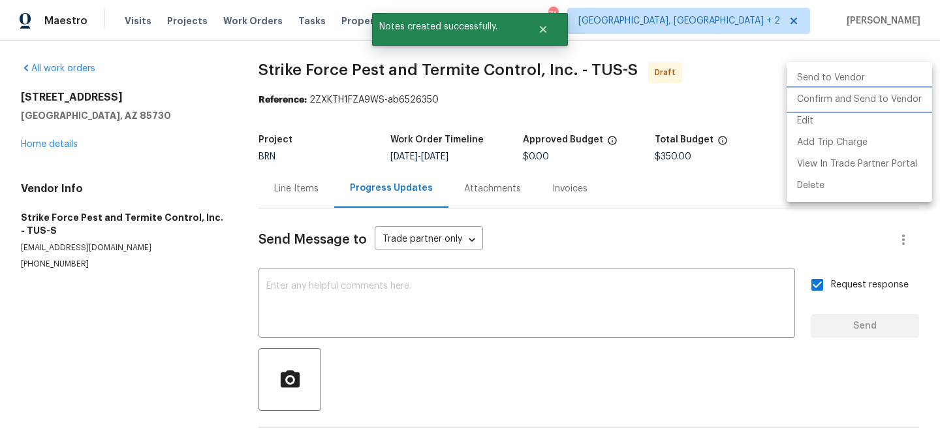
click at [842, 94] on li "Confirm and Send to Vendor" at bounding box center [859, 100] width 146 height 22
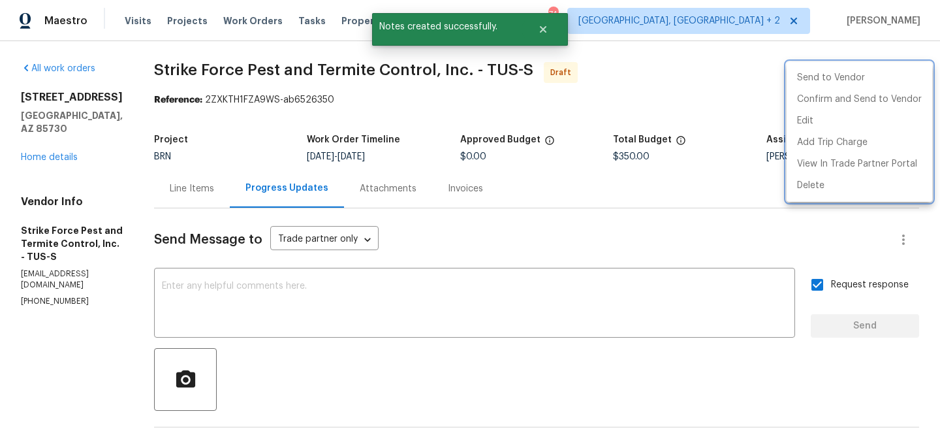
click at [254, 94] on div at bounding box center [470, 218] width 940 height 437
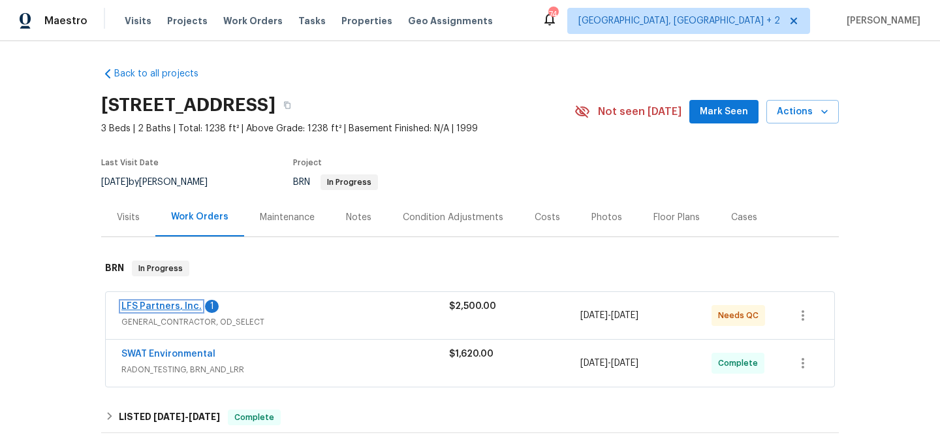
click at [142, 309] on link "LFS Partners, Inc." at bounding box center [161, 306] width 80 height 9
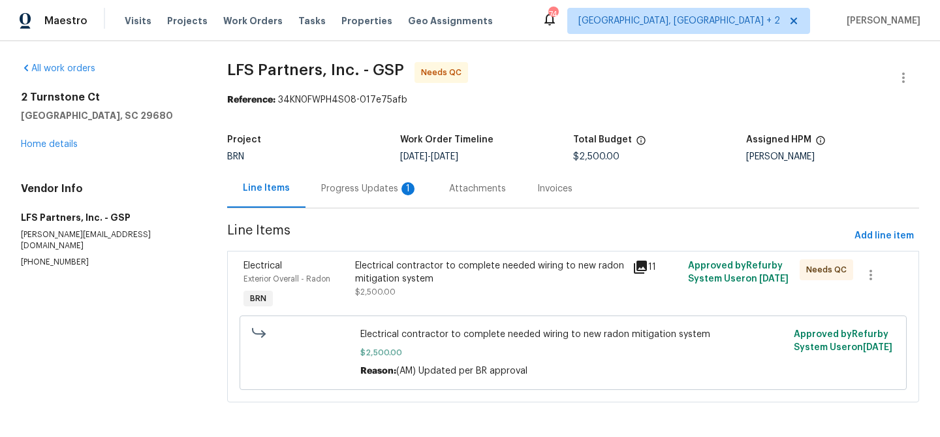
click at [350, 190] on div "Progress Updates 1" at bounding box center [369, 188] width 97 height 13
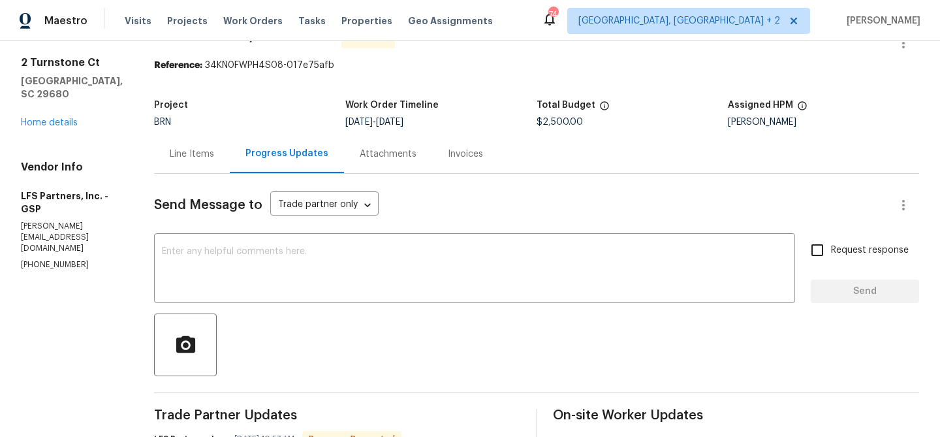
click at [187, 156] on div "Line Items" at bounding box center [192, 153] width 44 height 13
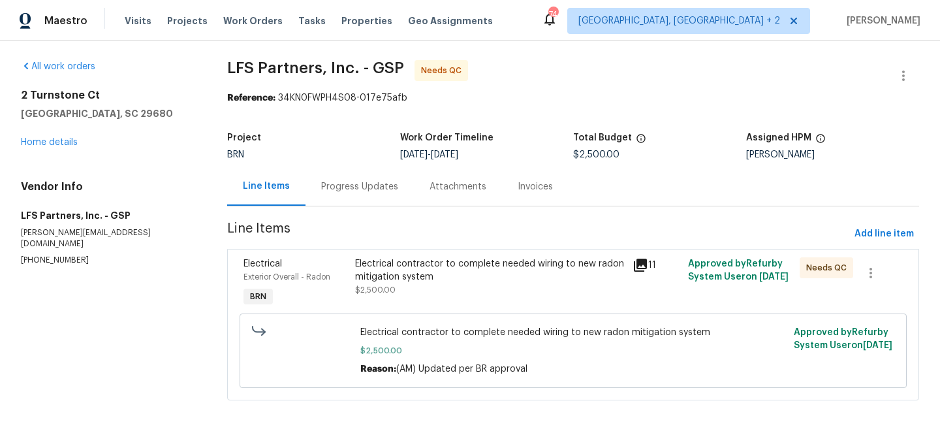
scroll to position [3, 0]
click at [342, 261] on div "Electrical" at bounding box center [294, 263] width 103 height 13
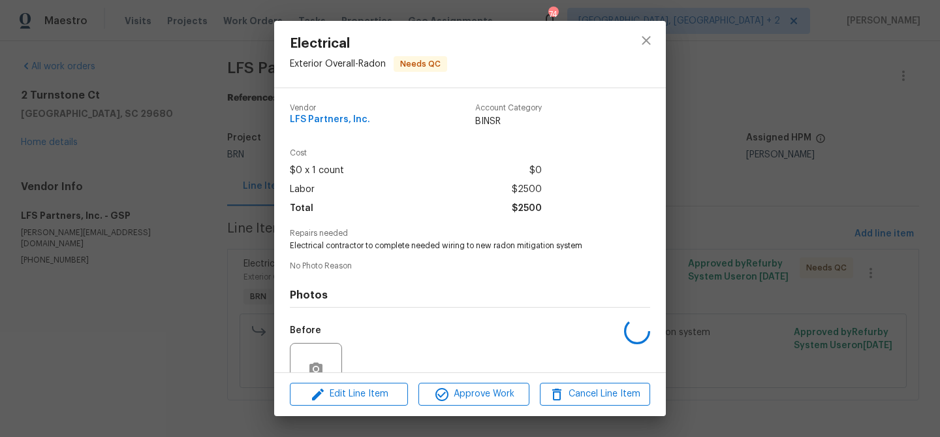
scroll to position [120, 0]
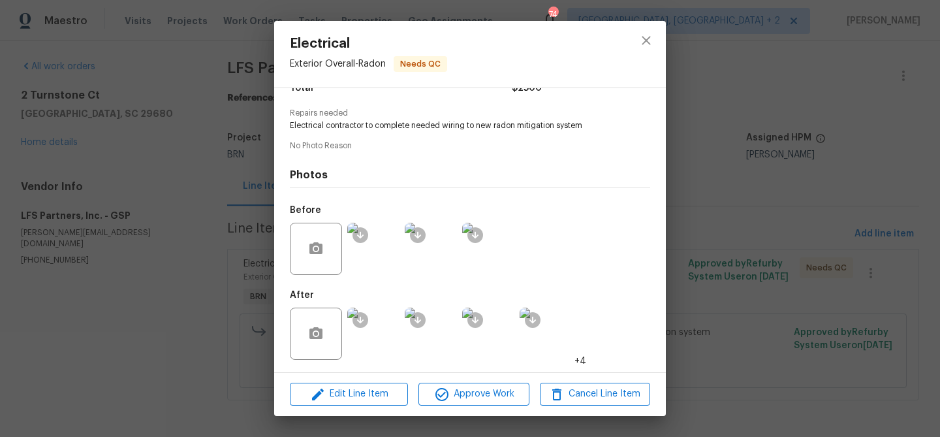
click at [384, 258] on img at bounding box center [373, 249] width 52 height 52
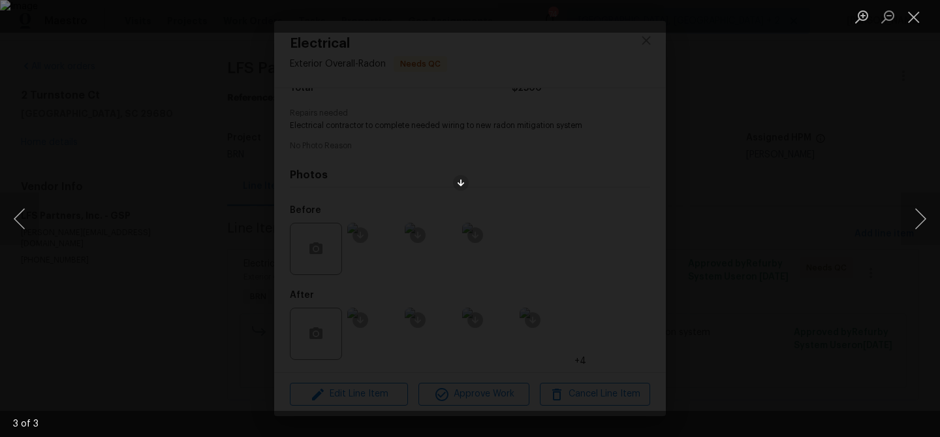
click at [152, 269] on div "Lightbox" at bounding box center [470, 218] width 940 height 437
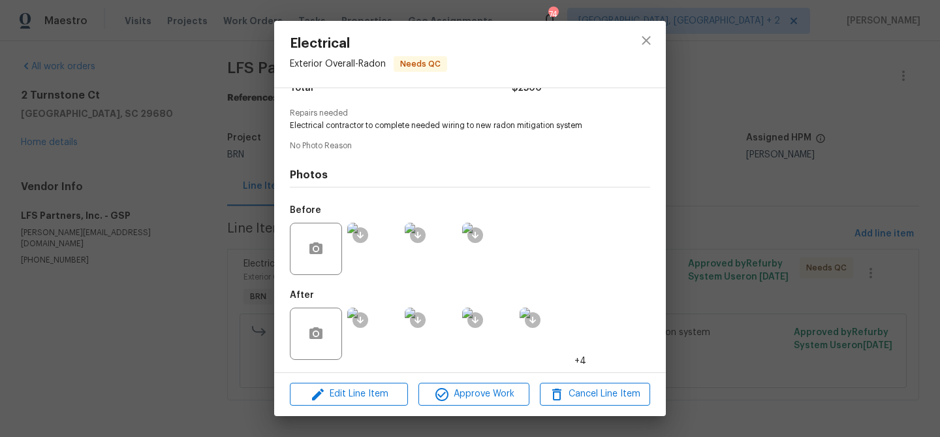
click at [388, 345] on img at bounding box center [373, 333] width 52 height 52
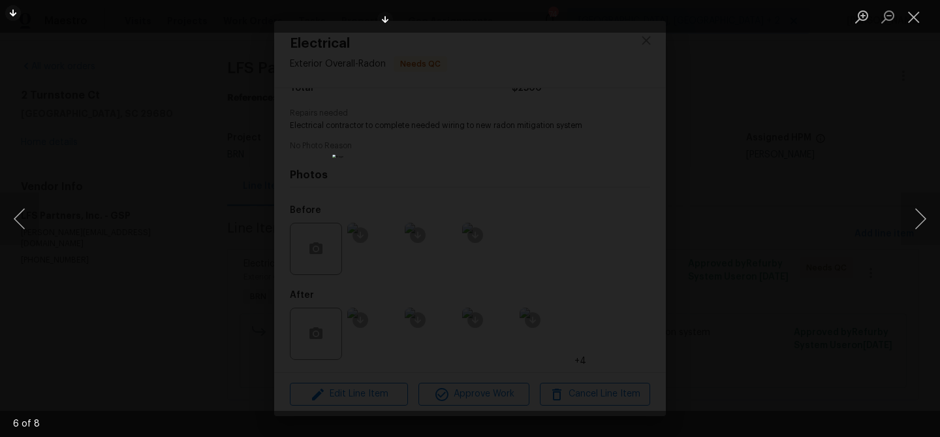
click at [127, 241] on div "Lightbox" at bounding box center [470, 218] width 940 height 437
click at [165, 237] on div "Lightbox" at bounding box center [470, 218] width 940 height 437
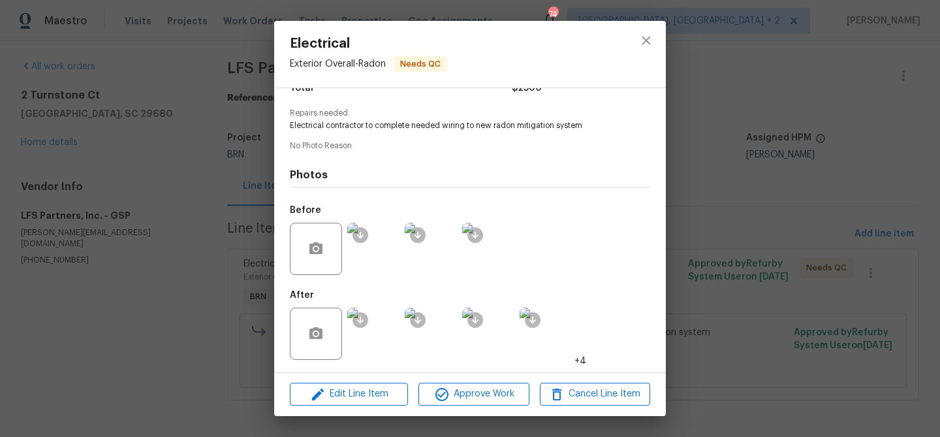
click at [147, 206] on div "Electrical Exterior Overall - Radon Needs QC Vendor LFS Partners, Inc. Account …" at bounding box center [470, 218] width 940 height 437
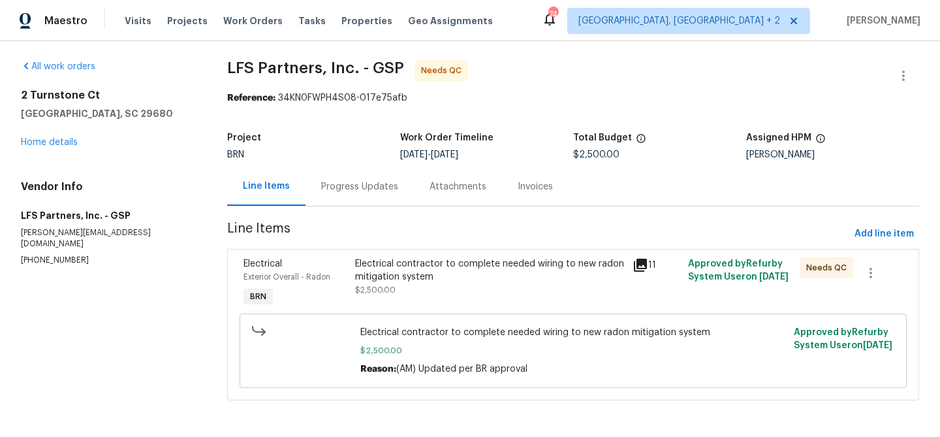
click at [379, 187] on div "Progress Updates" at bounding box center [359, 186] width 77 height 13
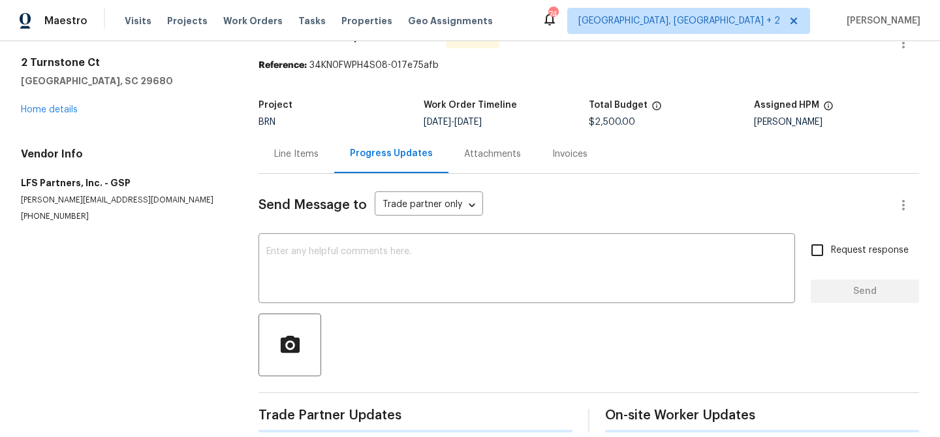
scroll to position [51, 0]
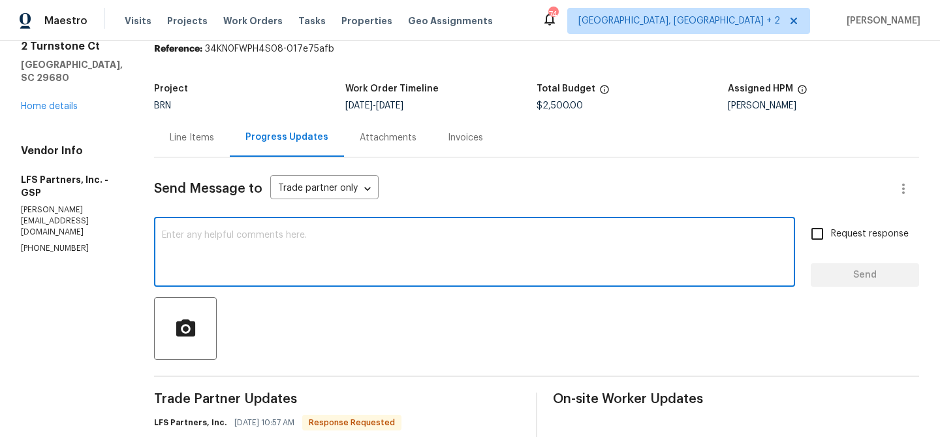
click at [286, 258] on textarea at bounding box center [474, 253] width 625 height 46
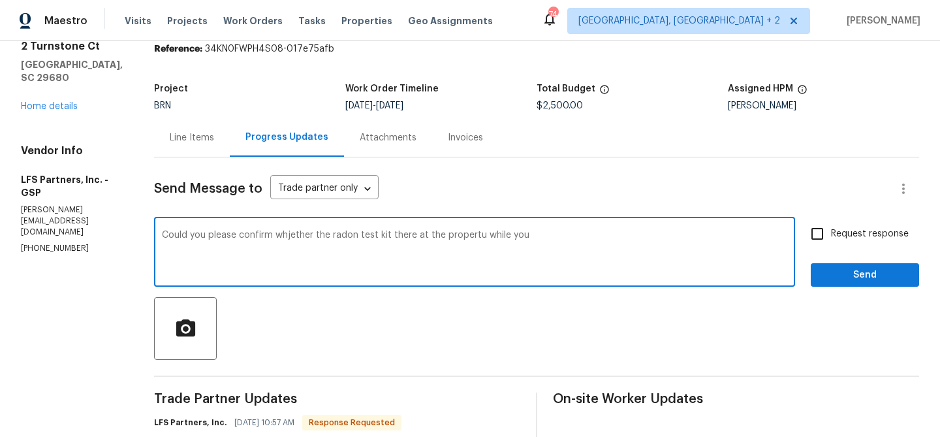
drag, startPoint x: 470, startPoint y: 237, endPoint x: 677, endPoint y: 232, distance: 207.0
click at [677, 236] on textarea "Could you please confirm whjether the radon test kit there at the propertu whil…" at bounding box center [474, 253] width 625 height 46
type textarea "Could you please confirm whjether the radon test kit there at the propertu"
click at [377, 239] on textarea "Could you please confirm whjether the radon test kit there at the propertu" at bounding box center [474, 253] width 625 height 46
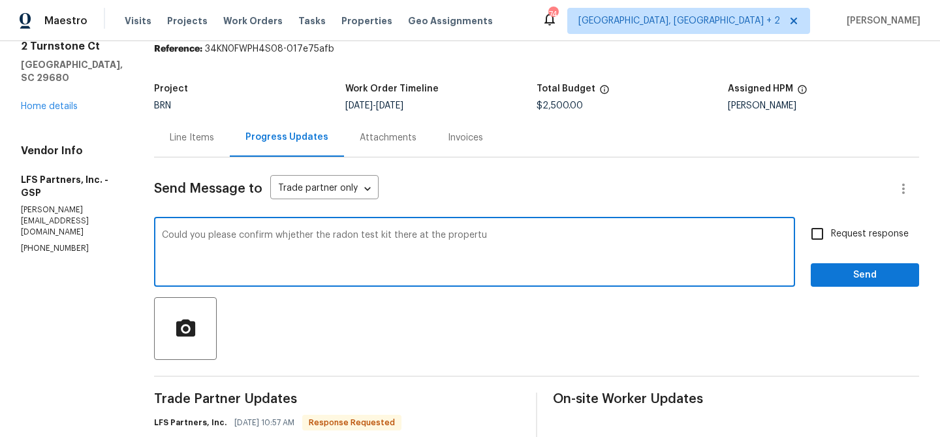
click at [377, 239] on textarea "Could you please confirm whjether the radon test kit there at the propertu" at bounding box center [474, 253] width 625 height 46
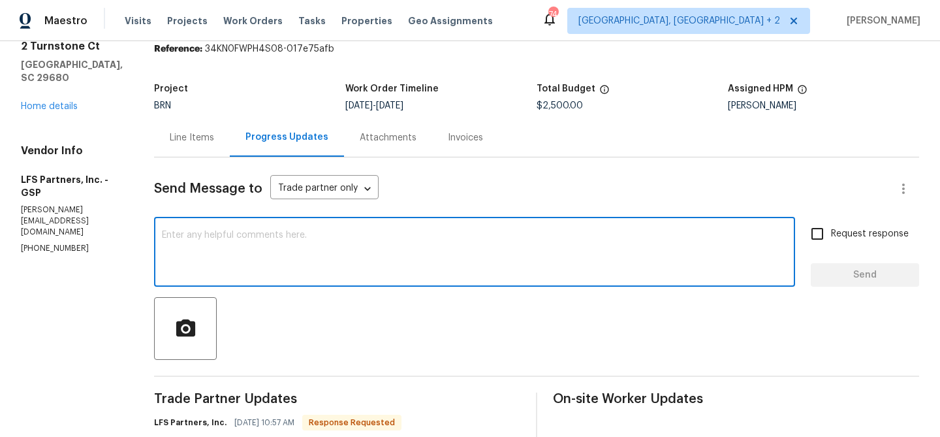
paste textarea "Could you please confirm whether the radon test kit is present at the property?"
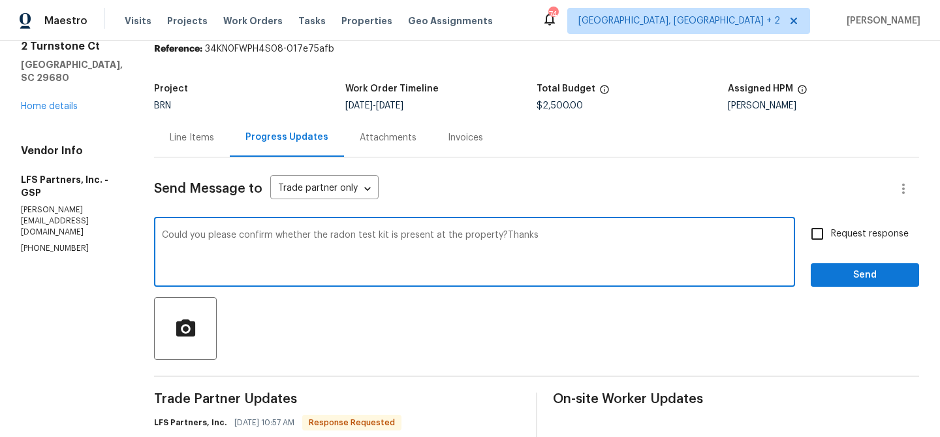
type textarea "Could you please confirm whether the radon test kit is present at the property?…"
click at [826, 228] on input "Request response" at bounding box center [816, 233] width 27 height 27
checkbox input "true"
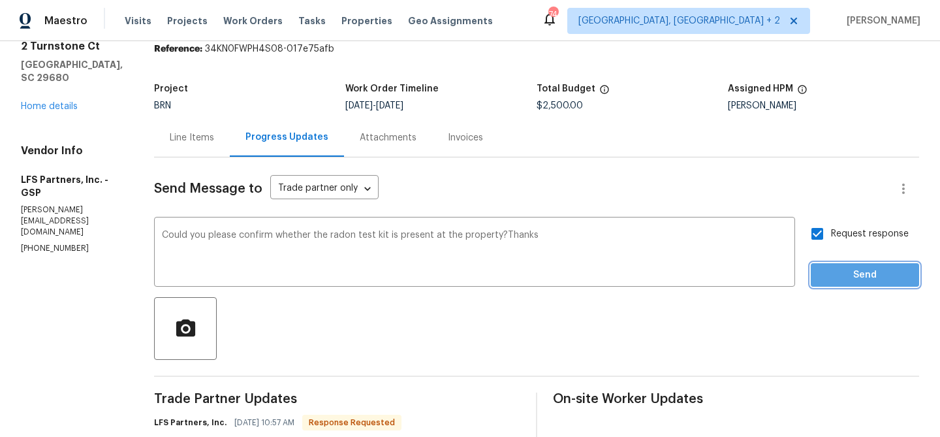
click at [825, 280] on span "Send" at bounding box center [864, 275] width 87 height 16
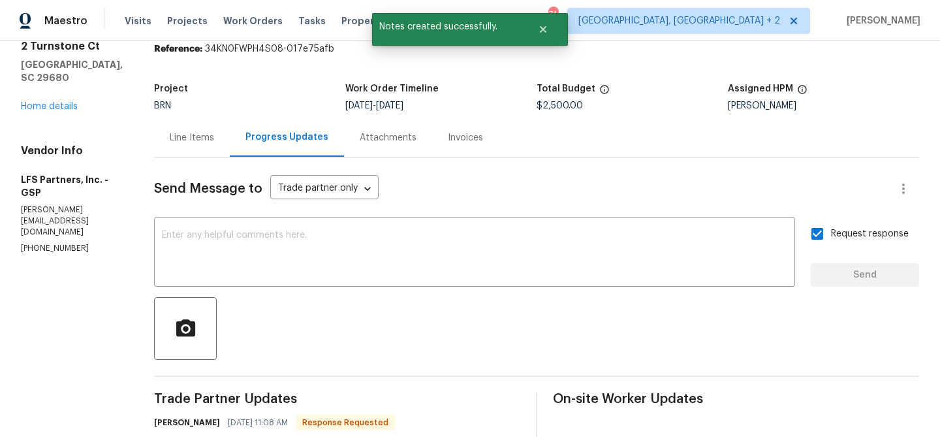
click at [179, 134] on div "Line Items" at bounding box center [192, 137] width 44 height 13
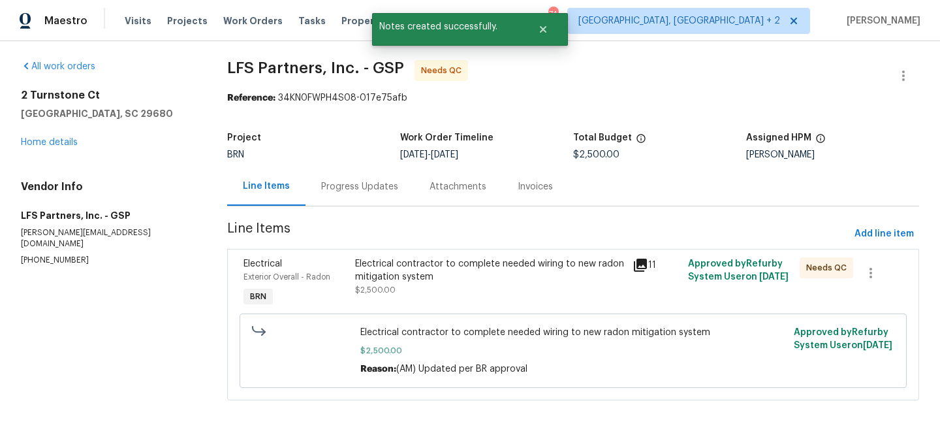
scroll to position [3, 0]
click at [431, 291] on div "Electrical contractor to complete needed wiring to new radon mitigation system …" at bounding box center [490, 276] width 270 height 39
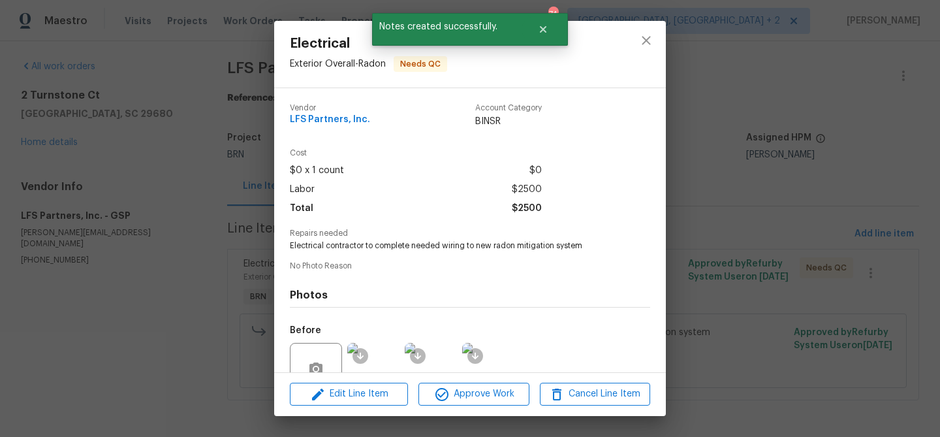
scroll to position [120, 0]
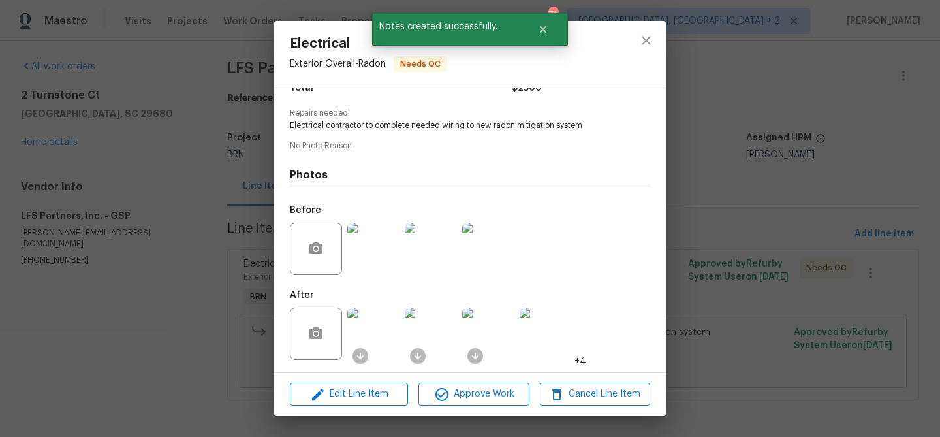
click at [382, 343] on img at bounding box center [373, 333] width 52 height 52
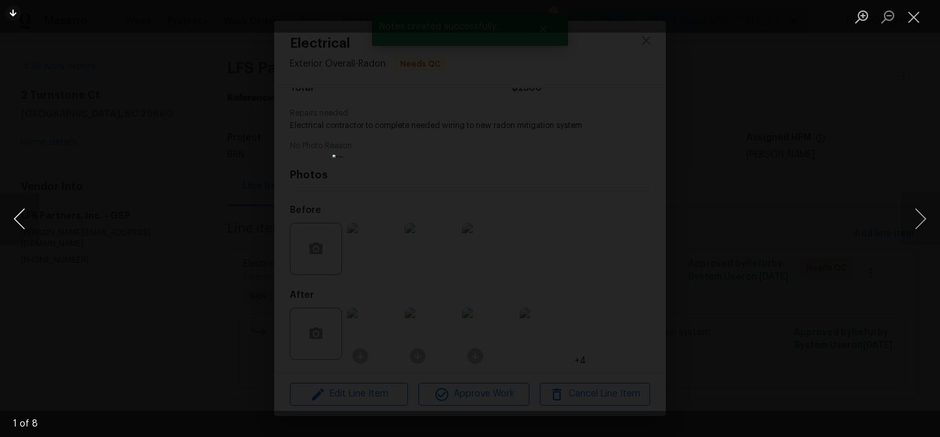
click at [14, 226] on button "Previous image" at bounding box center [19, 219] width 39 height 52
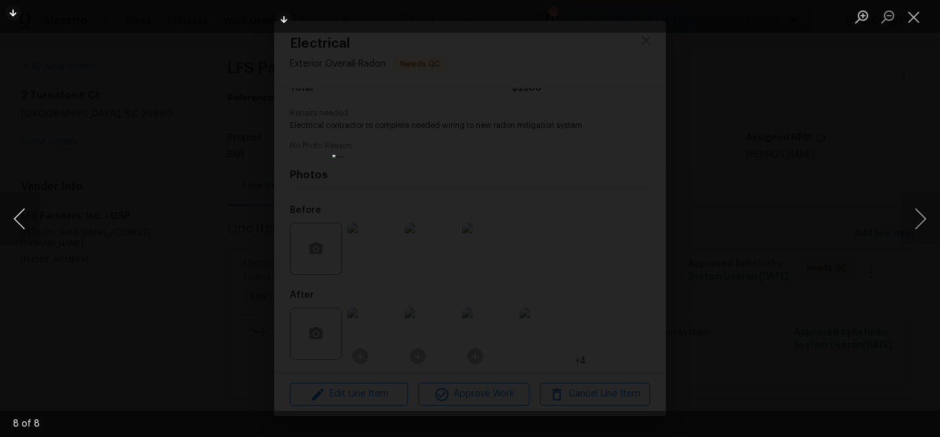
click at [20, 221] on button "Previous image" at bounding box center [19, 219] width 39 height 52
click at [460, 241] on img "Lightbox" at bounding box center [469, 219] width 275 height 128
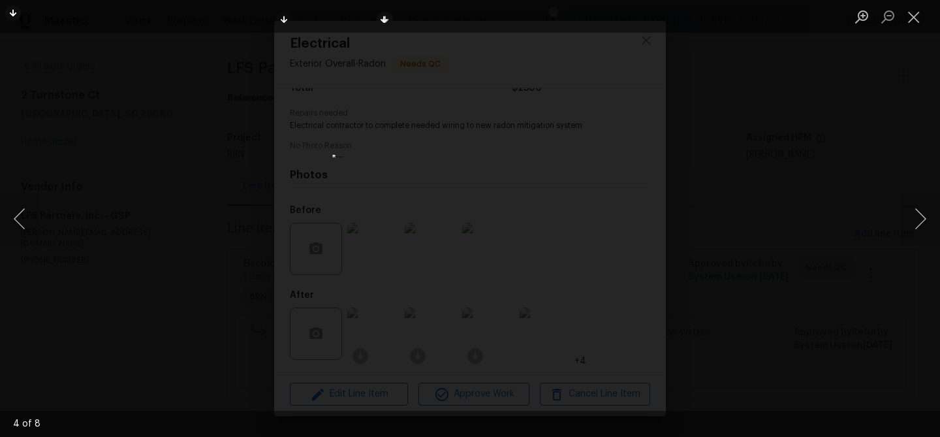
click at [460, 241] on img "Lightbox" at bounding box center [469, 219] width 275 height 128
click at [19, 222] on button "Previous image" at bounding box center [19, 219] width 39 height 52
click at [22, 221] on button "Previous image" at bounding box center [19, 219] width 39 height 52
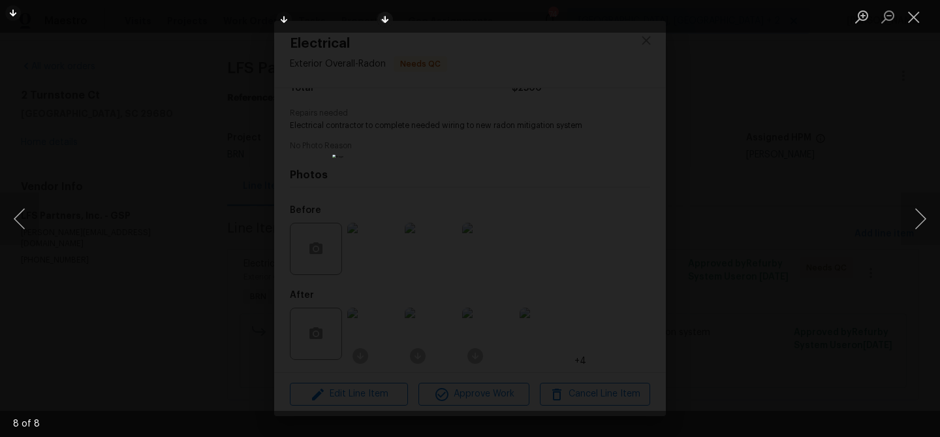
click at [193, 85] on div "Lightbox" at bounding box center [470, 218] width 940 height 437
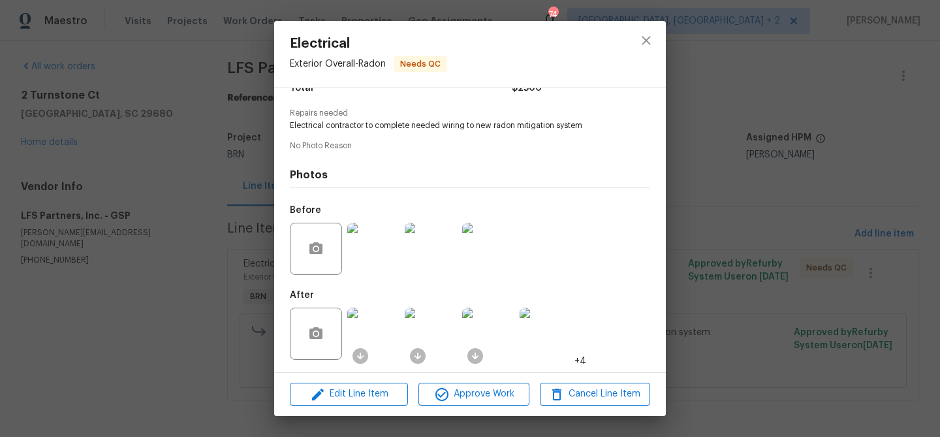
click at [136, 99] on div "Electrical Exterior Overall - Radon Needs QC Vendor LFS Partners, Inc. Account …" at bounding box center [470, 218] width 940 height 437
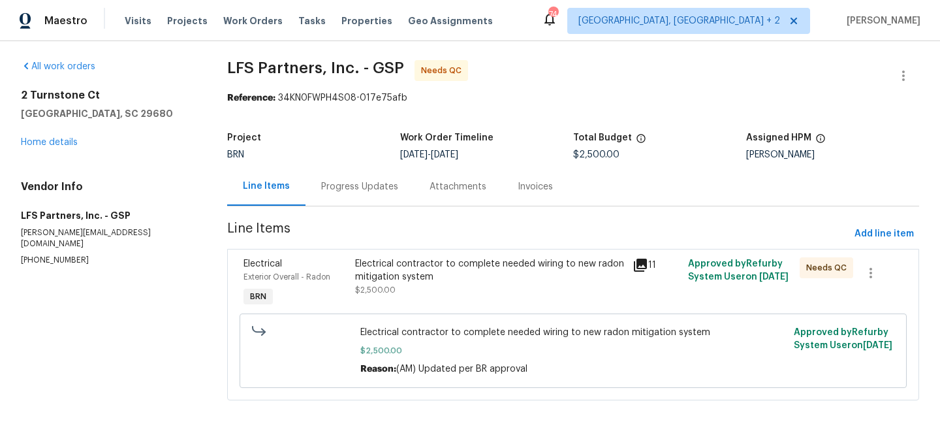
click at [397, 282] on div "Electrical contractor to complete needed wiring to new radon mitigation system" at bounding box center [490, 270] width 270 height 26
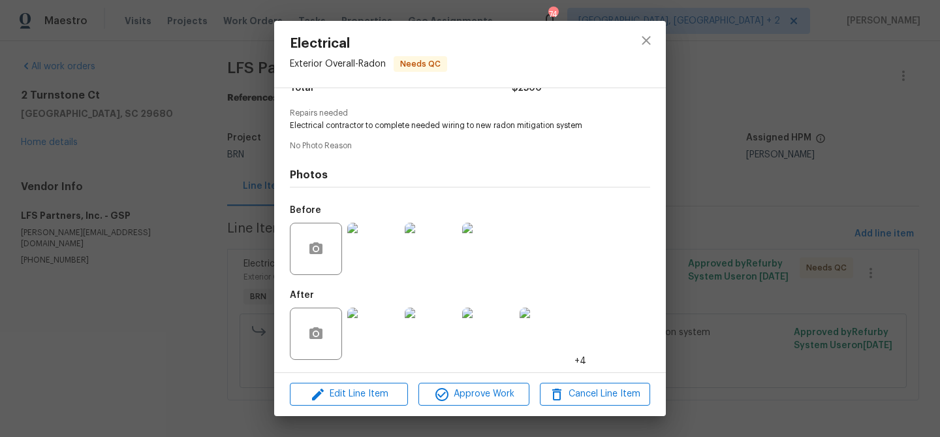
click at [371, 333] on img at bounding box center [373, 333] width 52 height 52
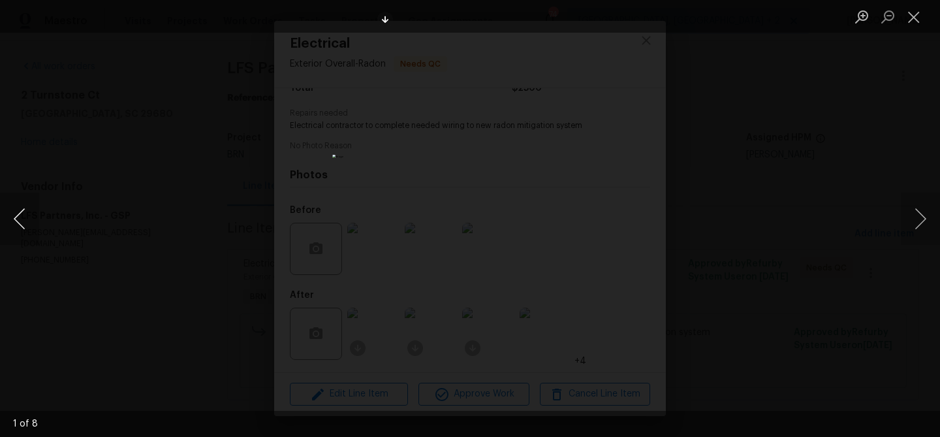
click at [21, 218] on button "Previous image" at bounding box center [19, 219] width 39 height 52
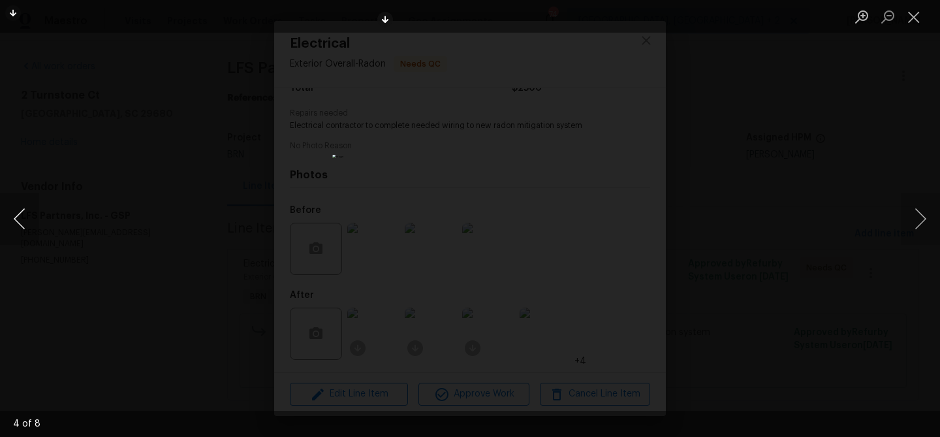
click at [21, 218] on button "Previous image" at bounding box center [19, 219] width 39 height 52
click at [123, 175] on div "Lightbox" at bounding box center [470, 218] width 940 height 437
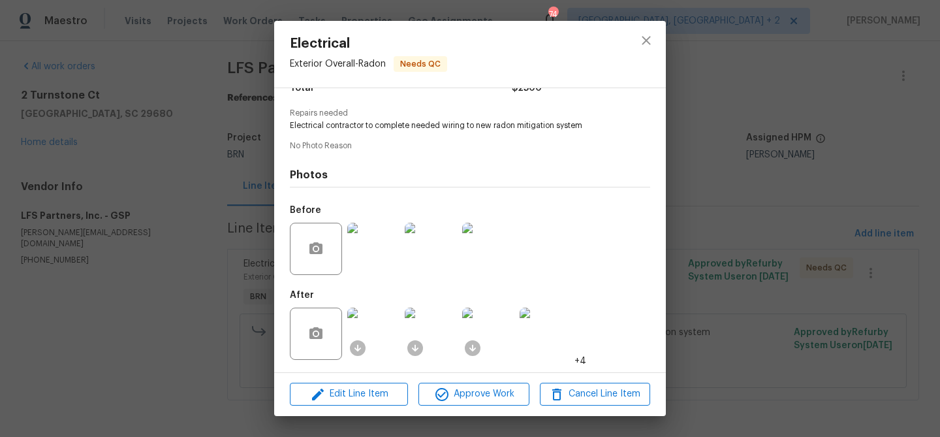
click at [166, 166] on div "Electrical Exterior Overall - Radon Needs QC Vendor LFS Partners, Inc. Account …" at bounding box center [470, 218] width 940 height 437
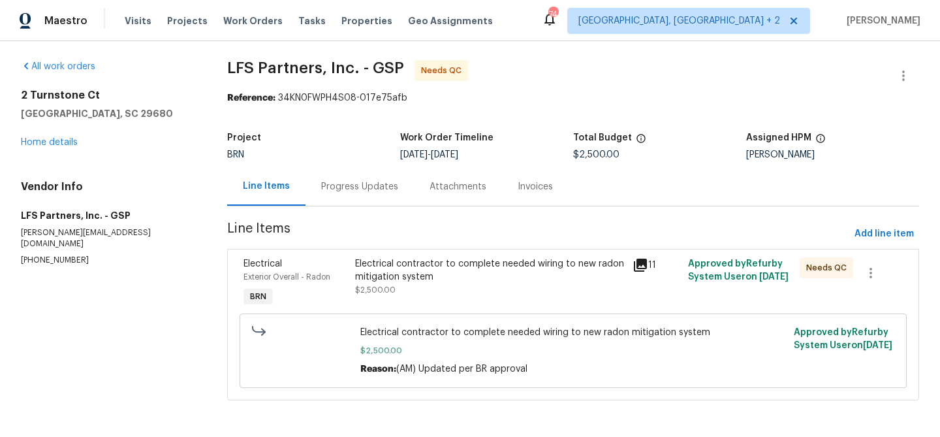
click at [345, 185] on div "Progress Updates" at bounding box center [359, 186] width 77 height 13
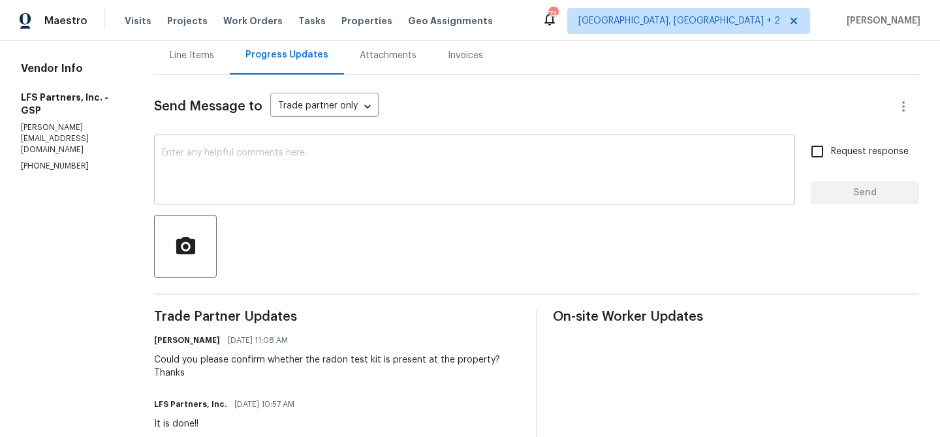
scroll to position [154, 0]
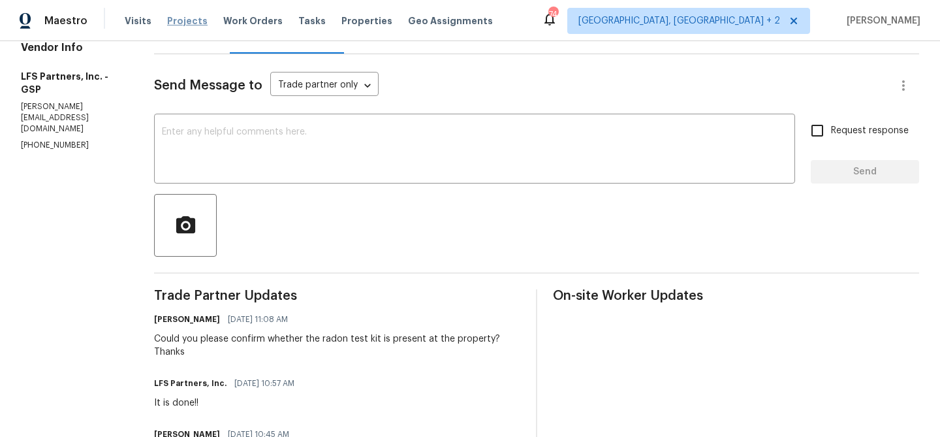
click at [184, 20] on span "Projects" at bounding box center [187, 20] width 40 height 13
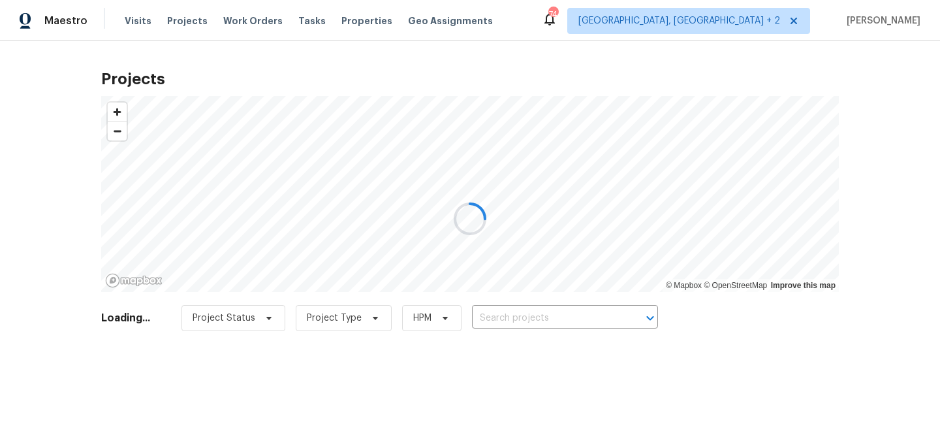
click at [238, 22] on div at bounding box center [470, 218] width 940 height 437
click at [231, 20] on div at bounding box center [470, 218] width 940 height 437
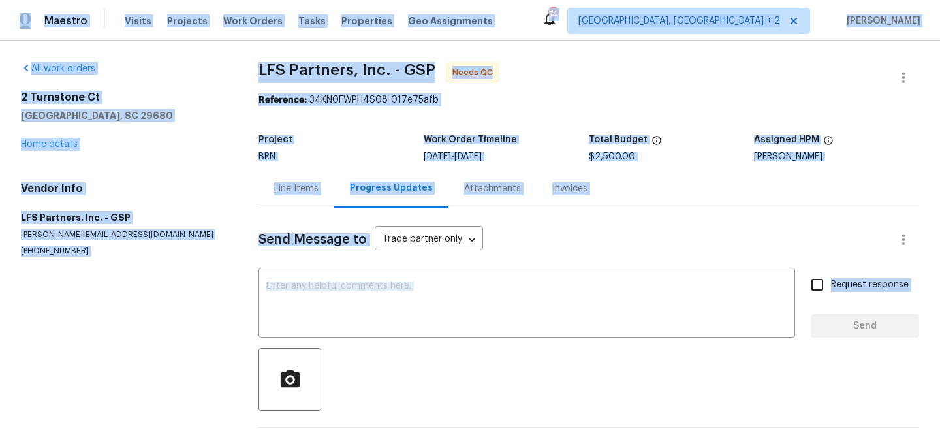
click at [178, 113] on h5 "Simpsonville, SC 29680" at bounding box center [124, 115] width 206 height 13
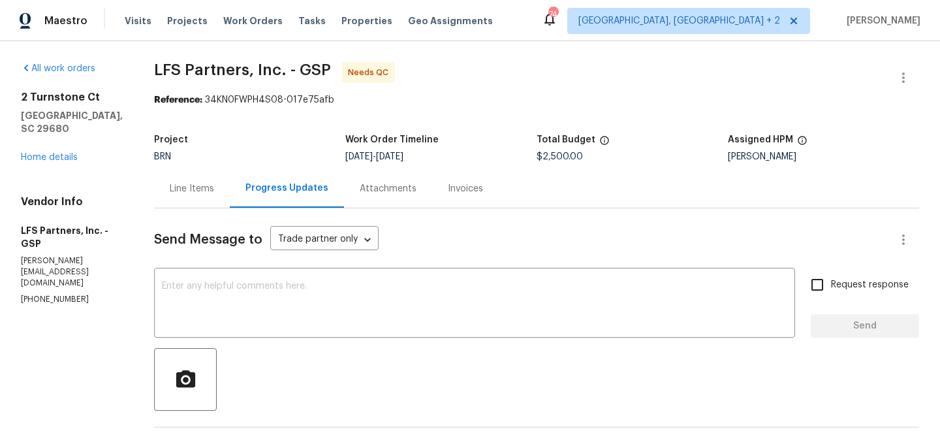
click at [170, 182] on div "Line Items" at bounding box center [192, 188] width 44 height 13
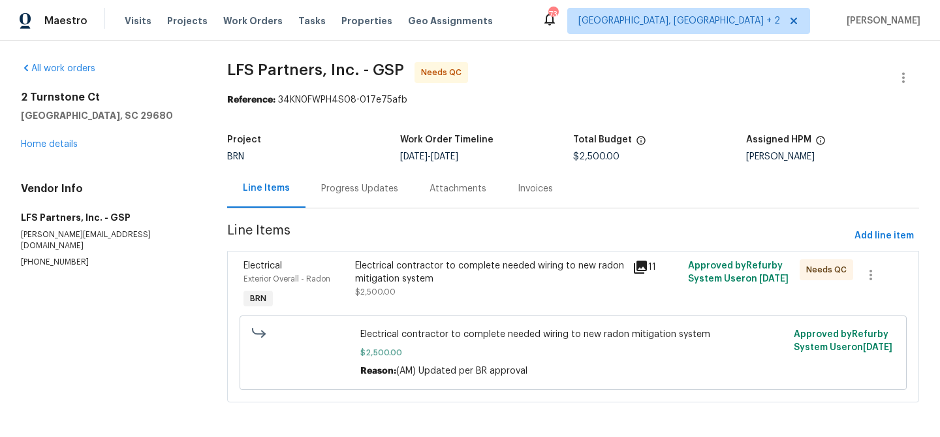
click at [329, 174] on div "Progress Updates" at bounding box center [359, 188] width 108 height 39
